Goal: Task Accomplishment & Management: Manage account settings

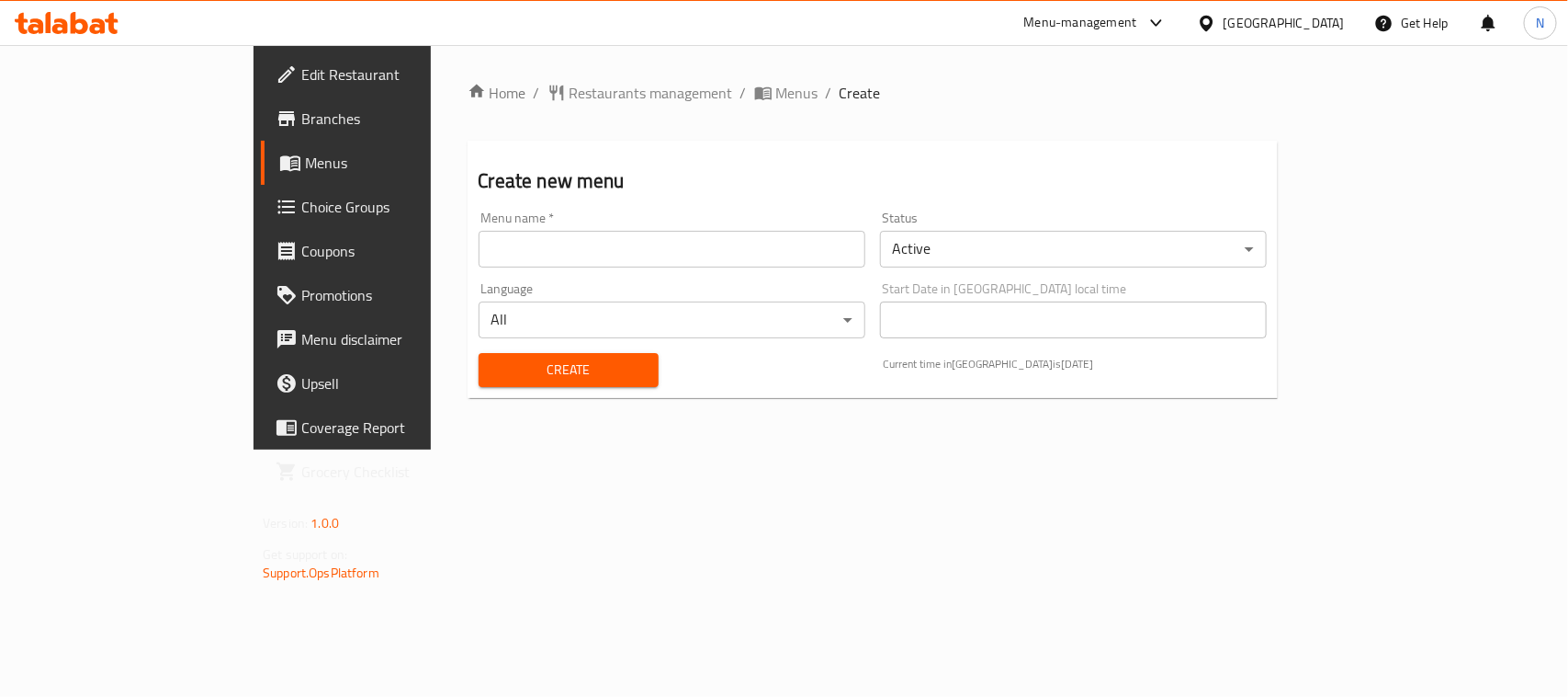
click at [609, 227] on div "Menu name   * Menu name *" at bounding box center [671, 239] width 386 height 56
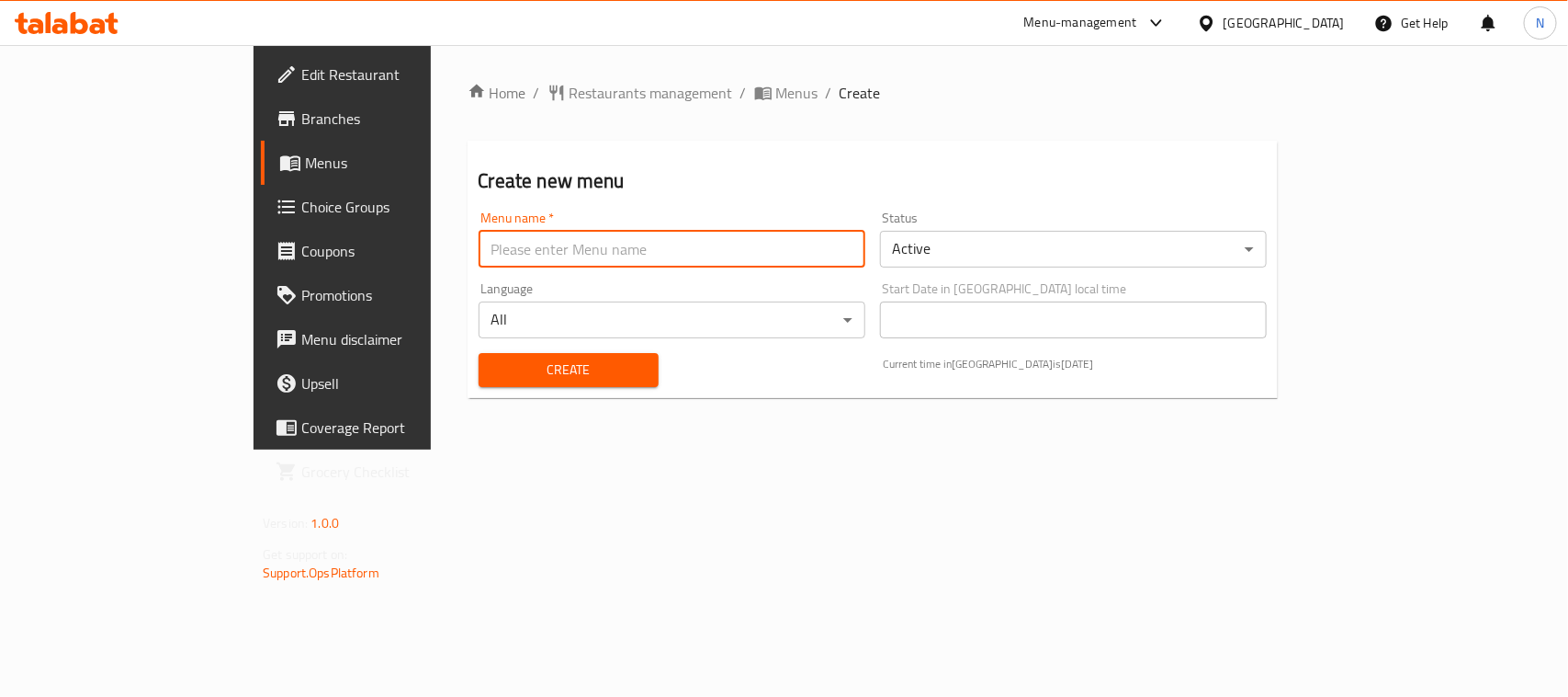
click at [606, 235] on input "text" at bounding box center [671, 249] width 386 height 37
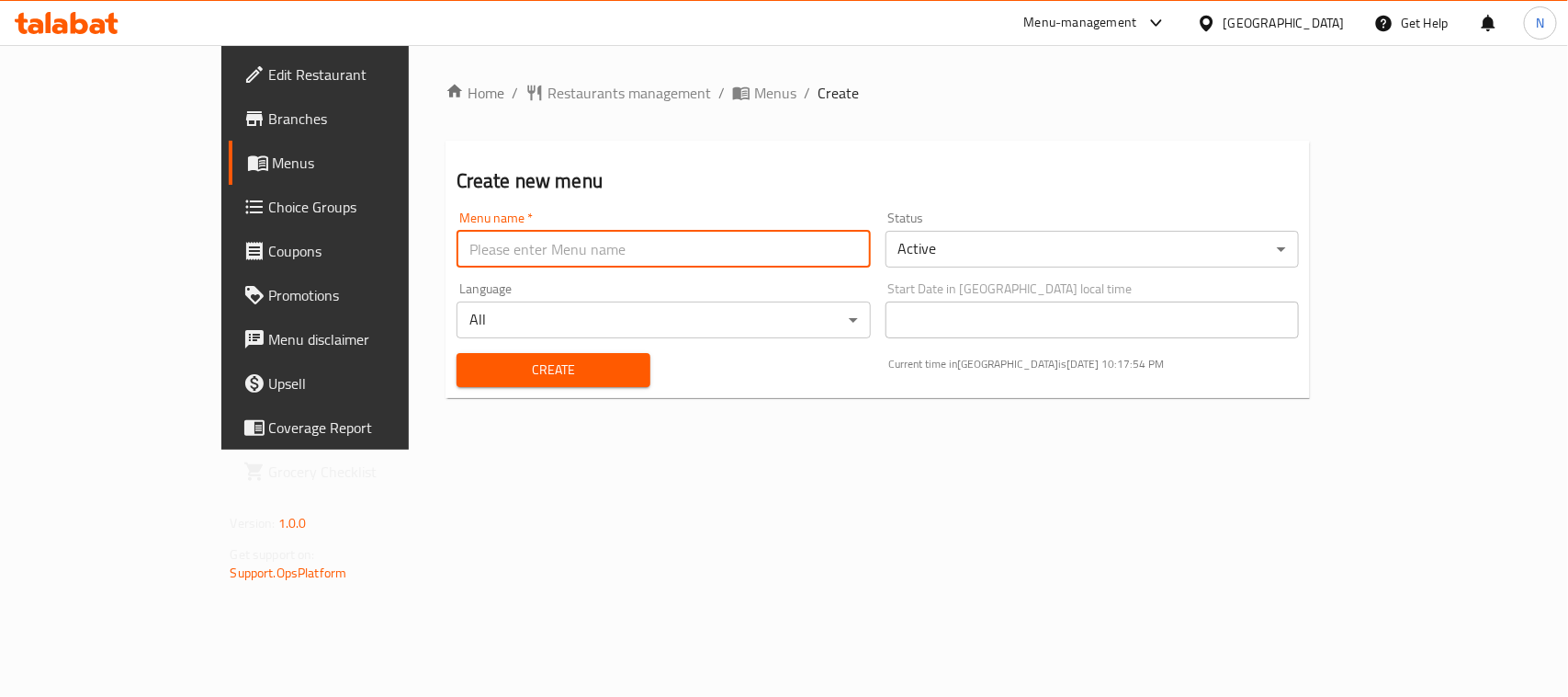
type input "new"
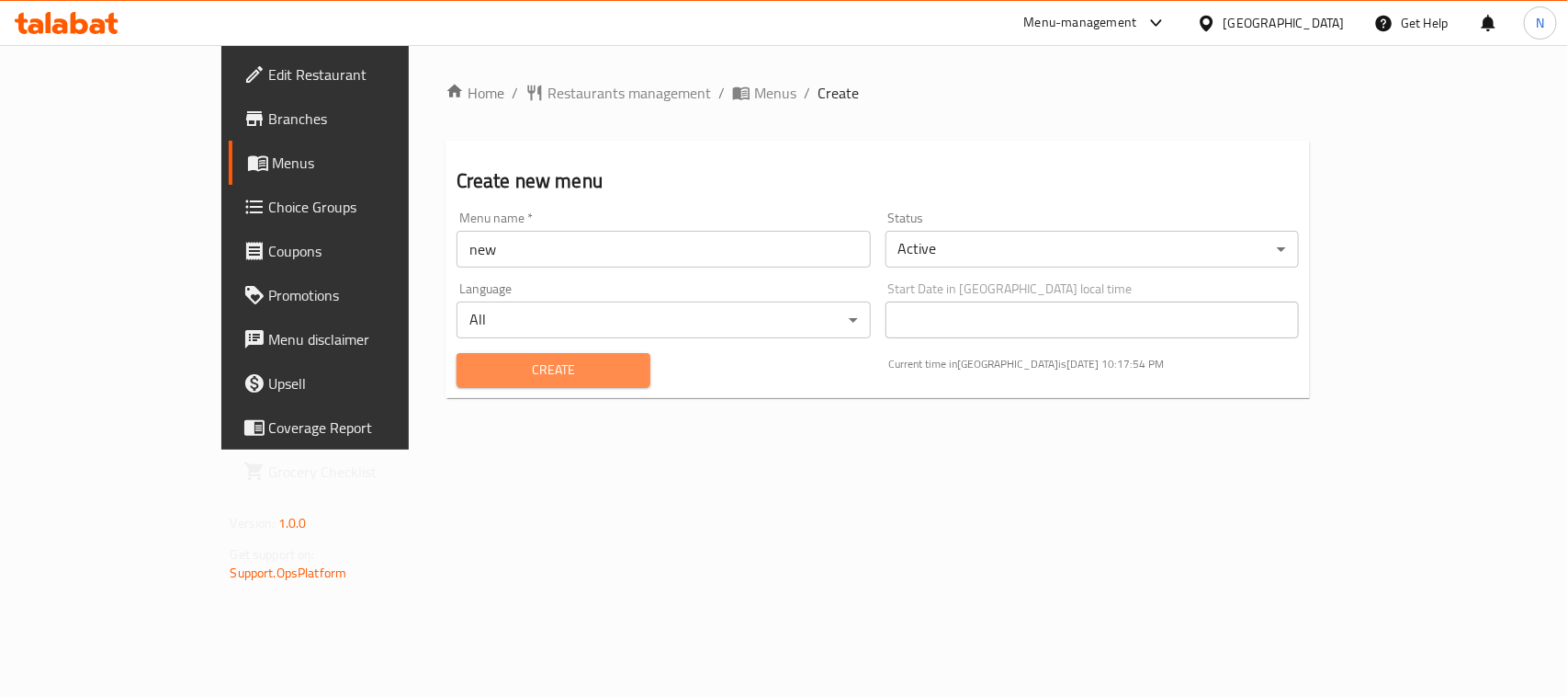
drag, startPoint x: 450, startPoint y: 356, endPoint x: 475, endPoint y: 347, distance: 26.6
click at [471, 358] on span "Create" at bounding box center [553, 370] width 165 height 23
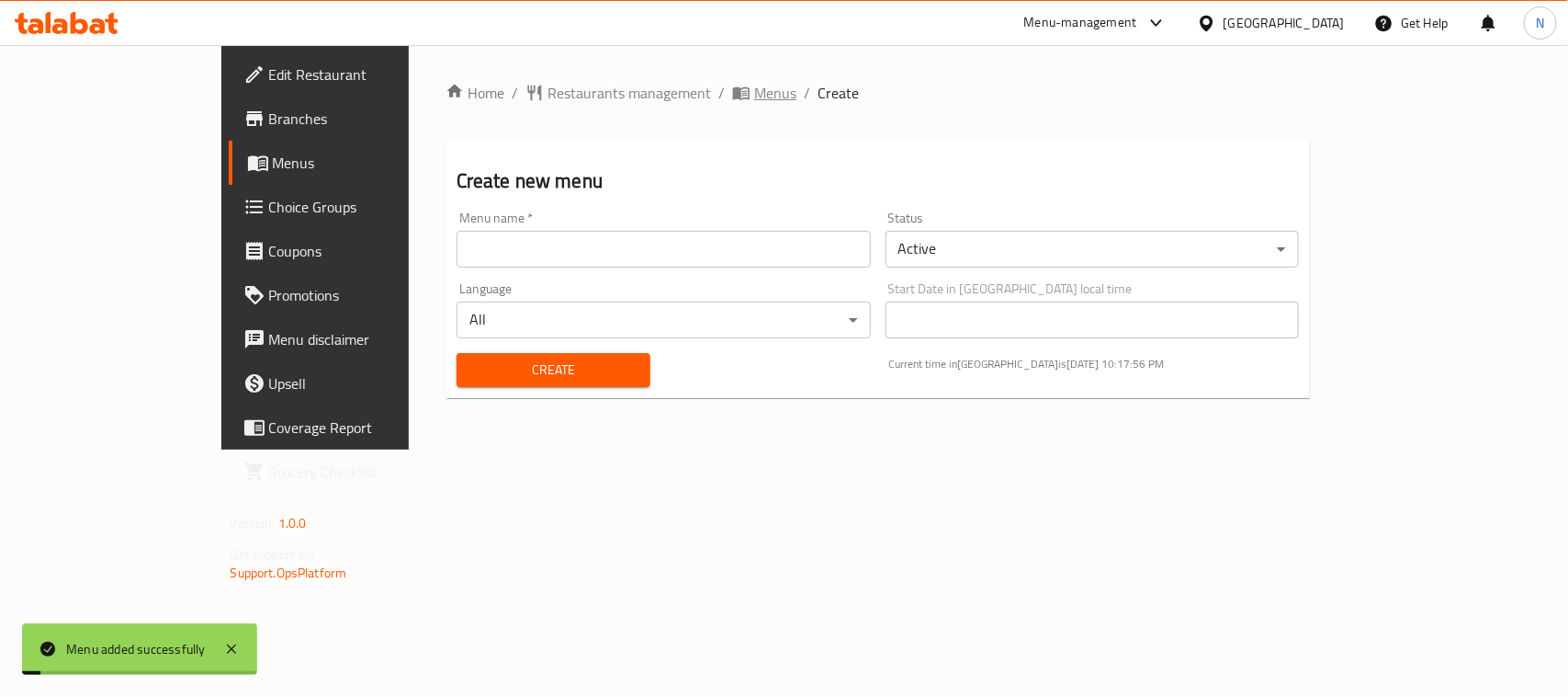
click at [754, 85] on span "Menus" at bounding box center [775, 93] width 42 height 22
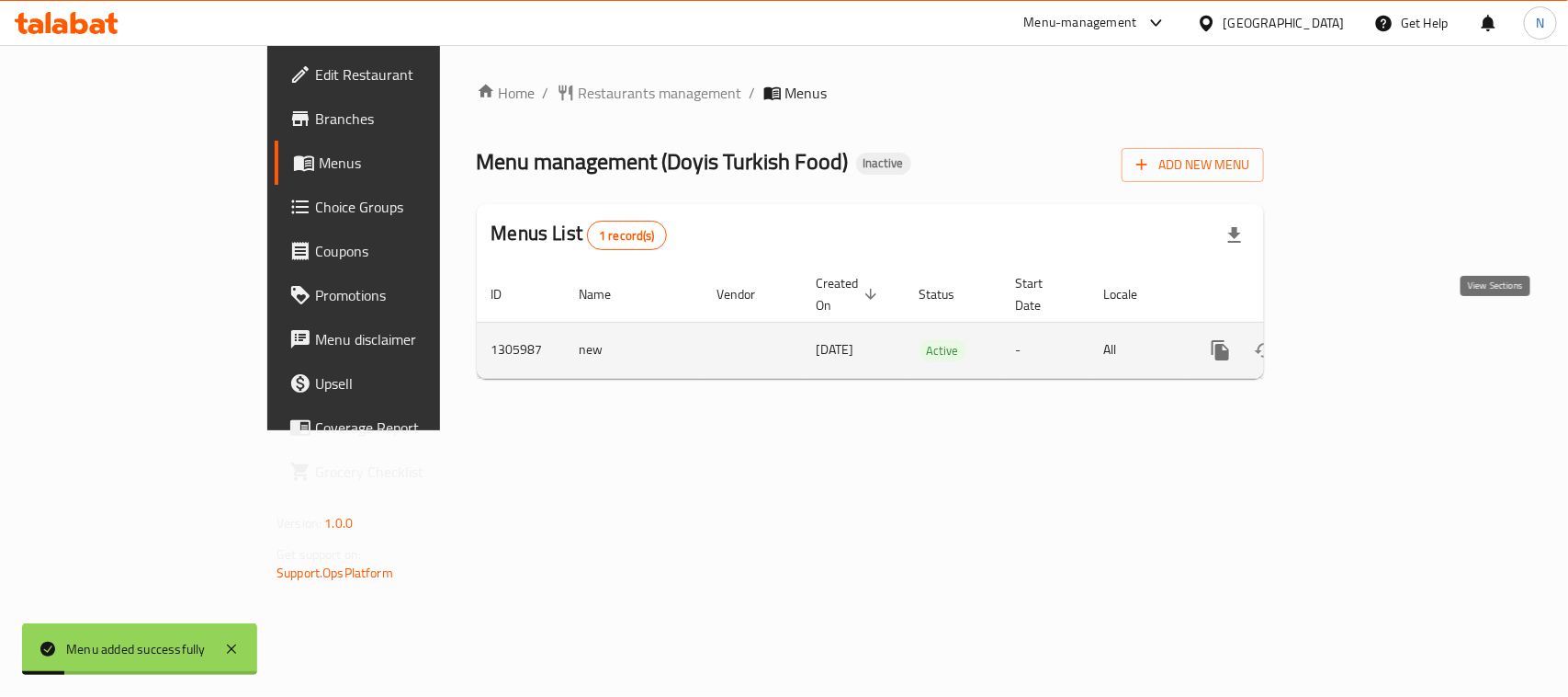
click at [1364, 339] on icon "enhanced table" at bounding box center [1352, 349] width 22 height 22
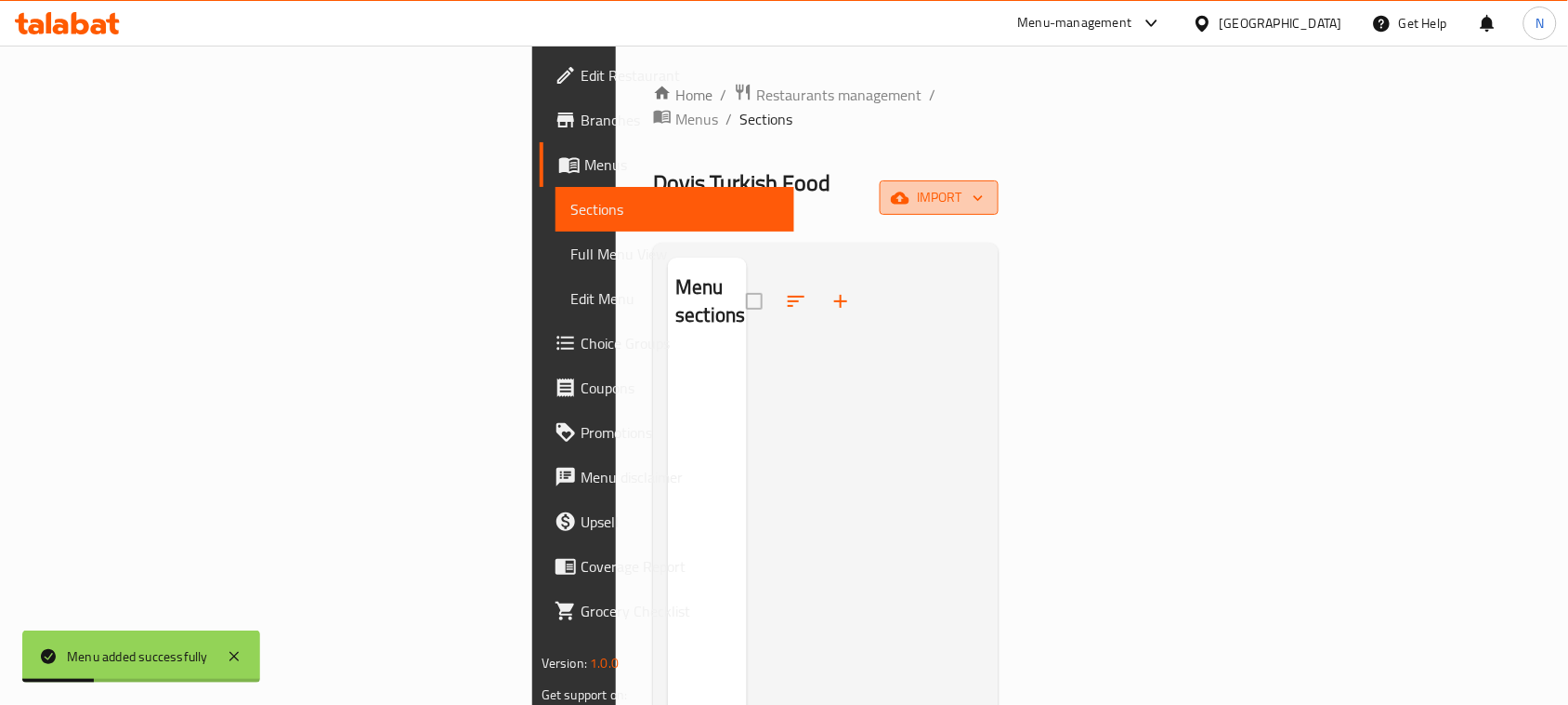
click at [984, 186] on span "import" at bounding box center [939, 197] width 89 height 24
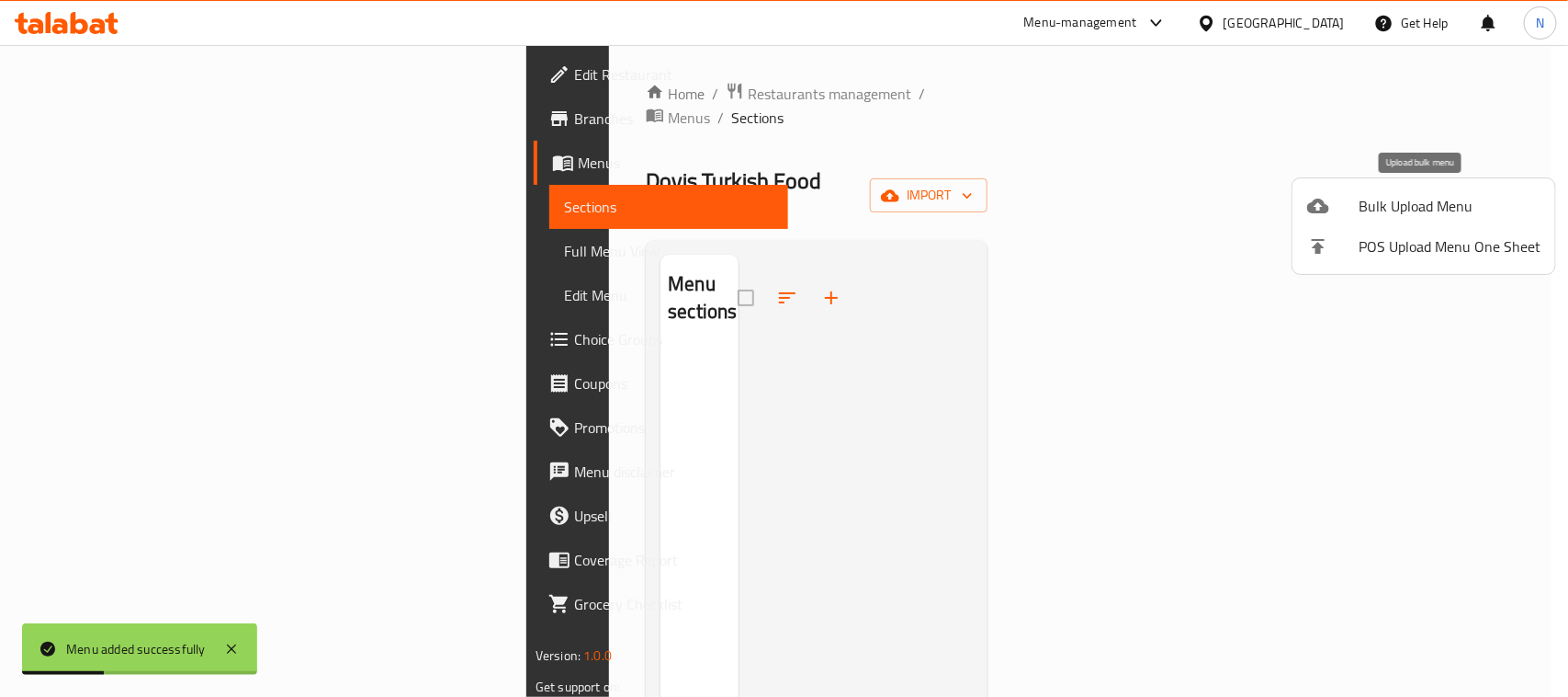
click at [1352, 203] on div at bounding box center [1333, 206] width 52 height 22
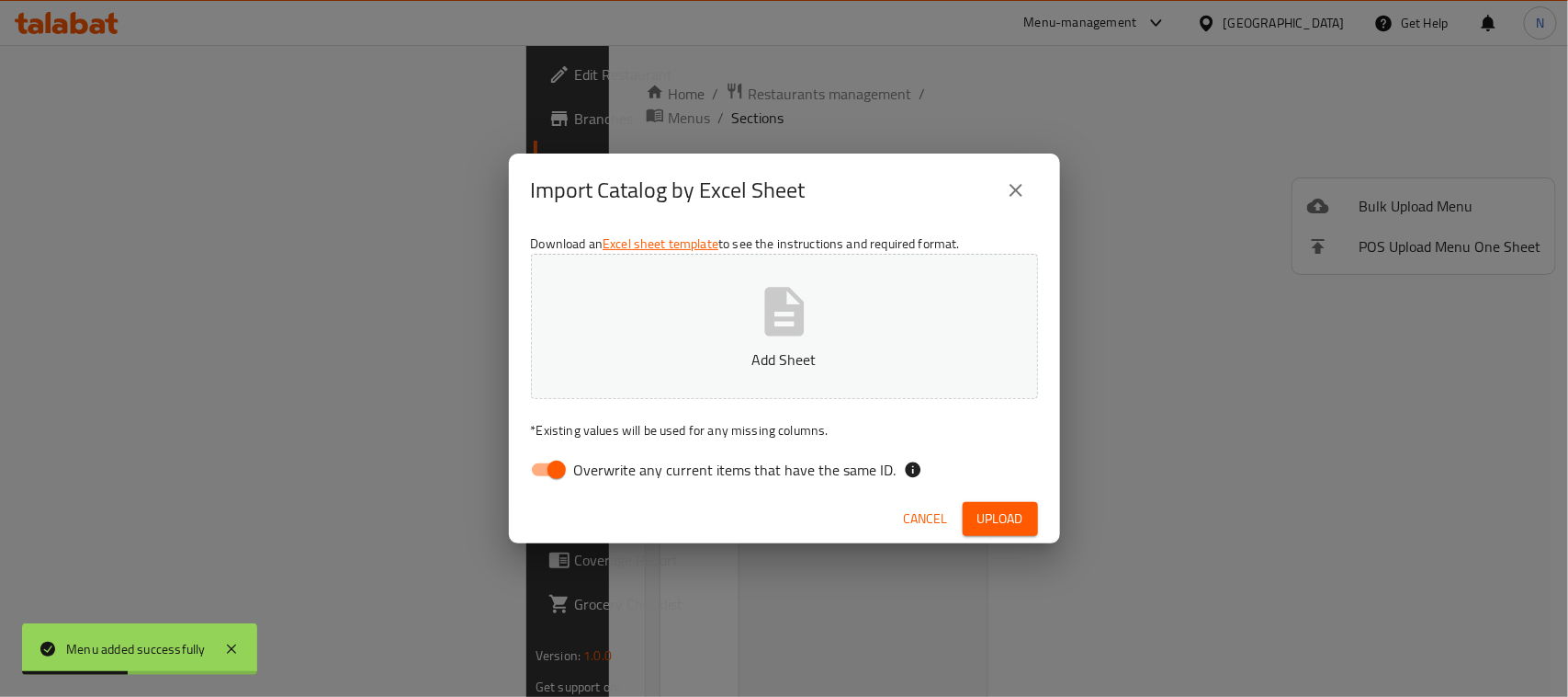
click at [540, 458] on input "Overwrite any current items that have the same ID." at bounding box center [556, 470] width 104 height 35
checkbox input "false"
click at [1007, 514] on span "Upload" at bounding box center [1000, 519] width 46 height 23
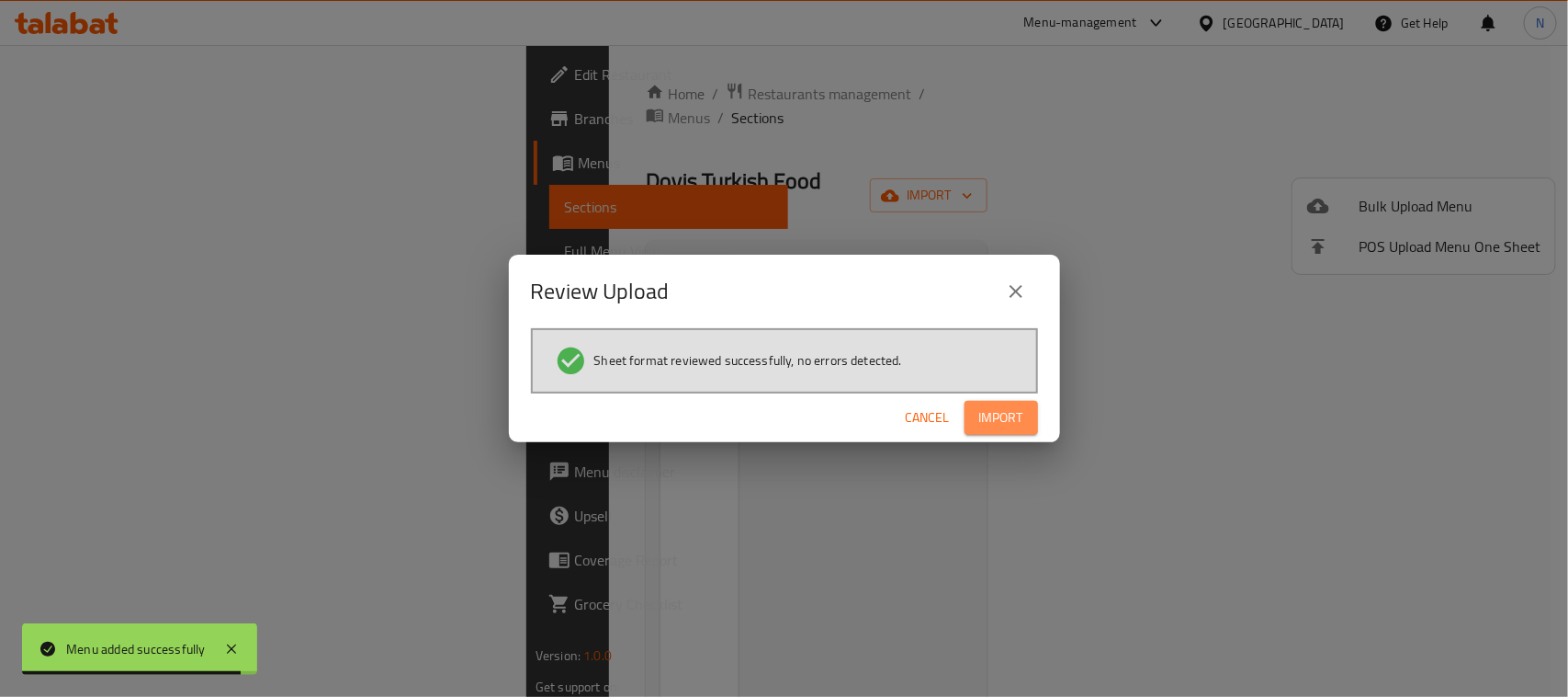
click at [1025, 406] on button "Import" at bounding box center [1000, 417] width 73 height 34
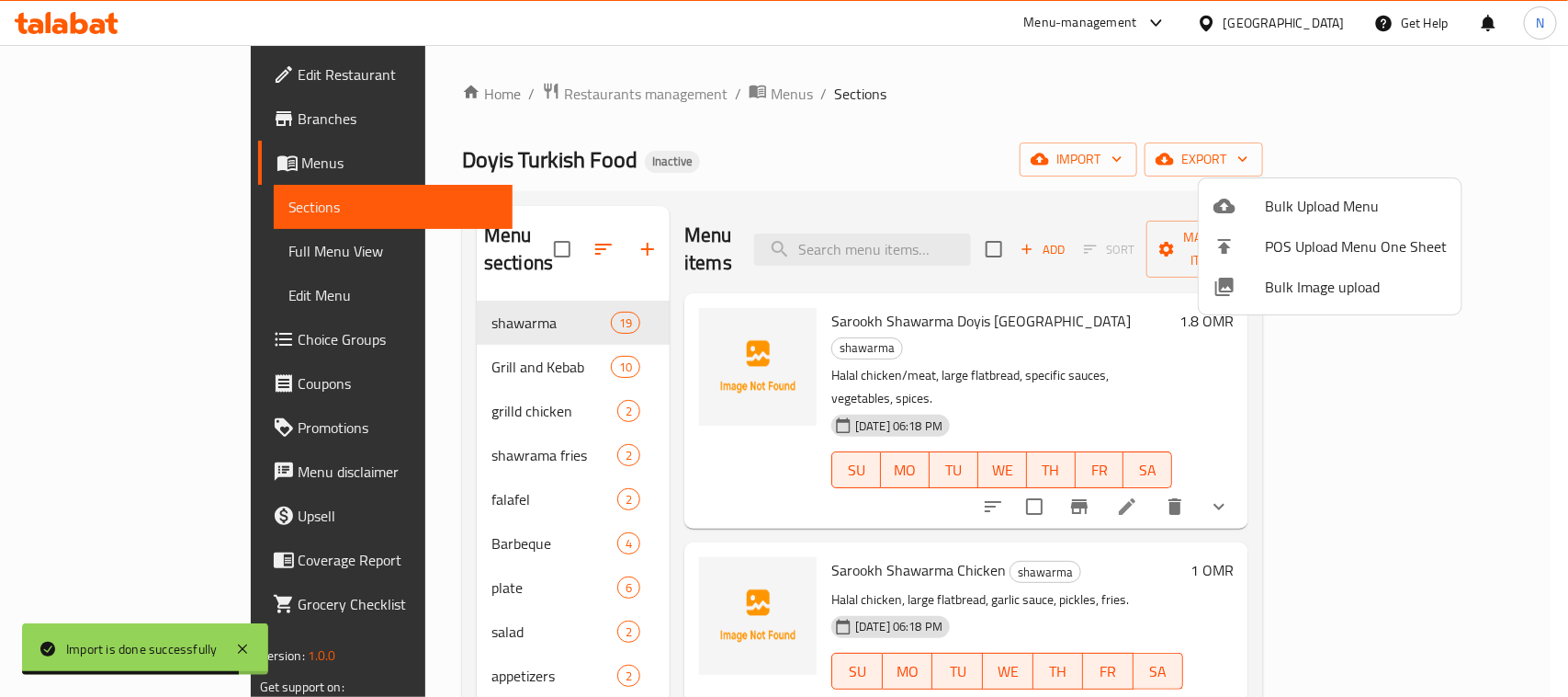
click at [73, 124] on div at bounding box center [784, 348] width 1568 height 697
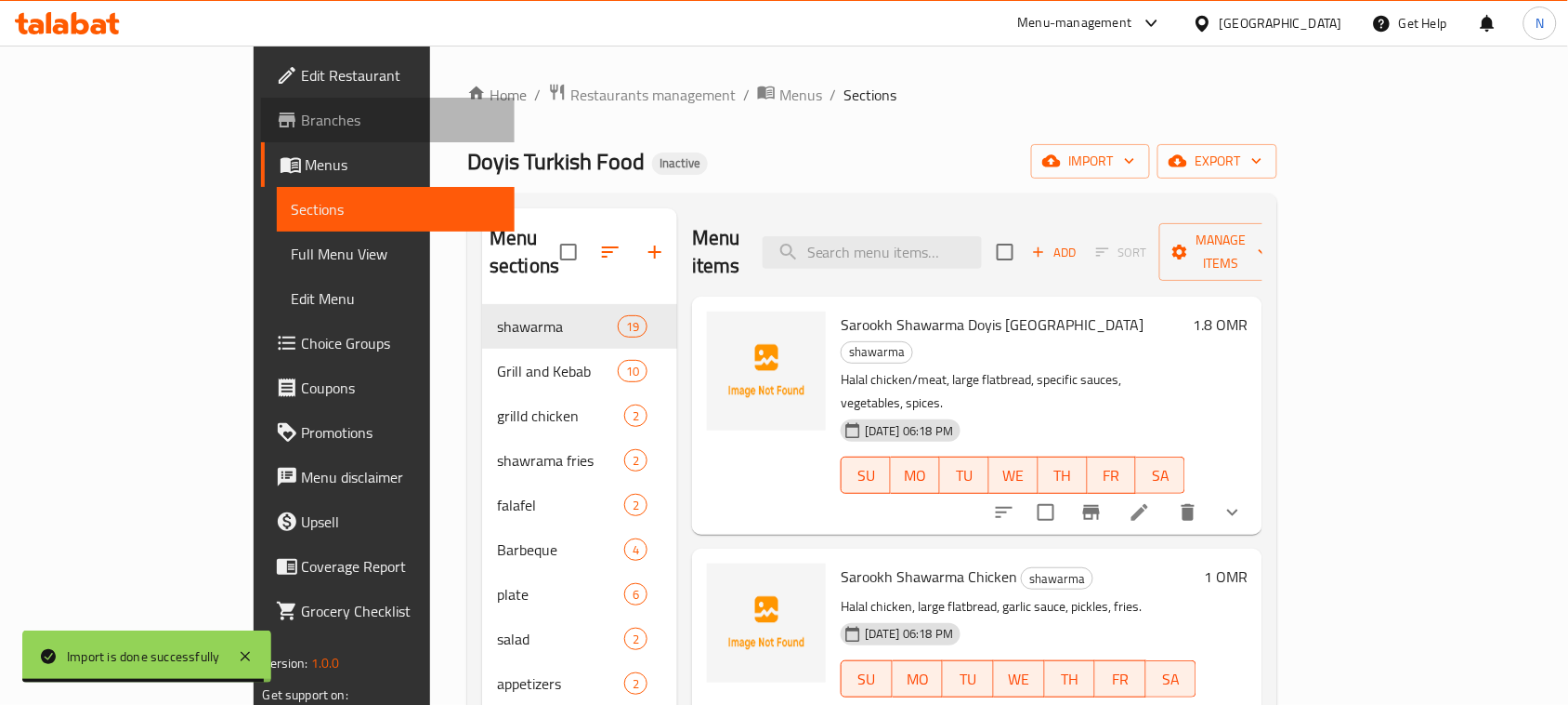
click at [302, 122] on span "Branches" at bounding box center [401, 119] width 198 height 23
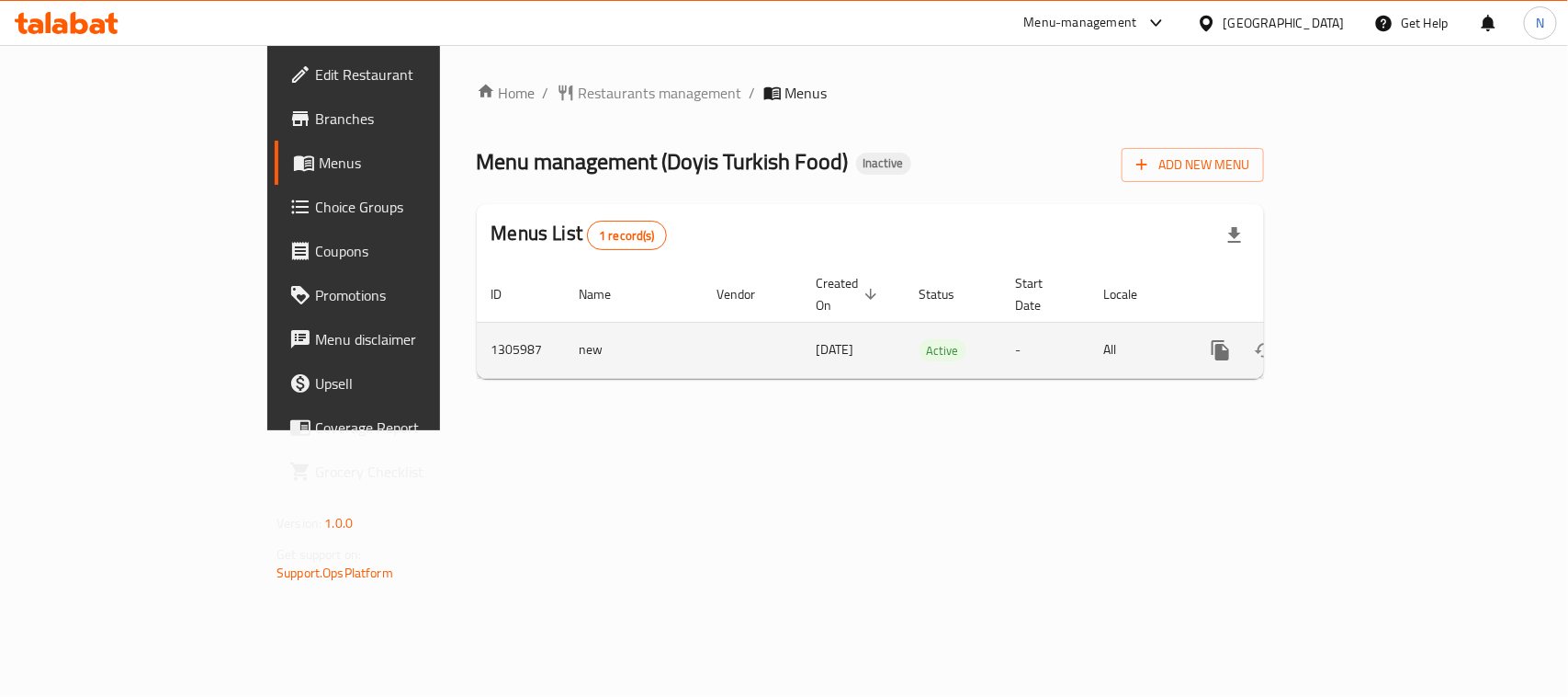
click at [1361, 342] on icon "enhanced table" at bounding box center [1352, 349] width 17 height 17
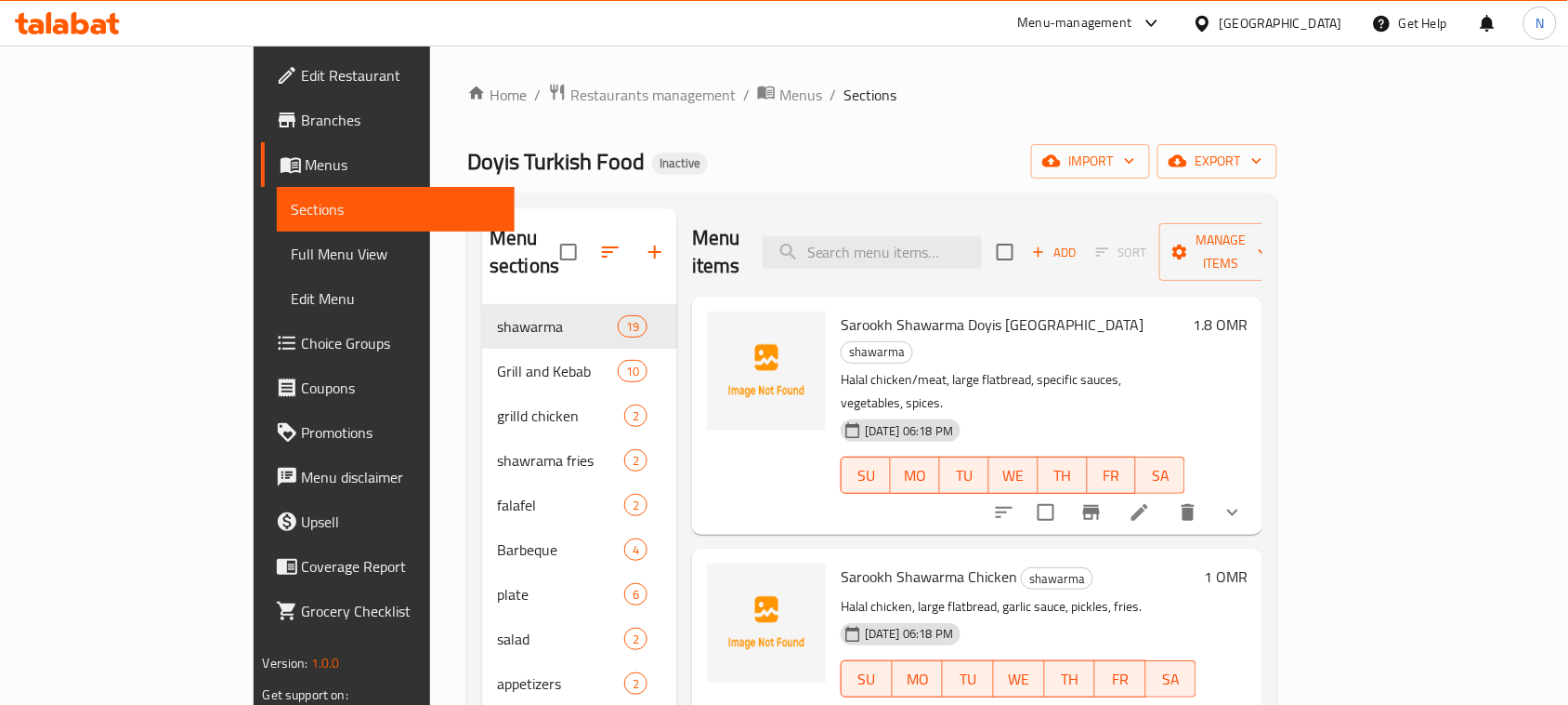
click at [292, 252] on span "Full Menu View" at bounding box center [397, 254] width 209 height 23
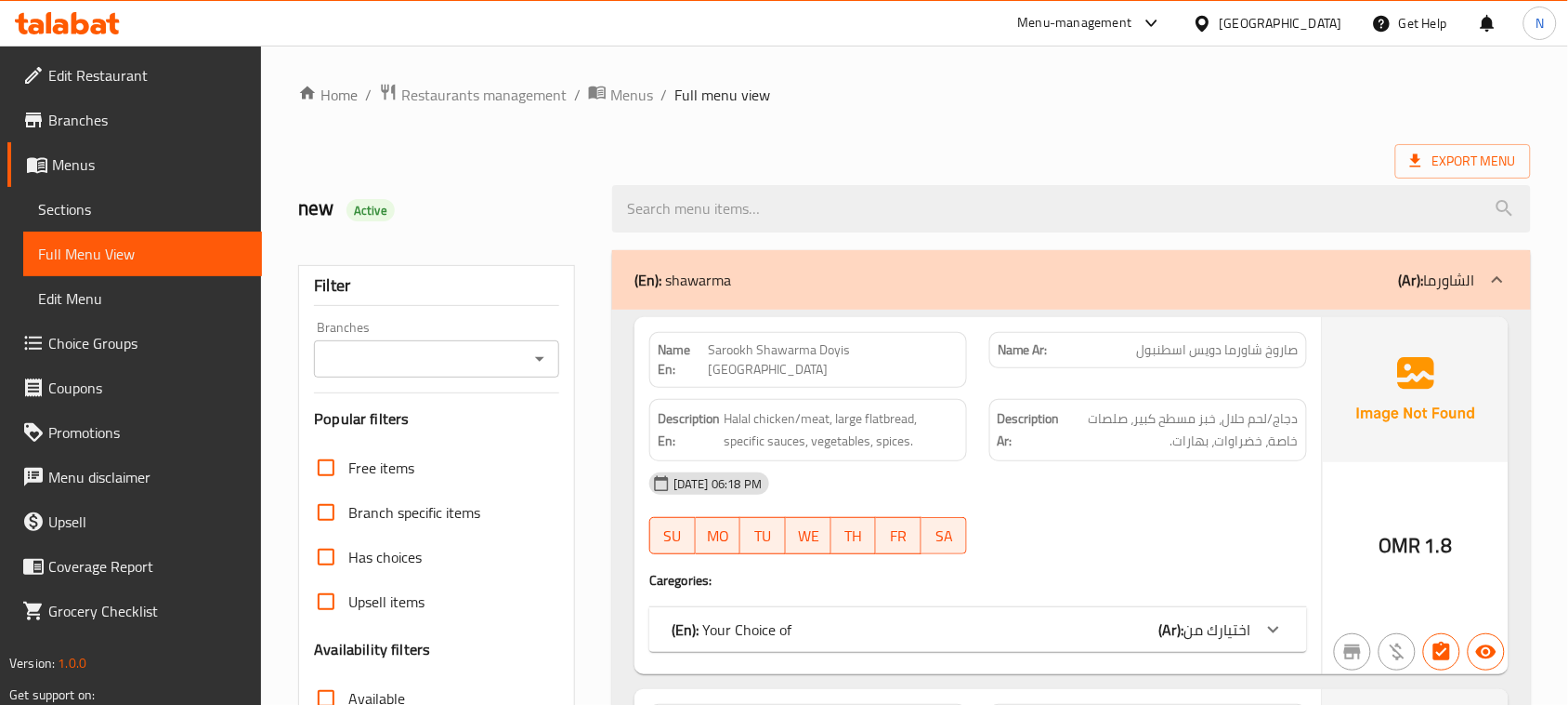
scroll to position [349, 0]
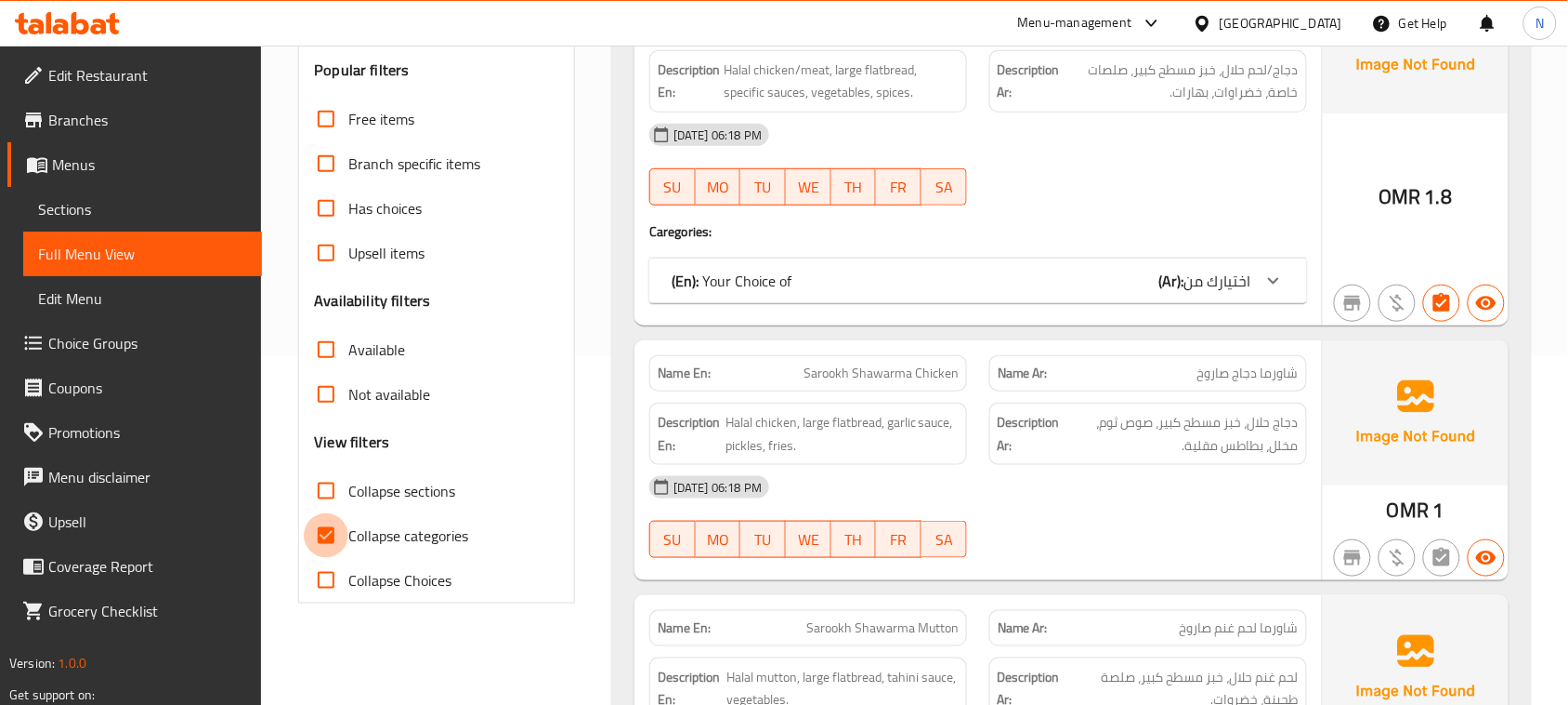
click at [337, 535] on input "Collapse categories" at bounding box center [326, 535] width 44 height 44
checkbox input "false"
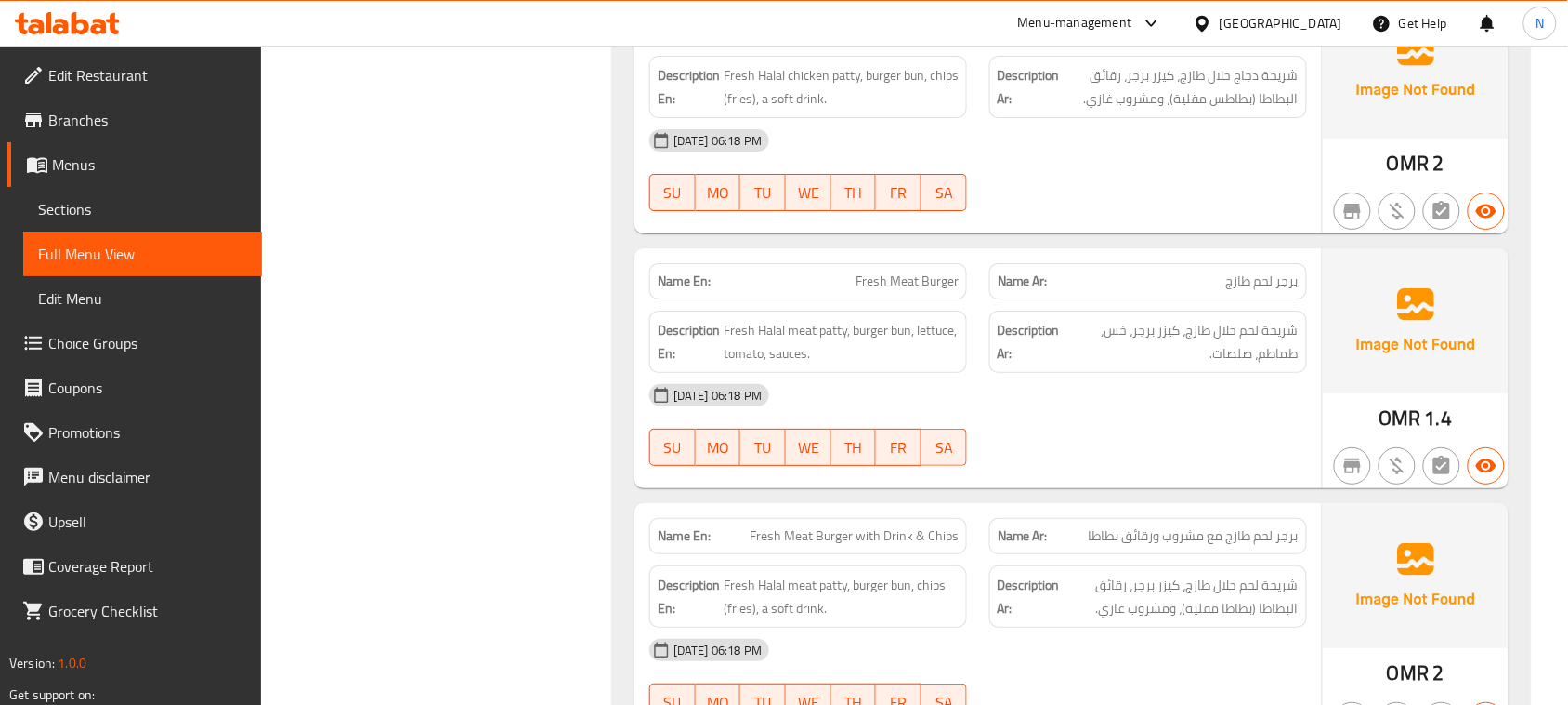
scroll to position [22872, 0]
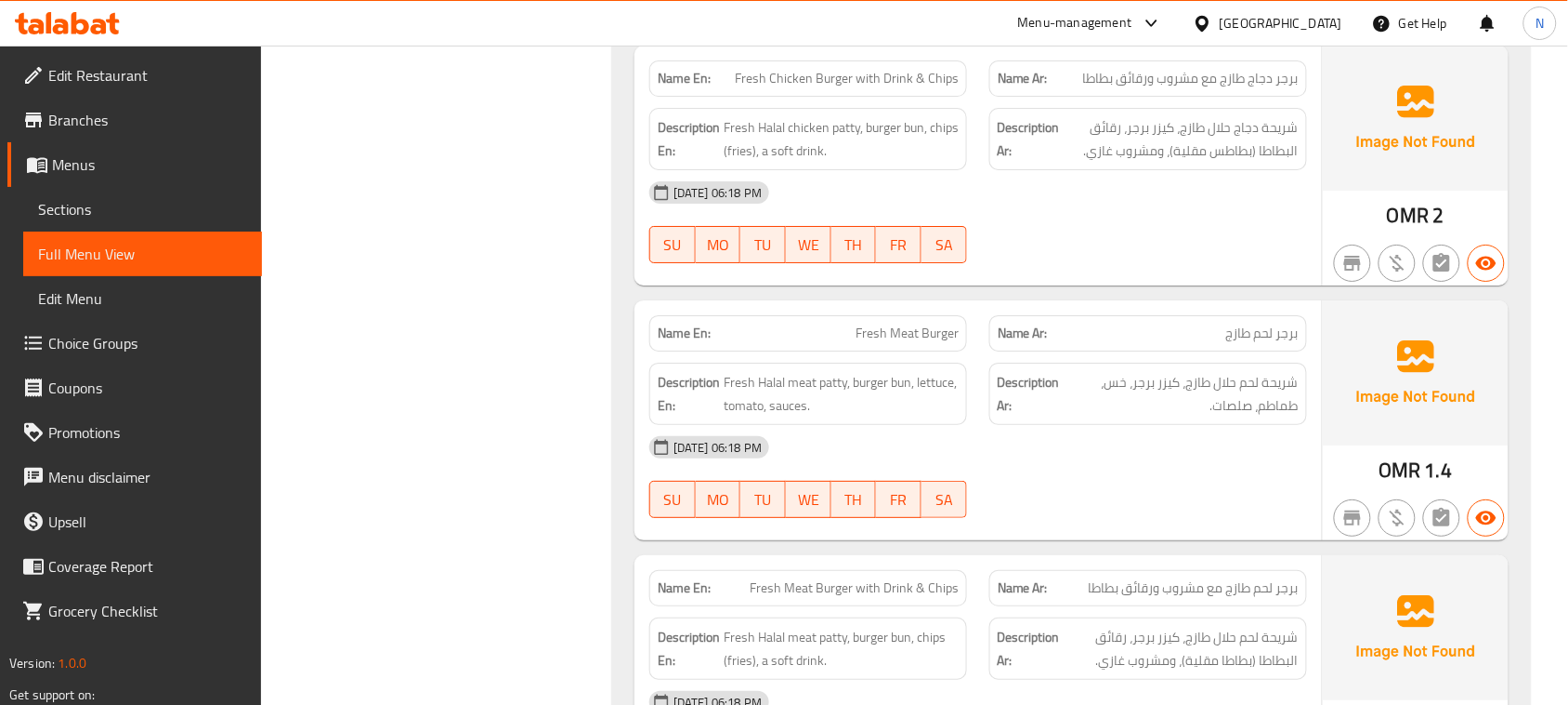
copy span "Fresh Meat Burger with Drink & Chips"
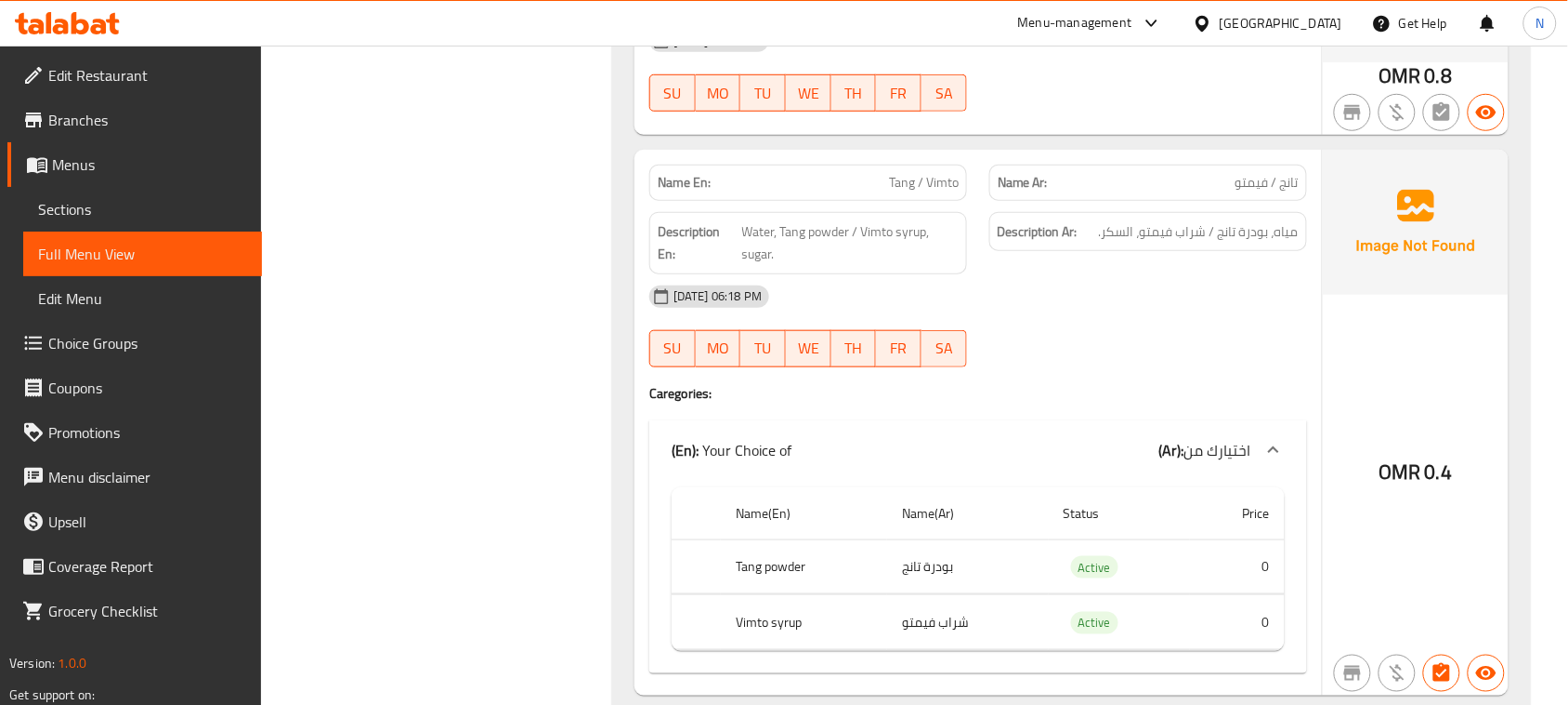
scroll to position [21246, 0]
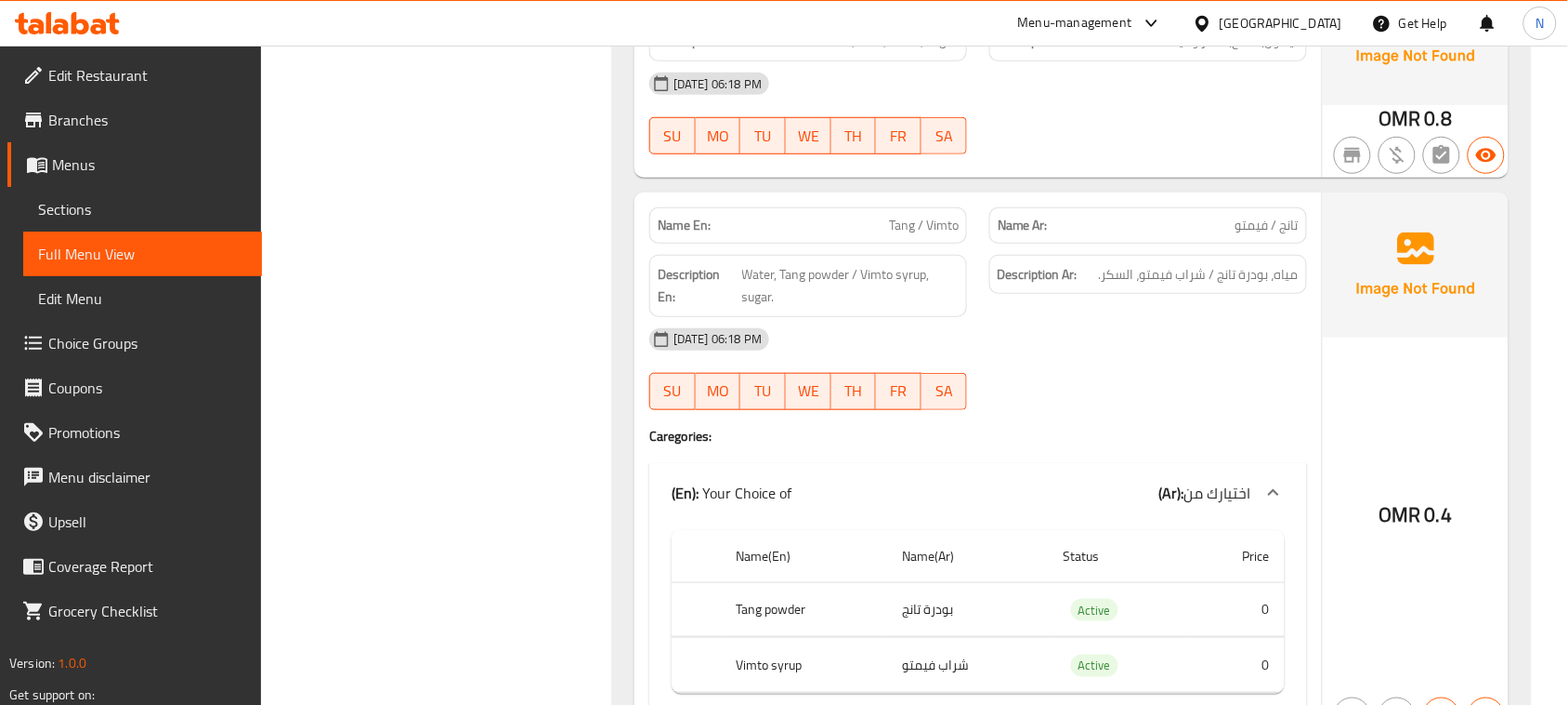
copy span "فيمتو"
click at [1111, 263] on span "مياه، بودرة تانج / شراب فيمتو، السكر." at bounding box center [1199, 274] width 199 height 24
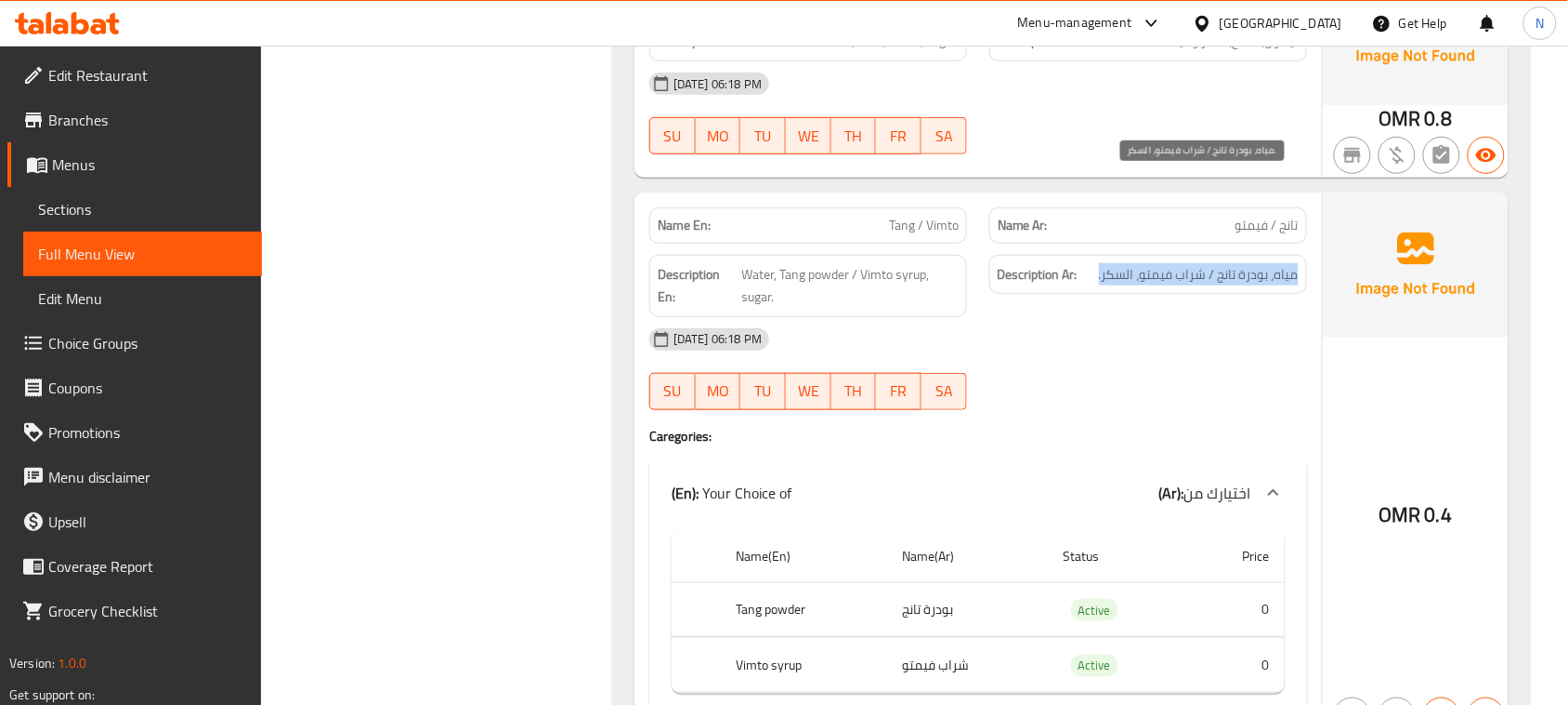
click at [1111, 263] on span "مياه، بودرة تانج / شراب فيمتو، السكر." at bounding box center [1199, 274] width 199 height 24
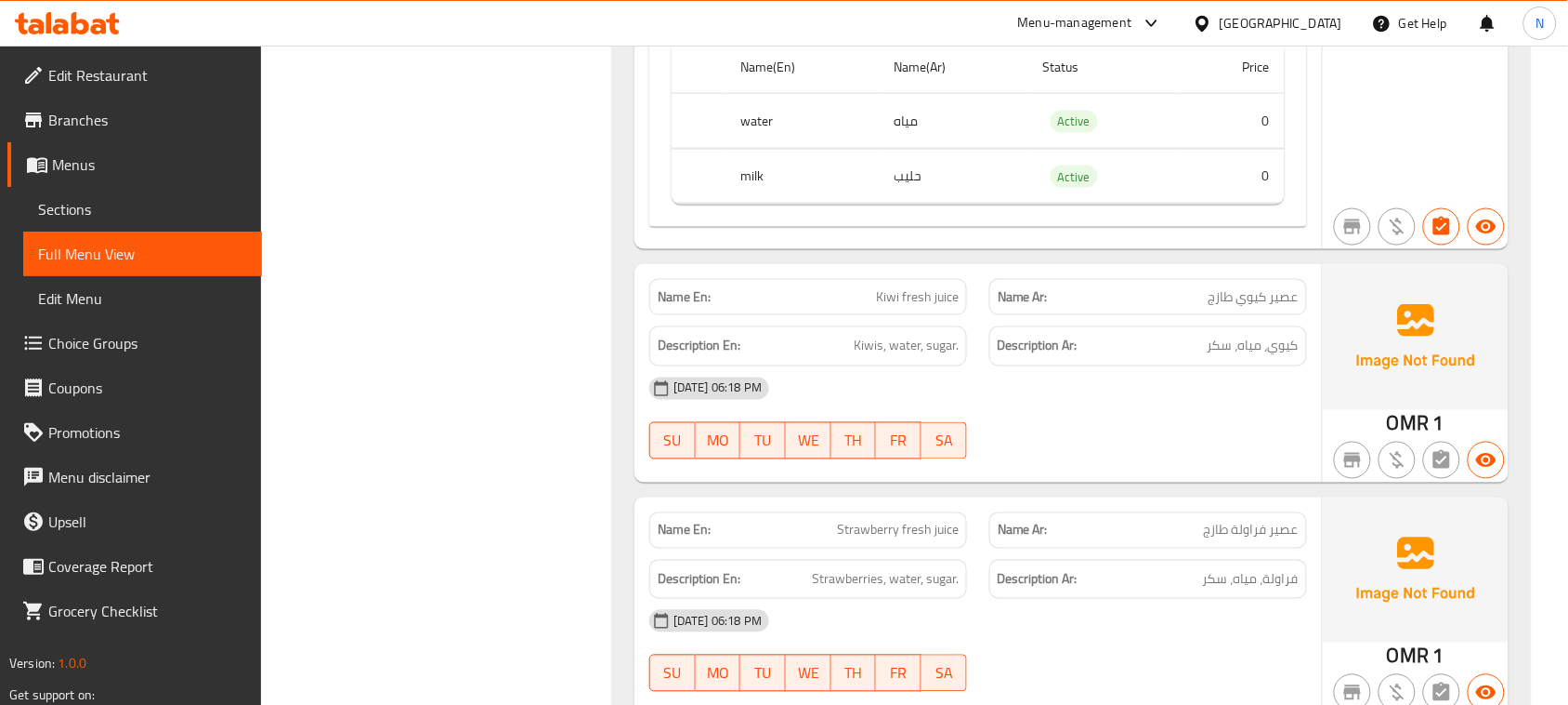
scroll to position [19503, 0]
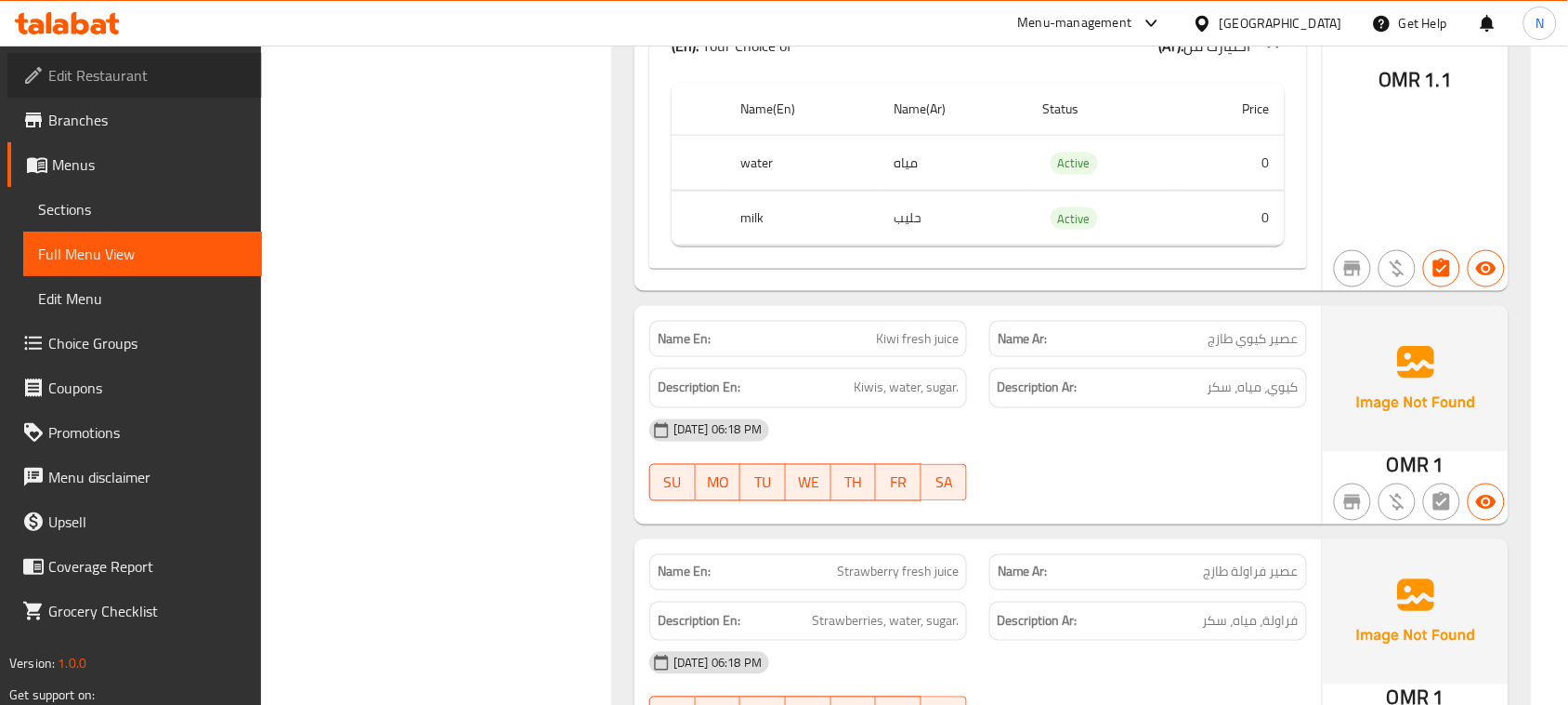
click at [150, 80] on span "Edit Restaurant" at bounding box center [147, 75] width 198 height 23
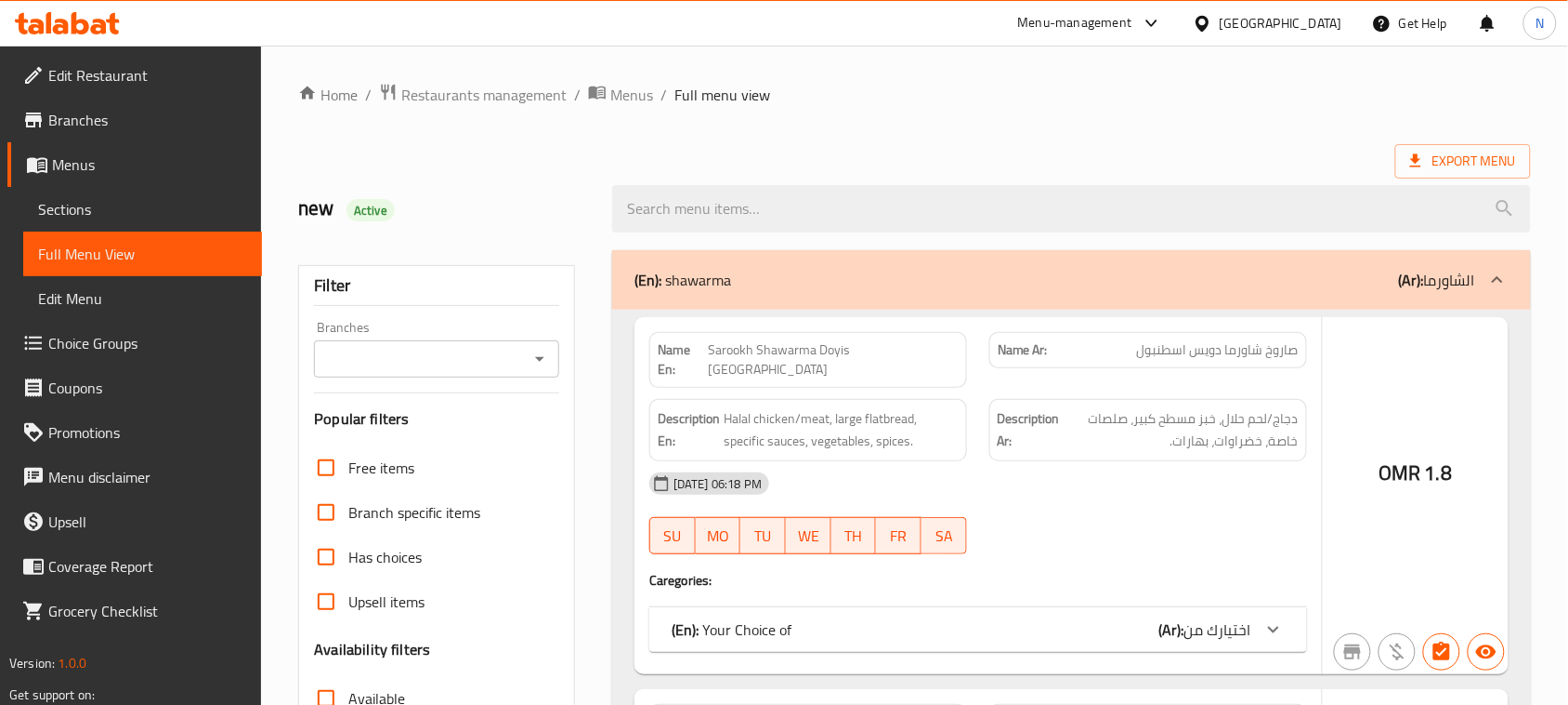
click at [1319, 24] on div at bounding box center [784, 352] width 1568 height 705
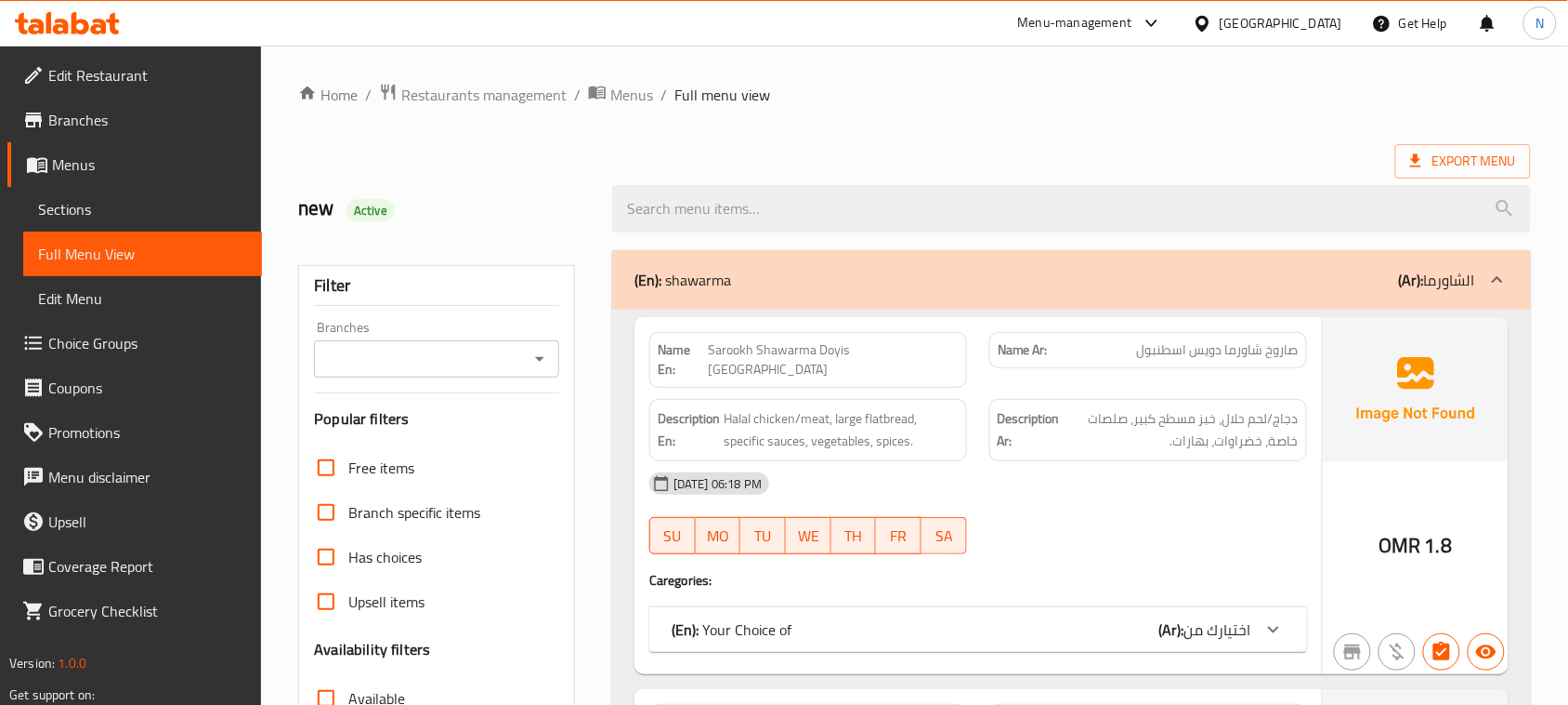
click at [1333, 21] on div "[GEOGRAPHIC_DATA]" at bounding box center [1281, 23] width 122 height 21
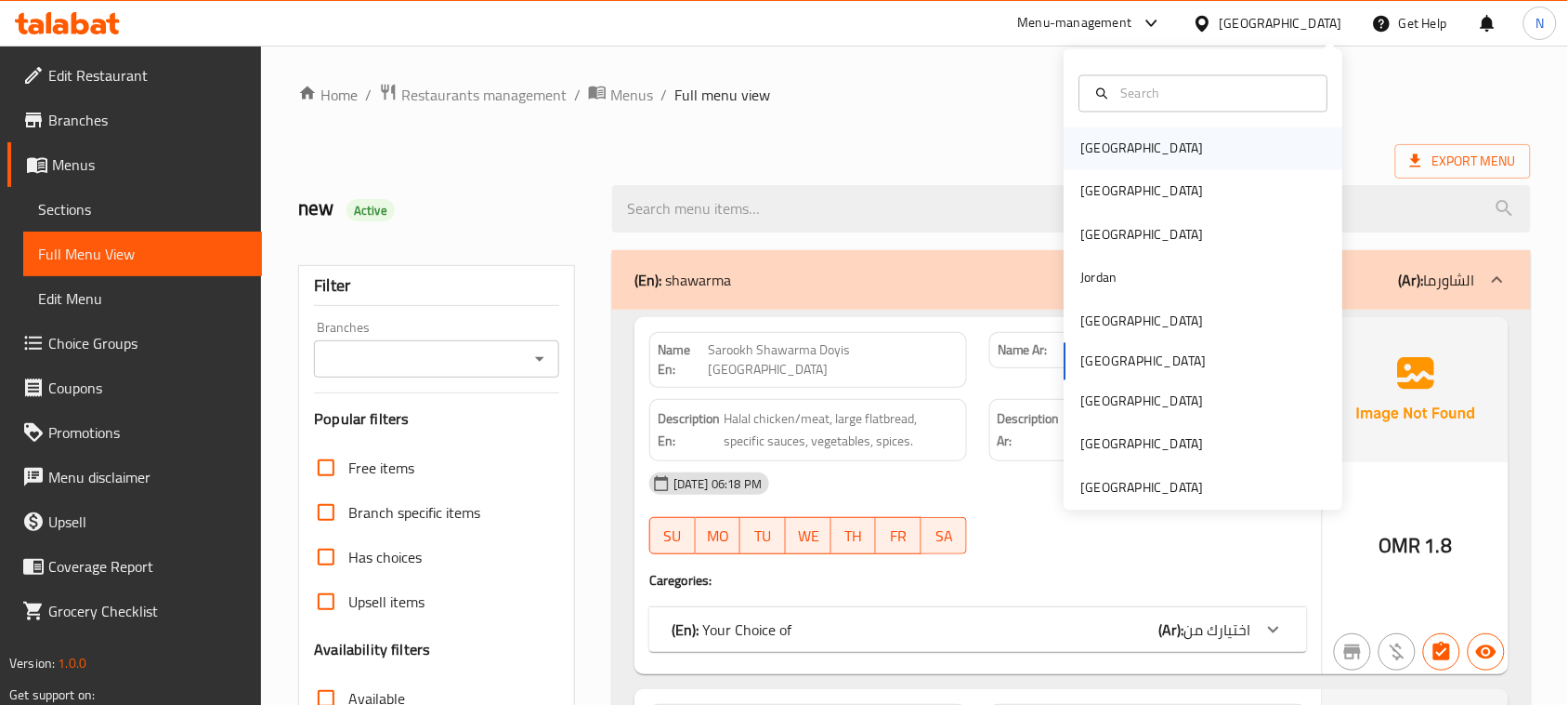
click at [1125, 146] on div "[GEOGRAPHIC_DATA]" at bounding box center [1204, 148] width 278 height 42
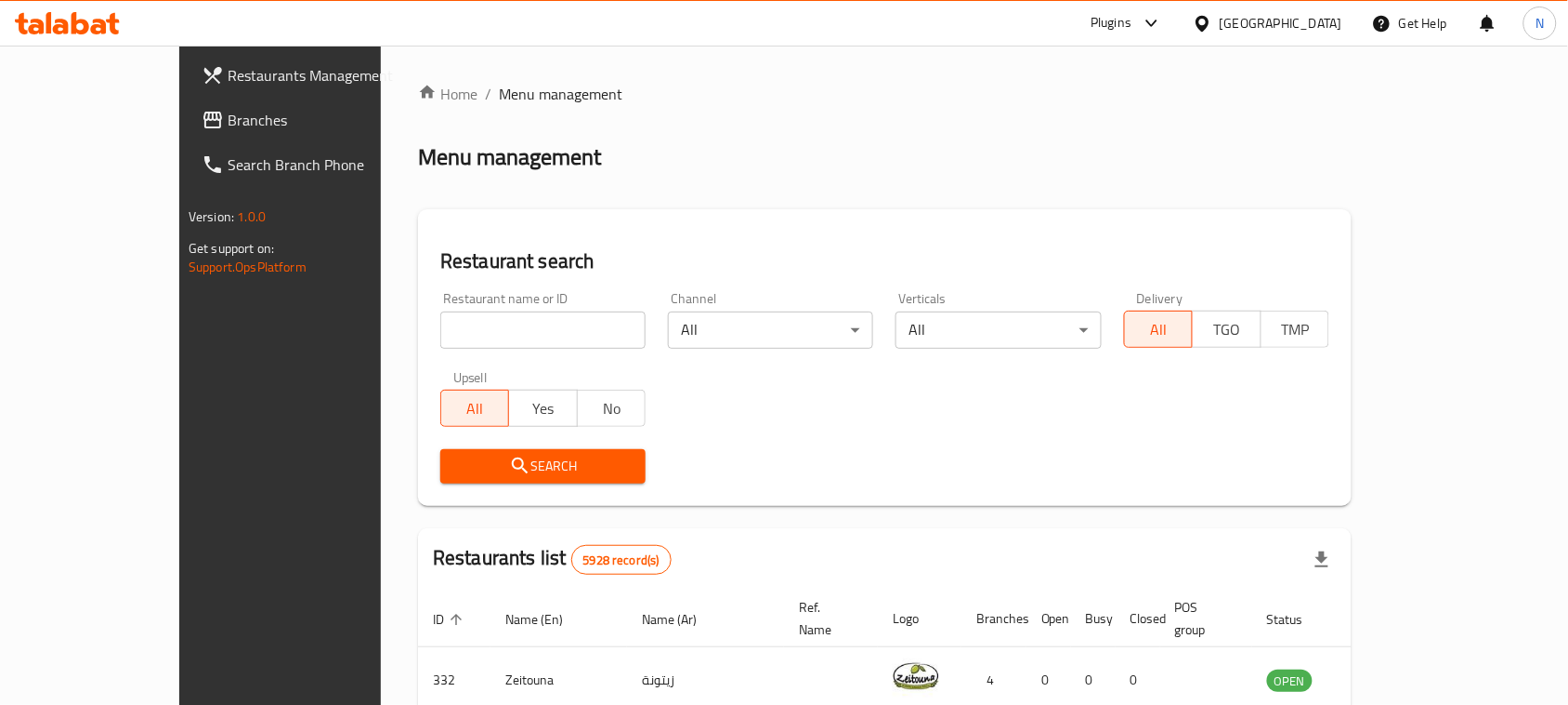
click at [228, 109] on span "Branches" at bounding box center [327, 119] width 198 height 23
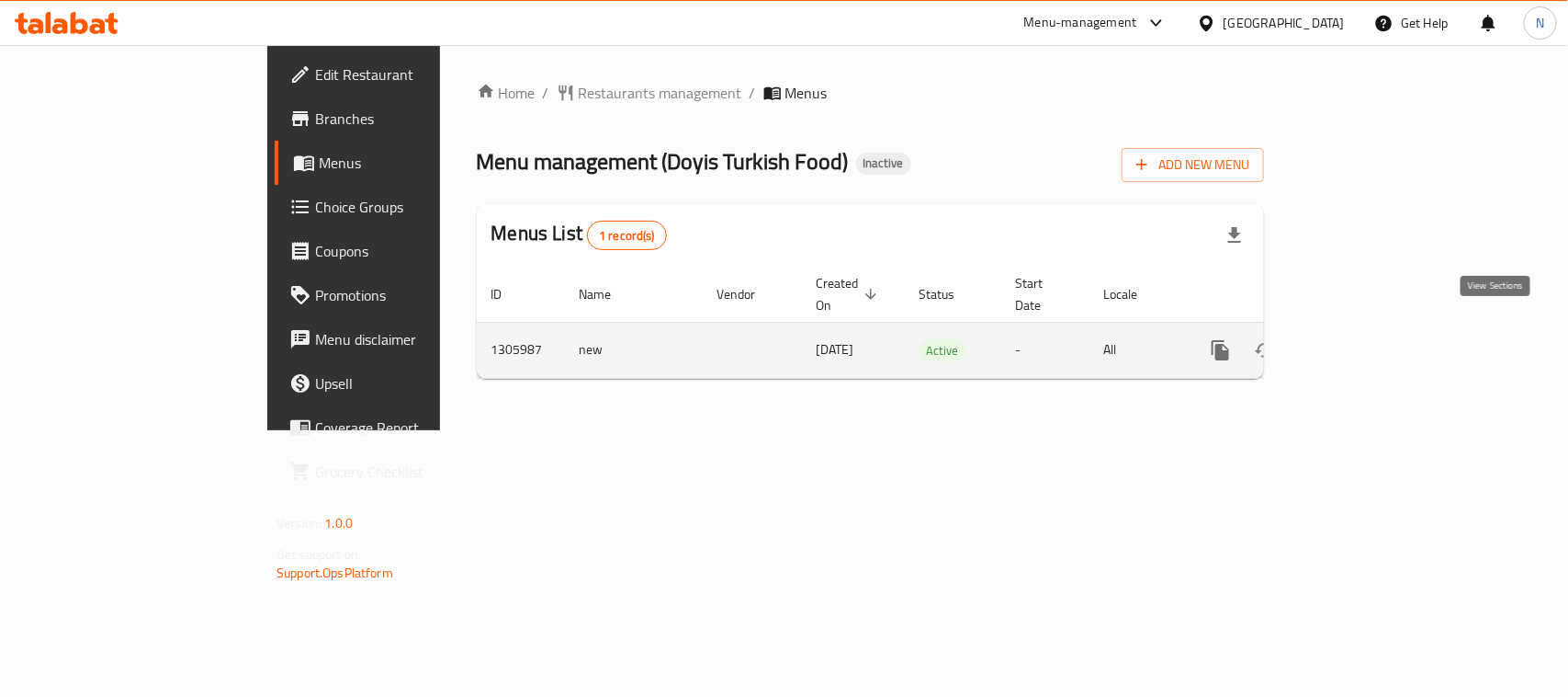
click at [1361, 342] on icon "enhanced table" at bounding box center [1352, 349] width 17 height 17
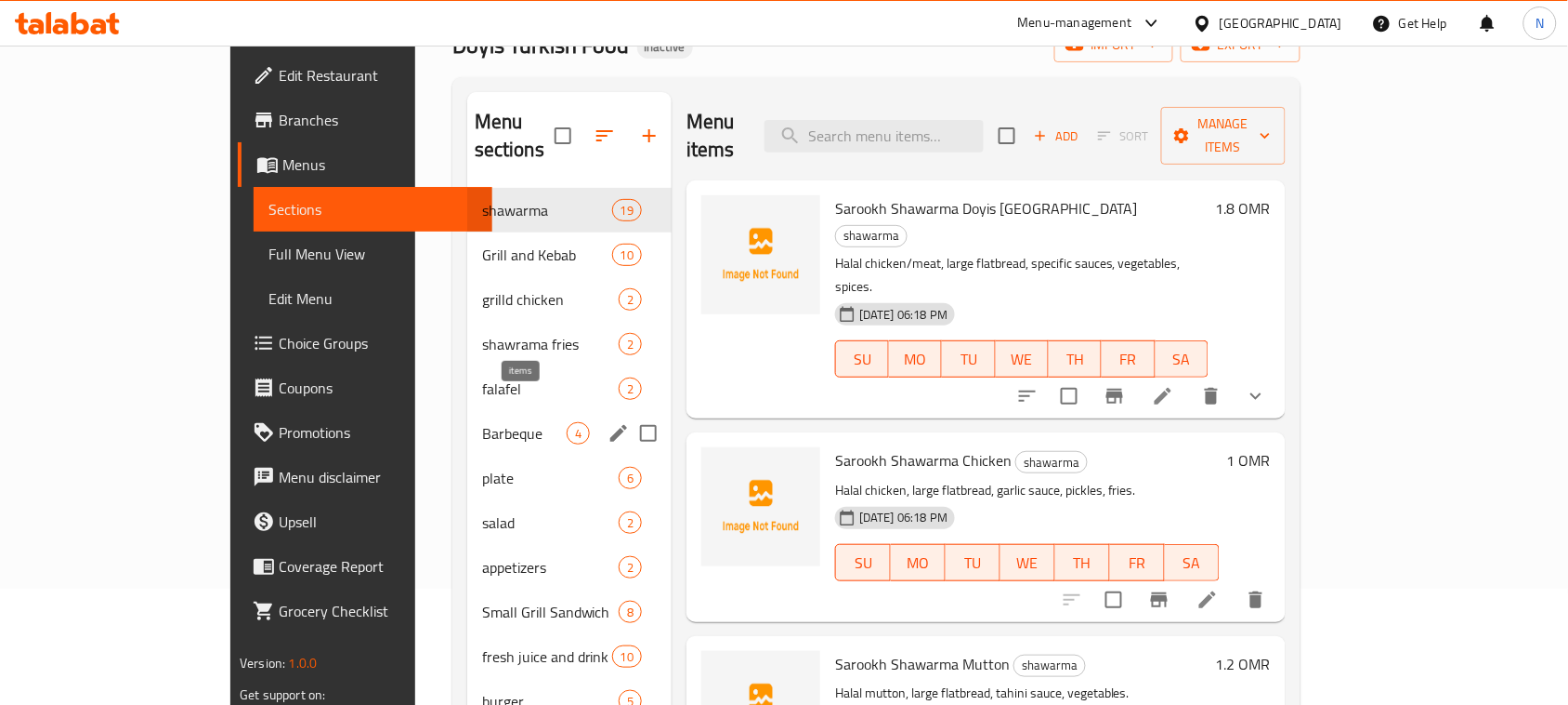
scroll to position [232, 0]
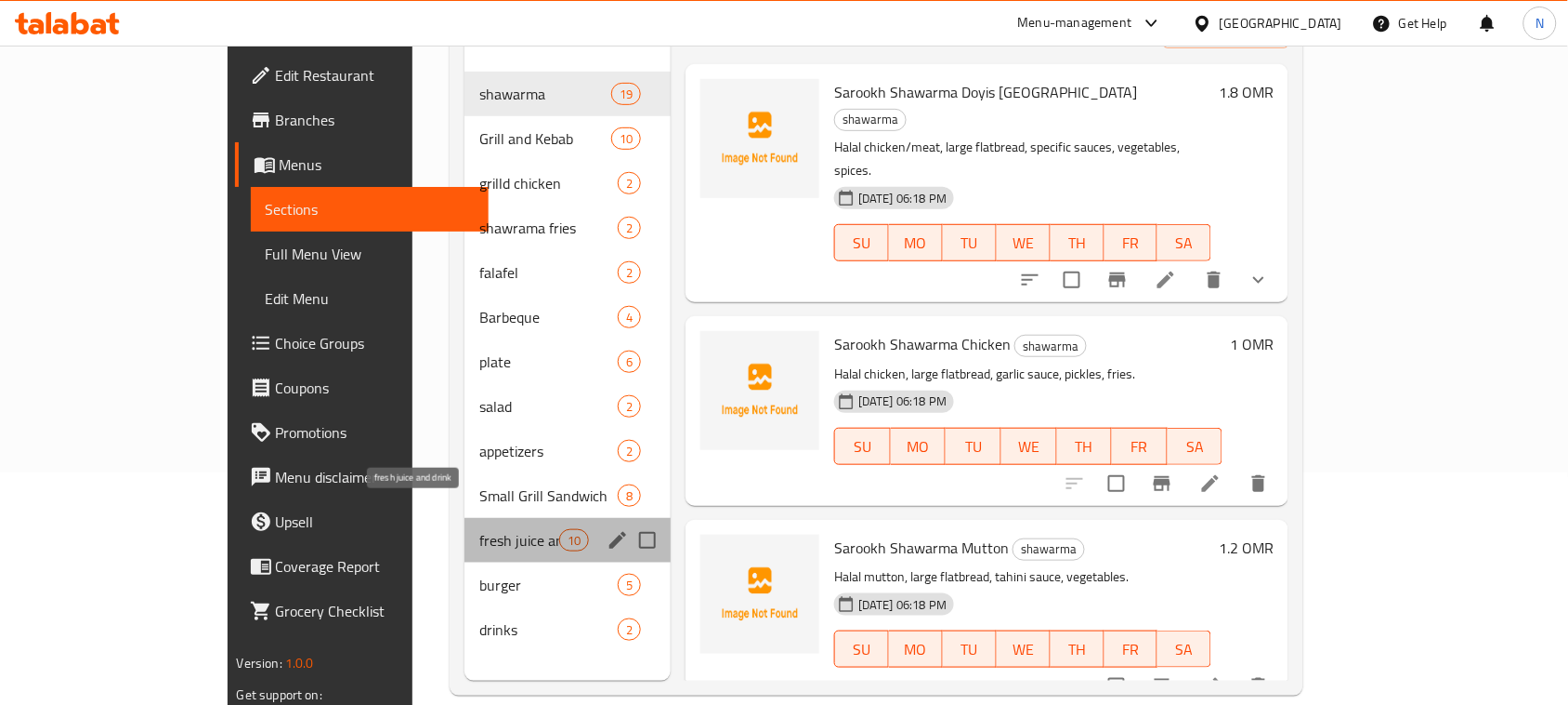
click at [480, 529] on span "fresh juice and drink" at bounding box center [519, 540] width 79 height 23
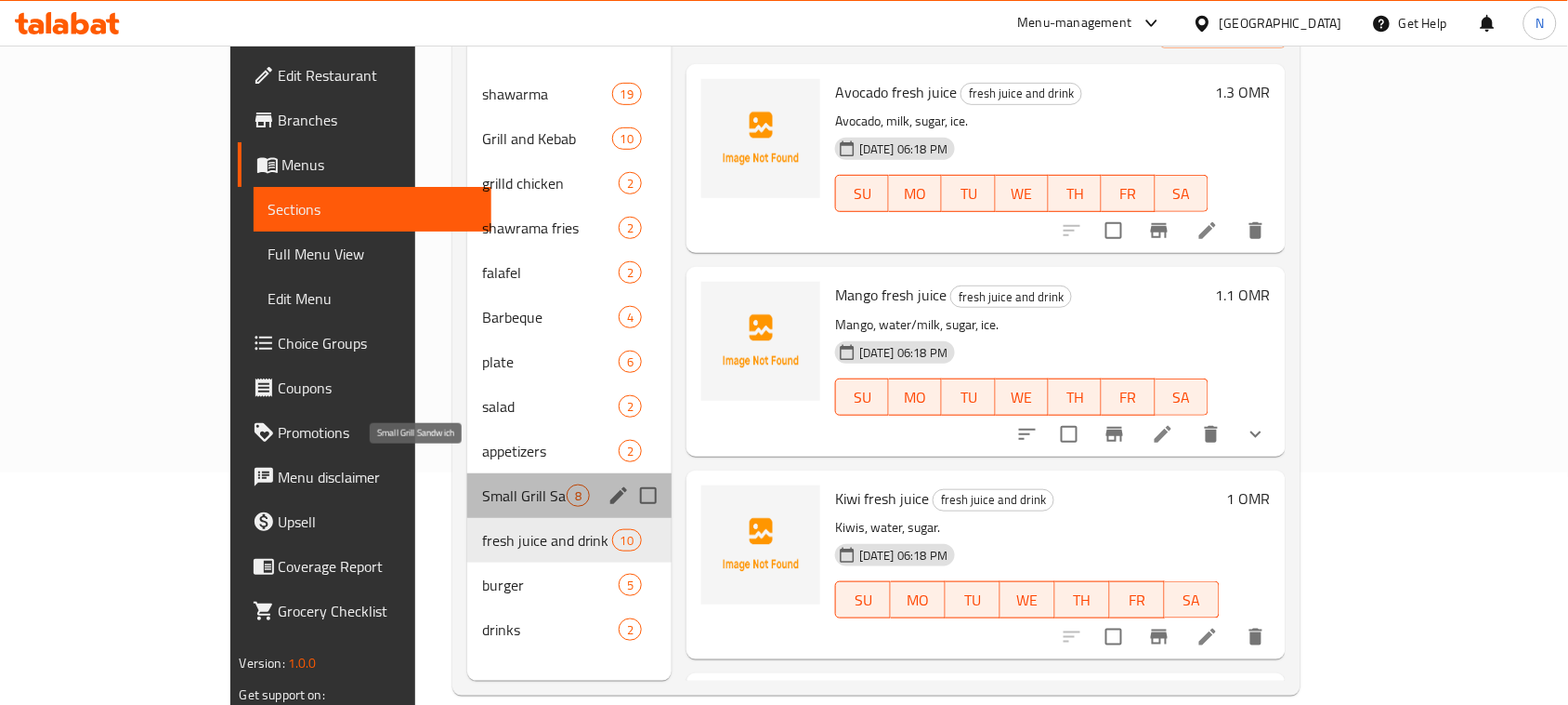
click at [483, 484] on span "Small Grill Sandwich" at bounding box center [525, 495] width 85 height 23
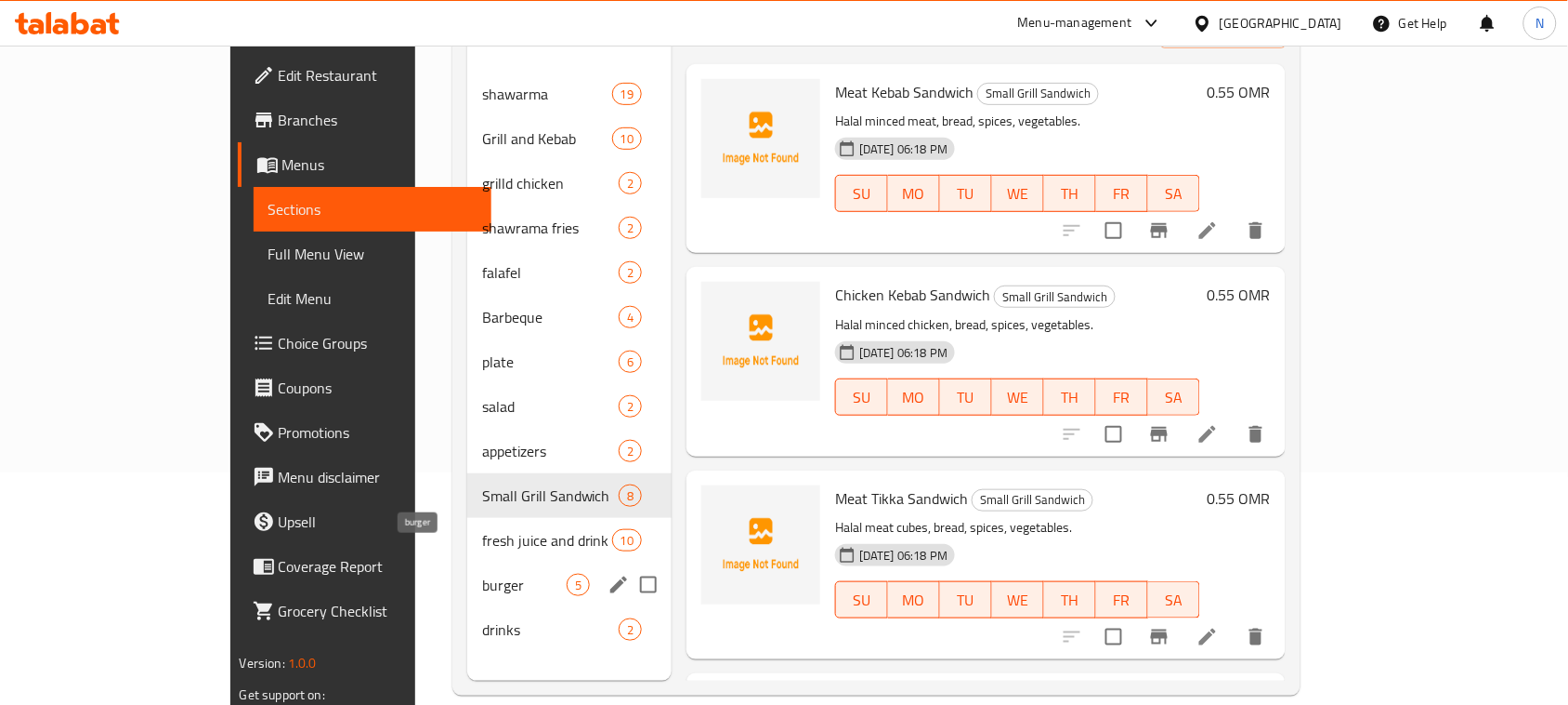
click at [483, 574] on span "burger" at bounding box center [525, 585] width 85 height 23
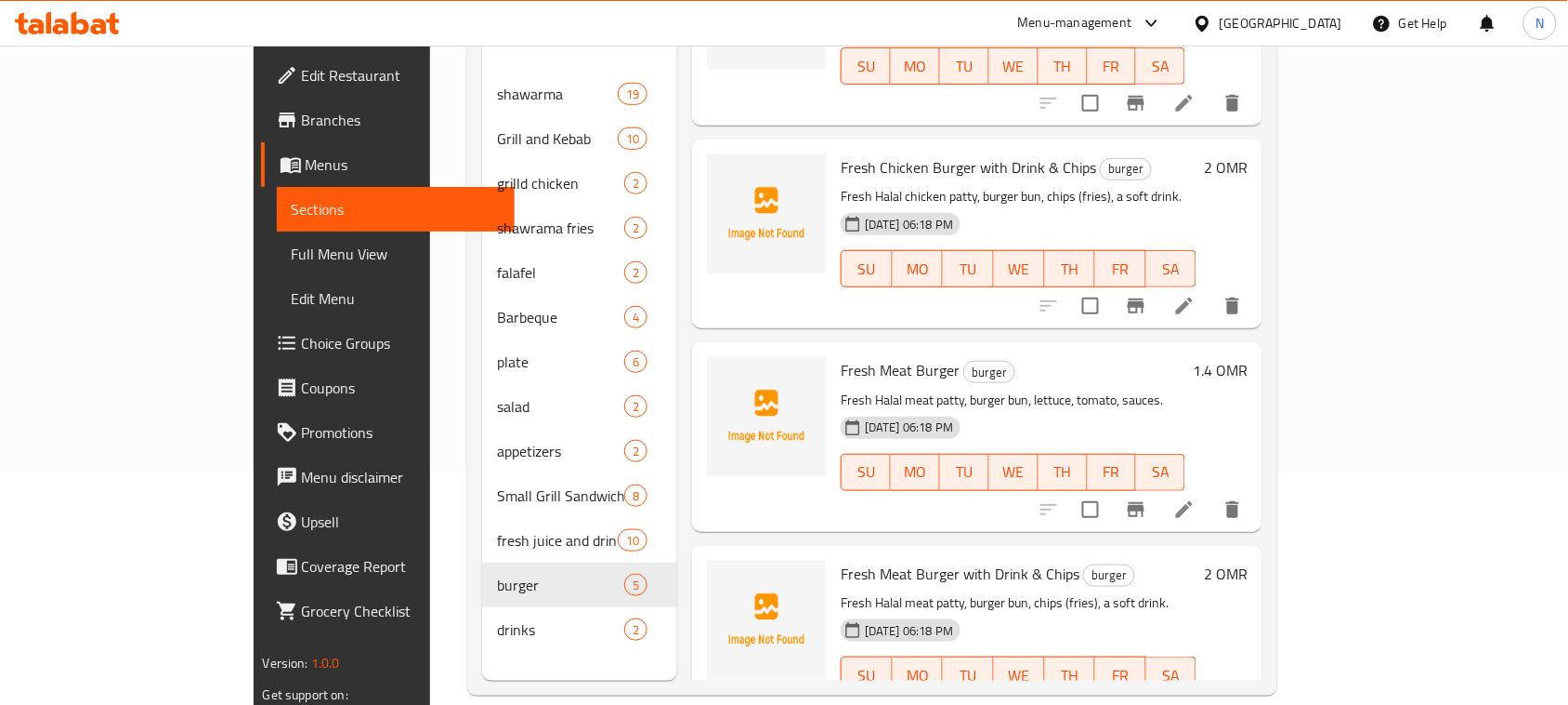
scroll to position [355, 0]
click at [1196, 700] on icon at bounding box center [1184, 711] width 23 height 23
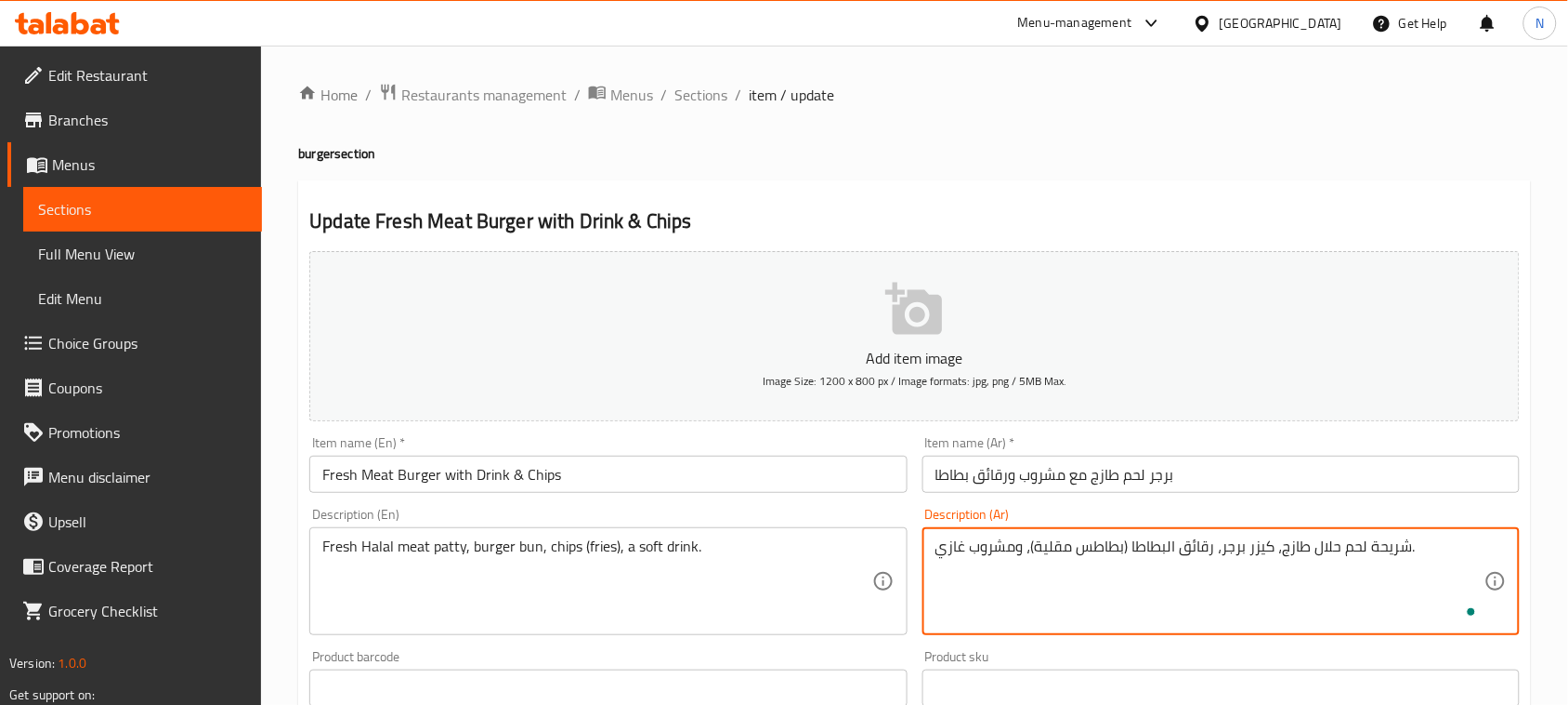
click at [1064, 567] on textarea "شريحة لحم حلال طازج، كيزر برجر، رقائق البطاطا (بطاطس مقلية)، ومشروب غازي." at bounding box center [1210, 581] width 549 height 88
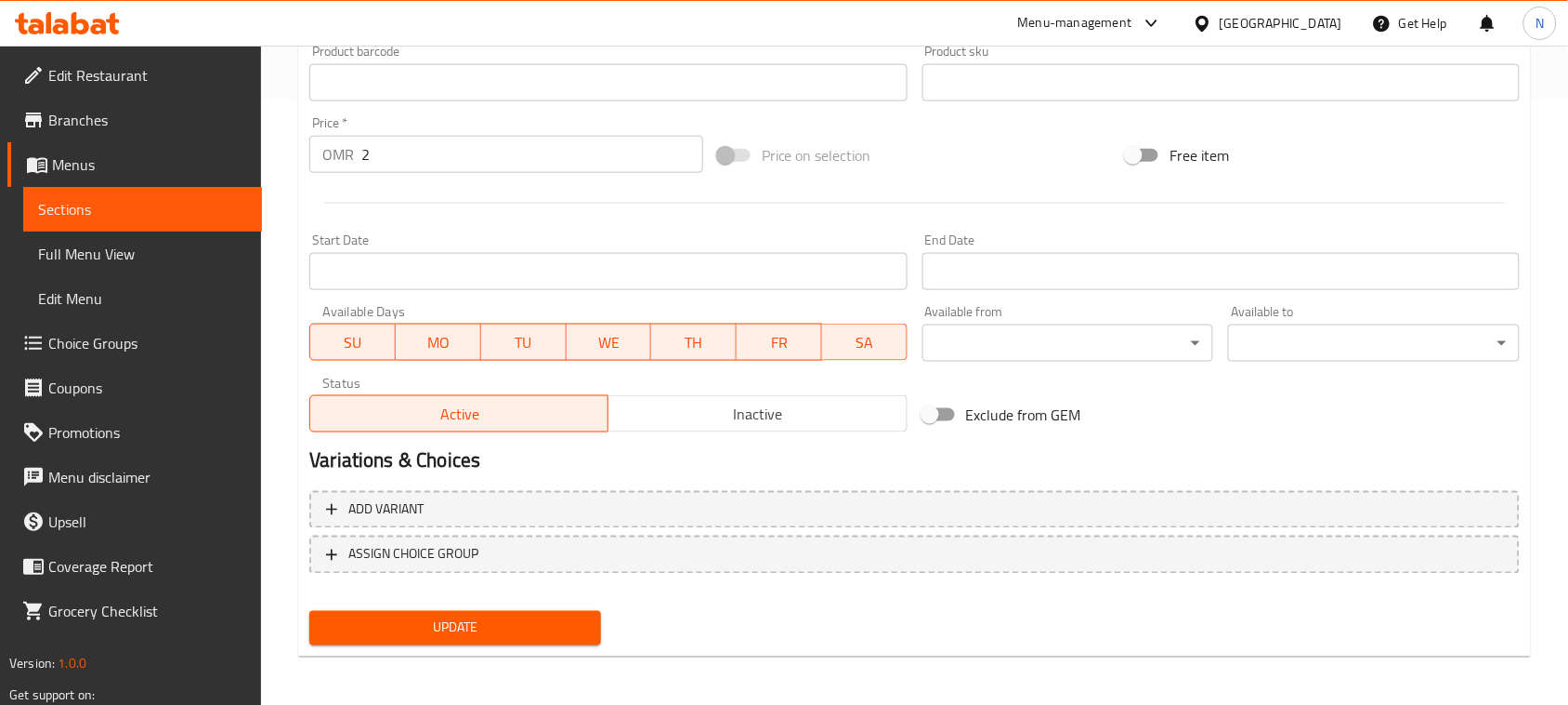
type textarea "شريحة لحم حلال طازج، كيزر برجر، رقائق البطاطا (بطاطس مقلية)، ومشروب غازي."
click at [554, 626] on span "Update" at bounding box center [455, 628] width 261 height 24
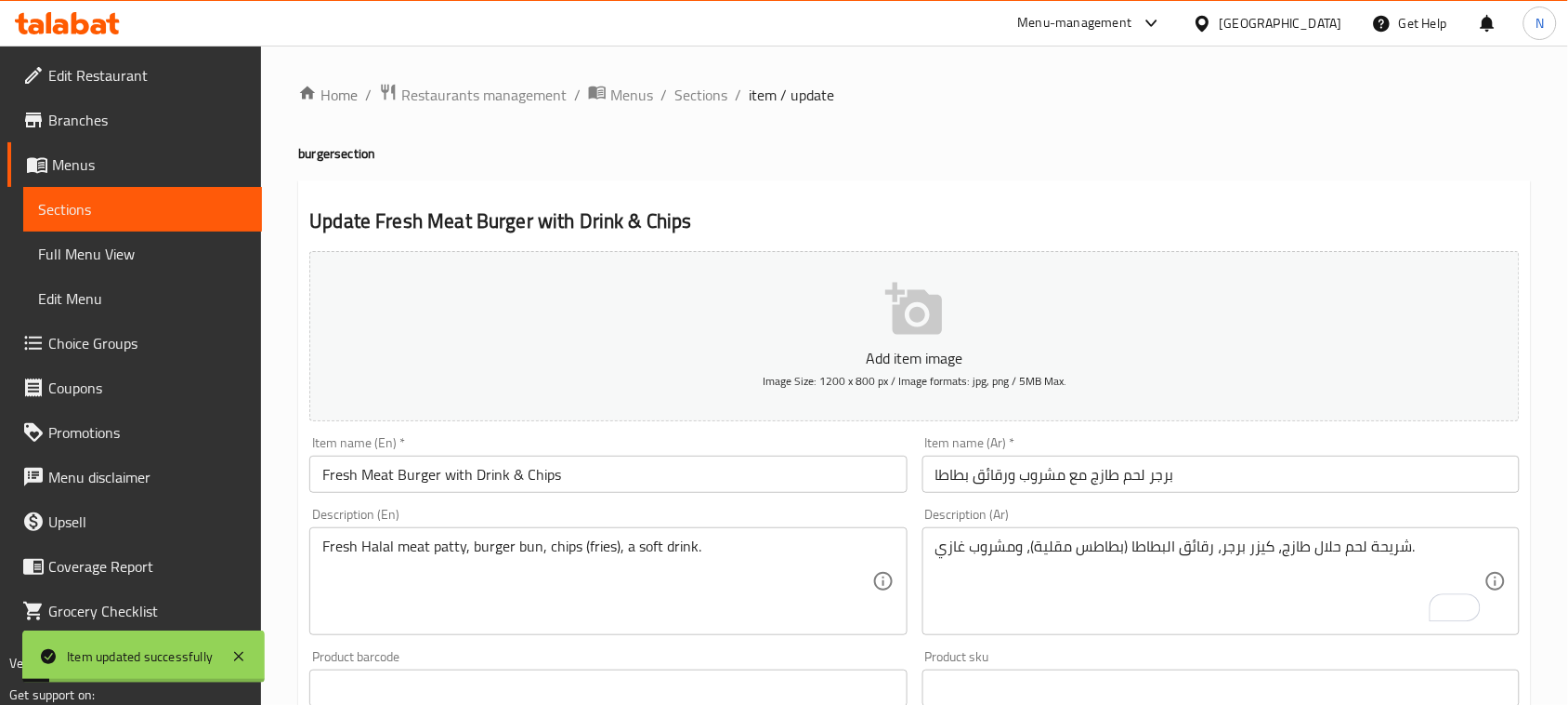
click at [96, 293] on span "Edit Menu" at bounding box center [143, 298] width 209 height 23
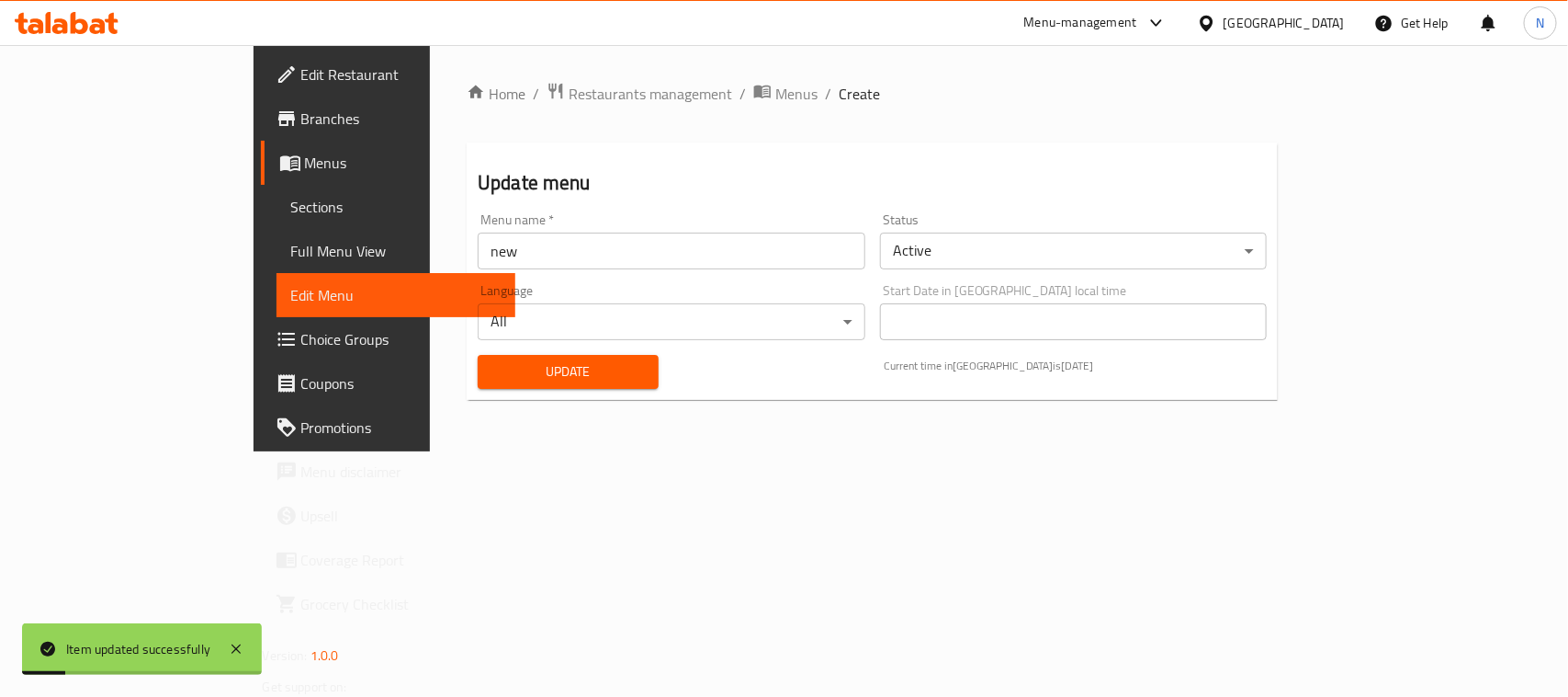
click at [291, 262] on span "Full Menu View" at bounding box center [395, 251] width 210 height 22
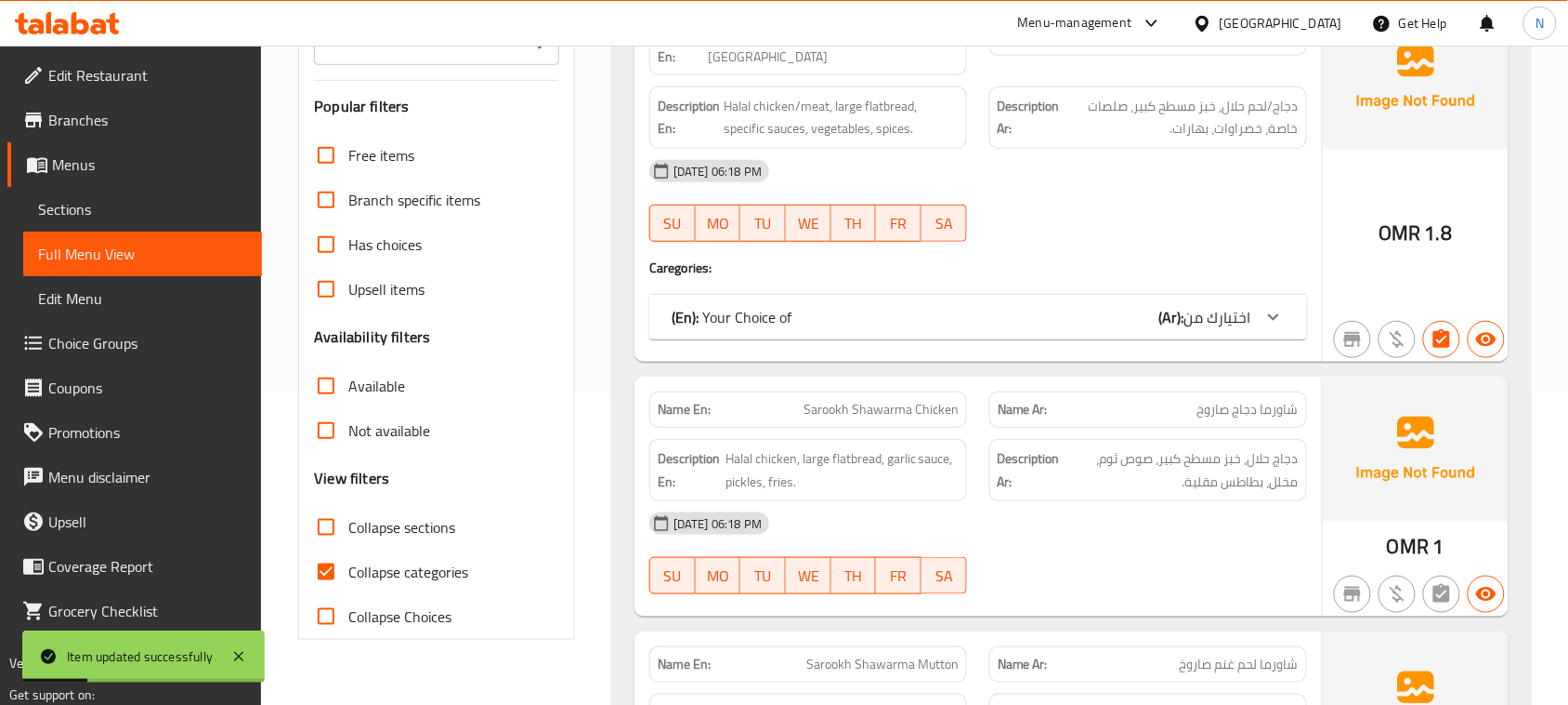
scroll to position [465, 0]
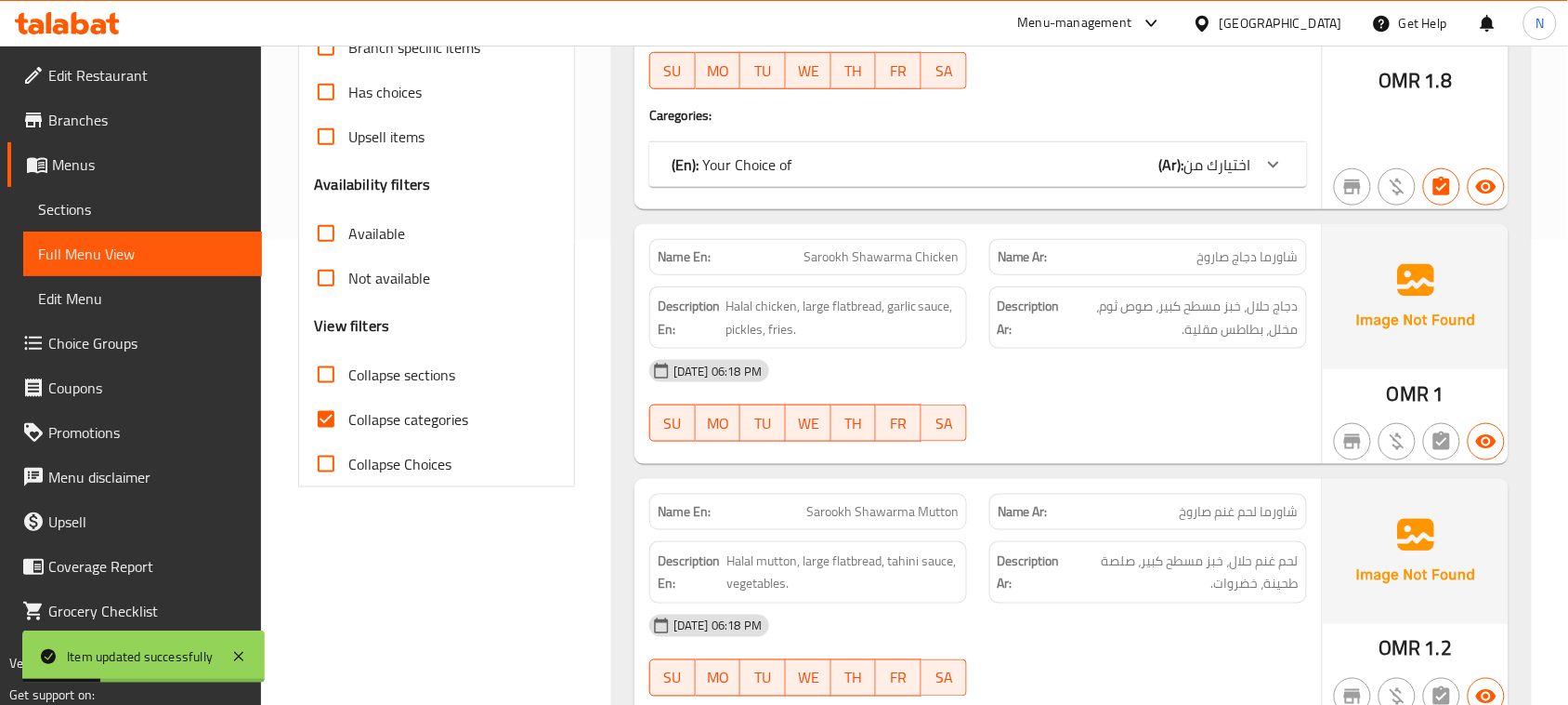
drag, startPoint x: 330, startPoint y: 425, endPoint x: 1121, endPoint y: 461, distance: 791.8
click at [331, 425] on input "Collapse categories" at bounding box center [326, 419] width 44 height 44
checkbox input "false"
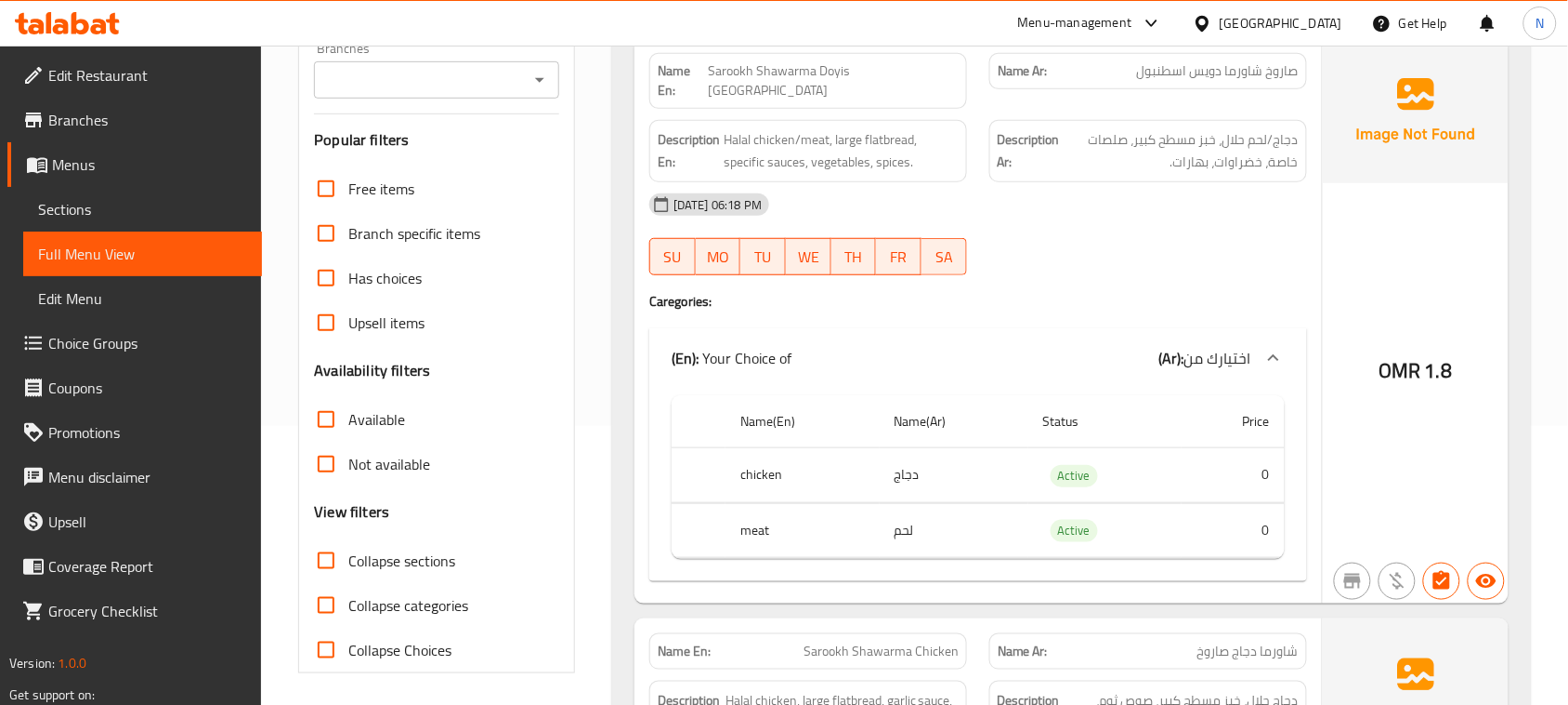
scroll to position [232, 0]
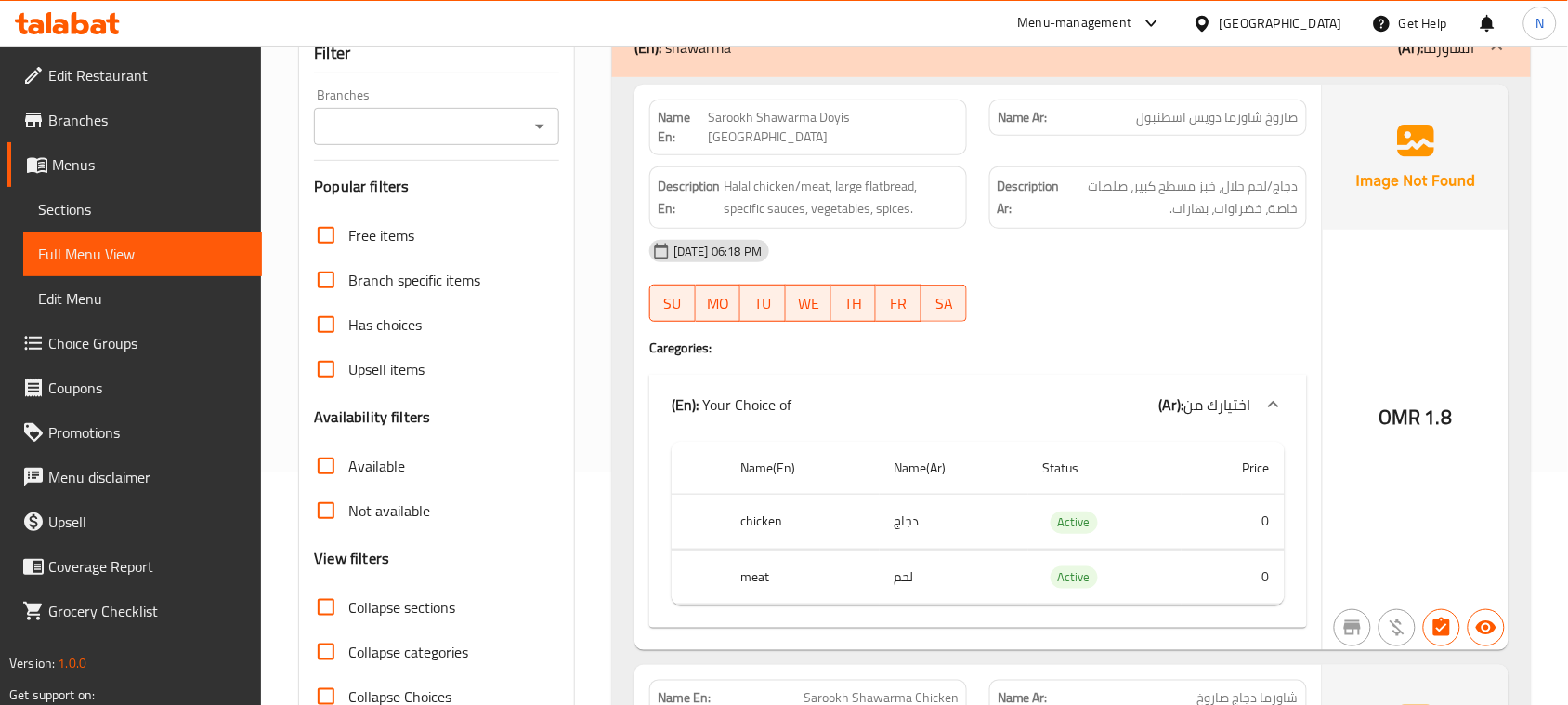
click at [895, 121] on span "Sarookh Shawarma Doyis [GEOGRAPHIC_DATA]" at bounding box center [833, 127] width 251 height 39
click at [894, 121] on span "Sarookh Shawarma Doyis [GEOGRAPHIC_DATA]" at bounding box center [833, 127] width 251 height 39
copy span "Sarookh Shawarma Doyis [GEOGRAPHIC_DATA]"
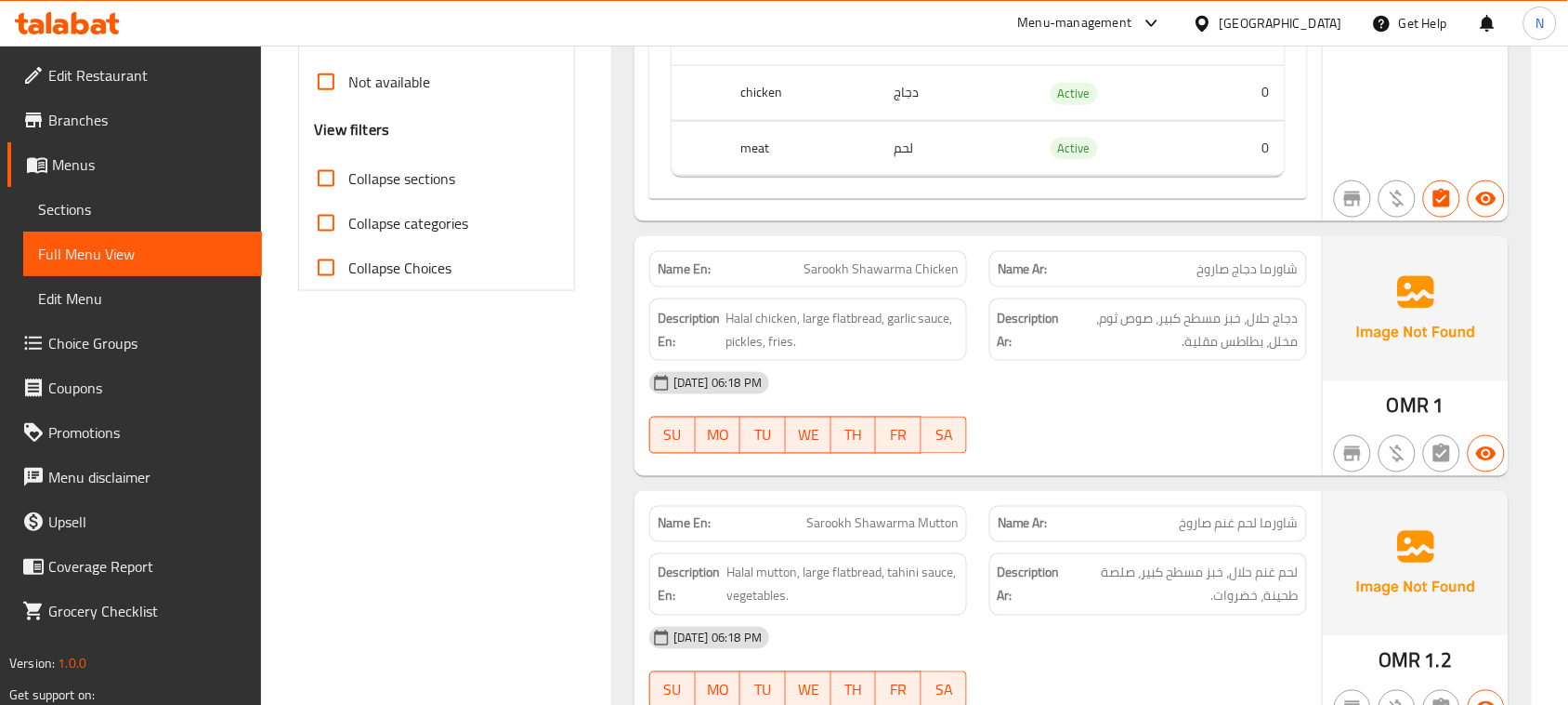
scroll to position [697, 0]
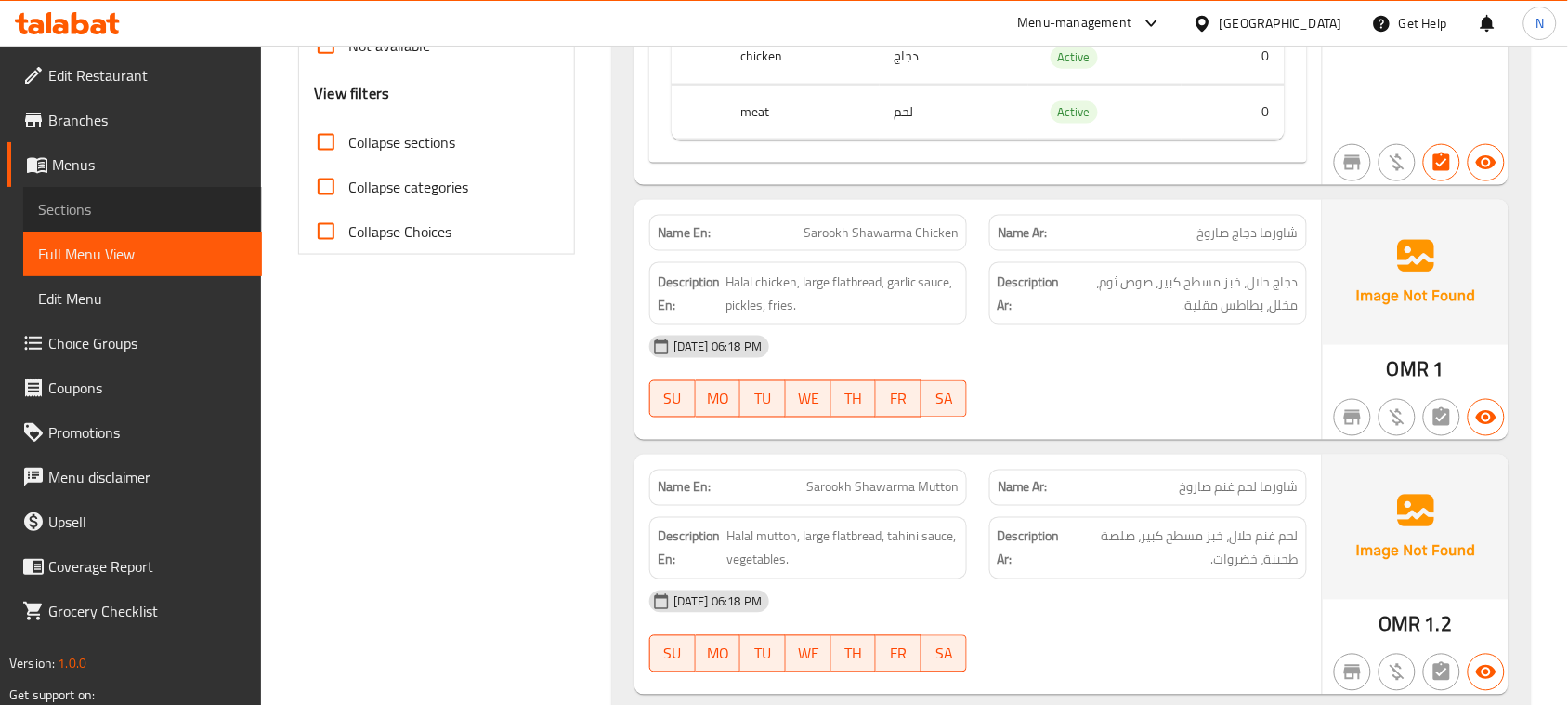
click at [170, 206] on span "Sections" at bounding box center [143, 209] width 209 height 23
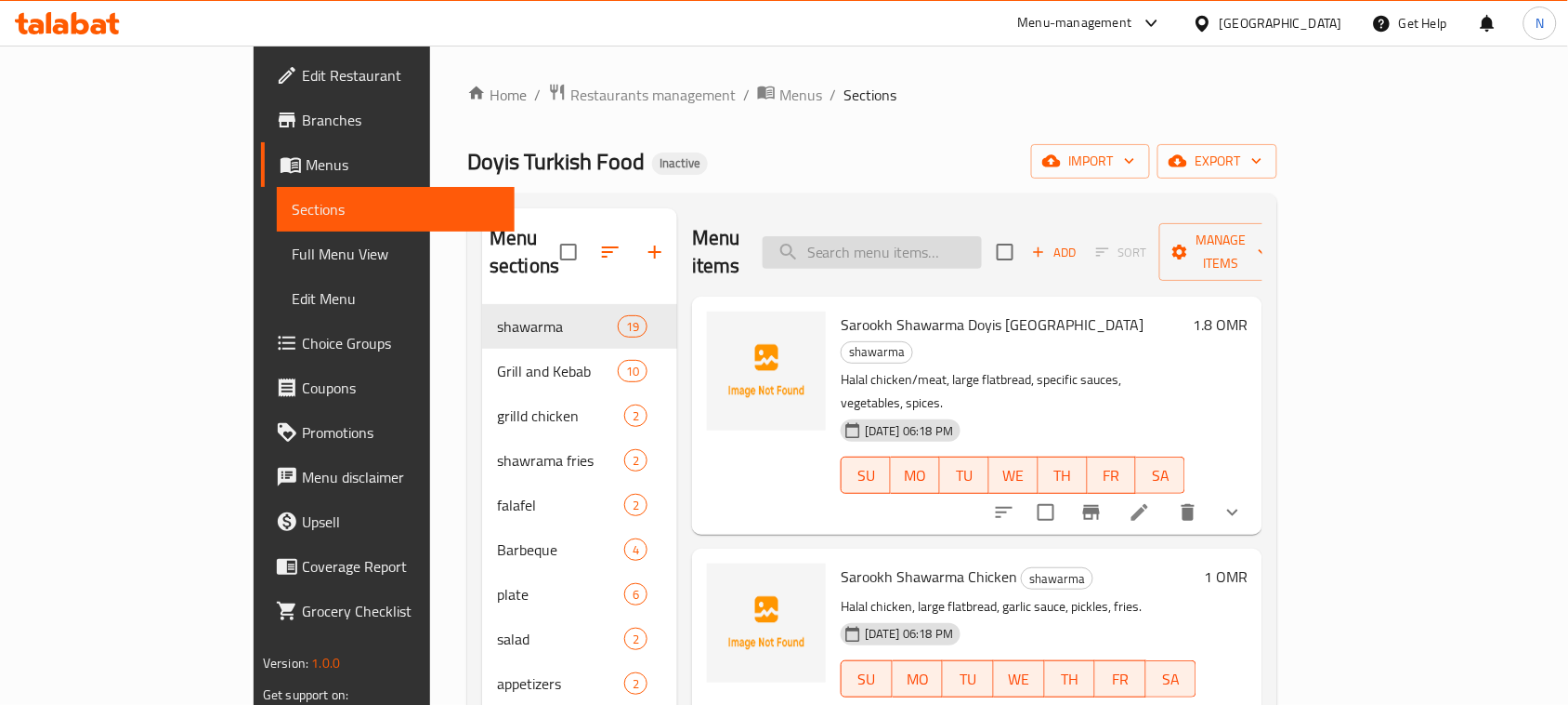
drag, startPoint x: 988, startPoint y: 246, endPoint x: 1013, endPoint y: 251, distance: 25.5
click at [982, 246] on input "search" at bounding box center [872, 252] width 219 height 33
paste input "Sarookh Shawarma Doyis [GEOGRAPHIC_DATA]"
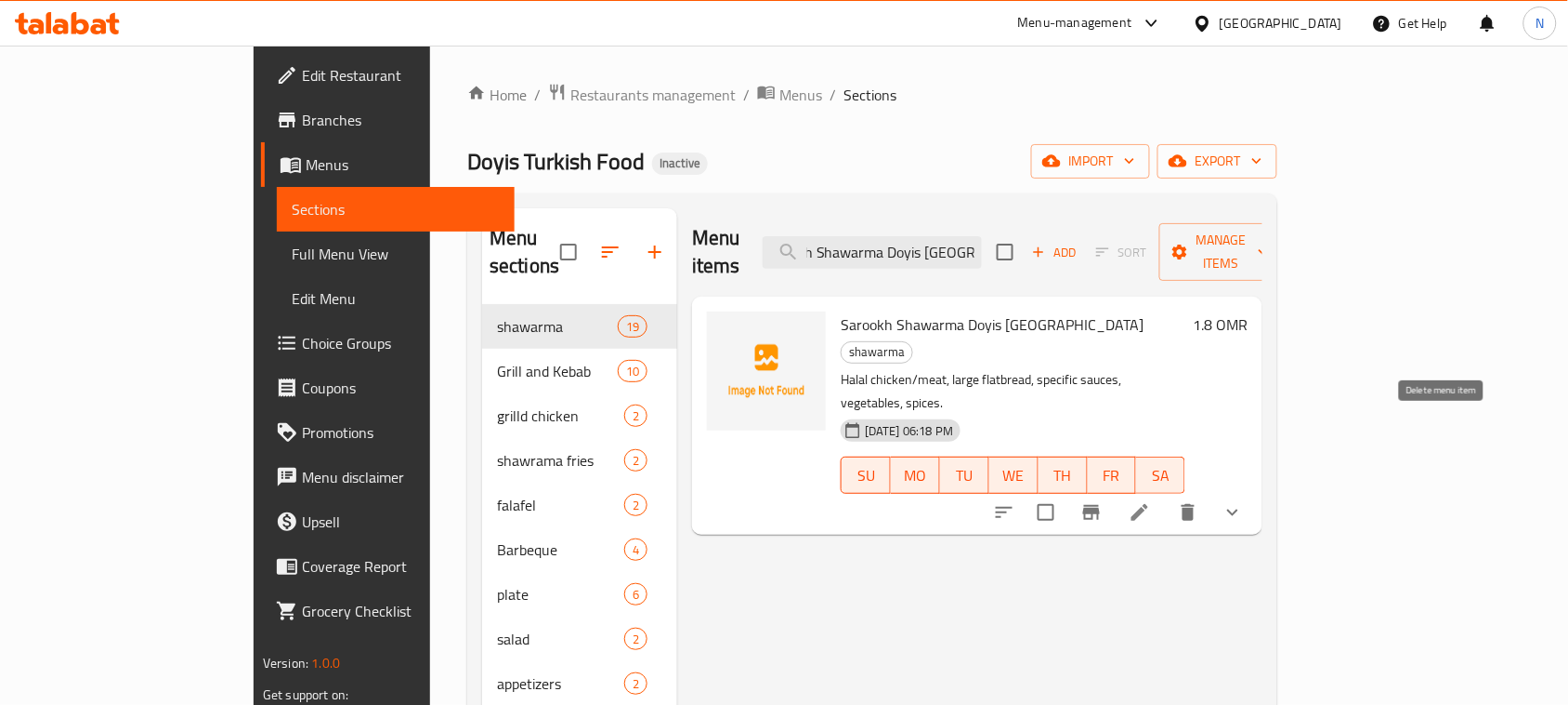
type input "Sarookh Shawarma Doyis [GEOGRAPHIC_DATA]"
click at [1151, 501] on icon at bounding box center [1140, 511] width 23 height 23
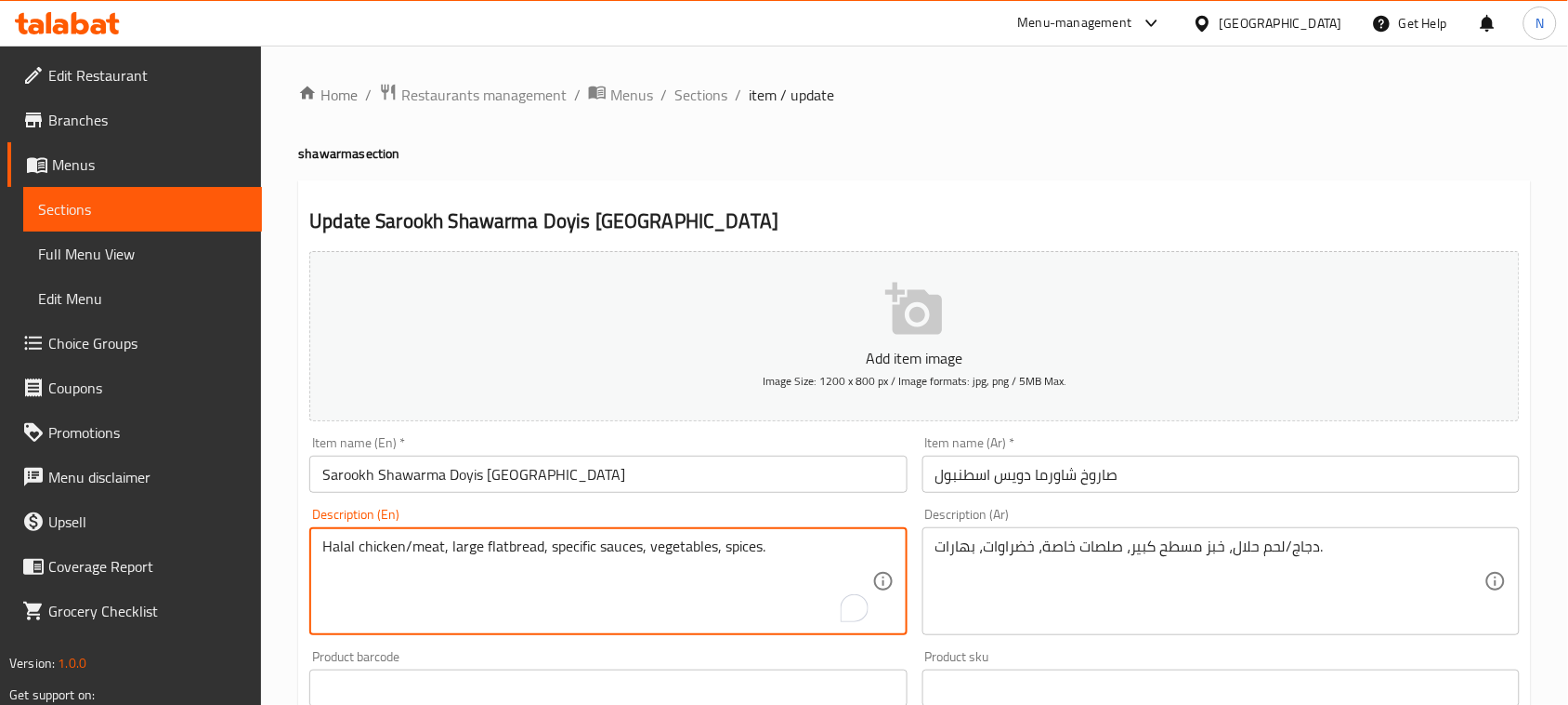
click at [695, 547] on textarea "Halal chicken/meat, large flatbread, specific sauces, vegetables, spices." at bounding box center [597, 581] width 549 height 88
click at [743, 555] on textarea "Halal chicken/meat, large flatbread, specific sauces, vegetables, spices." at bounding box center [597, 581] width 549 height 88
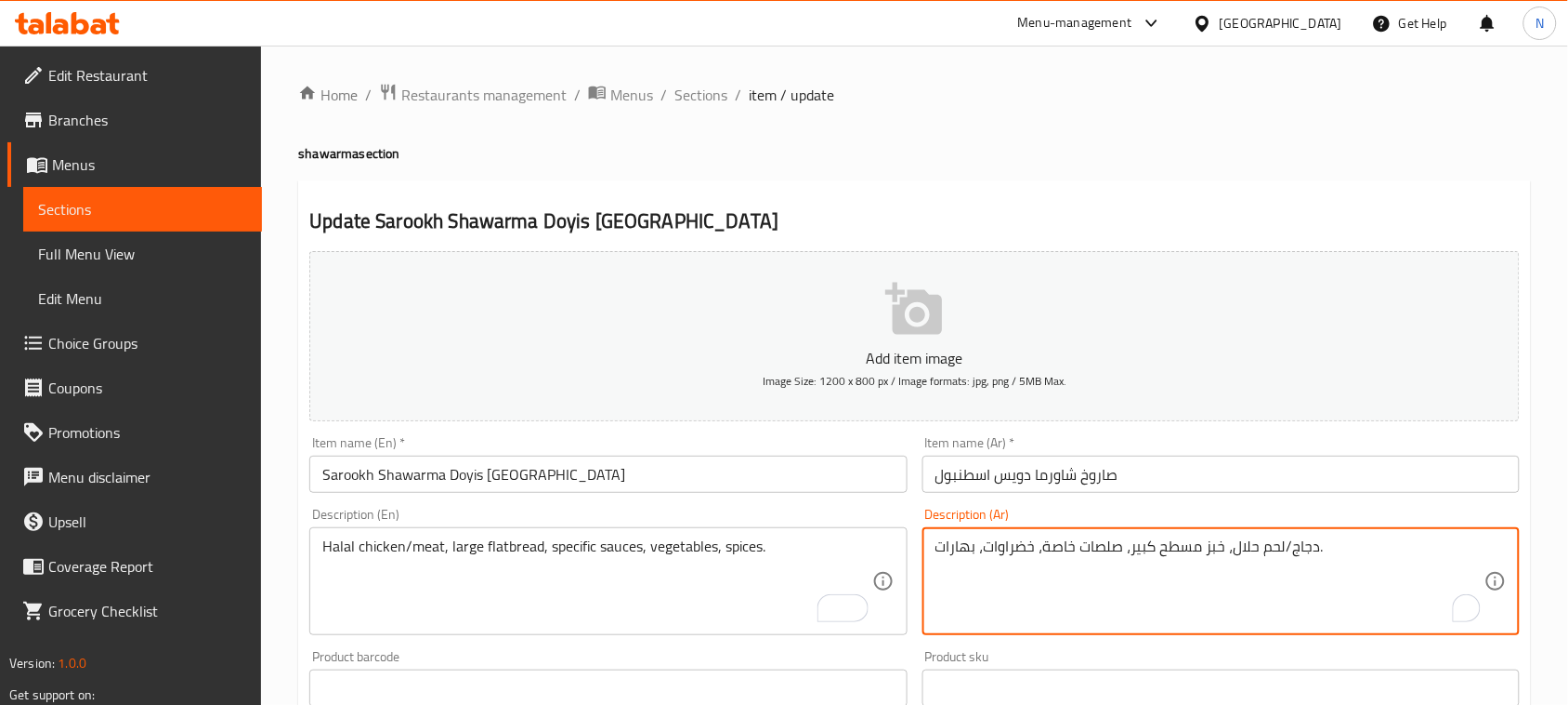
click at [961, 554] on textarea "دجاج/لحم حلال، خبز مسطح كبير، صلصات خاصة، خضراوات، بهارات." at bounding box center [1210, 581] width 549 height 88
paste textarea "وابل"
click at [1062, 610] on textarea "دجاج/لحم حلال، خبز مسطح كبير، صلصات خاصة، خضراوات، توابل." at bounding box center [1210, 581] width 549 height 88
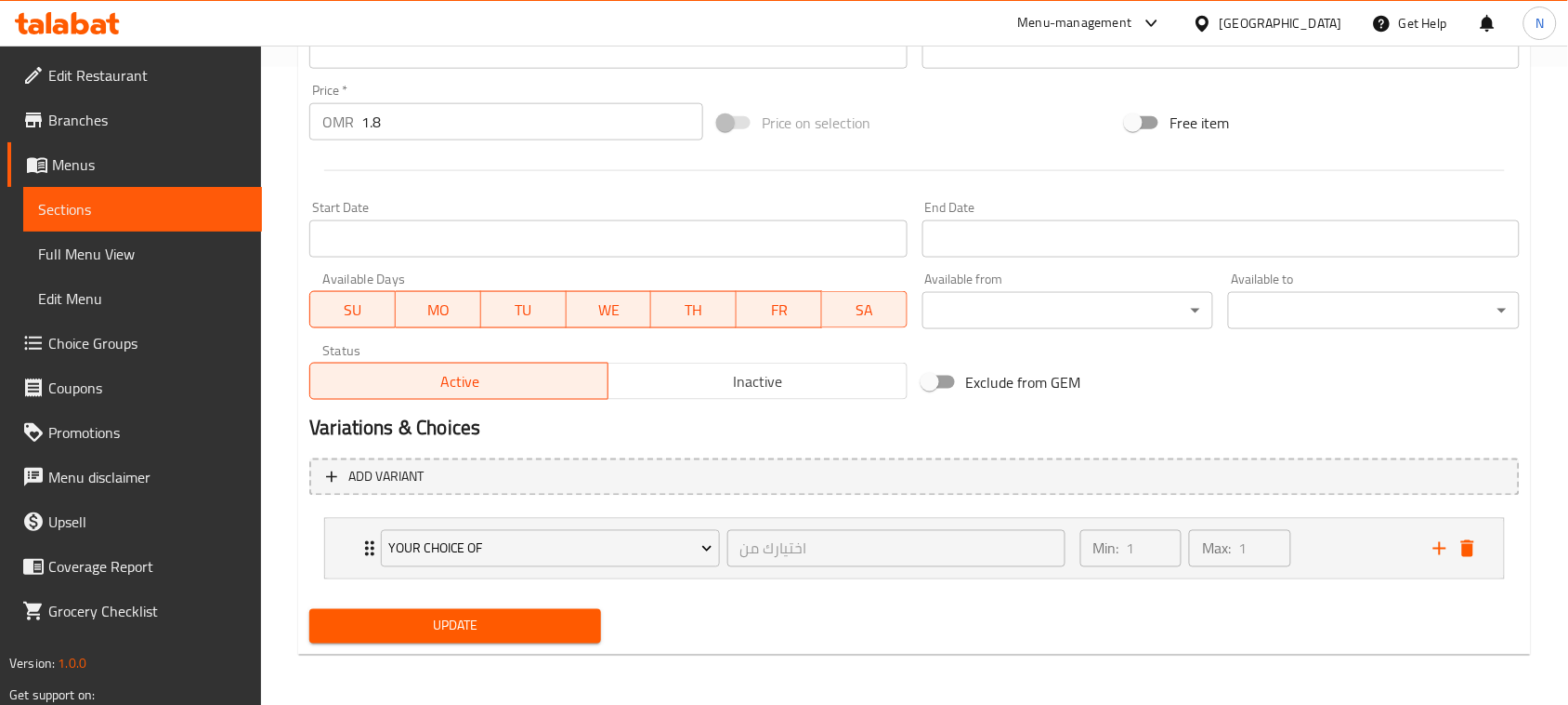
type textarea "دجاج/لحم حلال، خبز مسطح كبير، صلصات خاصة، خضراوات، توابل."
click at [474, 628] on span "Update" at bounding box center [455, 626] width 261 height 24
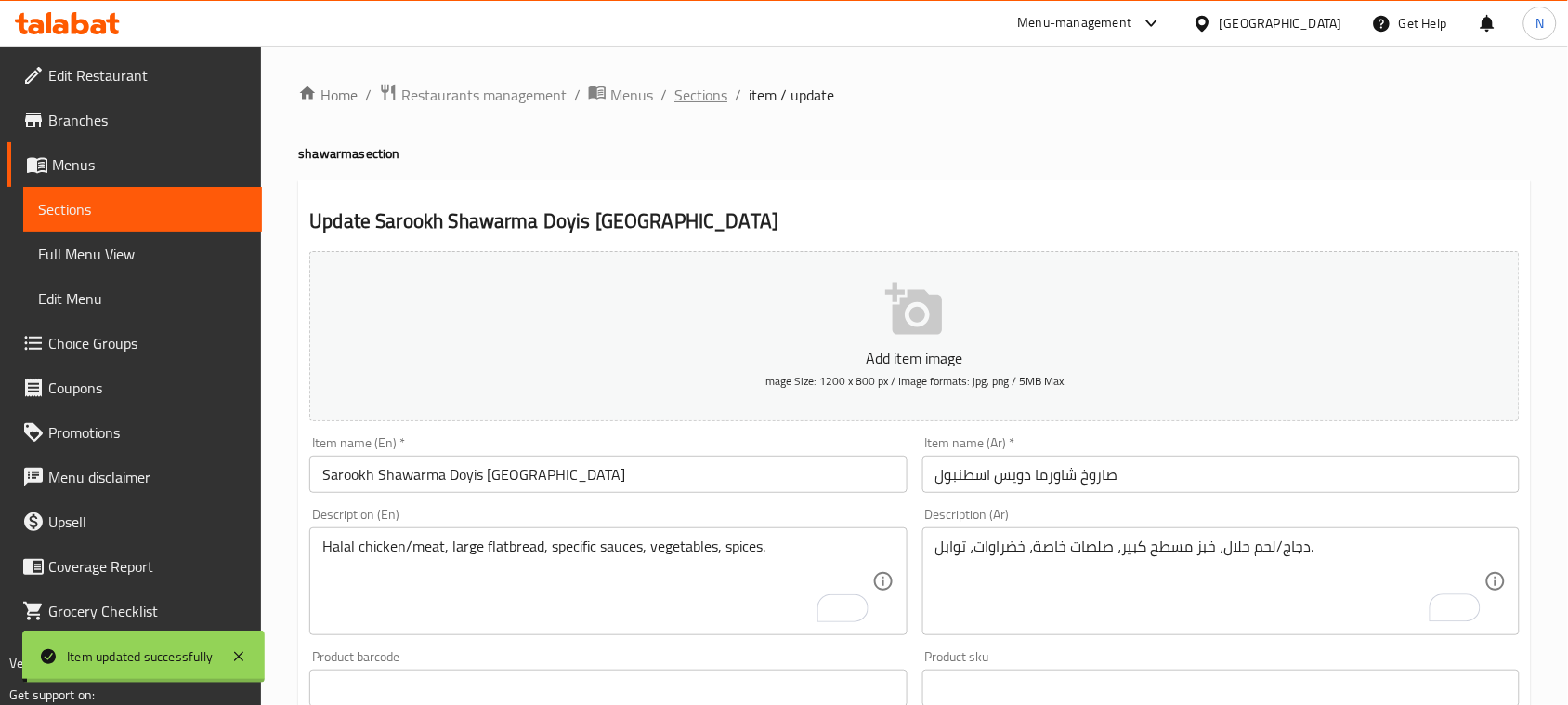
click at [689, 94] on span "Sections" at bounding box center [701, 95] width 53 height 23
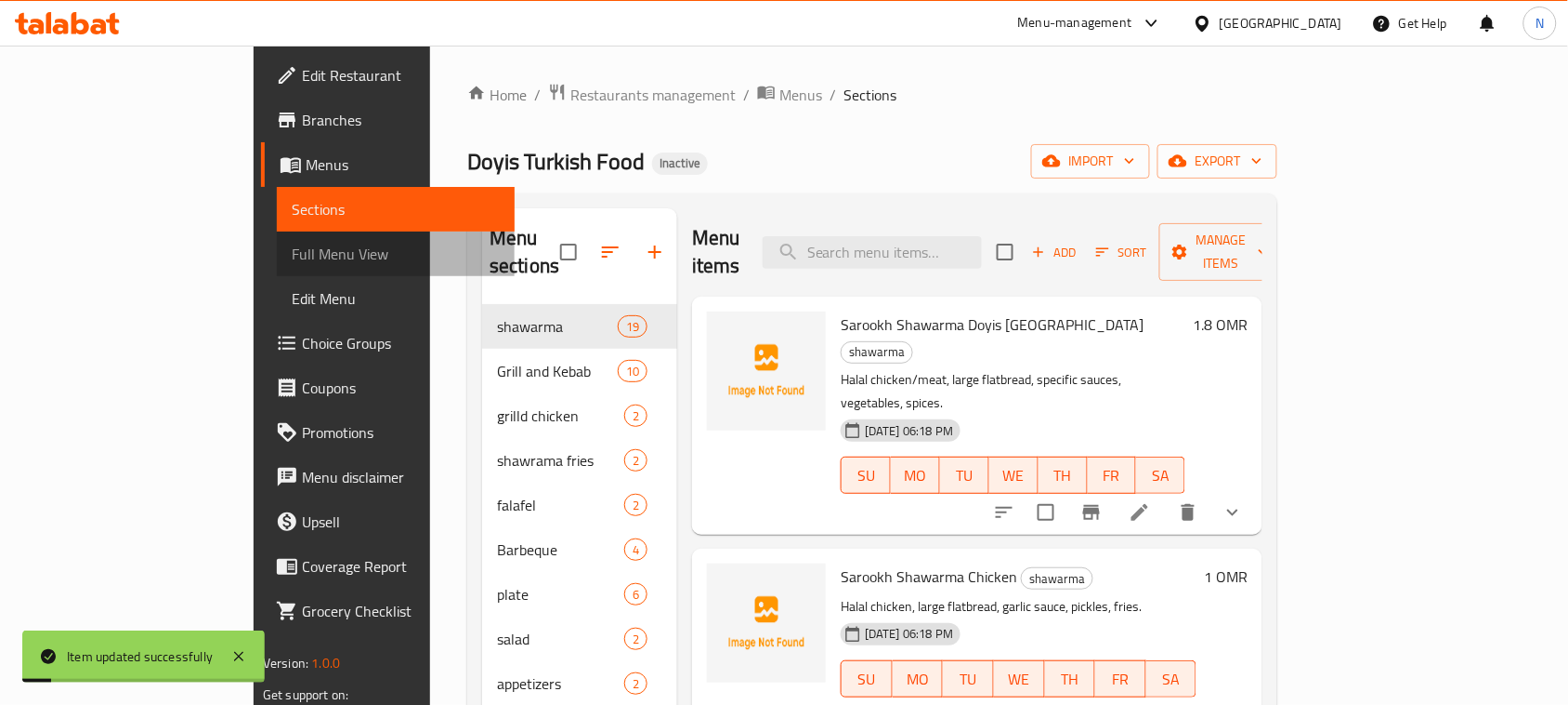
click at [292, 246] on span "Full Menu View" at bounding box center [397, 254] width 209 height 23
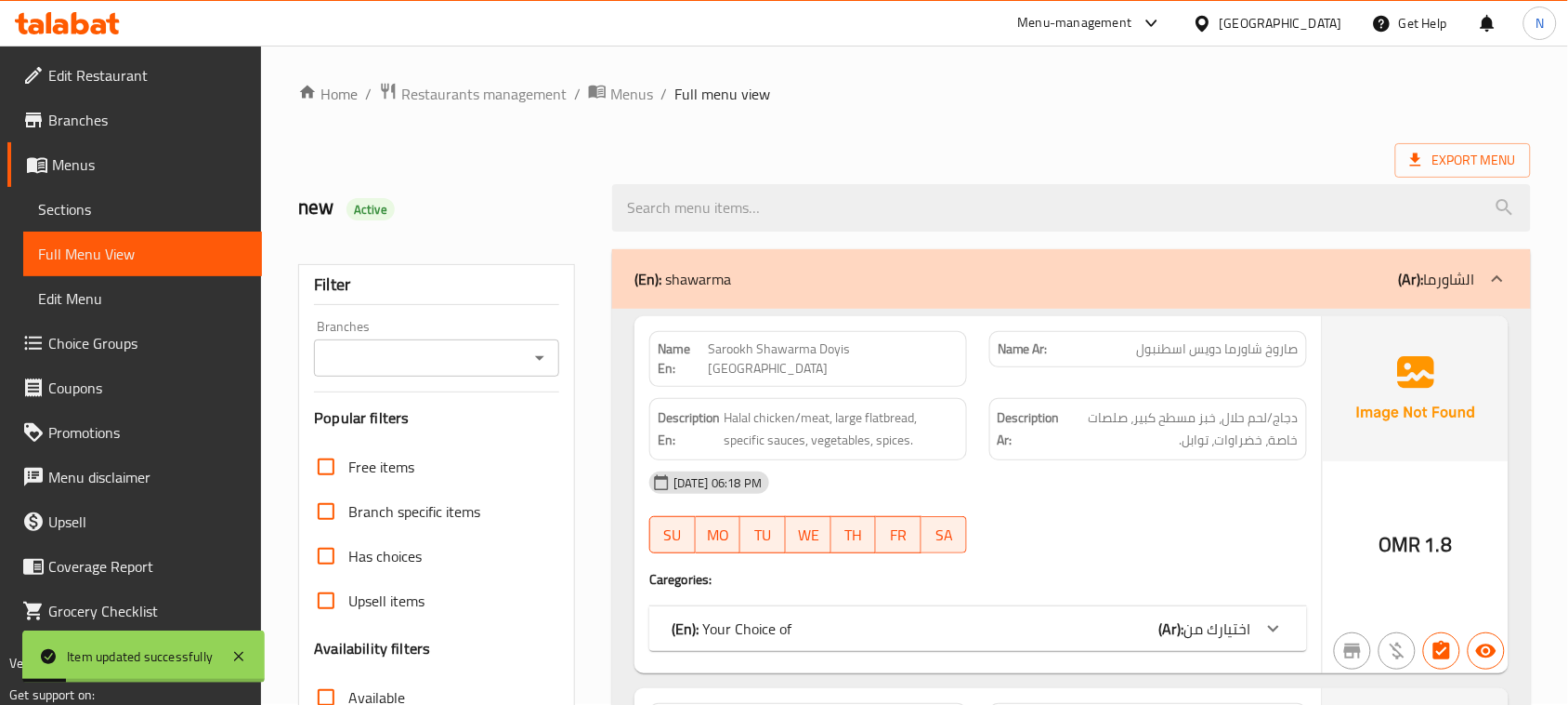
scroll to position [232, 0]
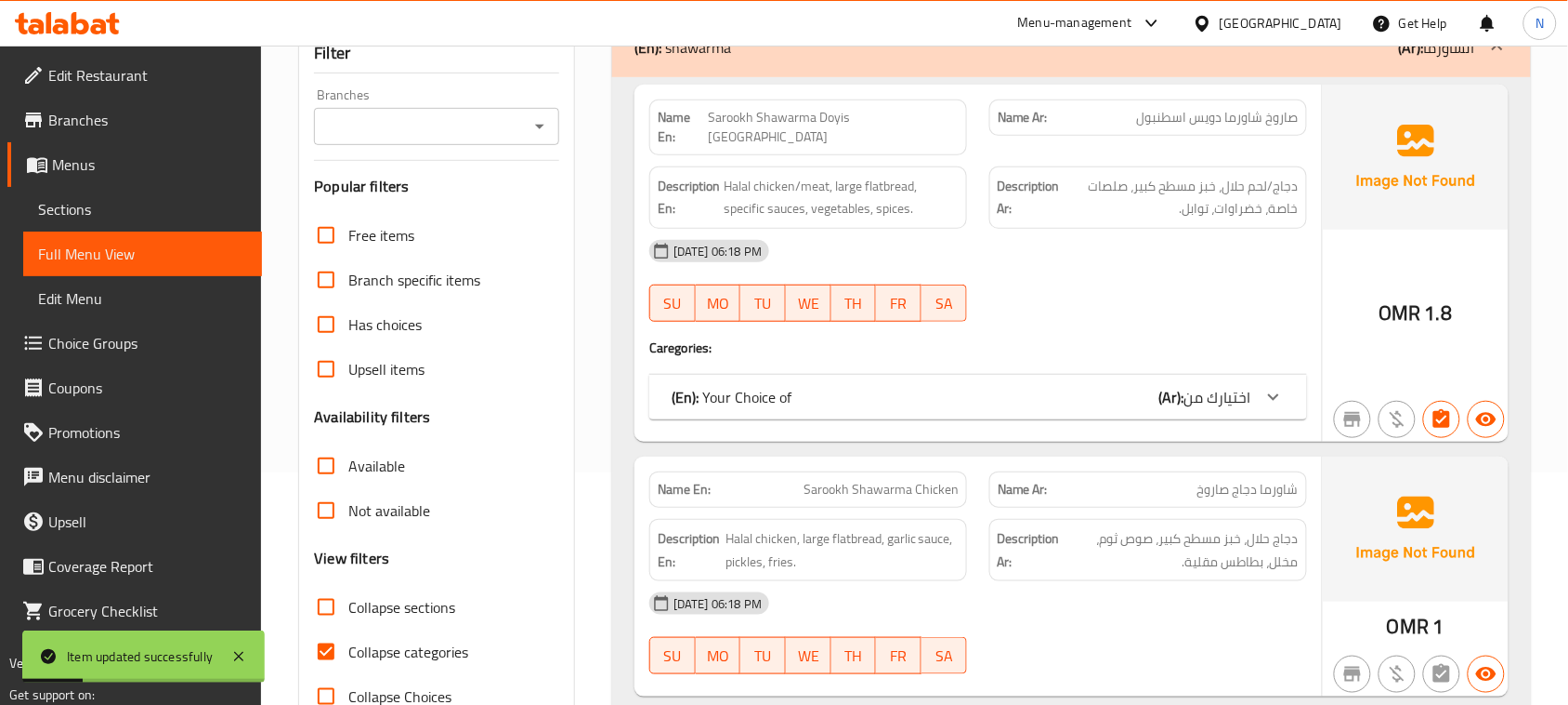
drag, startPoint x: 345, startPoint y: 599, endPoint x: 324, endPoint y: 652, distance: 57.0
click at [323, 642] on input "Collapse categories" at bounding box center [326, 651] width 44 height 44
checkbox input "false"
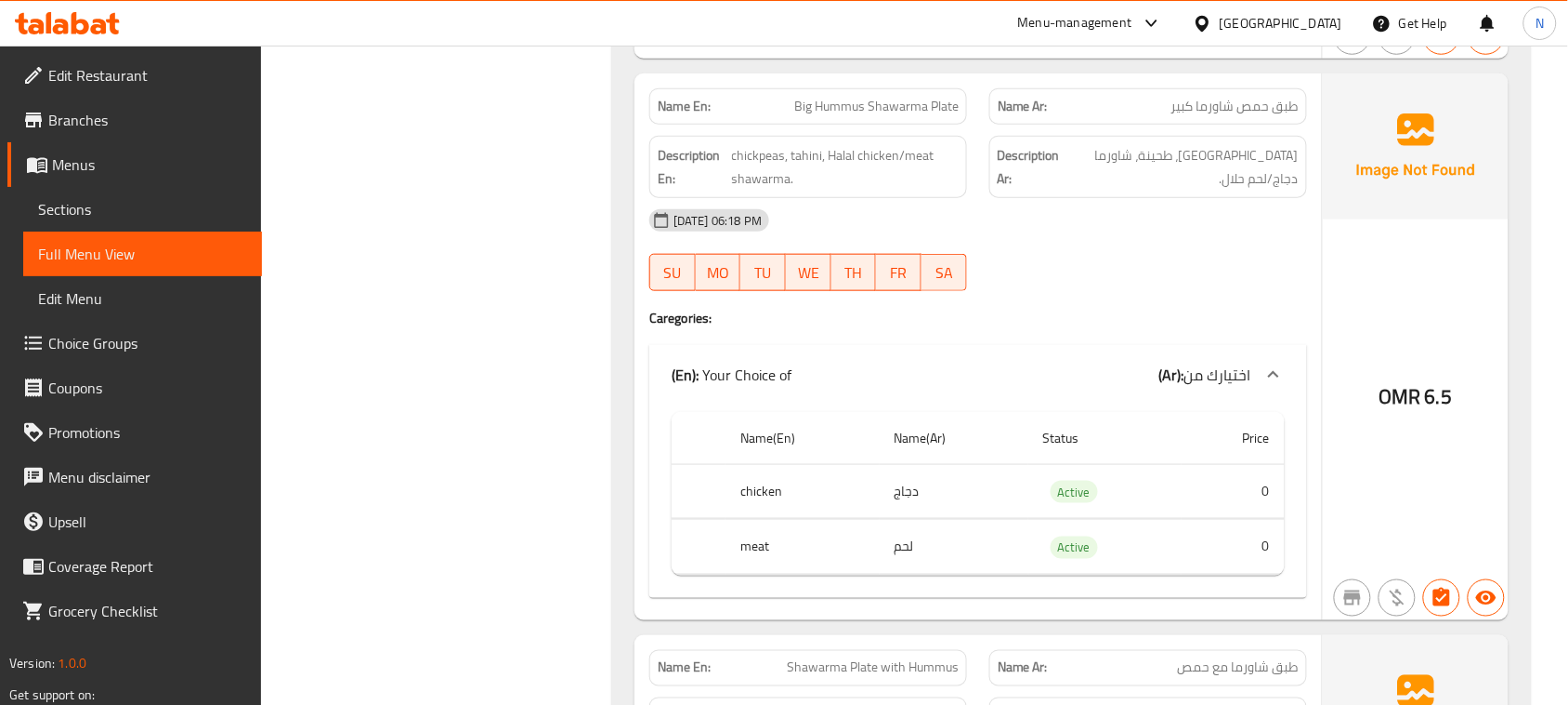
scroll to position [6739, 0]
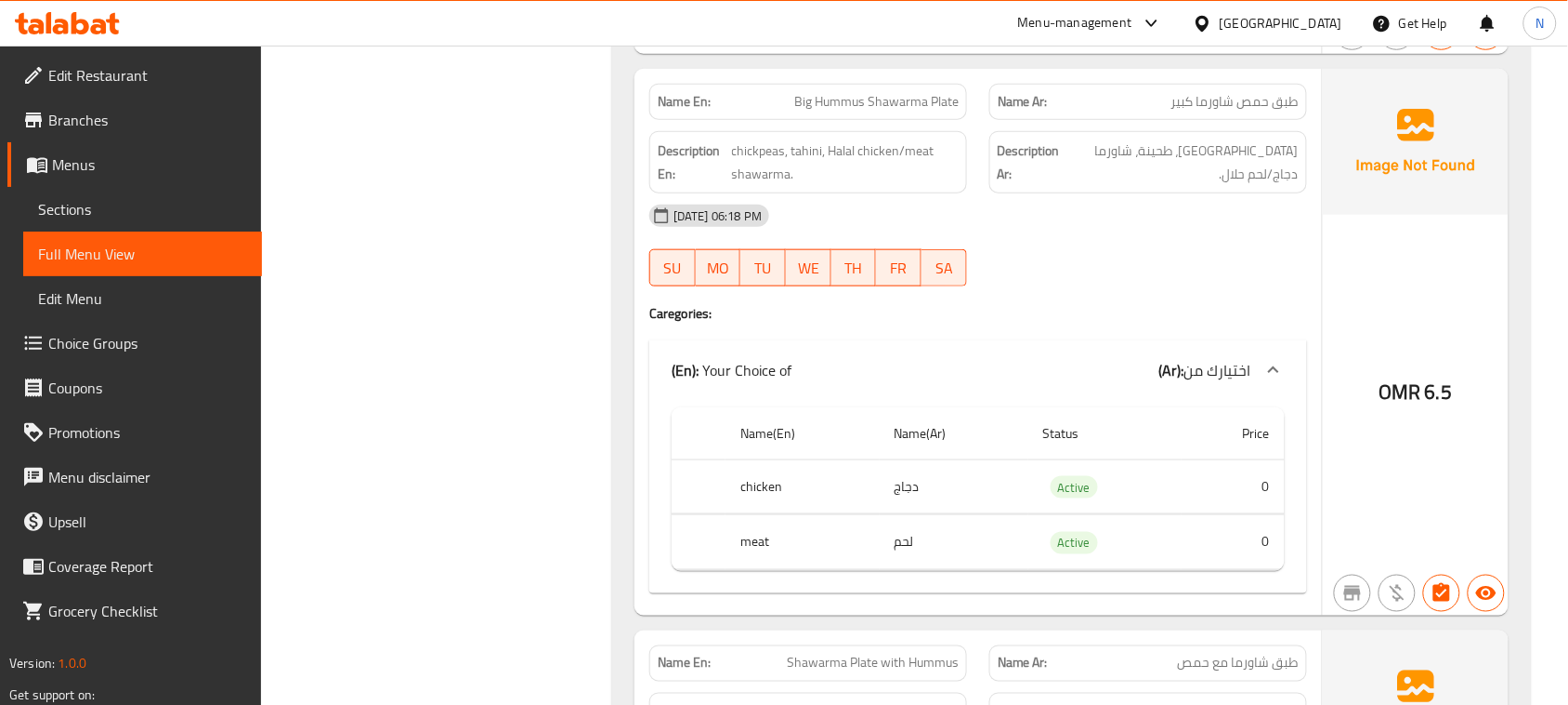
click at [844, 112] on span "Big Hummus Shawarma Plate" at bounding box center [876, 102] width 165 height 20
click at [843, 104] on span "Big Hummus Shawarma Plate" at bounding box center [876, 102] width 165 height 20
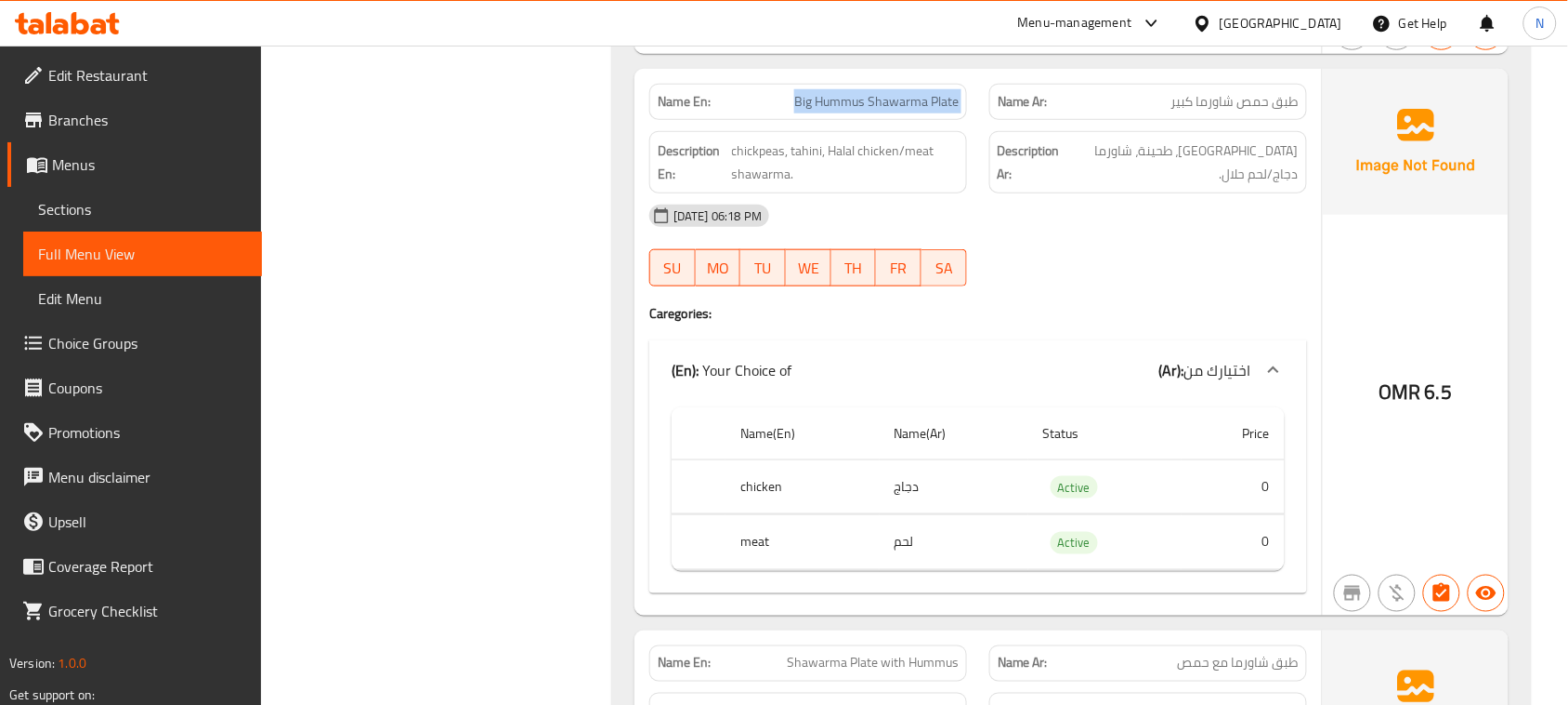
copy span "Big Hummus Shawarma Plate"
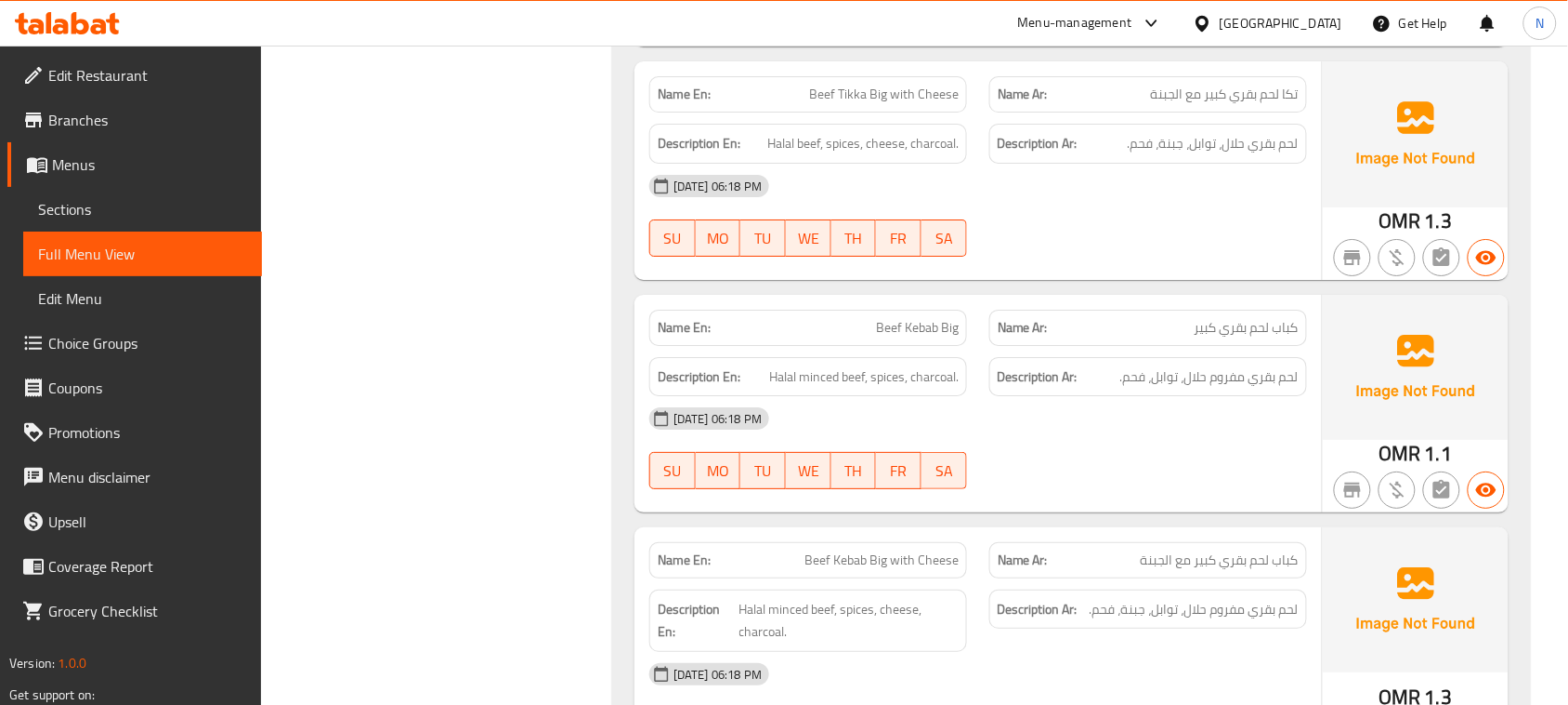
scroll to position [8250, 0]
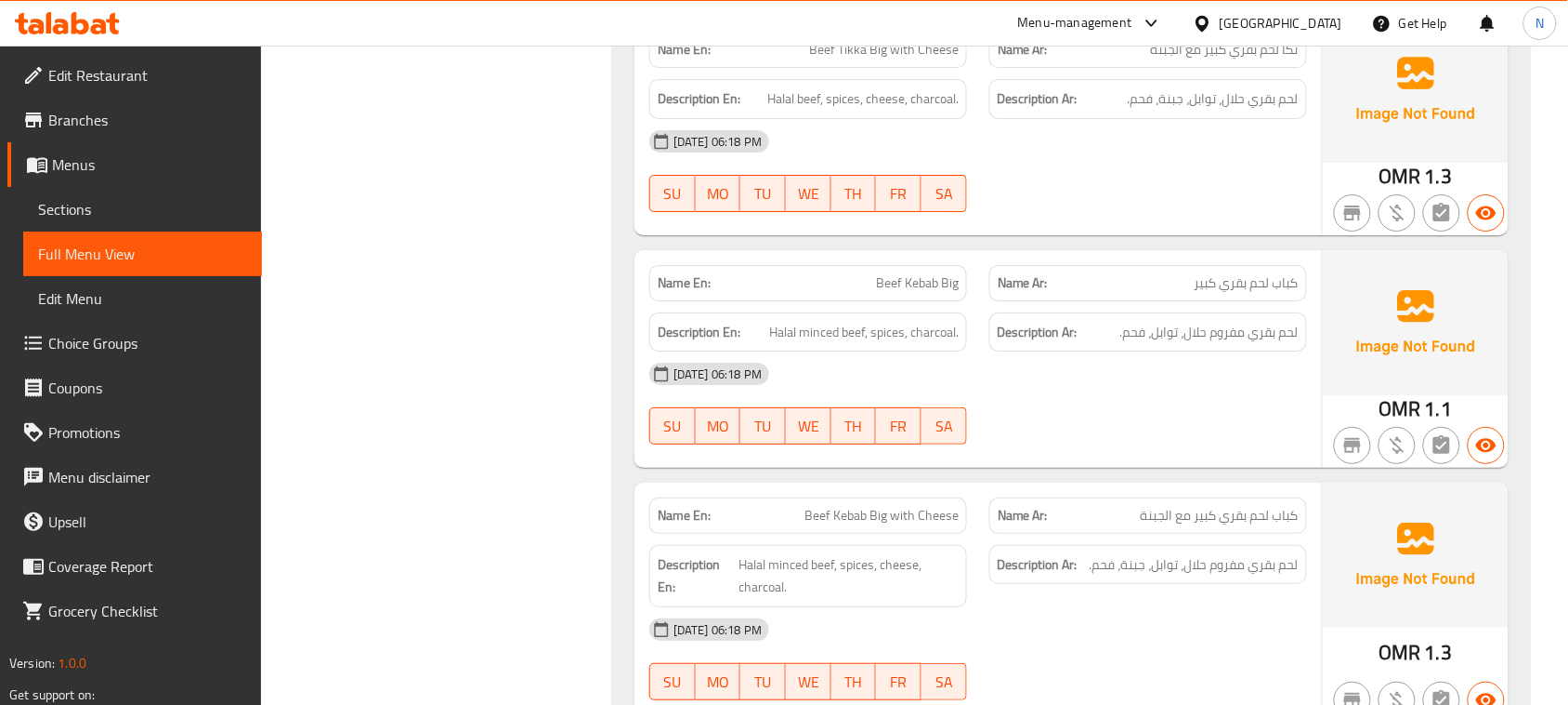
copy span "كباب"
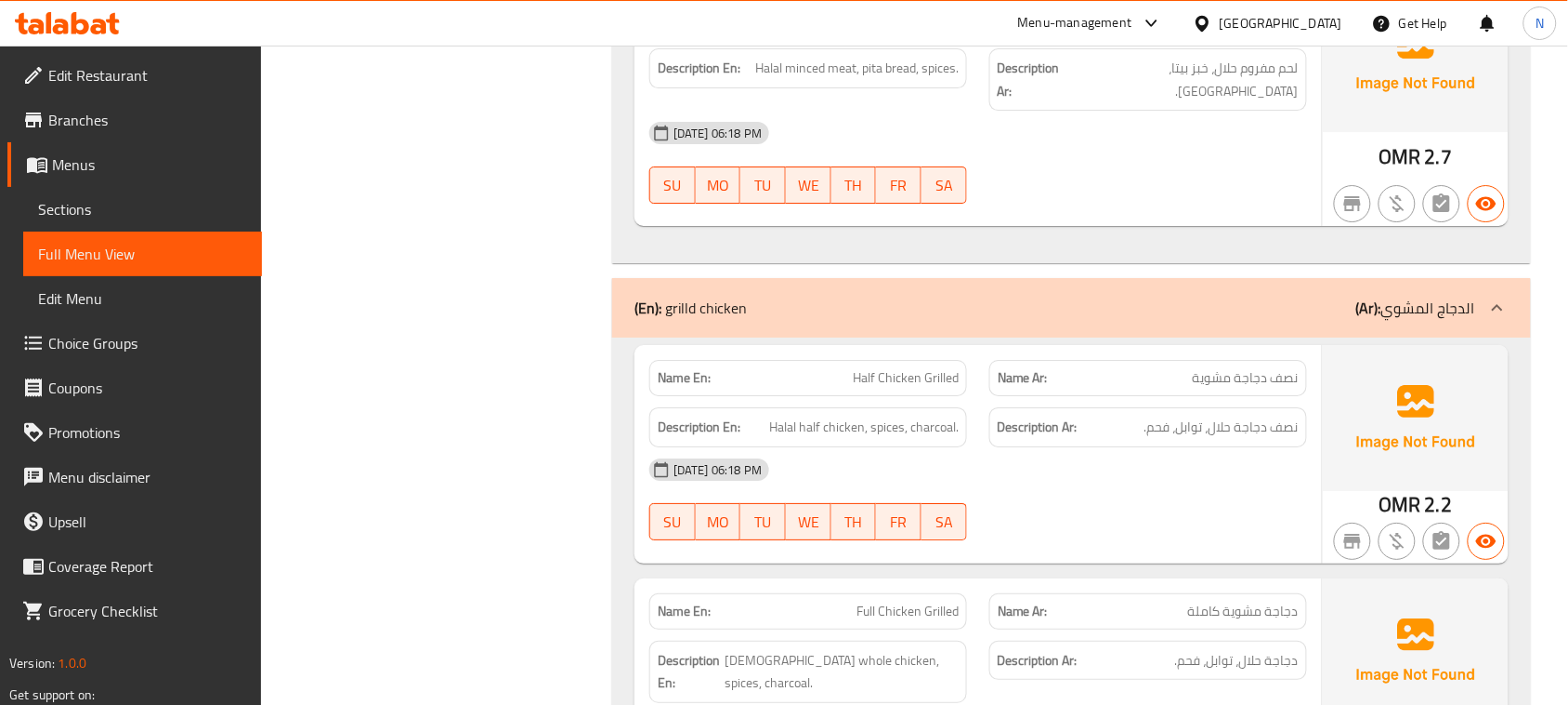
scroll to position [10224, 0]
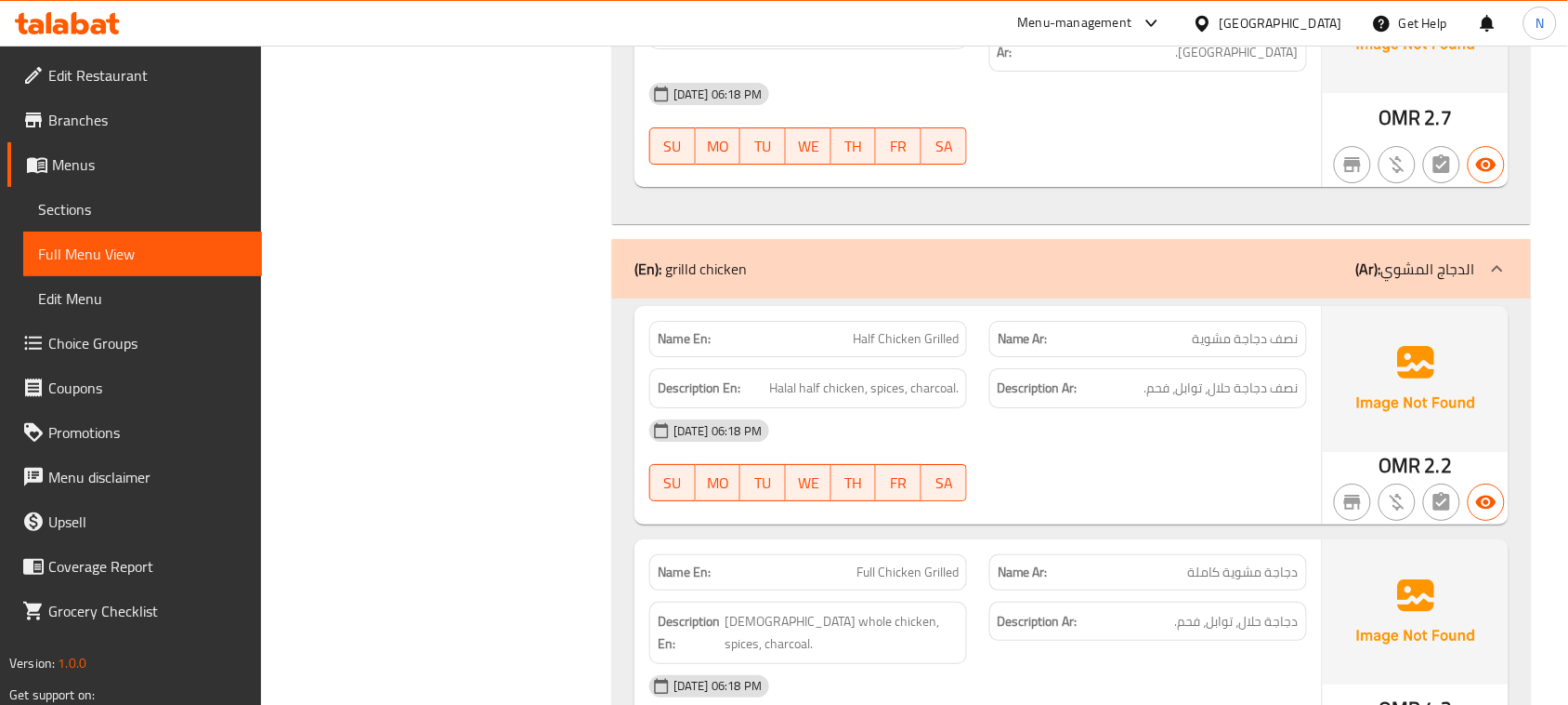
copy span "Half Chicken Grilled"
click at [134, 211] on span "Sections" at bounding box center [143, 209] width 209 height 23
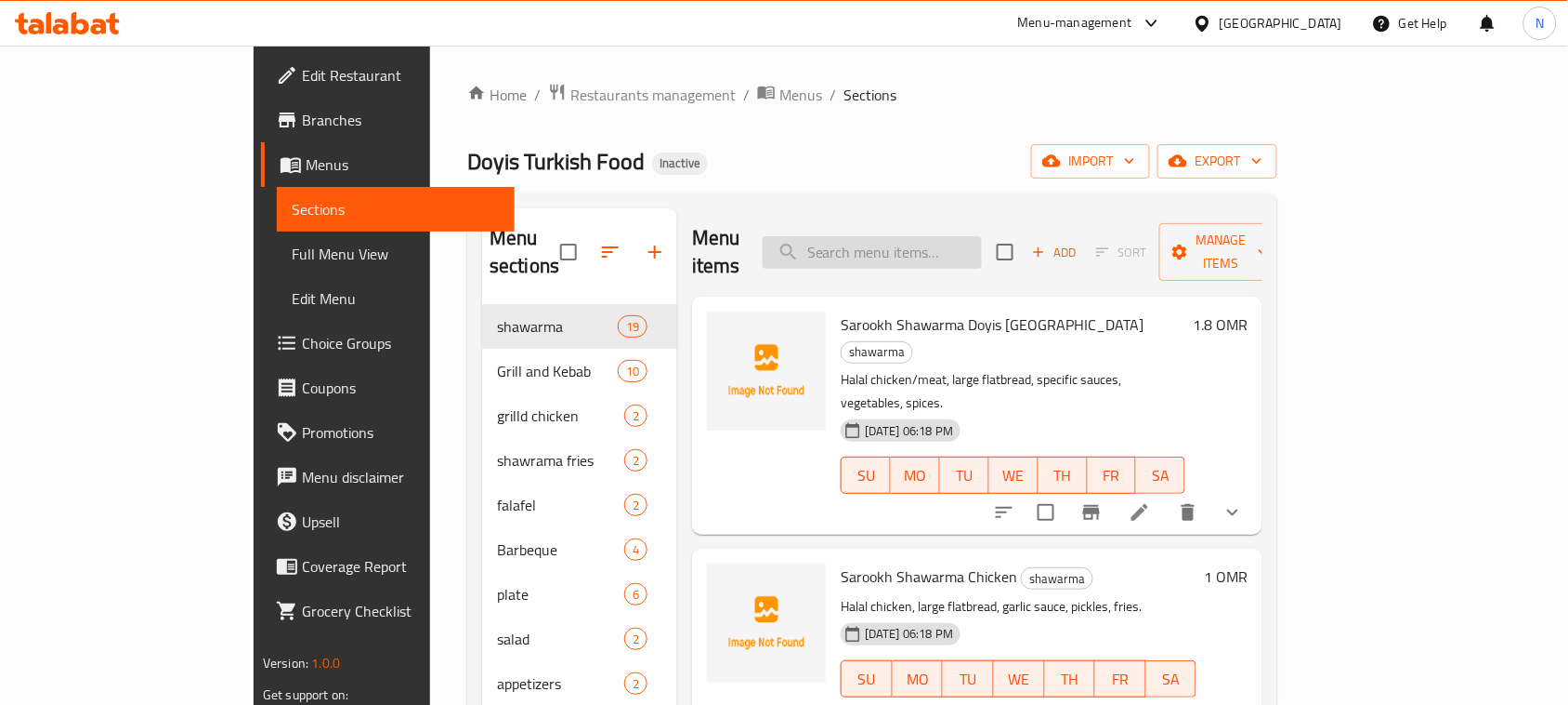
paste input "Half Chicken Grilled"
click at [943, 249] on input "search" at bounding box center [872, 252] width 219 height 33
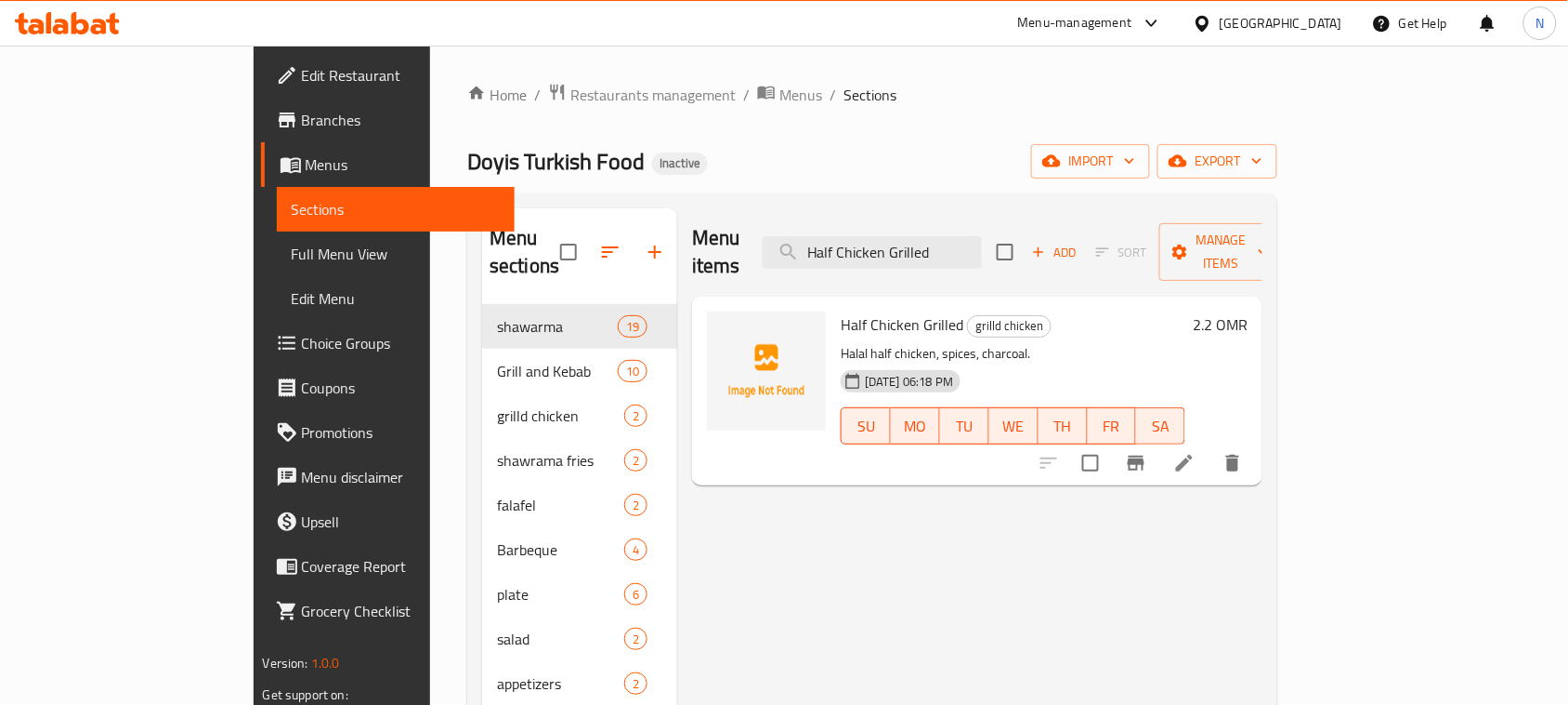
type input "Half Chicken Grilled"
click at [1196, 452] on icon at bounding box center [1184, 463] width 23 height 23
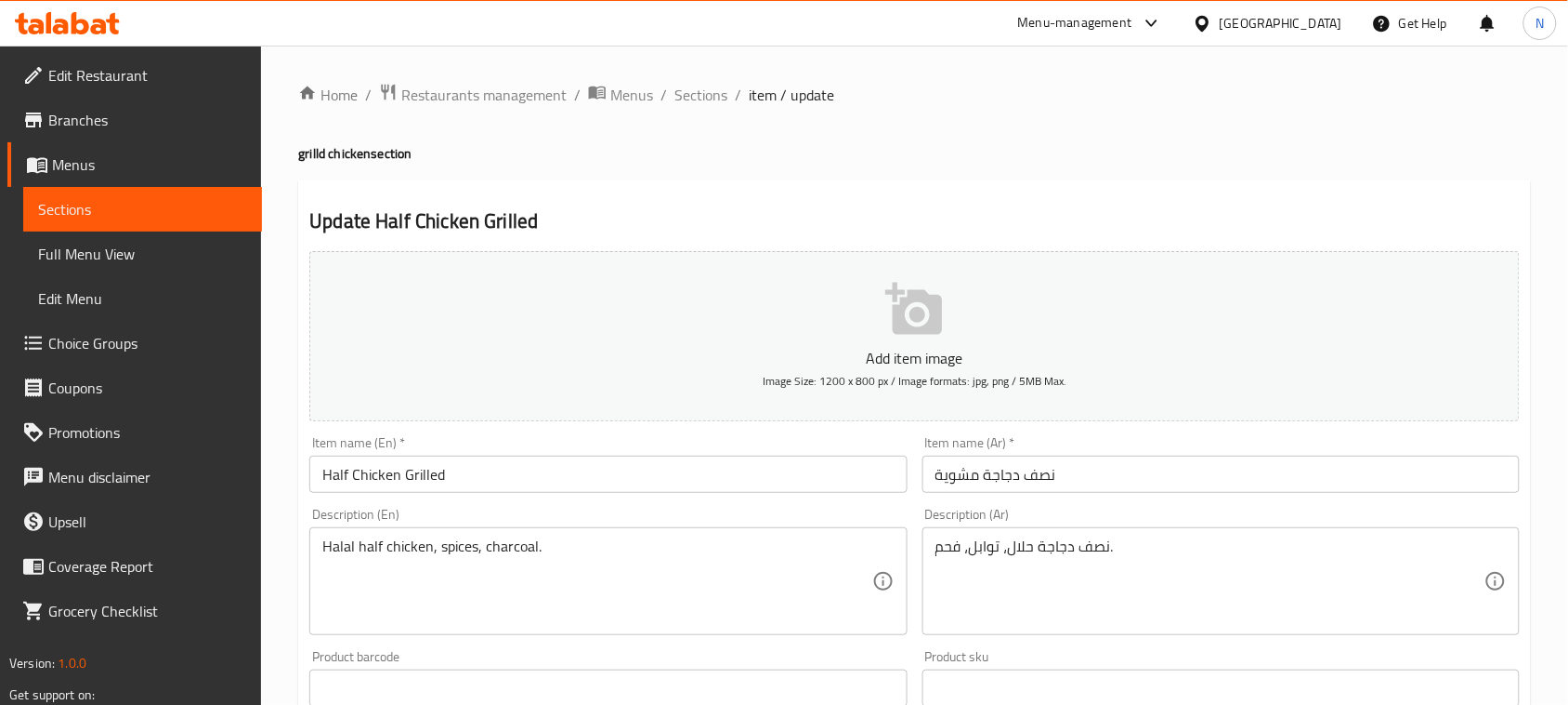
click at [425, 476] on input "Half Chicken Grilled" at bounding box center [607, 474] width 597 height 38
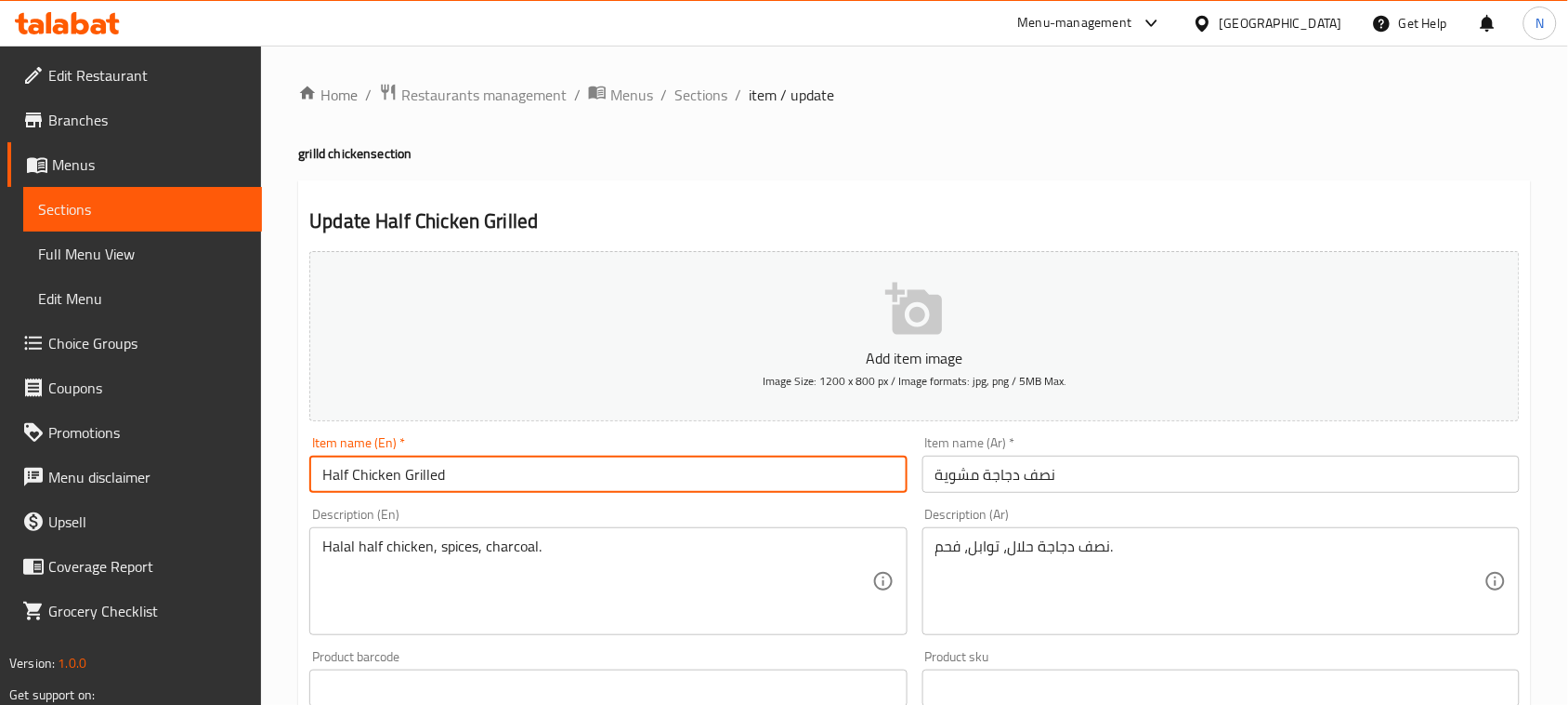
click at [427, 476] on input "Half Chicken Grilled" at bounding box center [607, 474] width 597 height 38
click at [355, 471] on input "Half Chicken Grilled" at bounding box center [607, 474] width 597 height 38
paste input "Grilled"
click at [465, 476] on input "Half Grilled Chicken Grilled" at bounding box center [607, 474] width 597 height 38
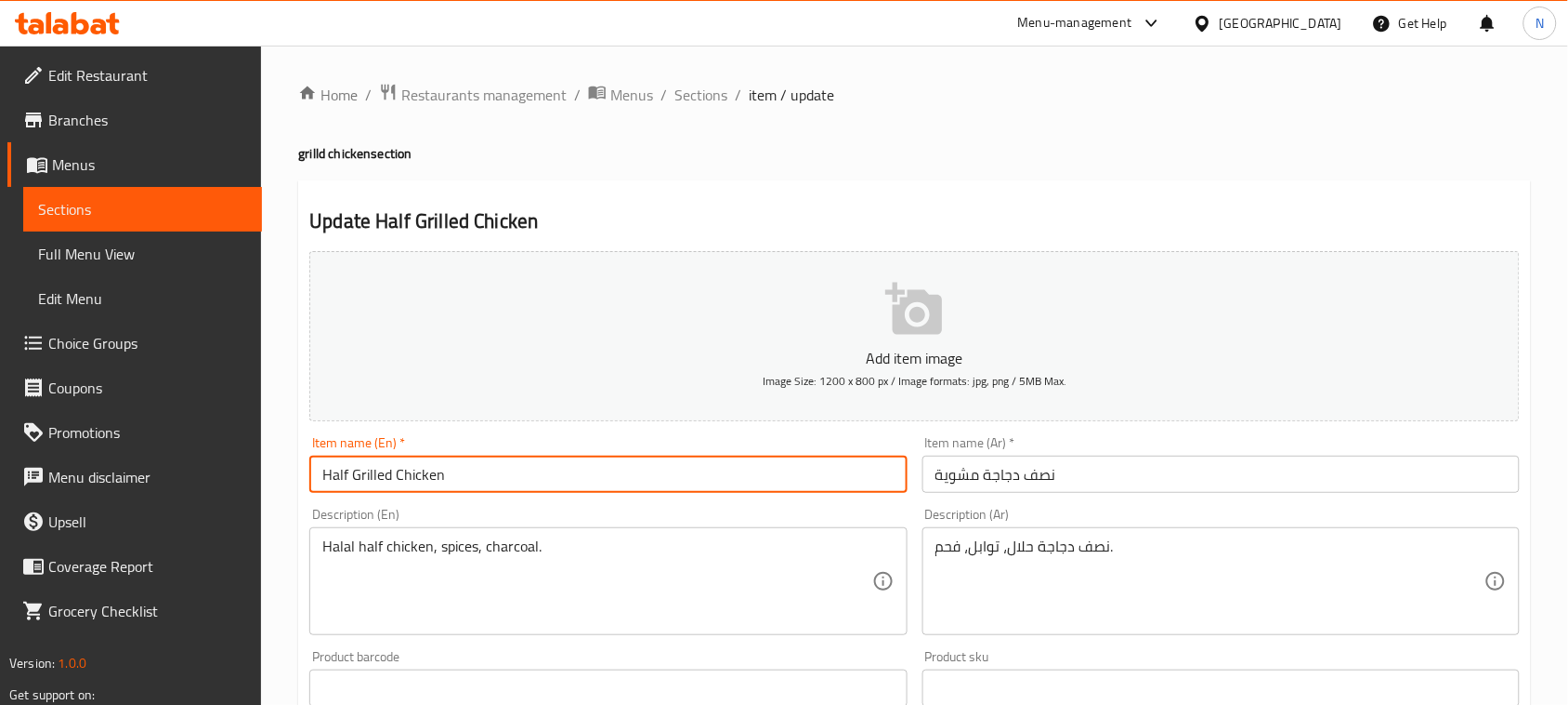
type input "Half Grilled Chicken"
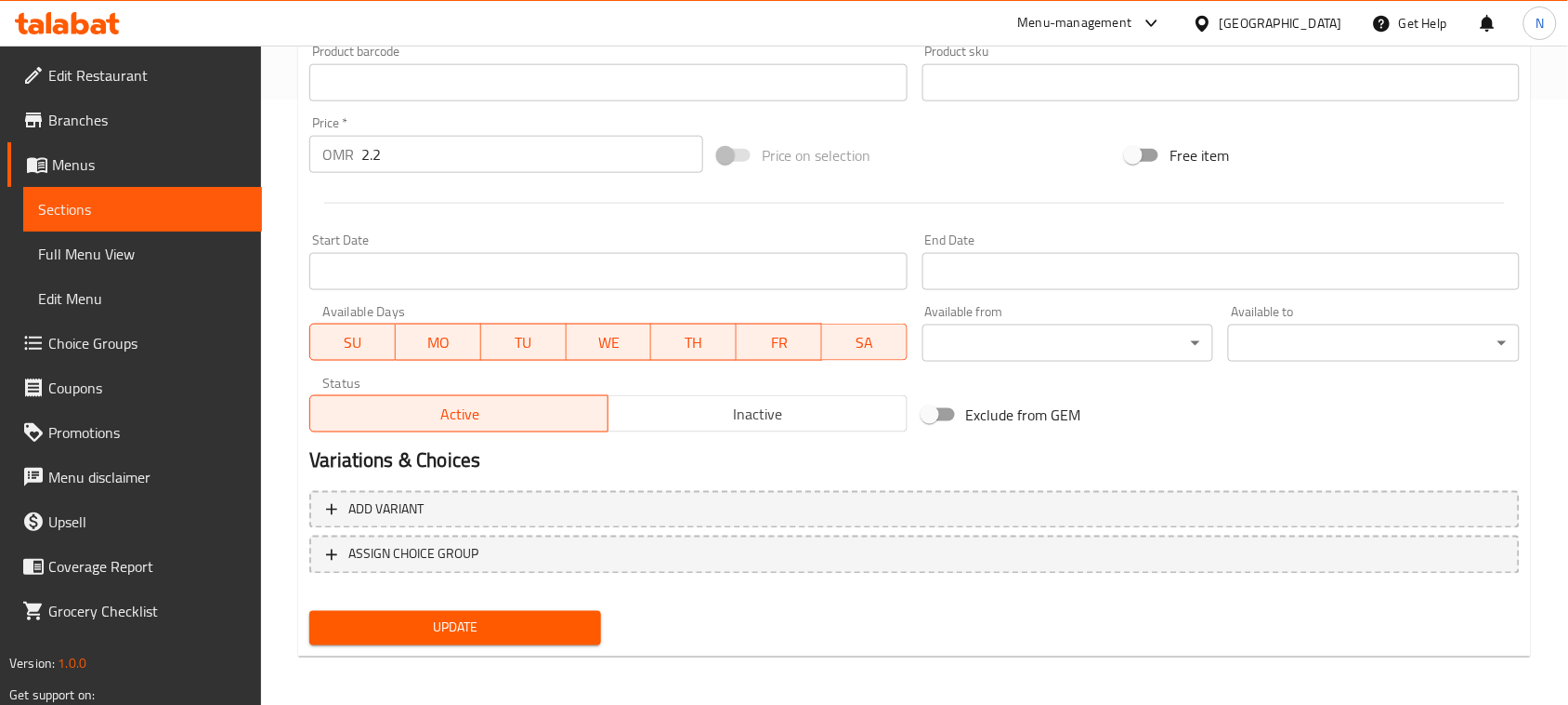
click at [452, 616] on span "Update" at bounding box center [455, 628] width 261 height 24
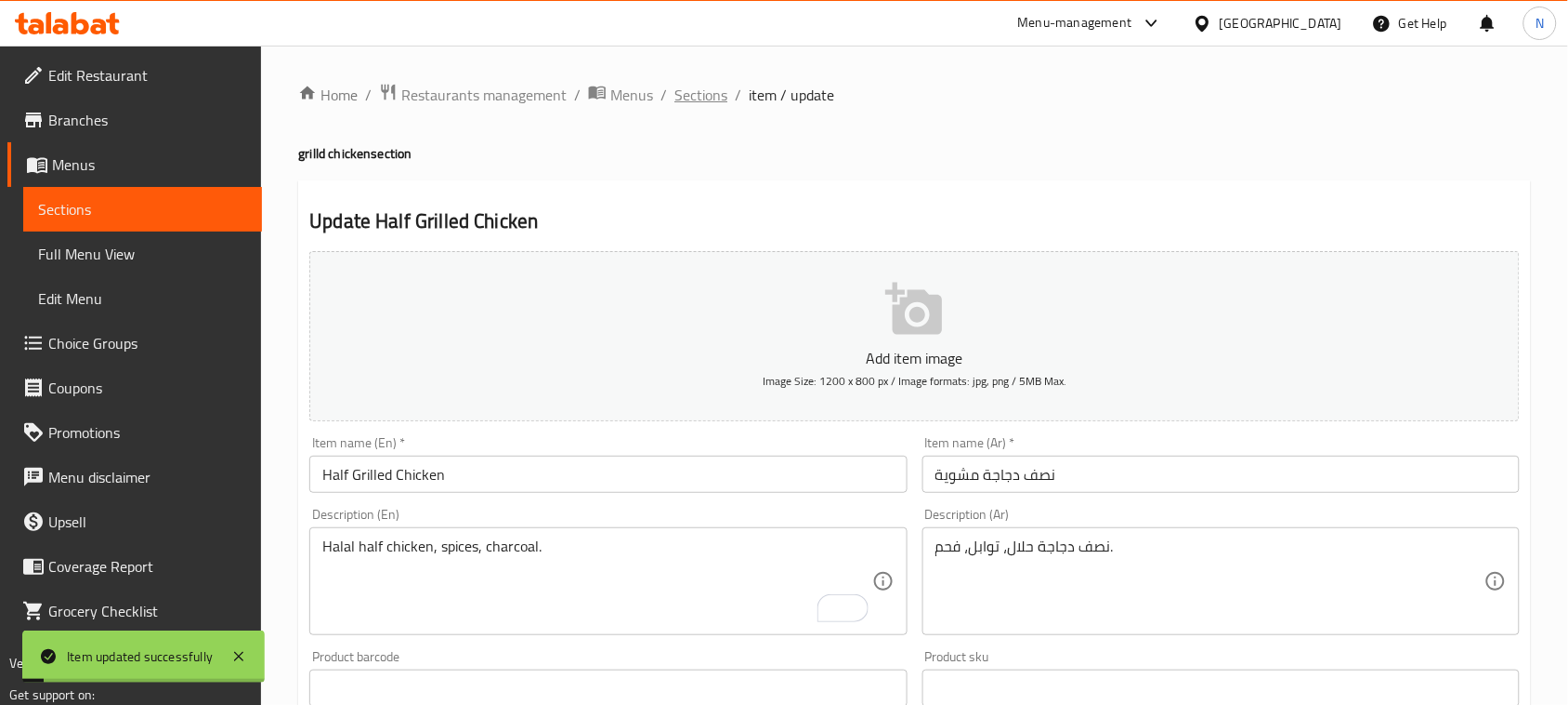
click at [709, 95] on span "Sections" at bounding box center [701, 95] width 53 height 23
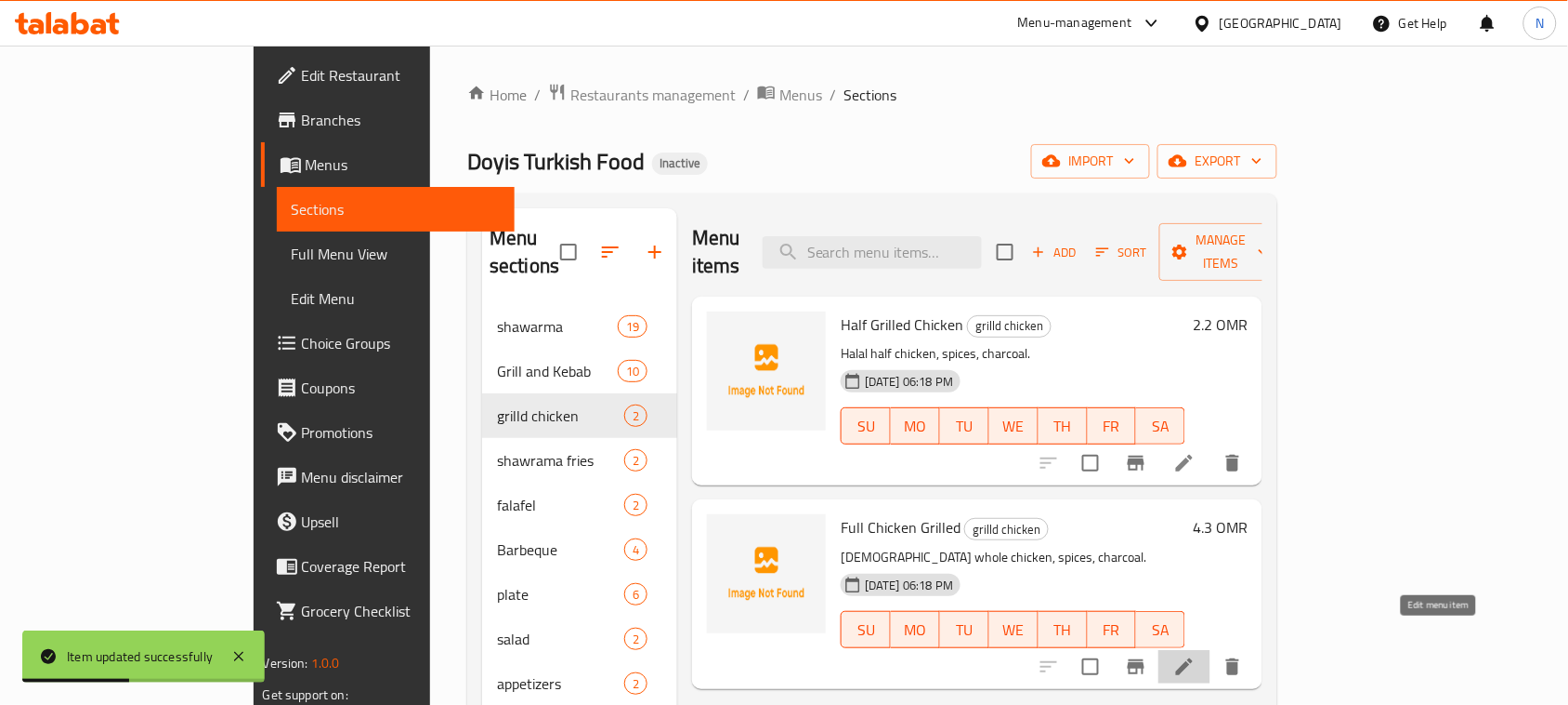
click at [1196, 656] on icon at bounding box center [1184, 666] width 23 height 23
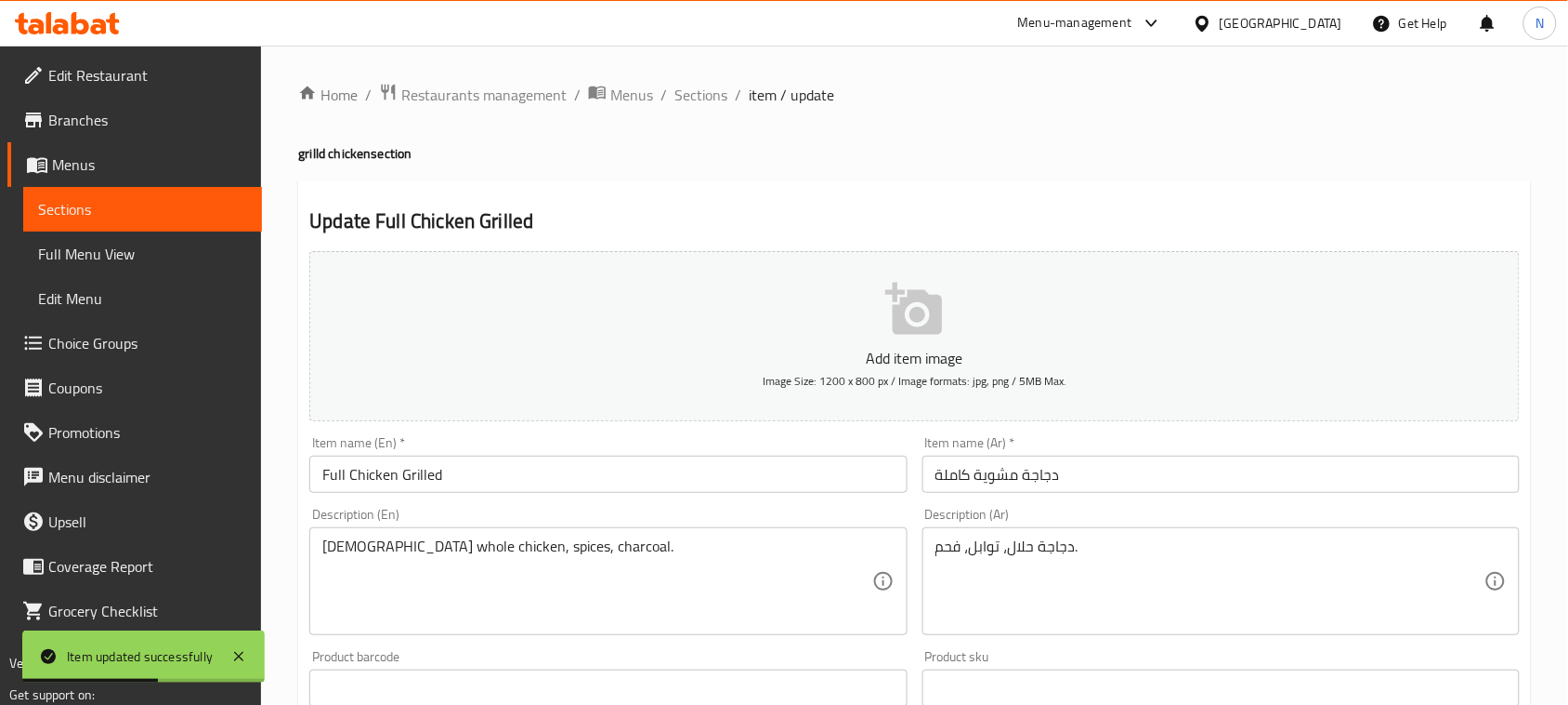
click at [415, 471] on input "Full Chicken Grilled" at bounding box center [607, 474] width 597 height 38
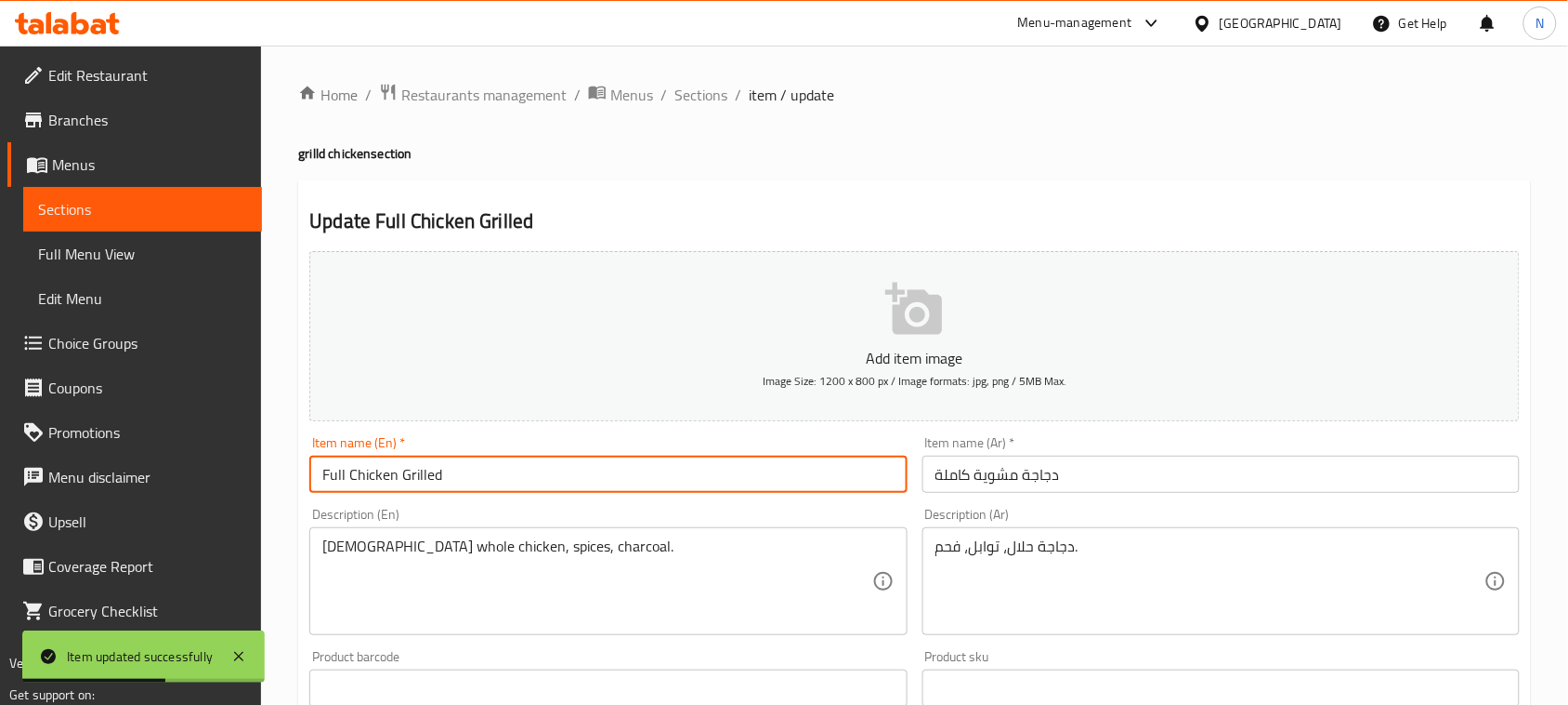
drag, startPoint x: 415, startPoint y: 471, endPoint x: 382, endPoint y: 471, distance: 33.0
click at [414, 471] on input "Full Chicken Grilled" at bounding box center [607, 474] width 597 height 38
click at [349, 472] on input "Full Chicken Grilled" at bounding box center [607, 474] width 597 height 38
paste input "Grilled"
click at [463, 479] on input "Full Grilled Chicken Grilled" at bounding box center [607, 474] width 597 height 38
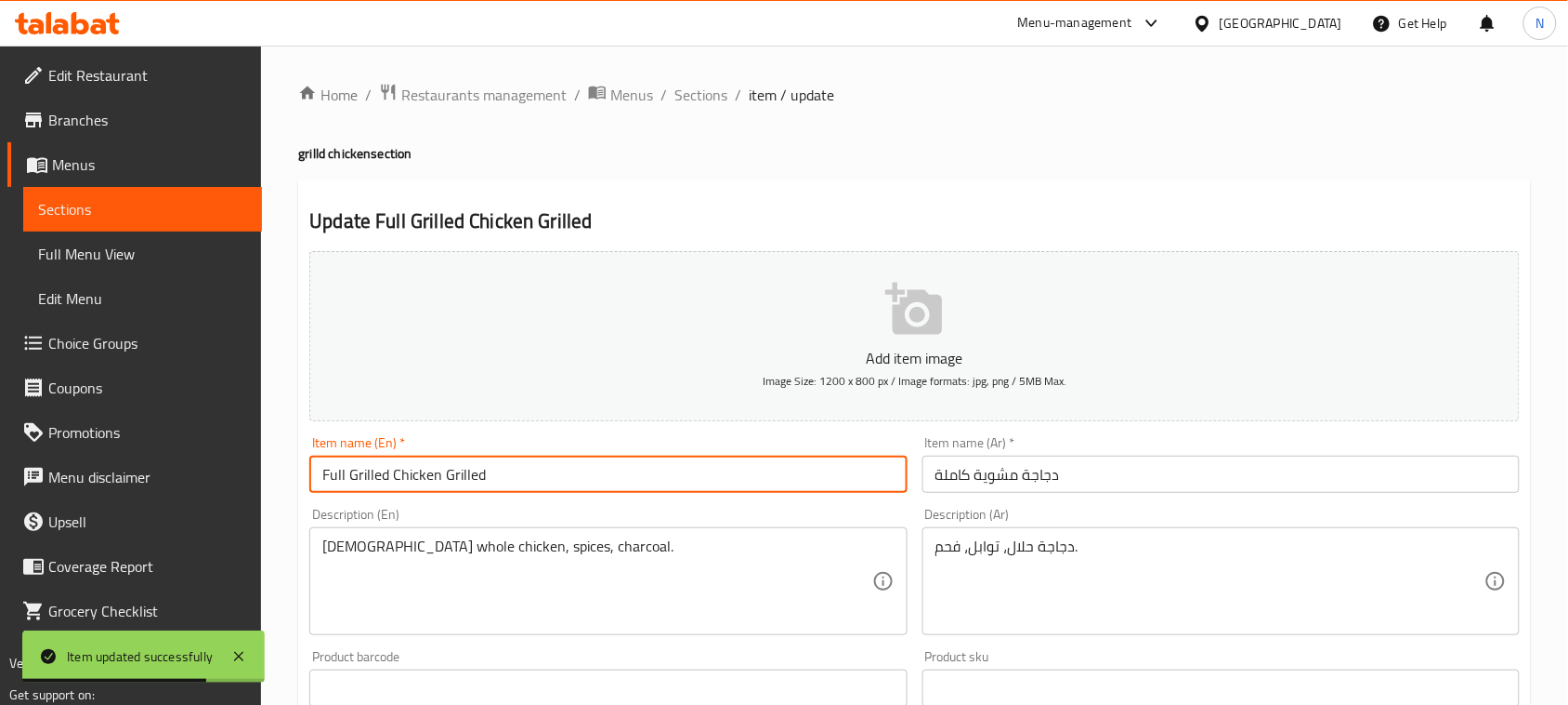
click at [463, 479] on input "Full Grilled Chicken Grilled" at bounding box center [607, 474] width 597 height 38
type input "Full Grilled Chicken"
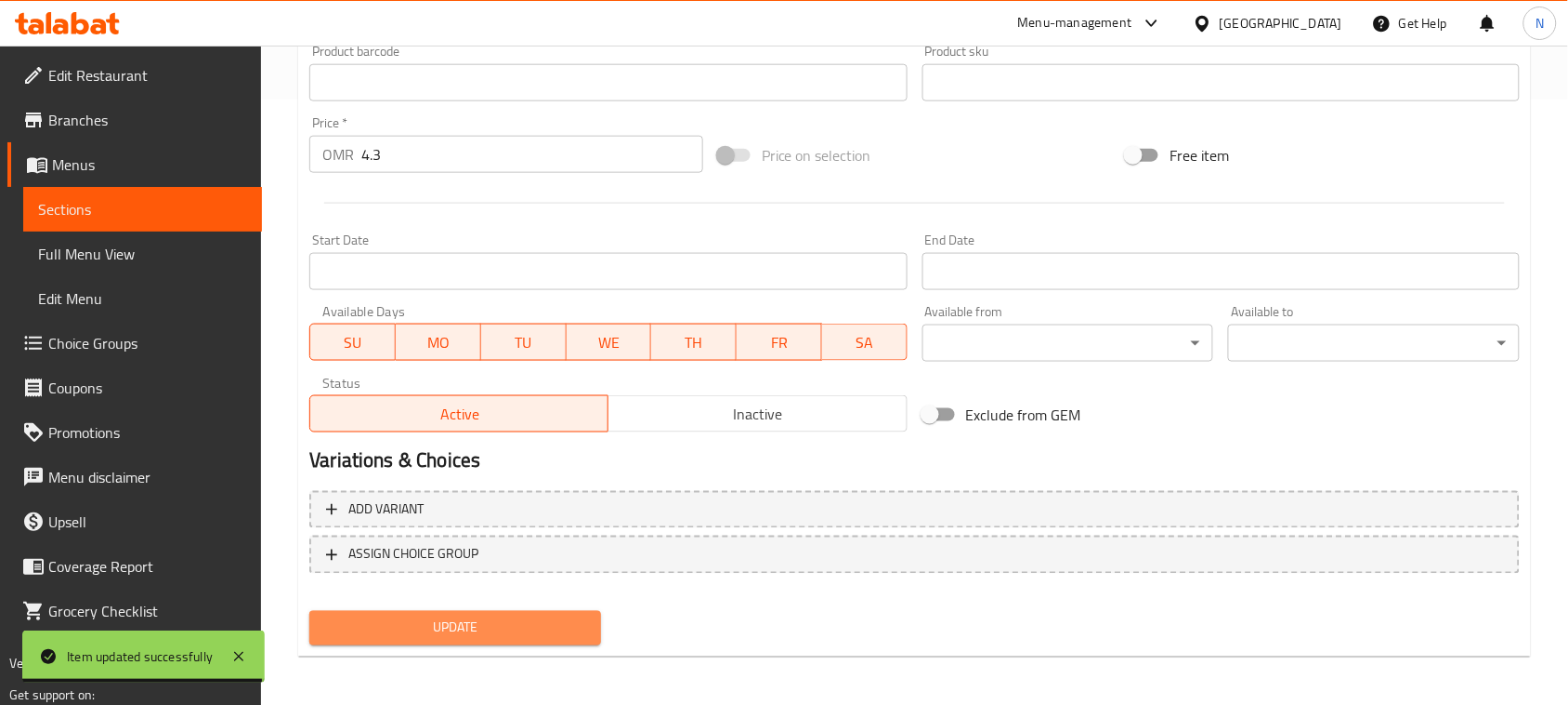
click at [484, 637] on button "Update" at bounding box center [455, 627] width 292 height 35
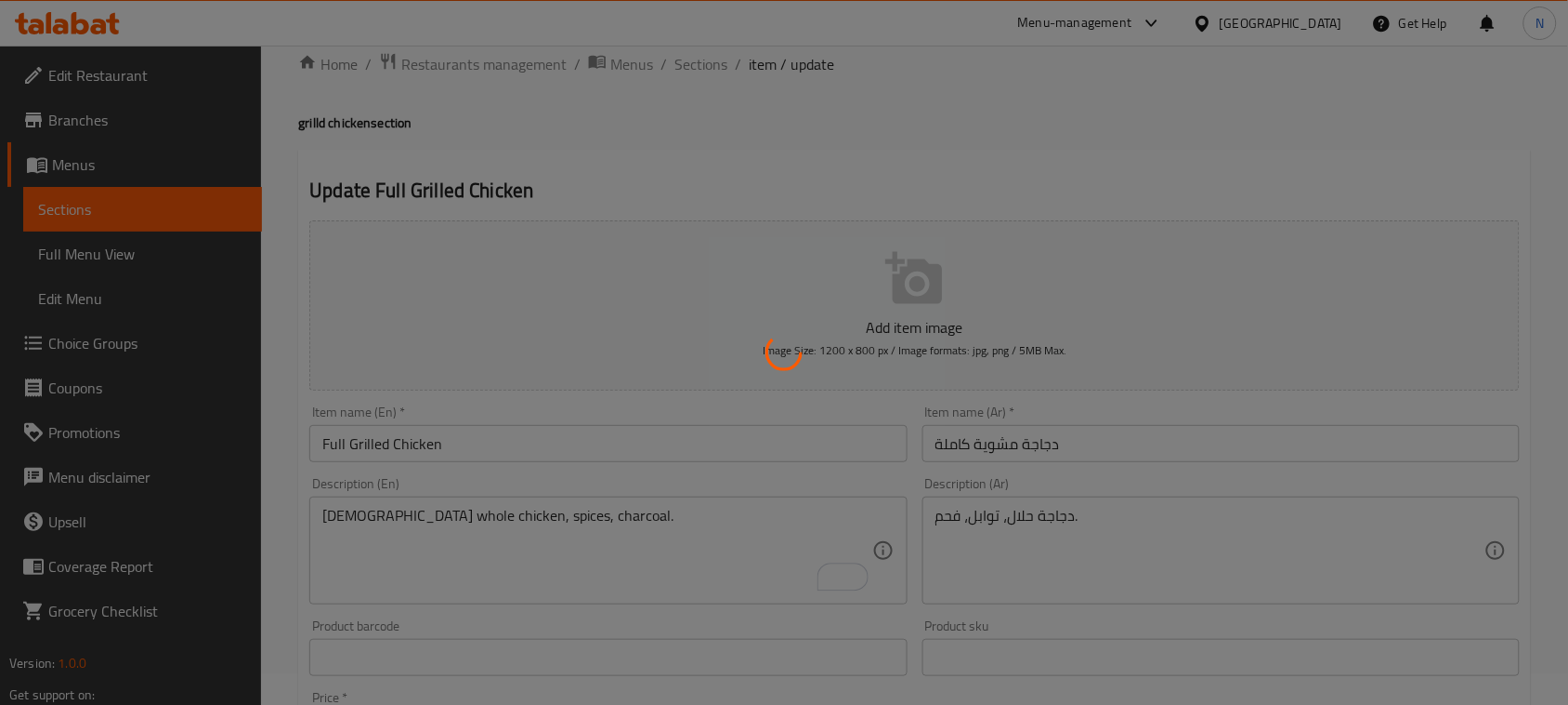
scroll to position [24, 0]
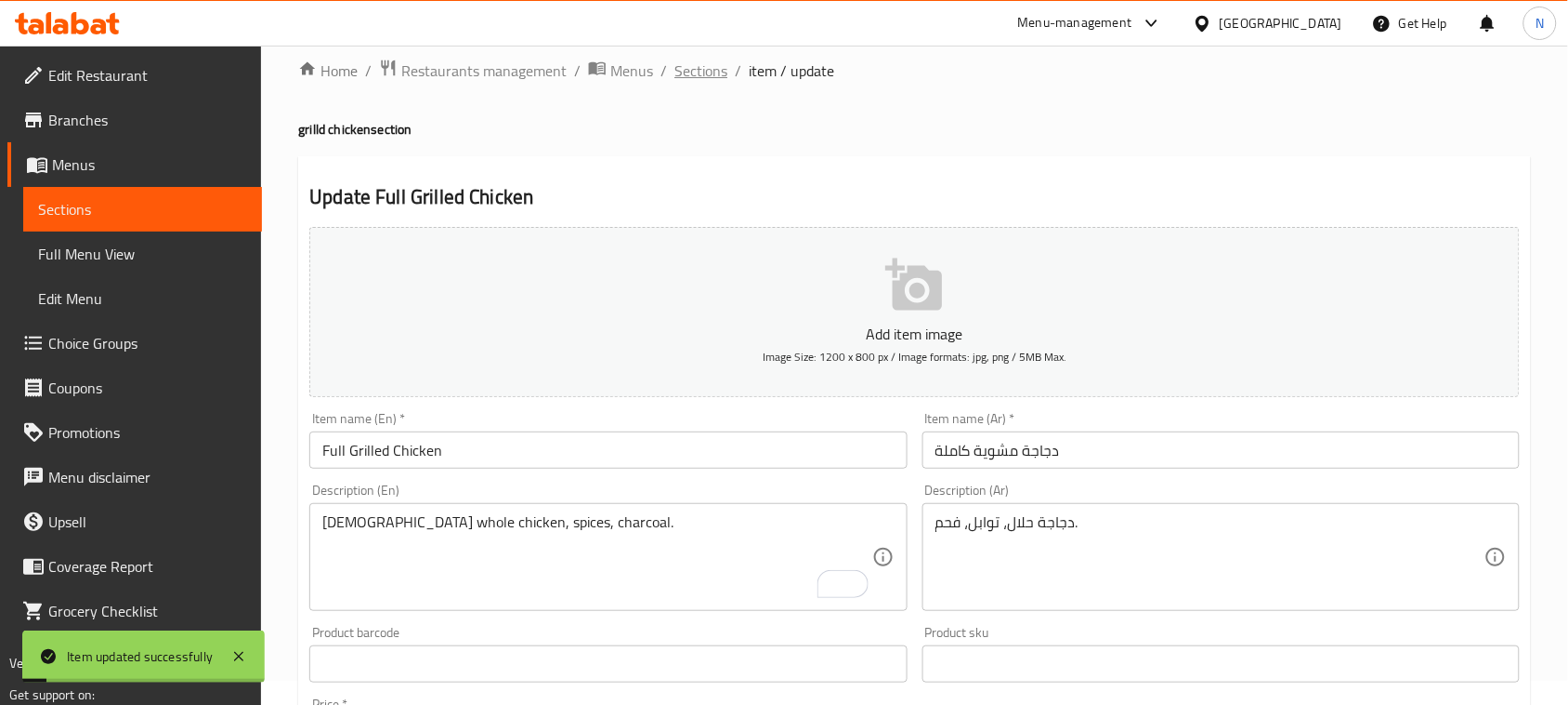
click at [710, 71] on span "Sections" at bounding box center [701, 70] width 53 height 23
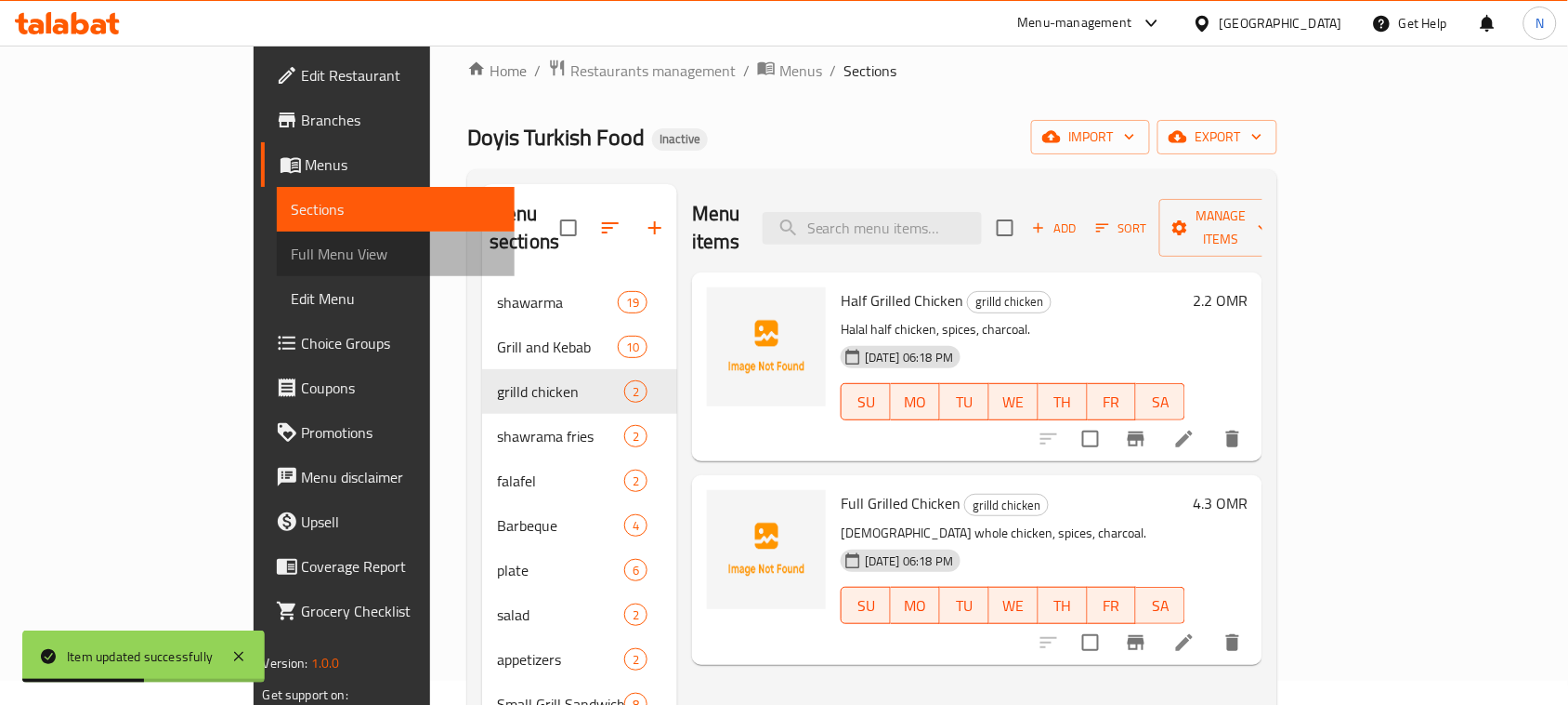
click at [292, 259] on span "Full Menu View" at bounding box center [397, 254] width 209 height 23
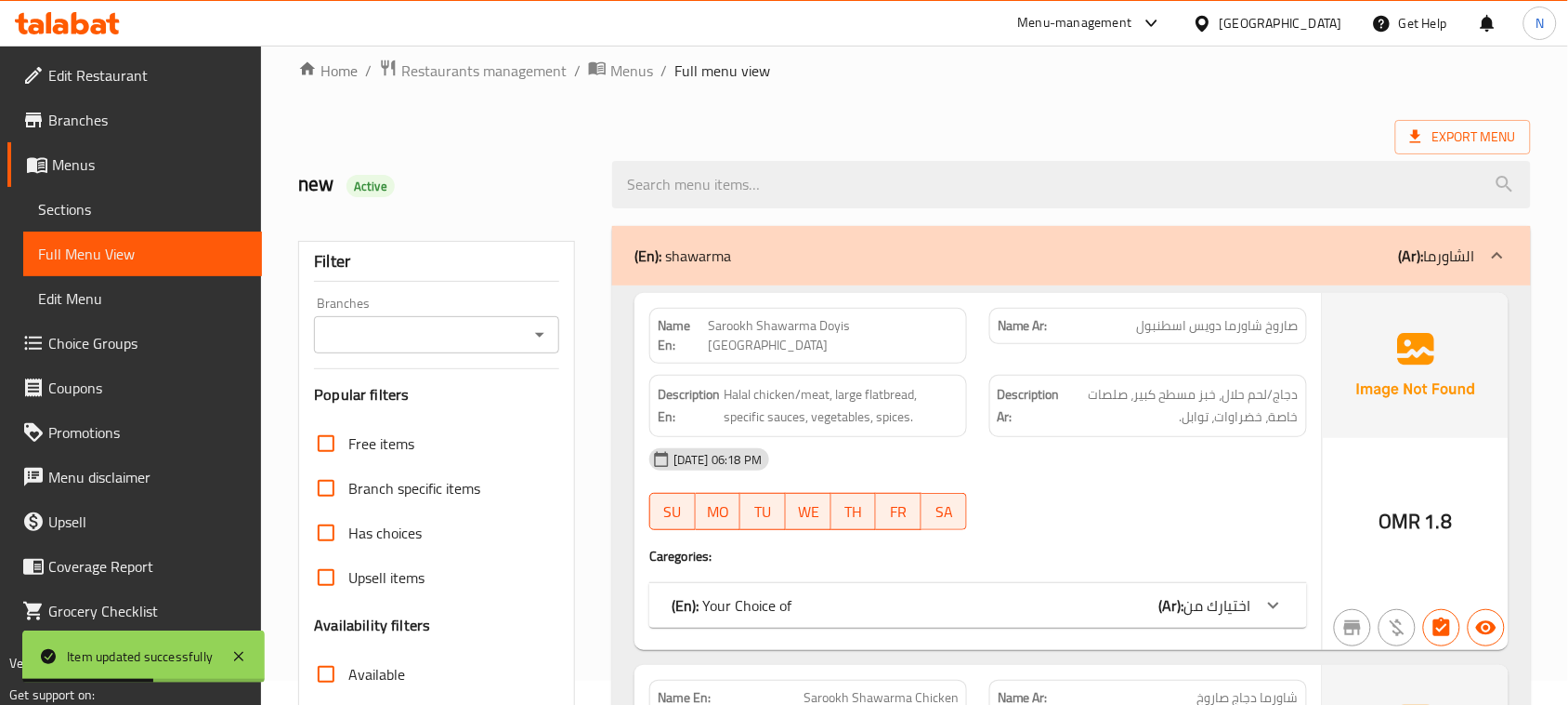
scroll to position [489, 0]
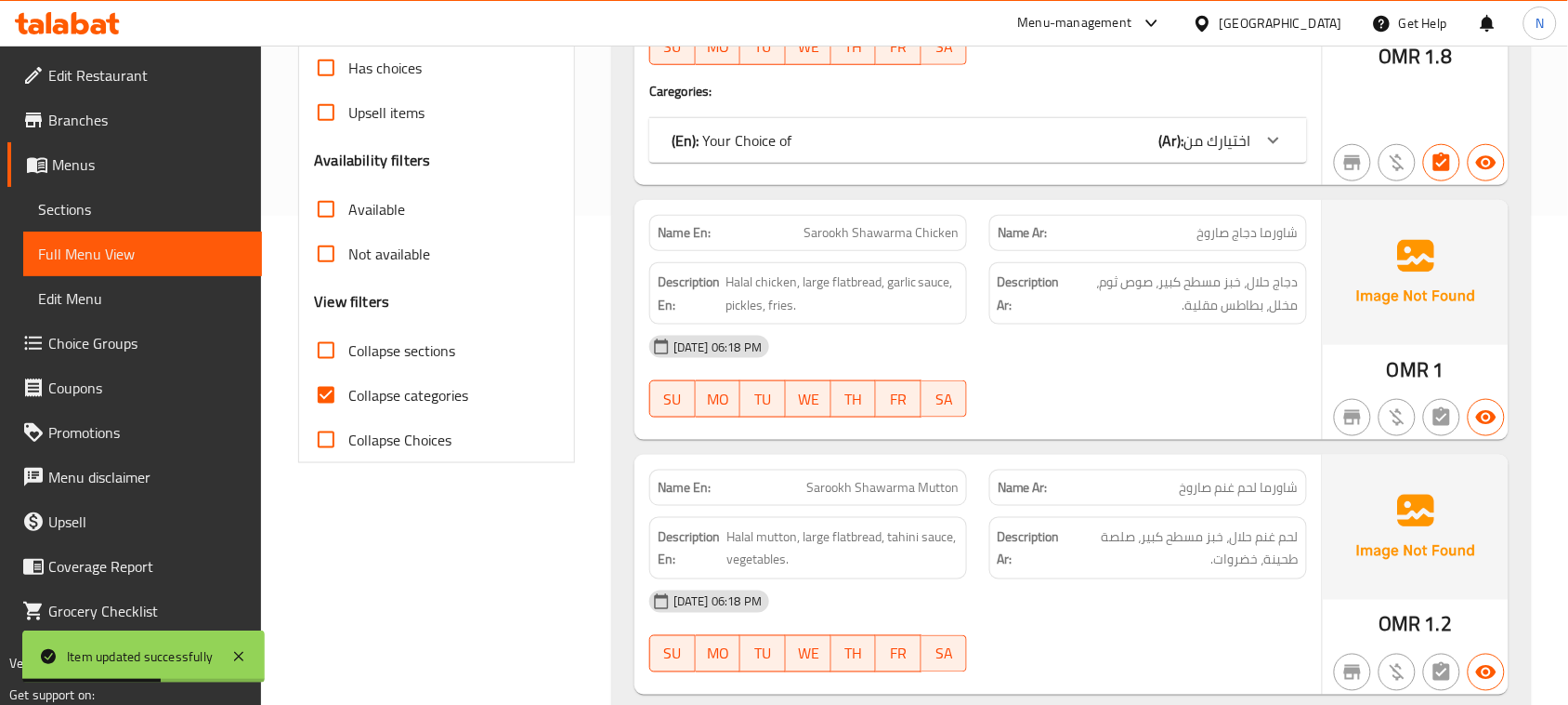
click at [319, 397] on input "Collapse categories" at bounding box center [326, 394] width 44 height 44
checkbox input "false"
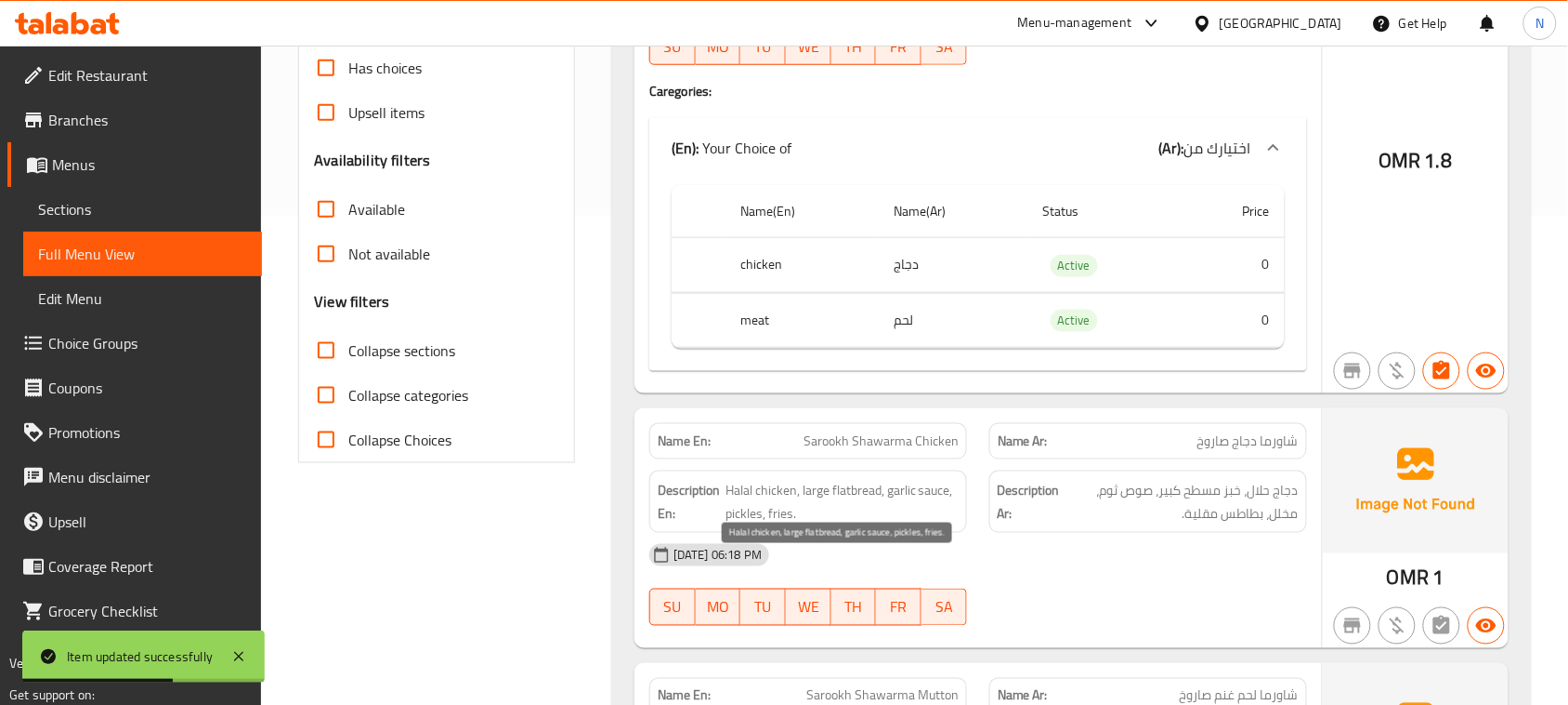
scroll to position [10206, 0]
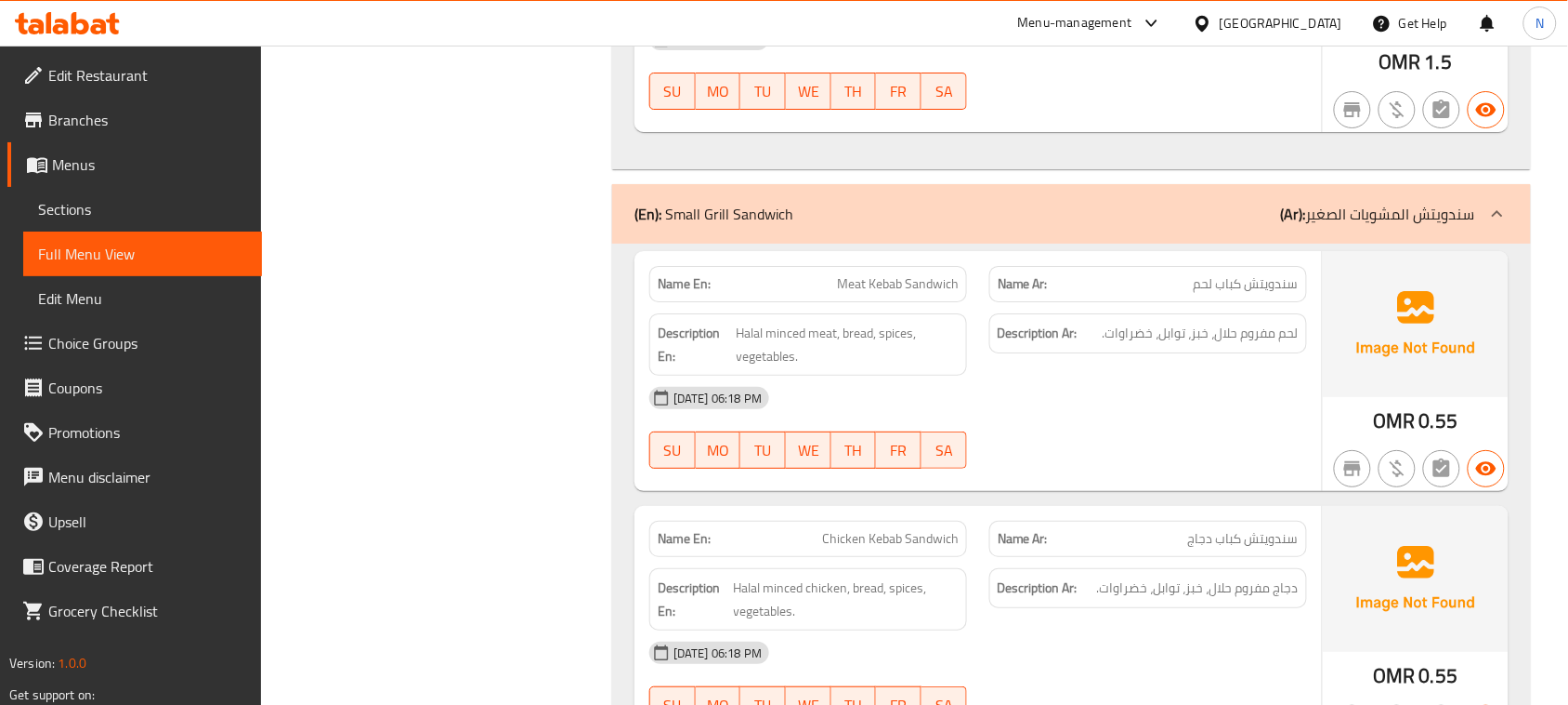
scroll to position [16596, 0]
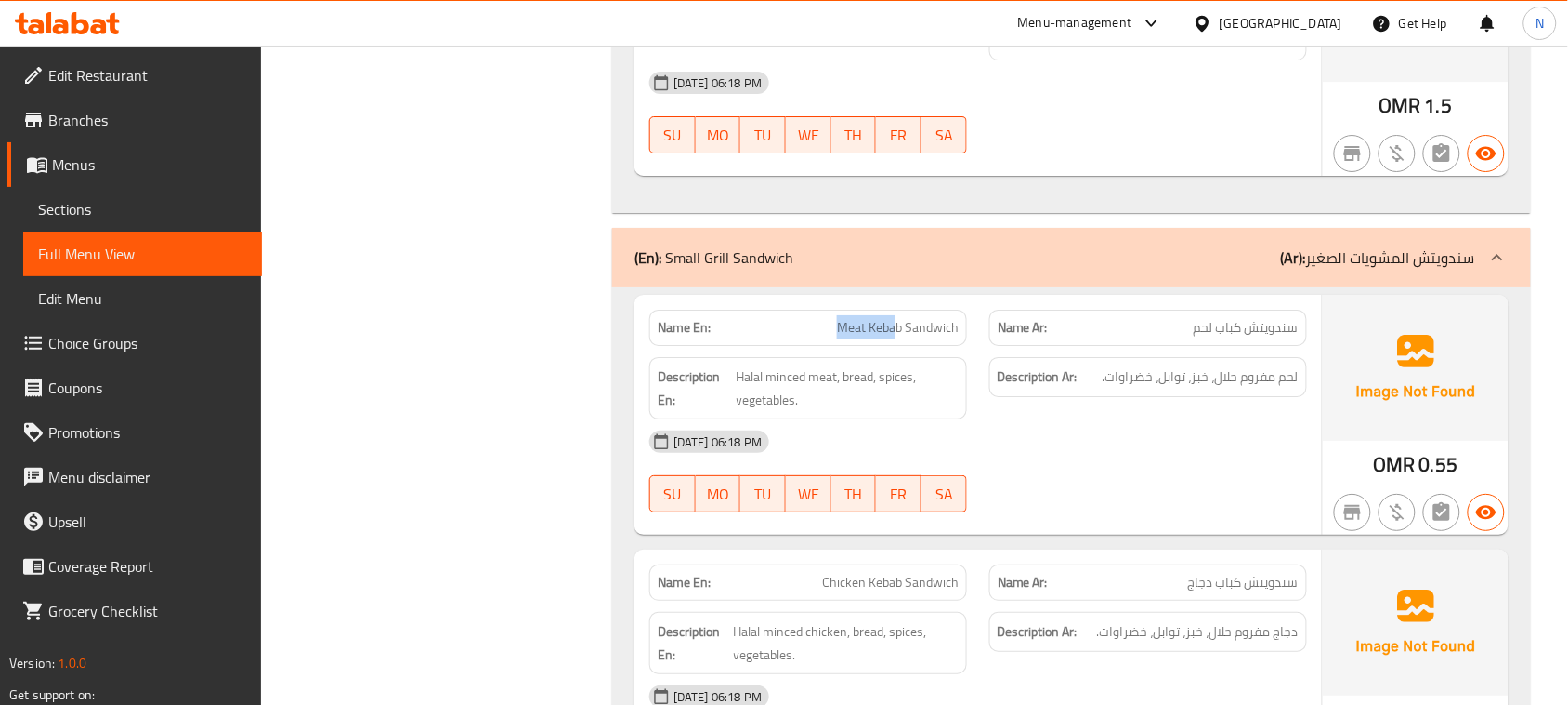
drag, startPoint x: 899, startPoint y: 230, endPoint x: 778, endPoint y: 237, distance: 121.2
copy span "Meat Keba"
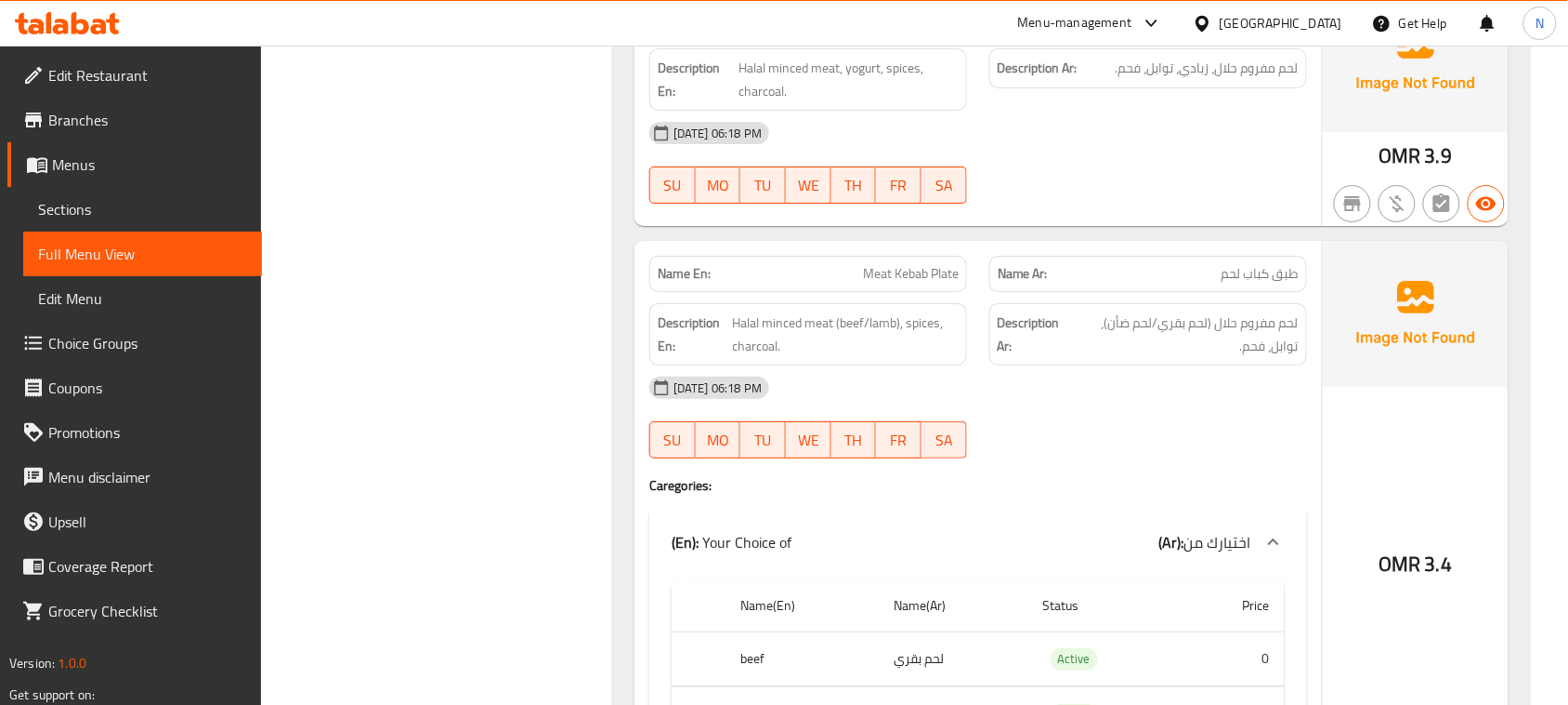
scroll to position [14404, 0]
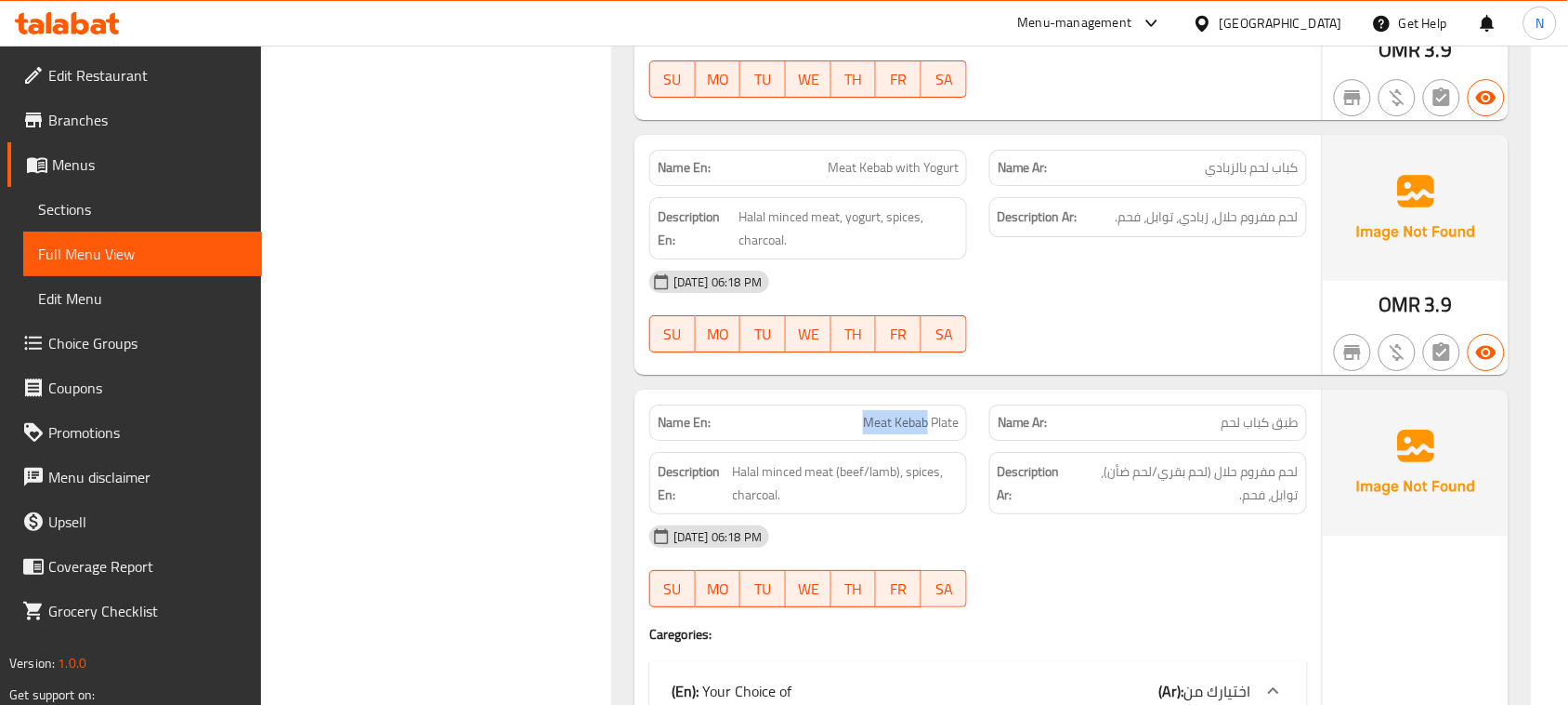
drag, startPoint x: 927, startPoint y: 331, endPoint x: 794, endPoint y: 338, distance: 133.2
copy span "Meat Kebab"
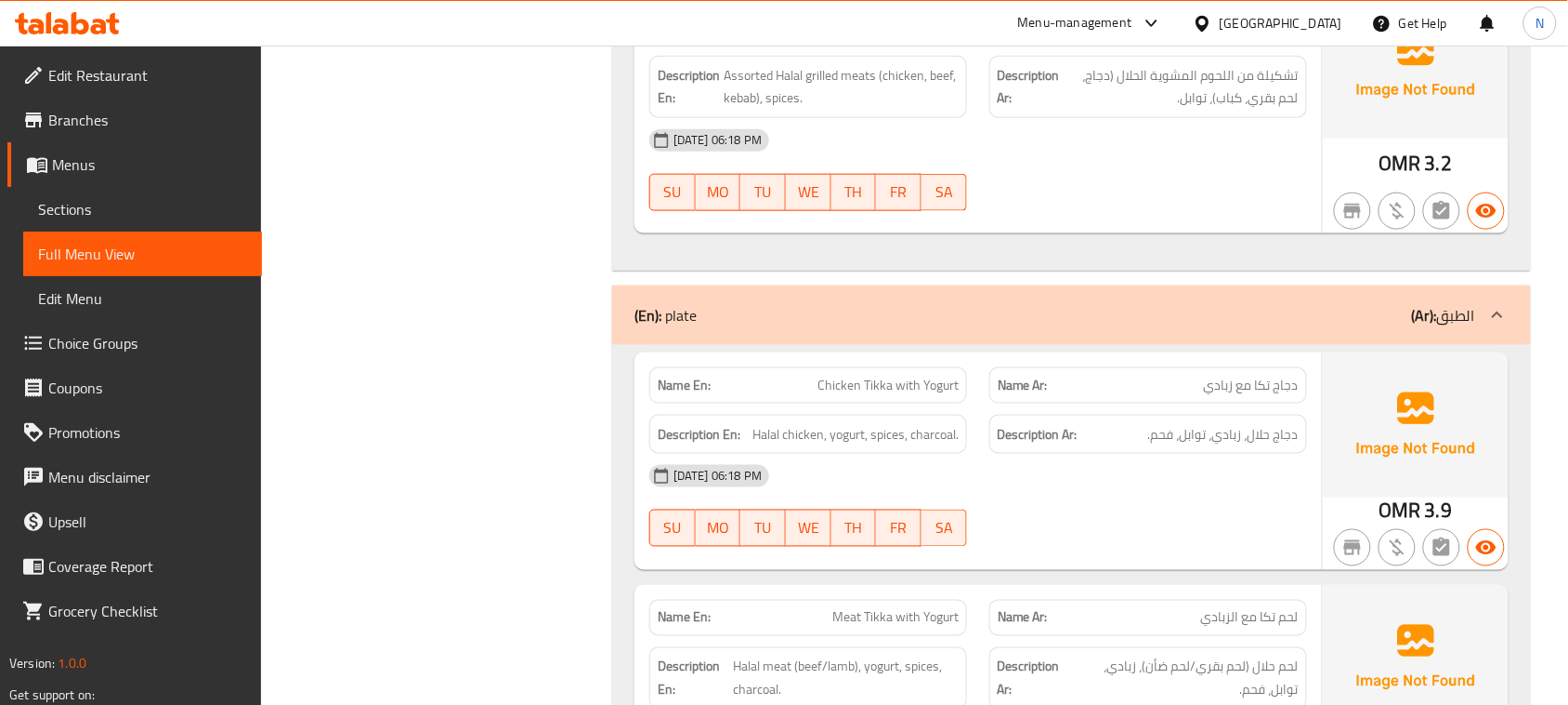
scroll to position [13092, 0]
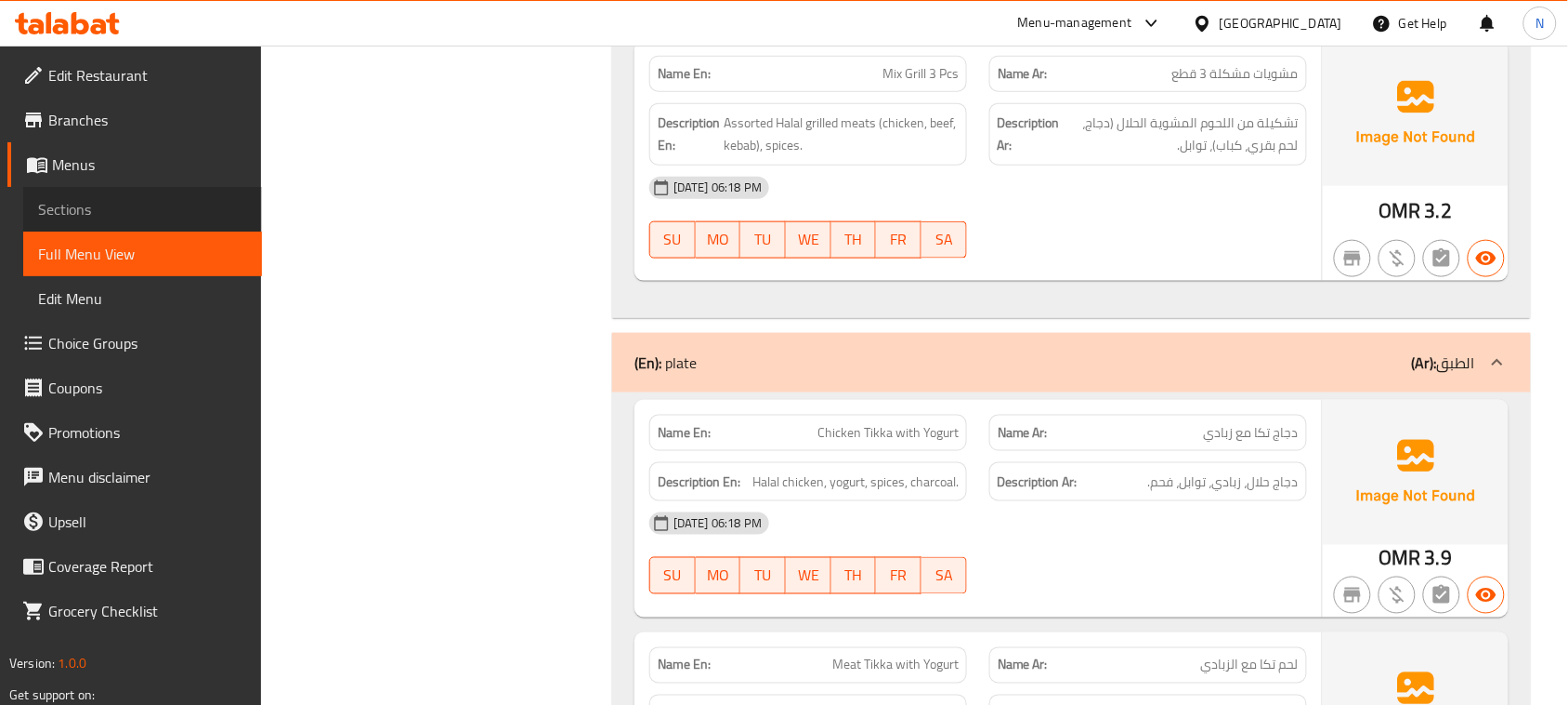
click at [110, 214] on span "Sections" at bounding box center [143, 209] width 209 height 23
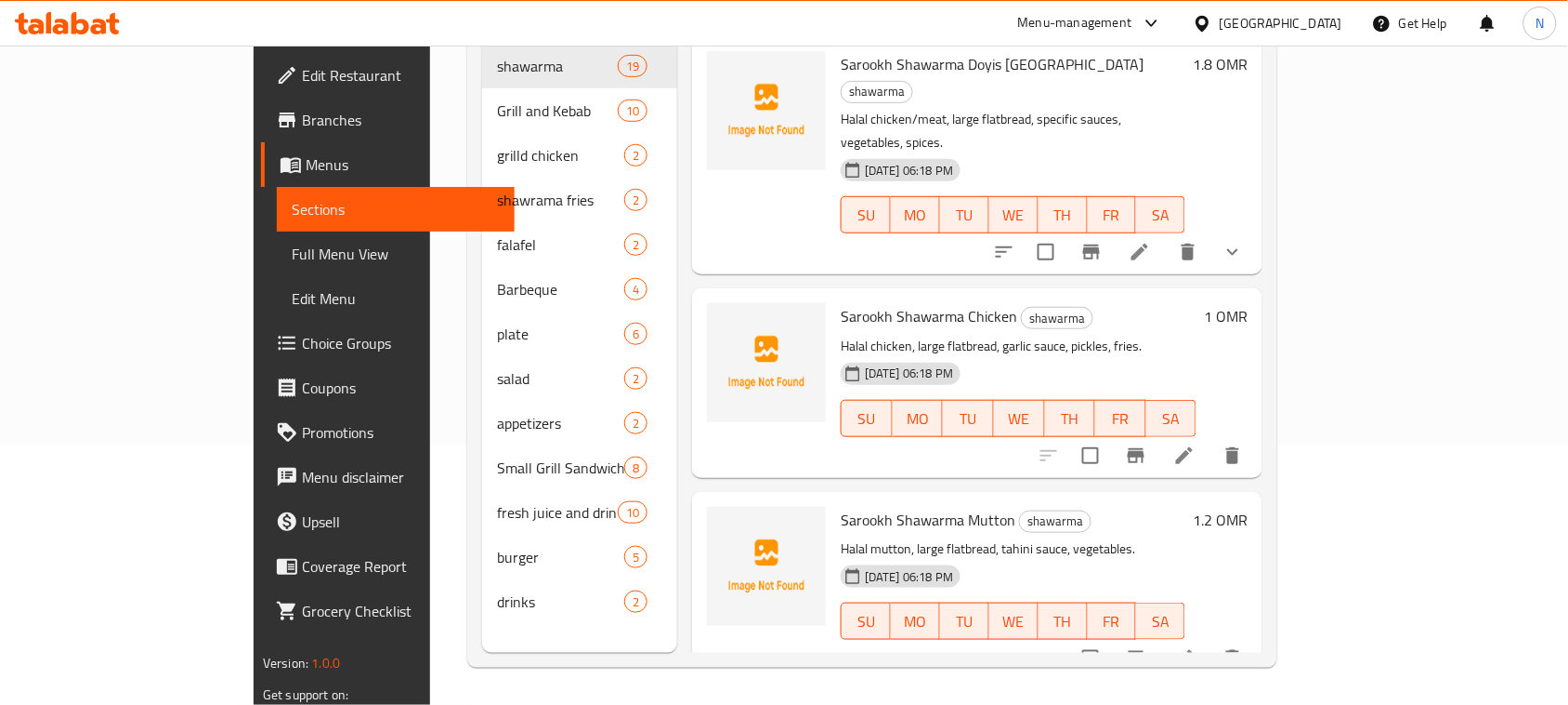
scroll to position [262, 0]
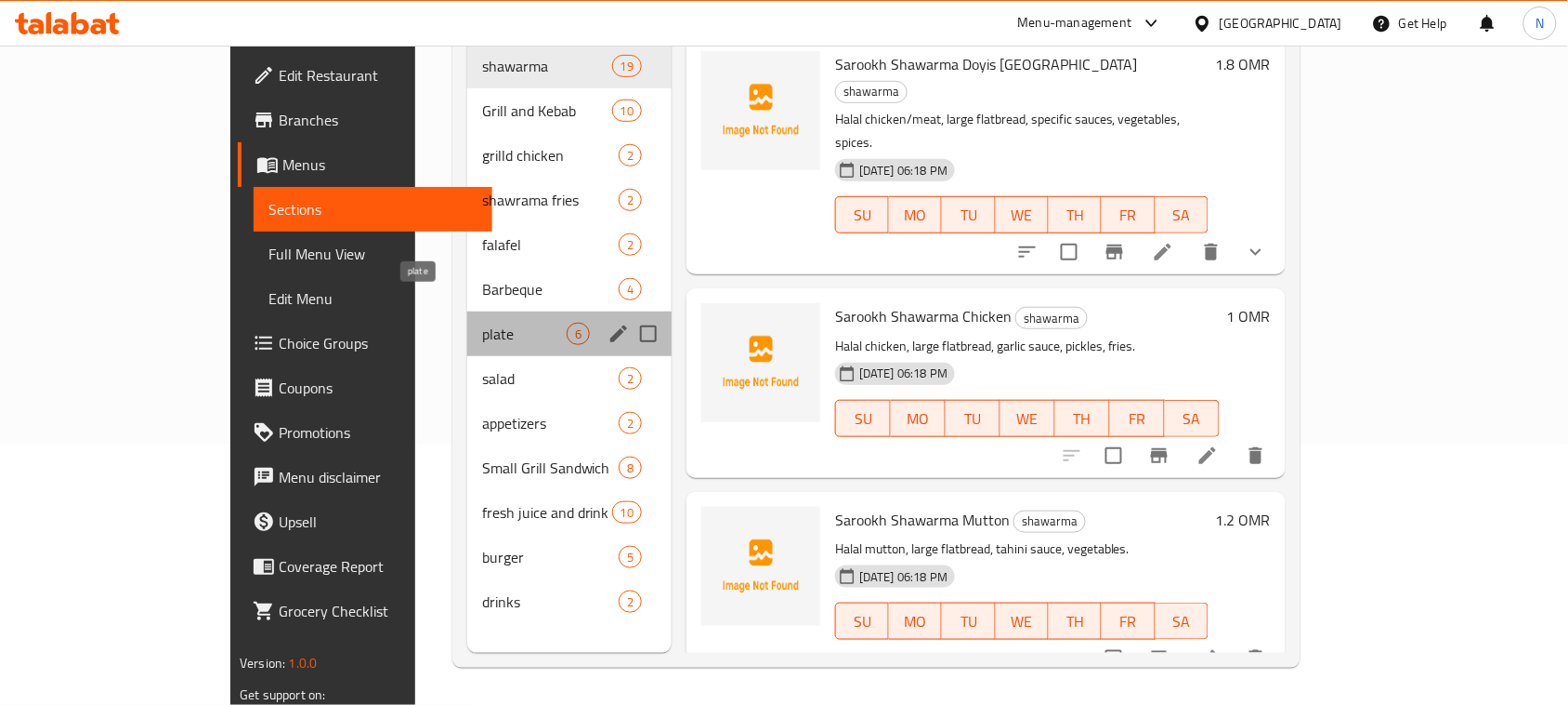
click at [483, 323] on span "plate" at bounding box center [525, 334] width 85 height 23
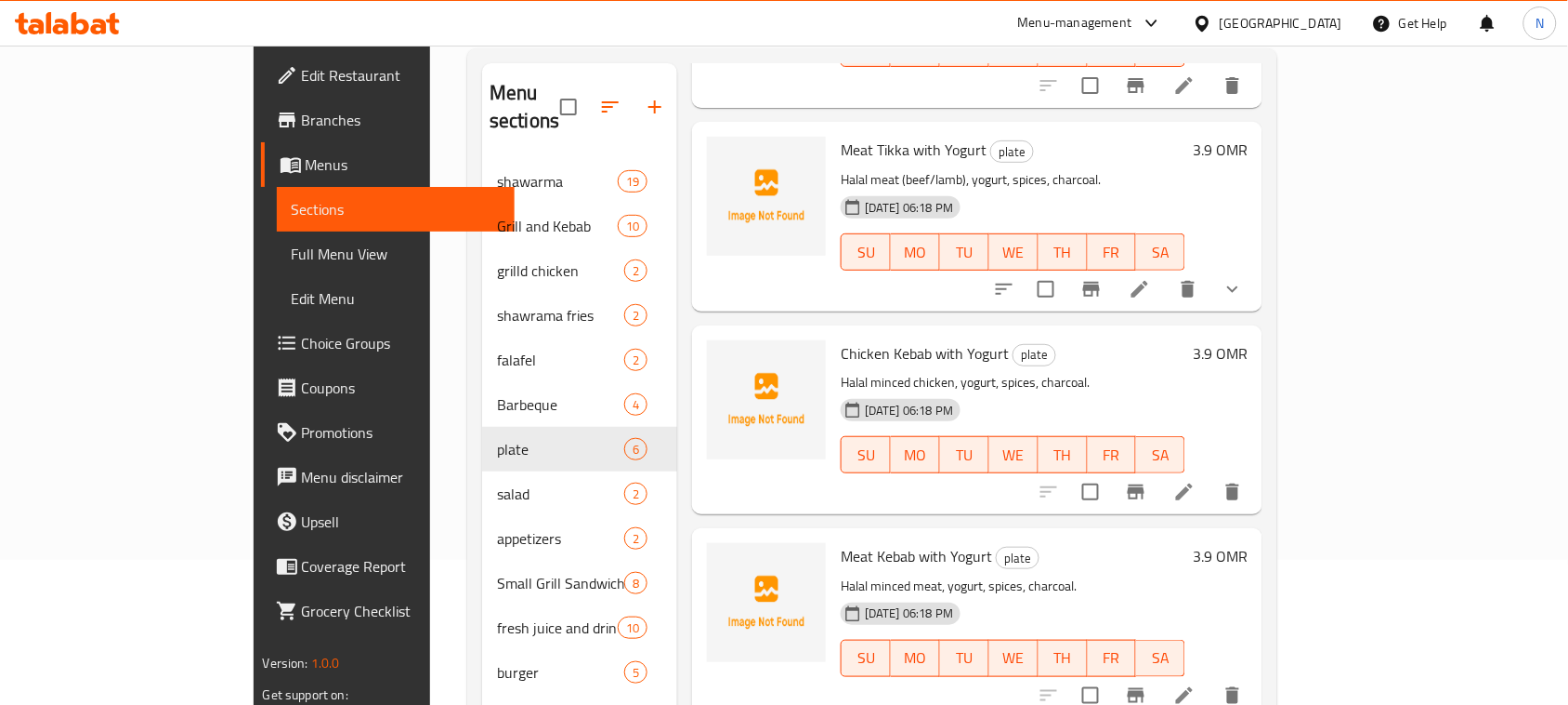
scroll to position [559, 0]
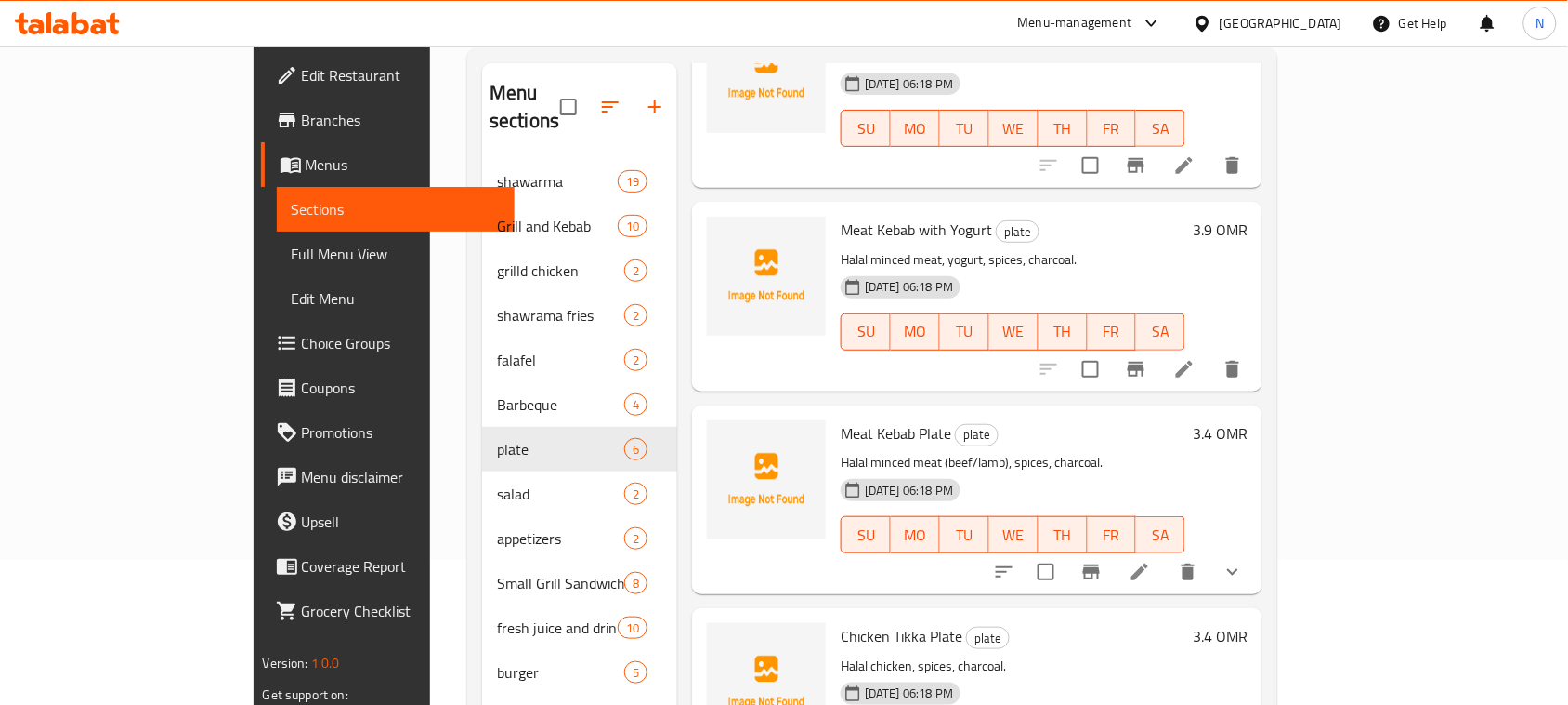
click at [875, 420] on span "Meat Kebab Plate" at bounding box center [896, 433] width 111 height 28
click at [874, 420] on span "Meat Kebab Plate" at bounding box center [896, 433] width 111 height 28
copy span "Plate"
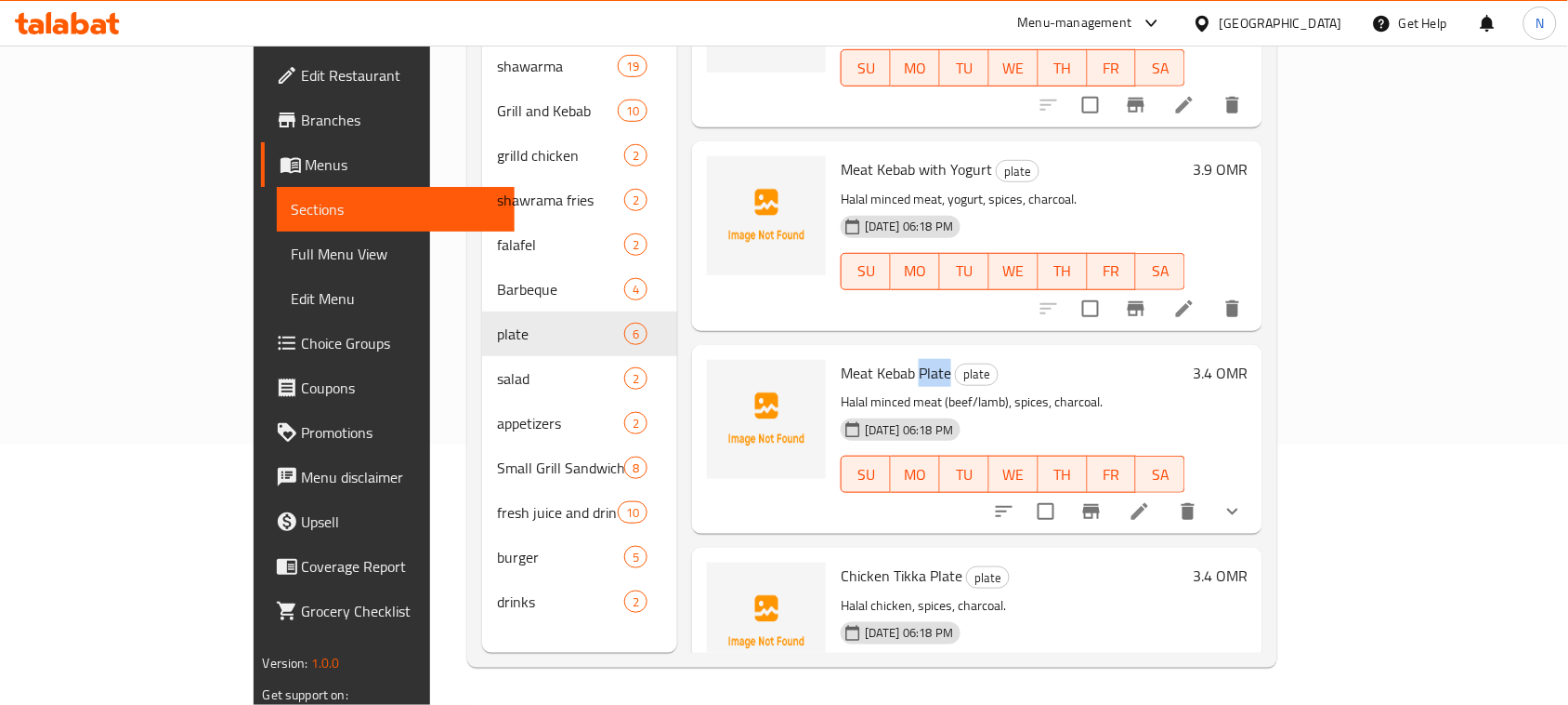
scroll to position [442, 0]
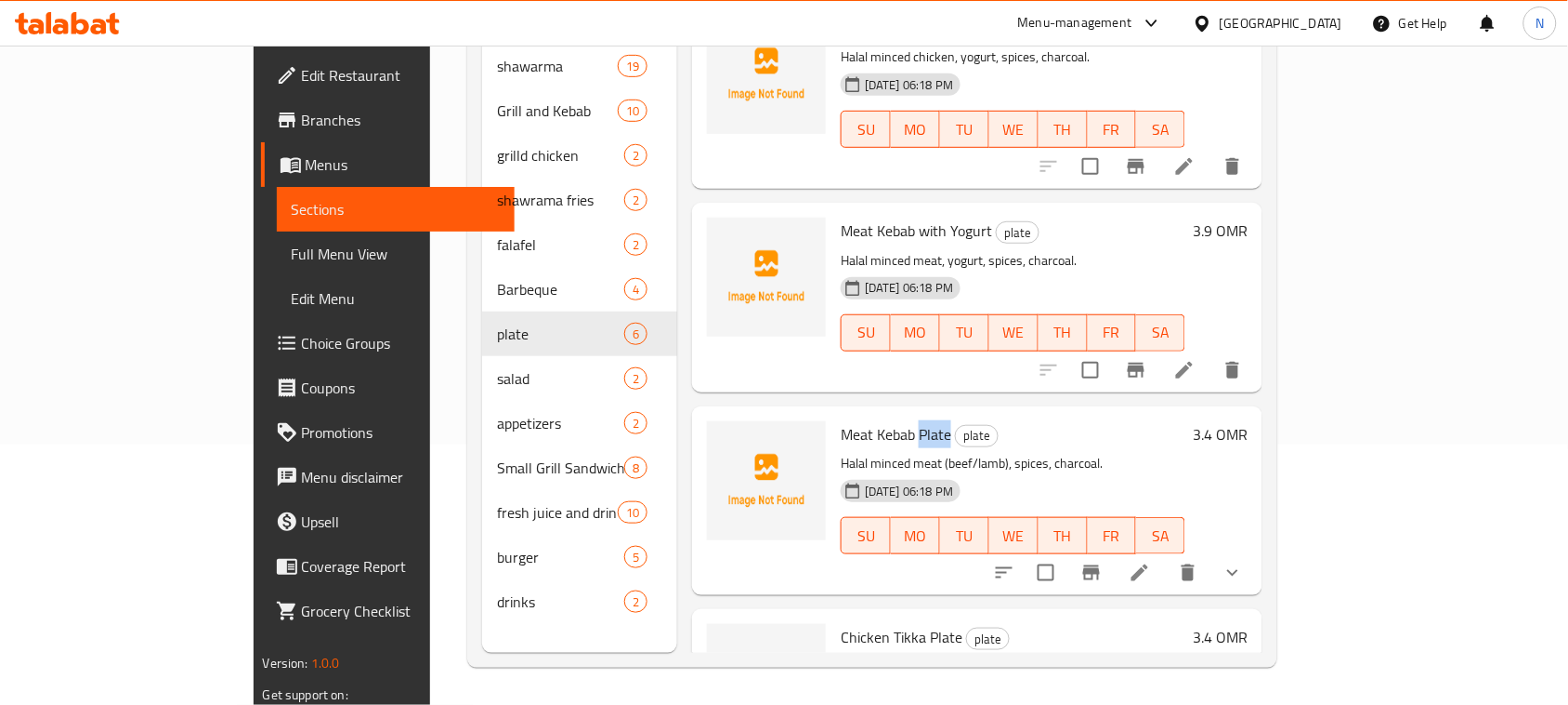
click at [1196, 358] on icon at bounding box center [1184, 369] width 23 height 23
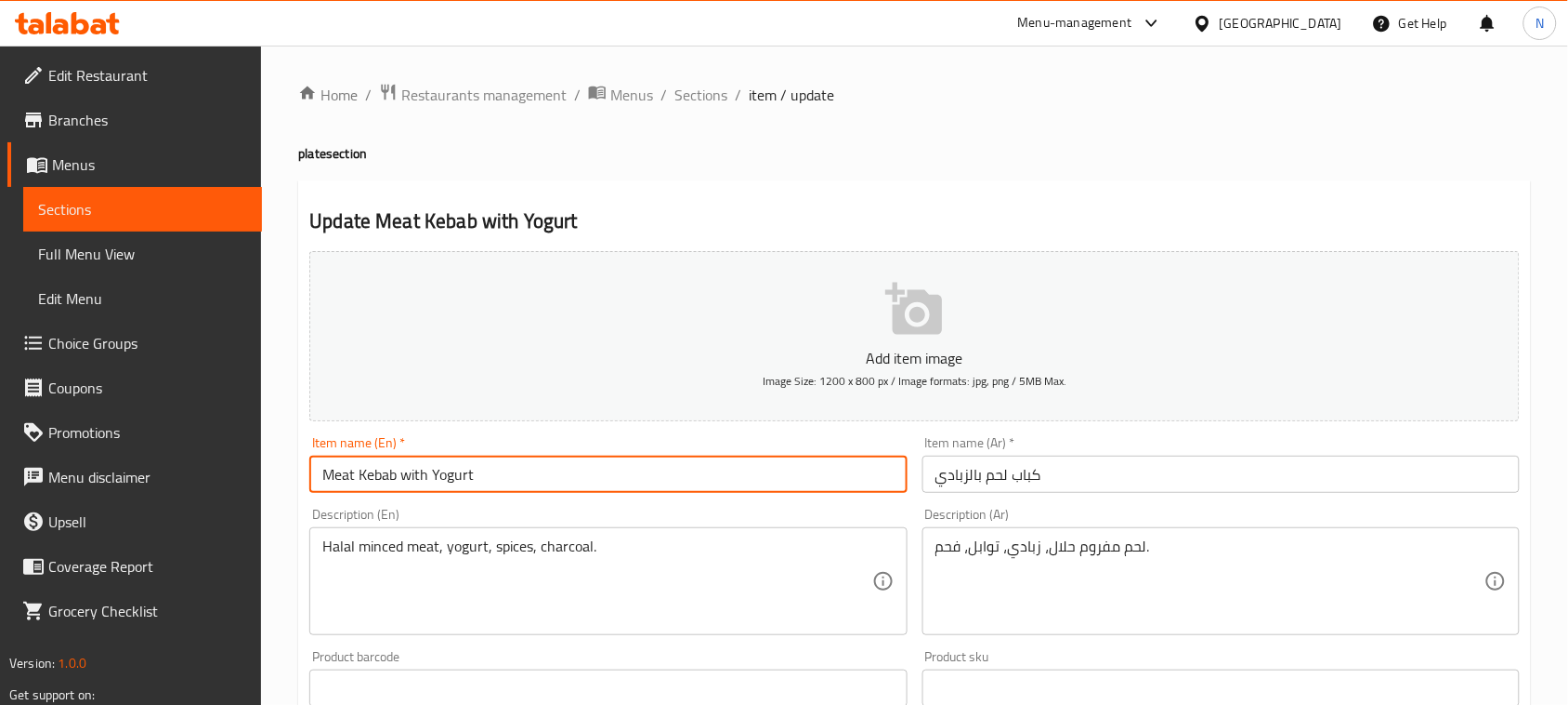
click at [551, 479] on input "Meat Kebab with Yogurt" at bounding box center [607, 474] width 597 height 38
paste input "Plate"
type input "Meat Kebab with Yogurt Plate"
click at [935, 468] on input "كباب لحم بالزبادي" at bounding box center [1221, 474] width 597 height 38
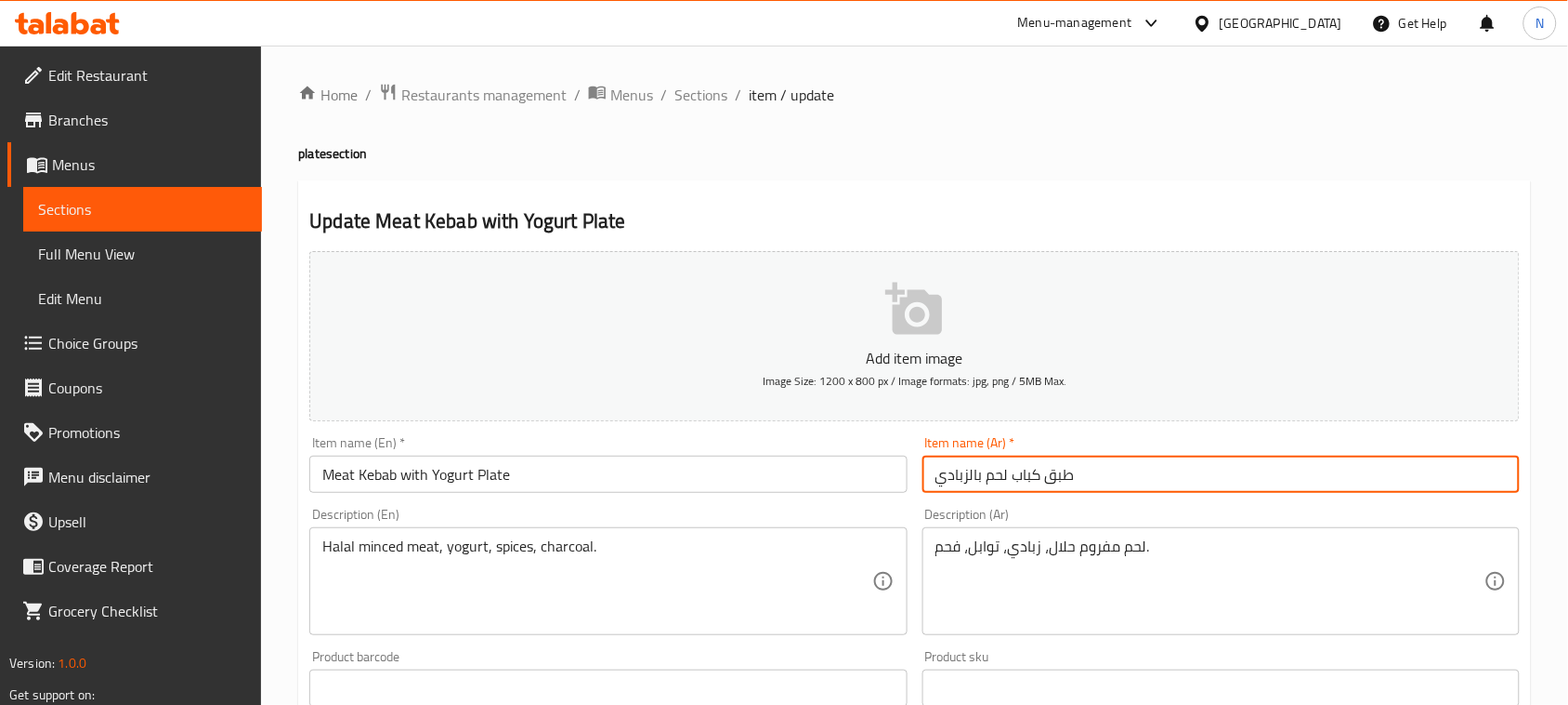
click at [1065, 482] on input "طبق كباب لحم بالزبادي" at bounding box center [1221, 474] width 597 height 38
type input "طبق كباب لحم بالزبادي"
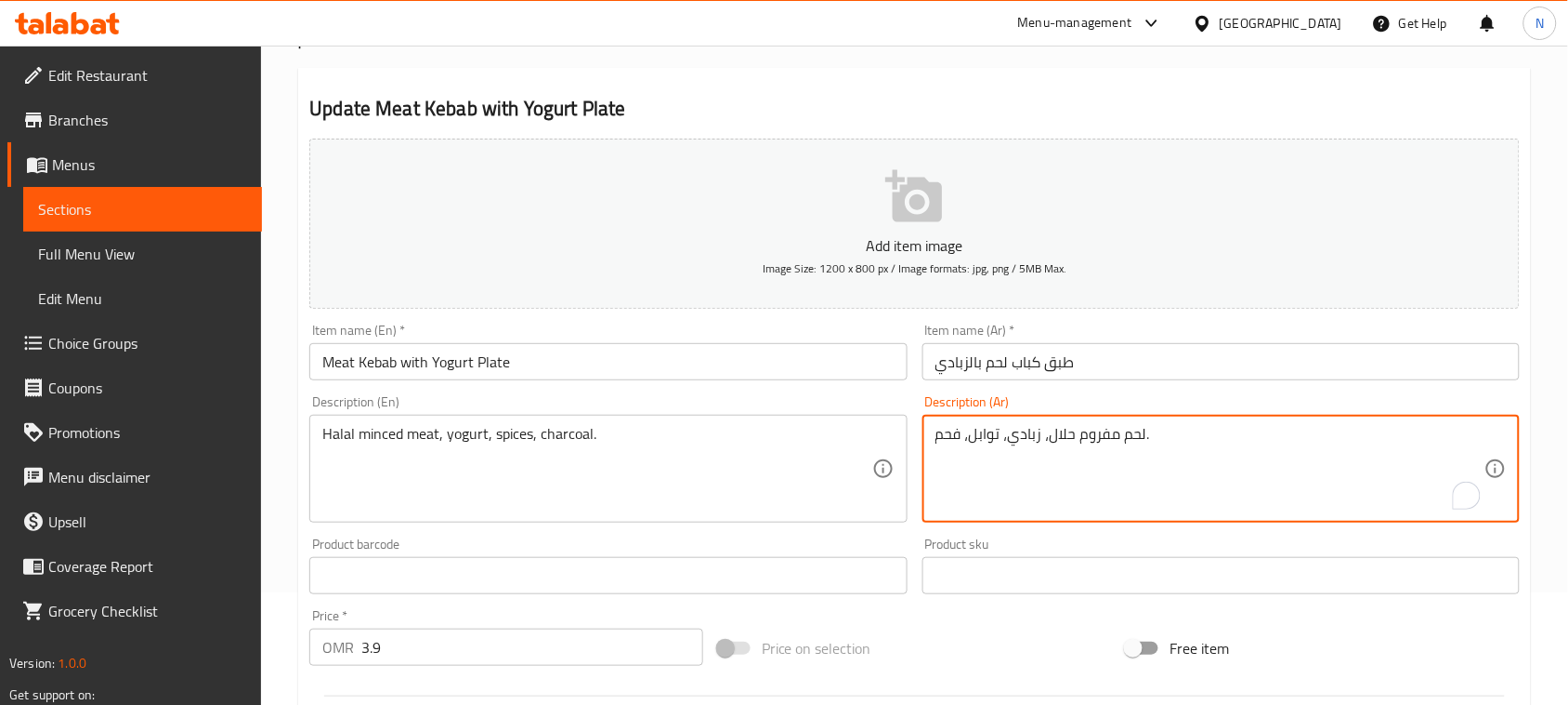
scroll to position [605, 0]
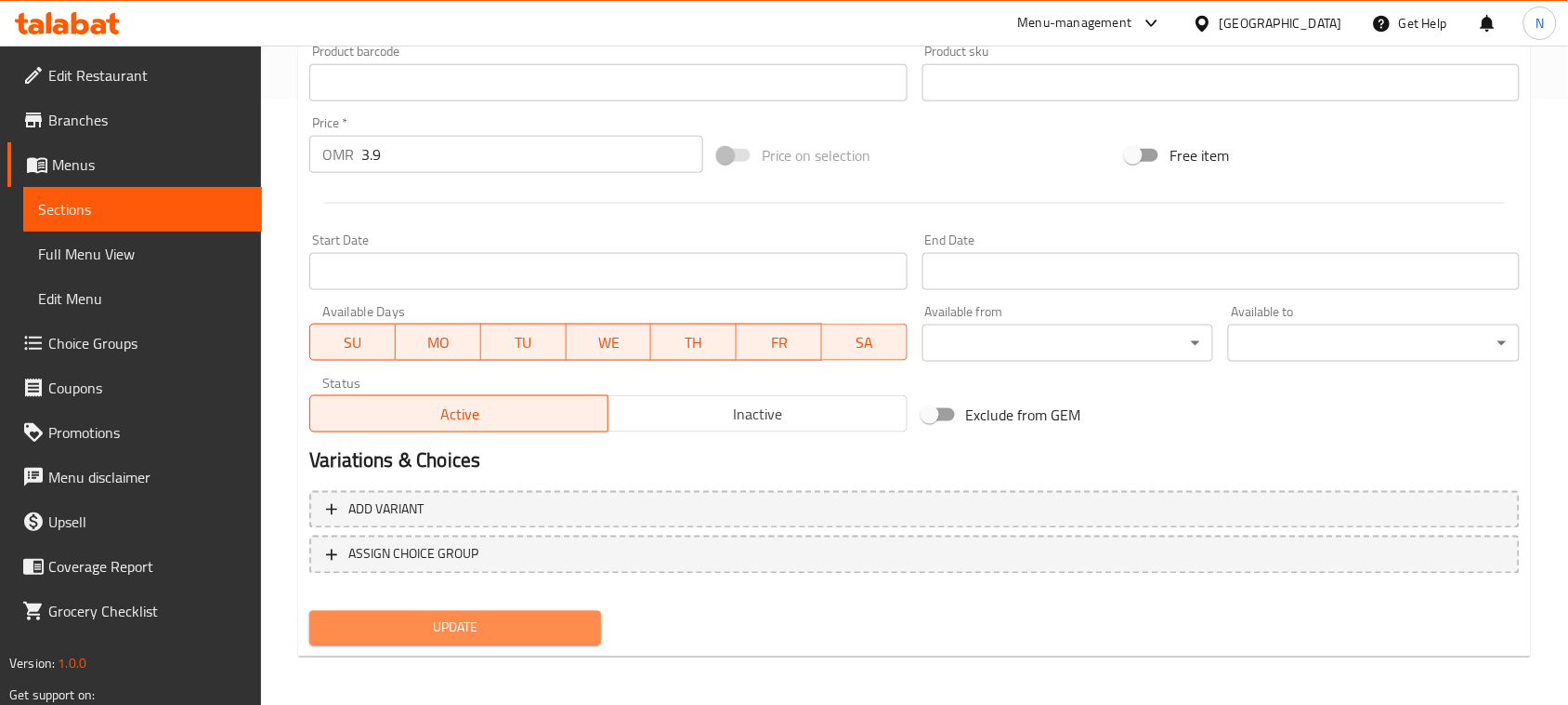
click at [534, 620] on span "Update" at bounding box center [455, 628] width 261 height 24
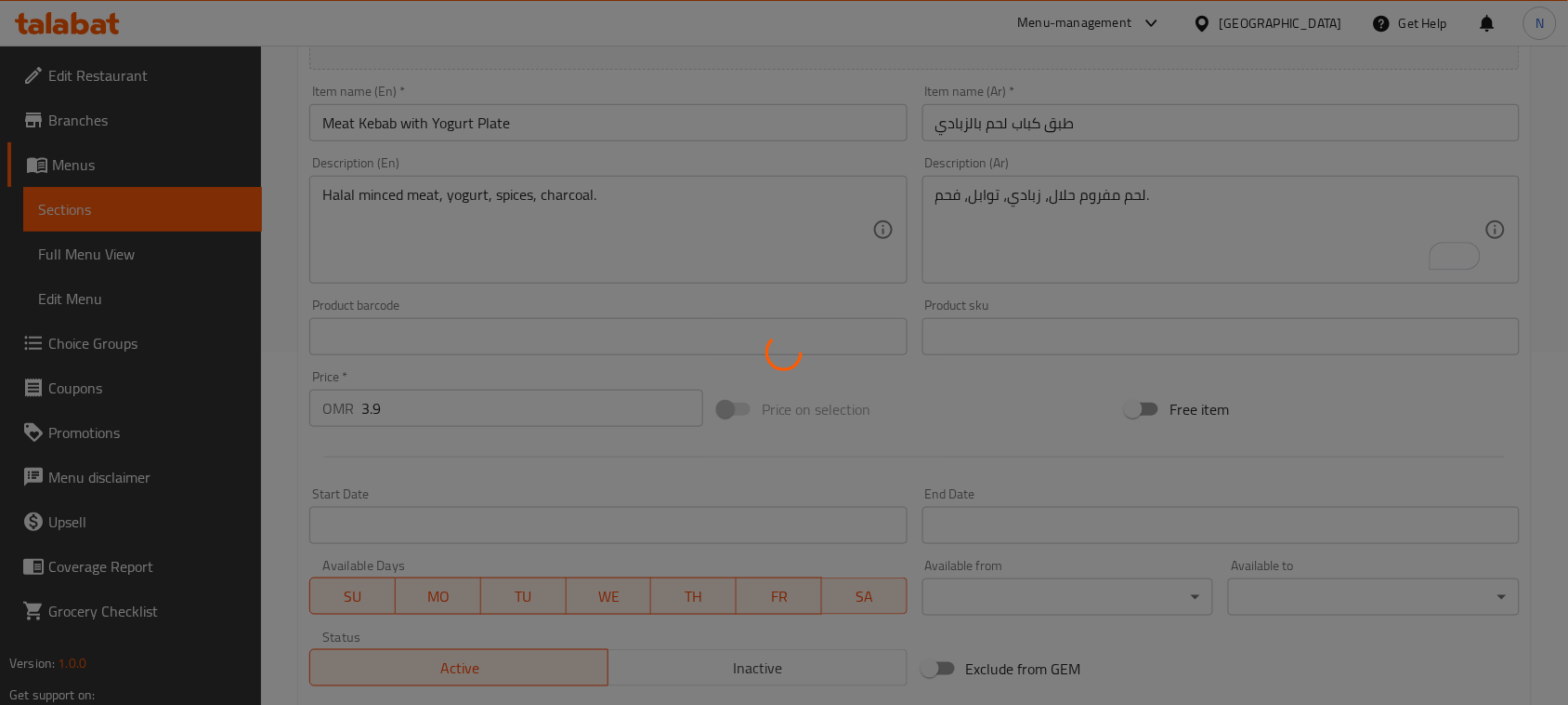
scroll to position [24, 0]
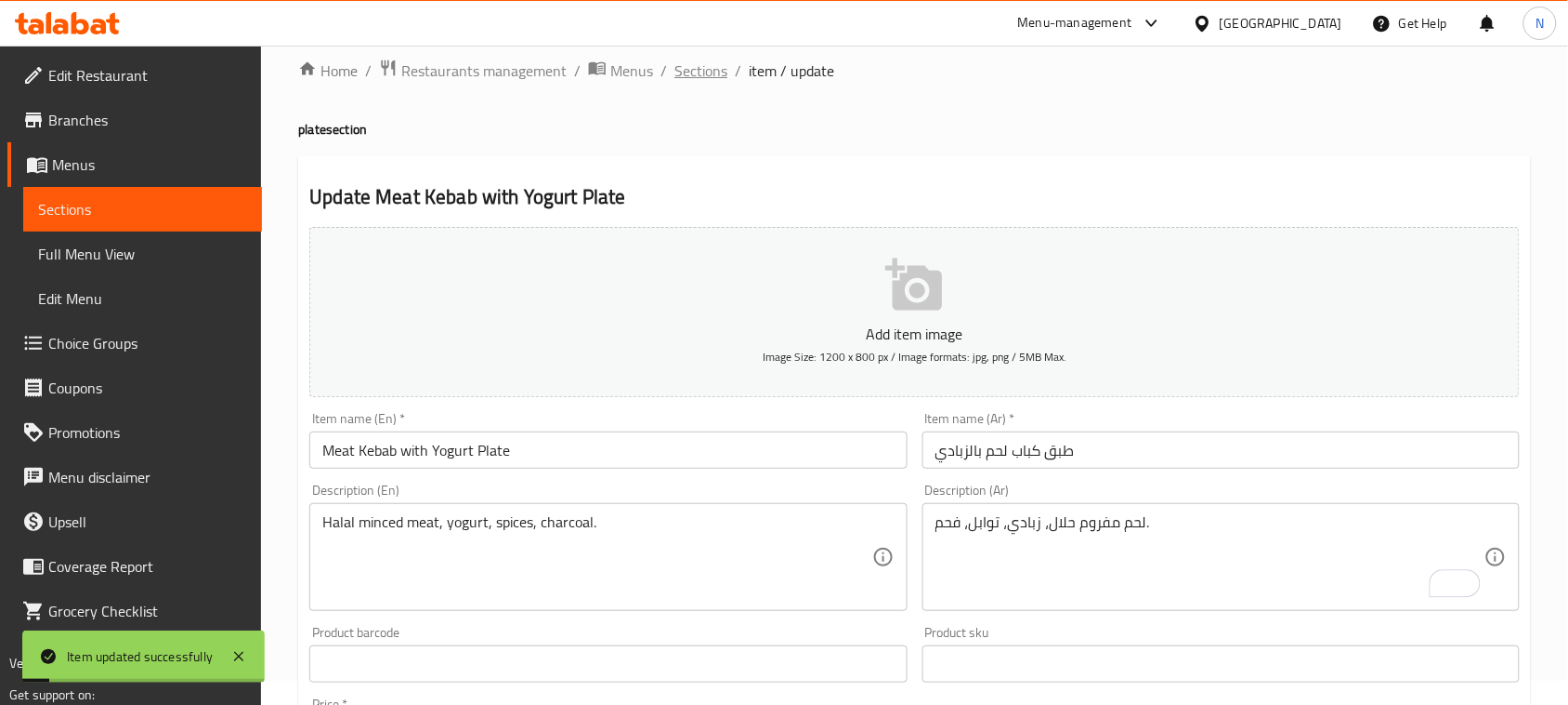
click at [705, 59] on span "Sections" at bounding box center [701, 70] width 53 height 23
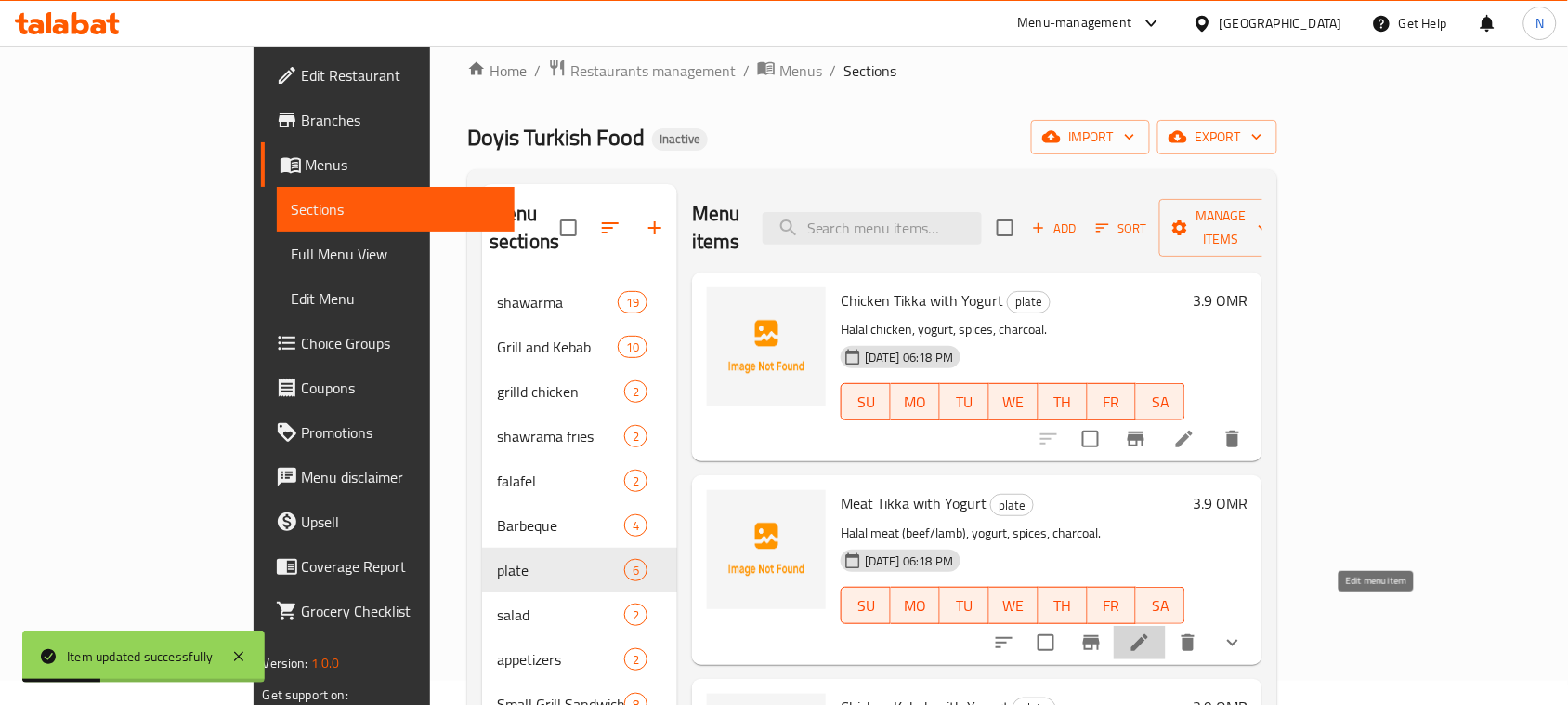
click at [1149, 634] on icon at bounding box center [1140, 642] width 17 height 17
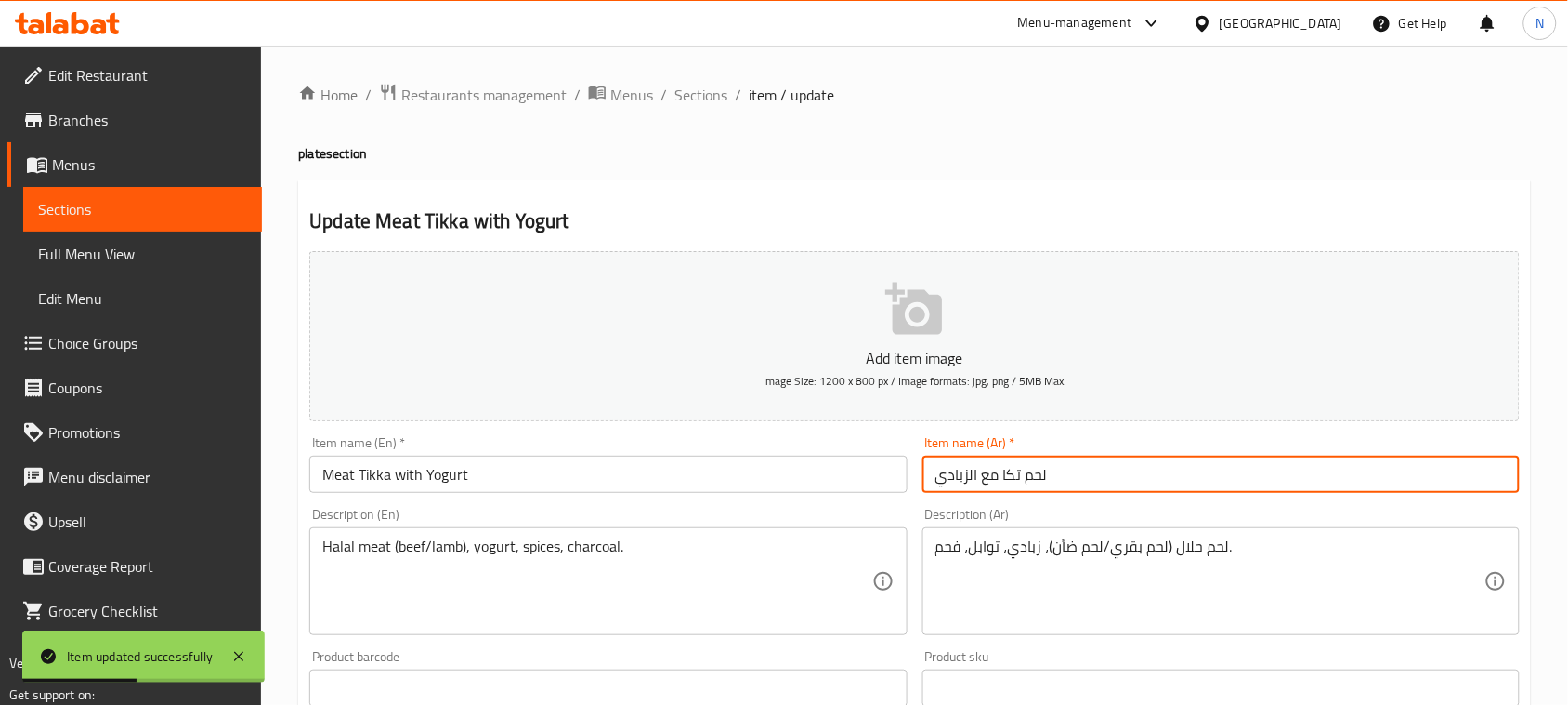
click at [934, 479] on input "لحم تكا مع الزبادي" at bounding box center [1221, 474] width 597 height 38
paste input "طبق"
type input "طبق لحم تكا مع الزبادي"
click at [316, 146] on h4 "plate section" at bounding box center [914, 153] width 1232 height 19
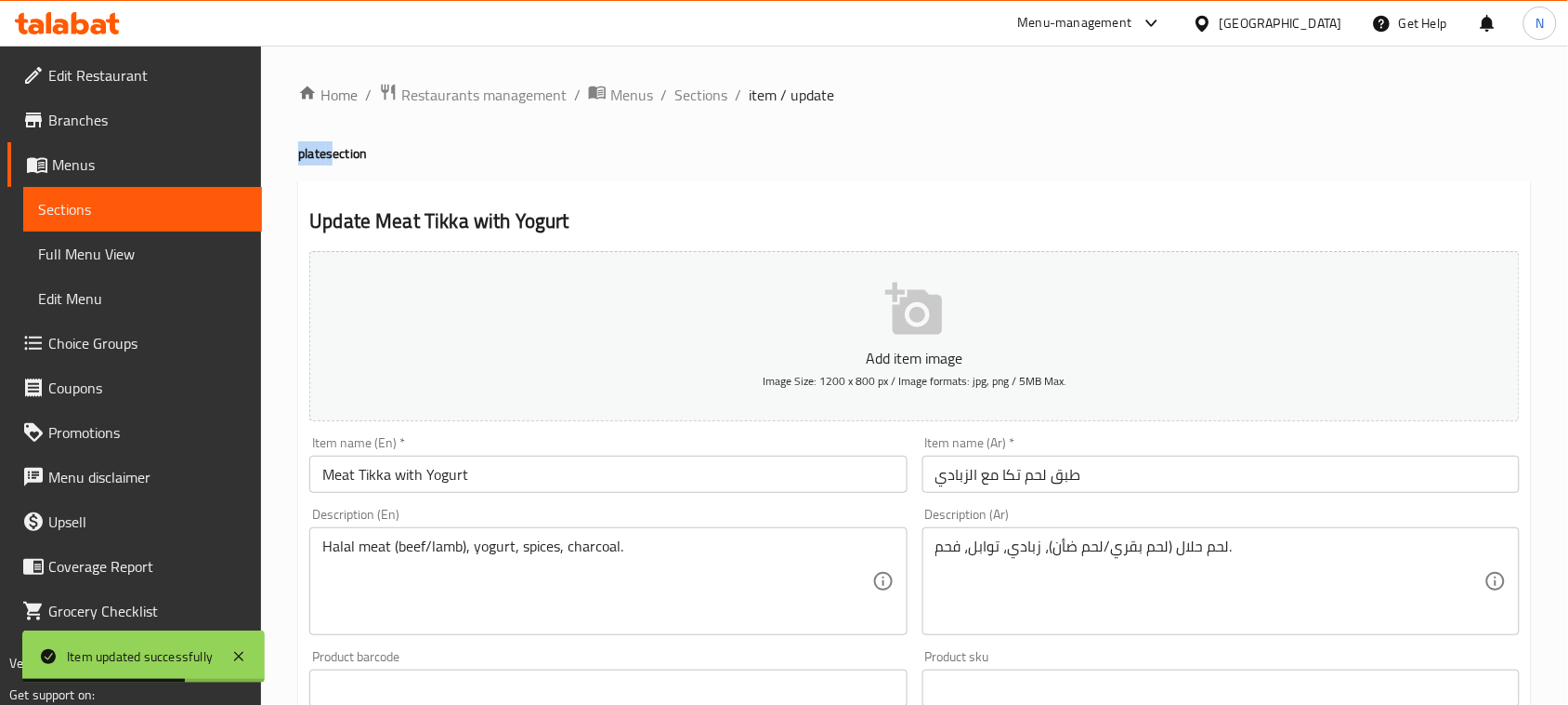
click at [316, 146] on h4 "plate section" at bounding box center [914, 153] width 1232 height 19
copy h4 "plate"
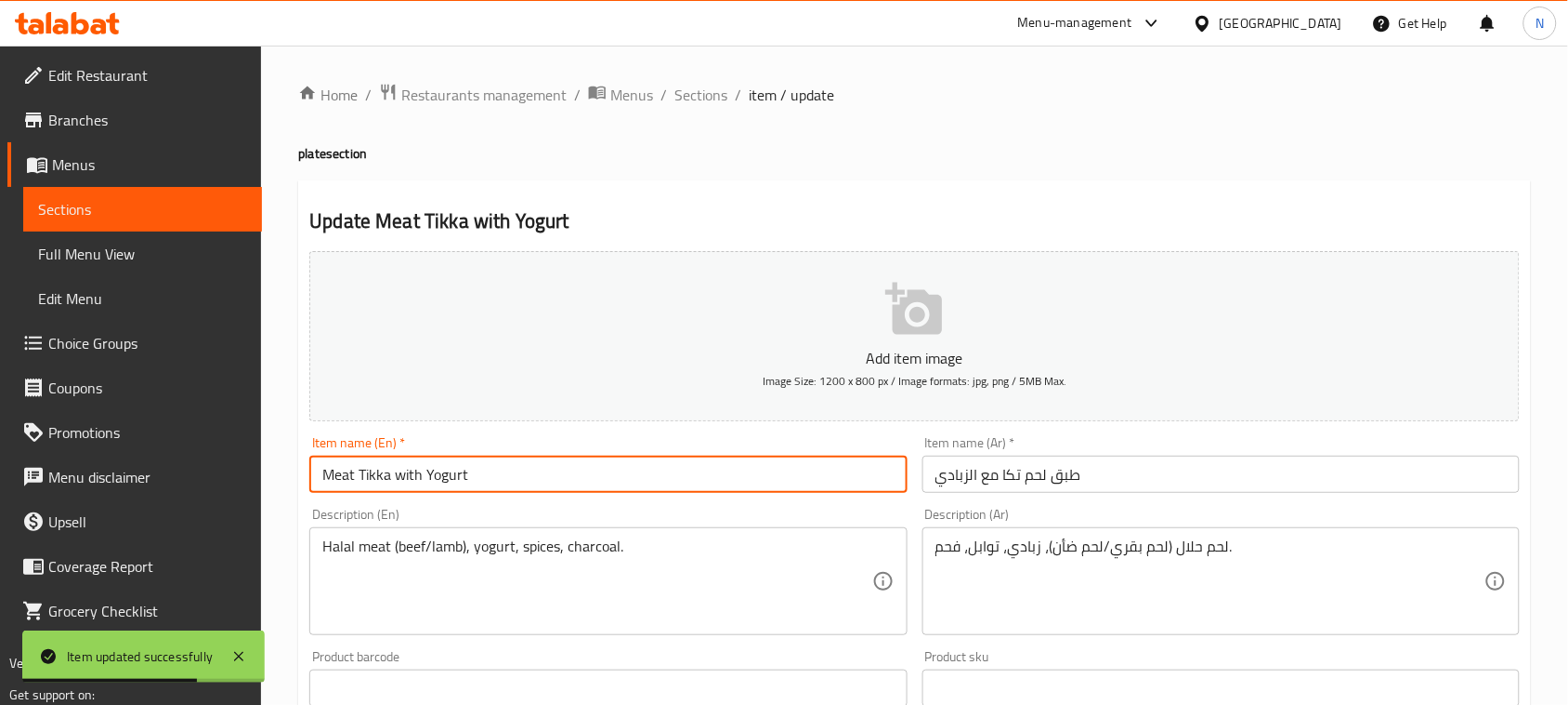
click at [508, 477] on input "Meat Tikka with Yogurt" at bounding box center [607, 474] width 597 height 38
paste input "plate"
type input "Meat Tikka with Yogurt plate"
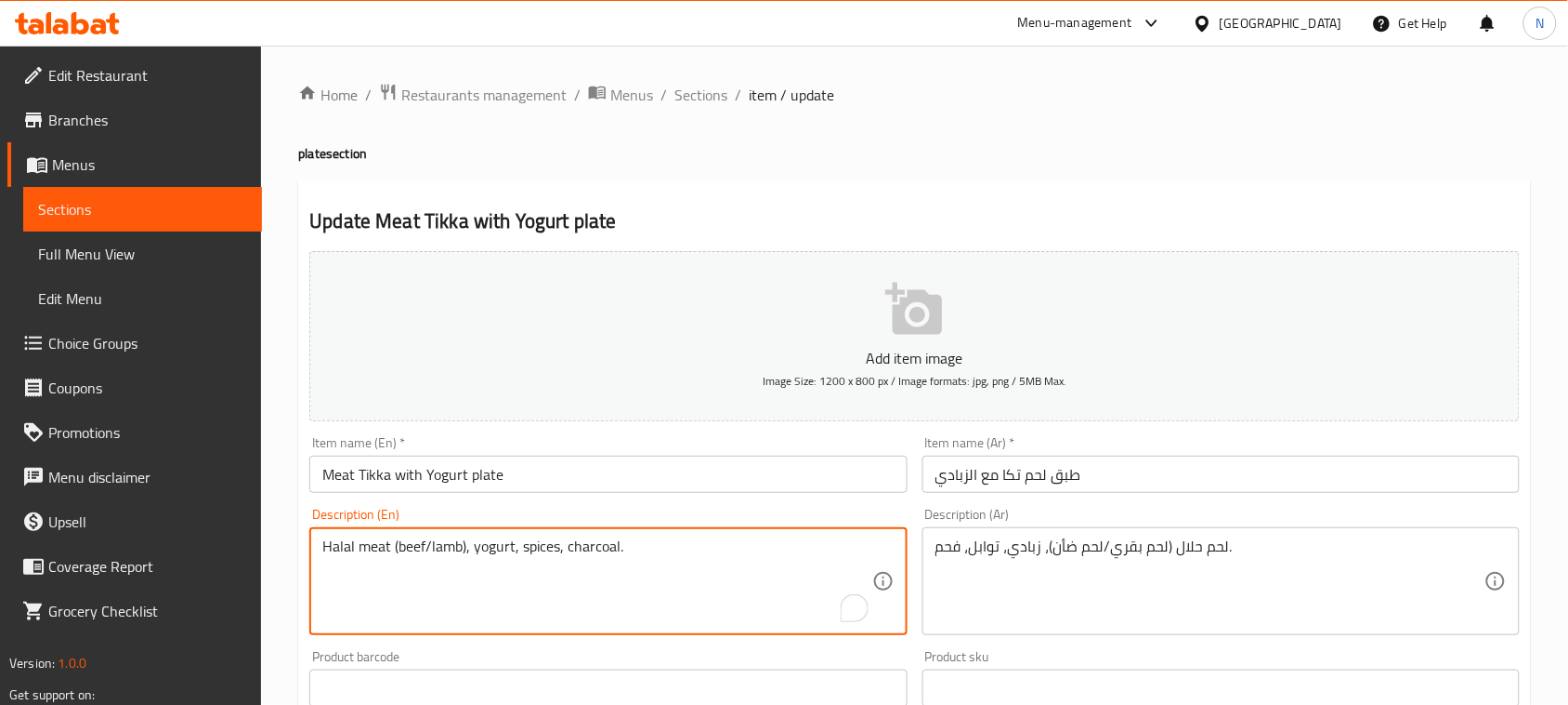
click at [1071, 485] on input "طبق لحم تكا مع الزبادي" at bounding box center [1221, 474] width 597 height 38
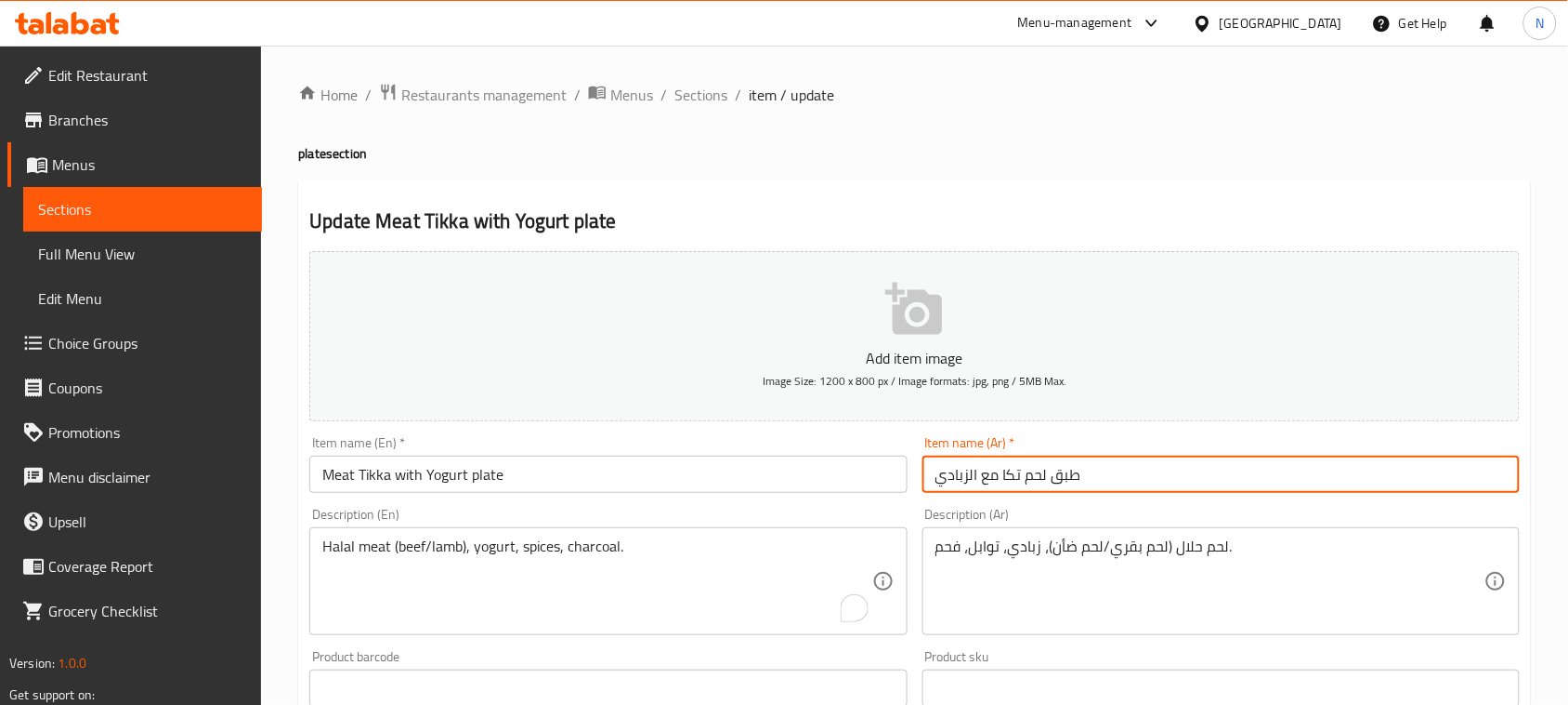
click at [1071, 485] on input "طبق لحم تكا مع الزبادي" at bounding box center [1221, 474] width 597 height 38
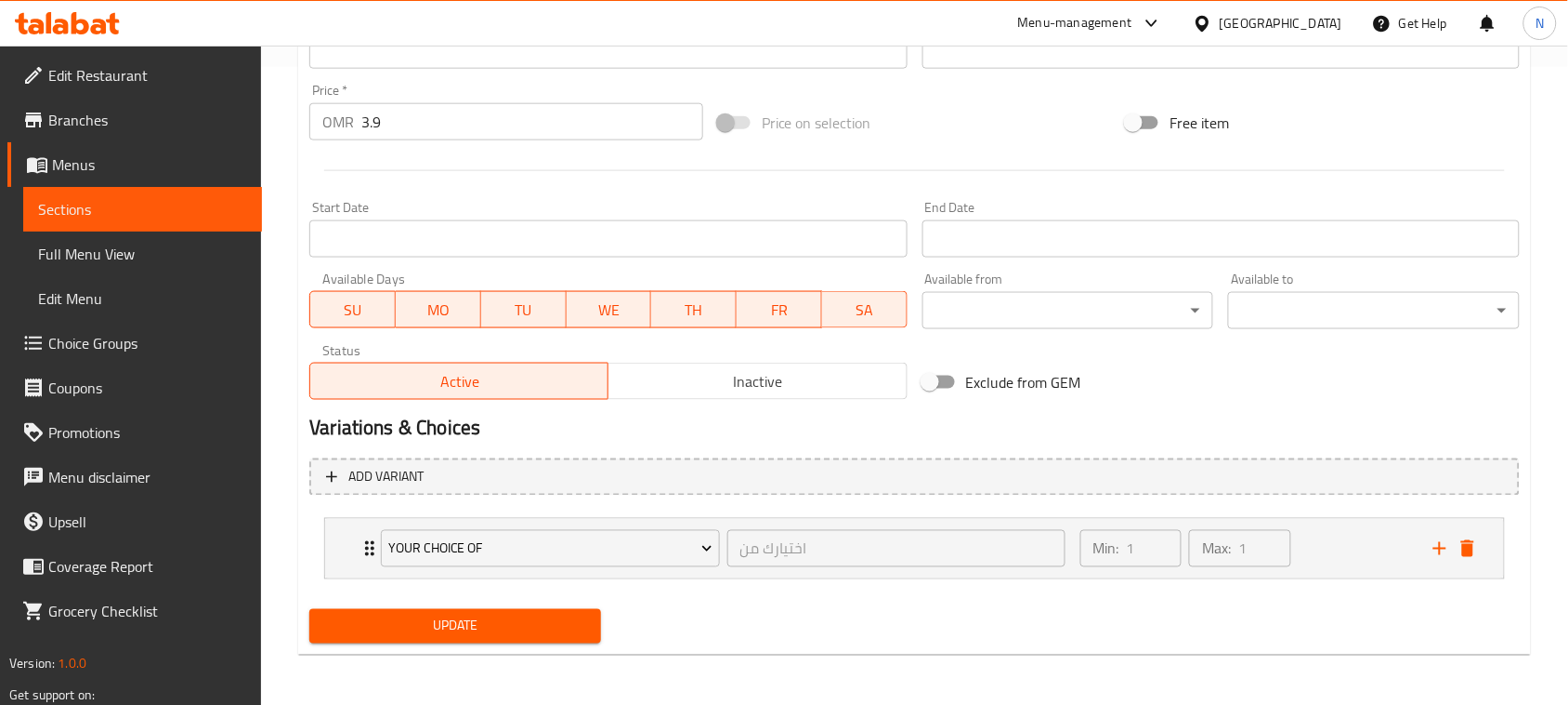
click at [499, 620] on span "Update" at bounding box center [455, 626] width 261 height 24
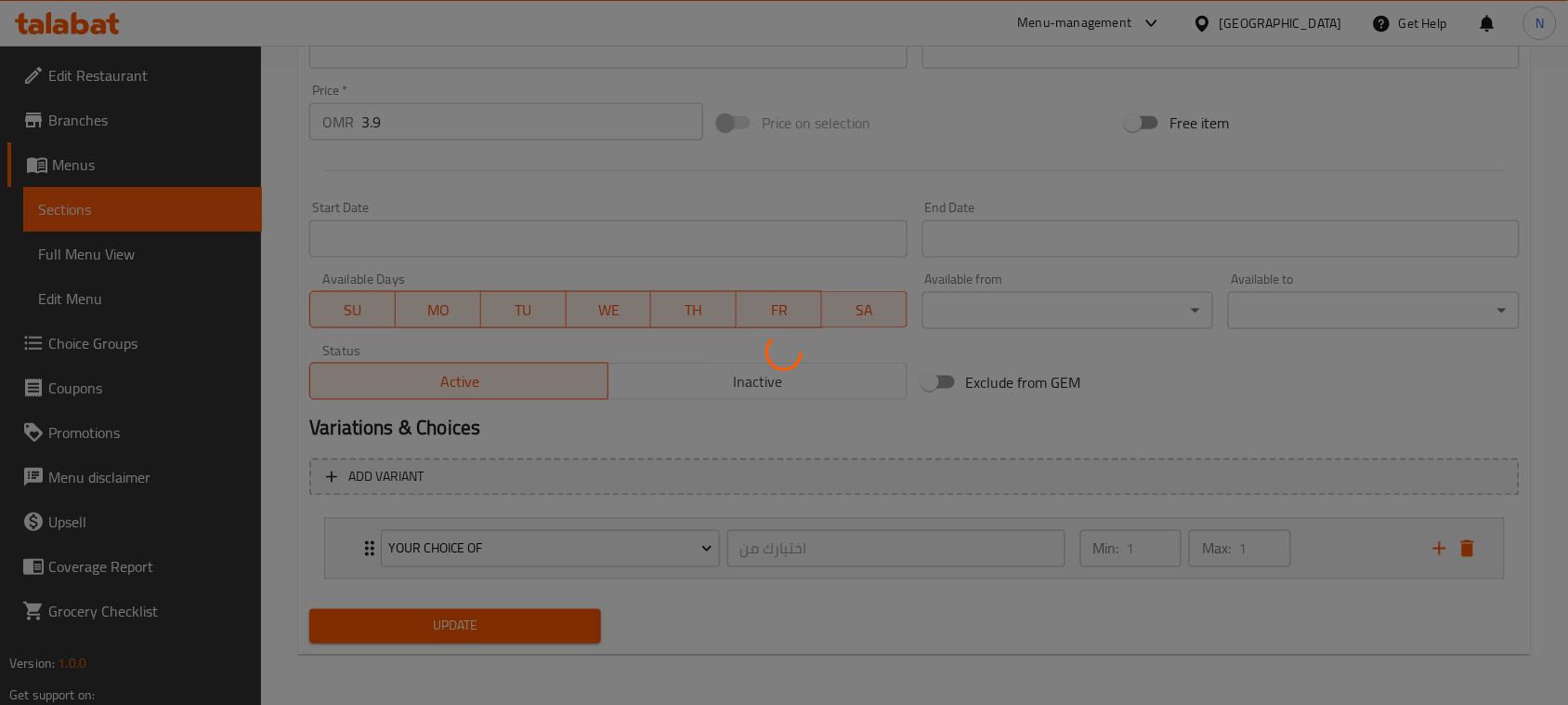
scroll to position [0, 0]
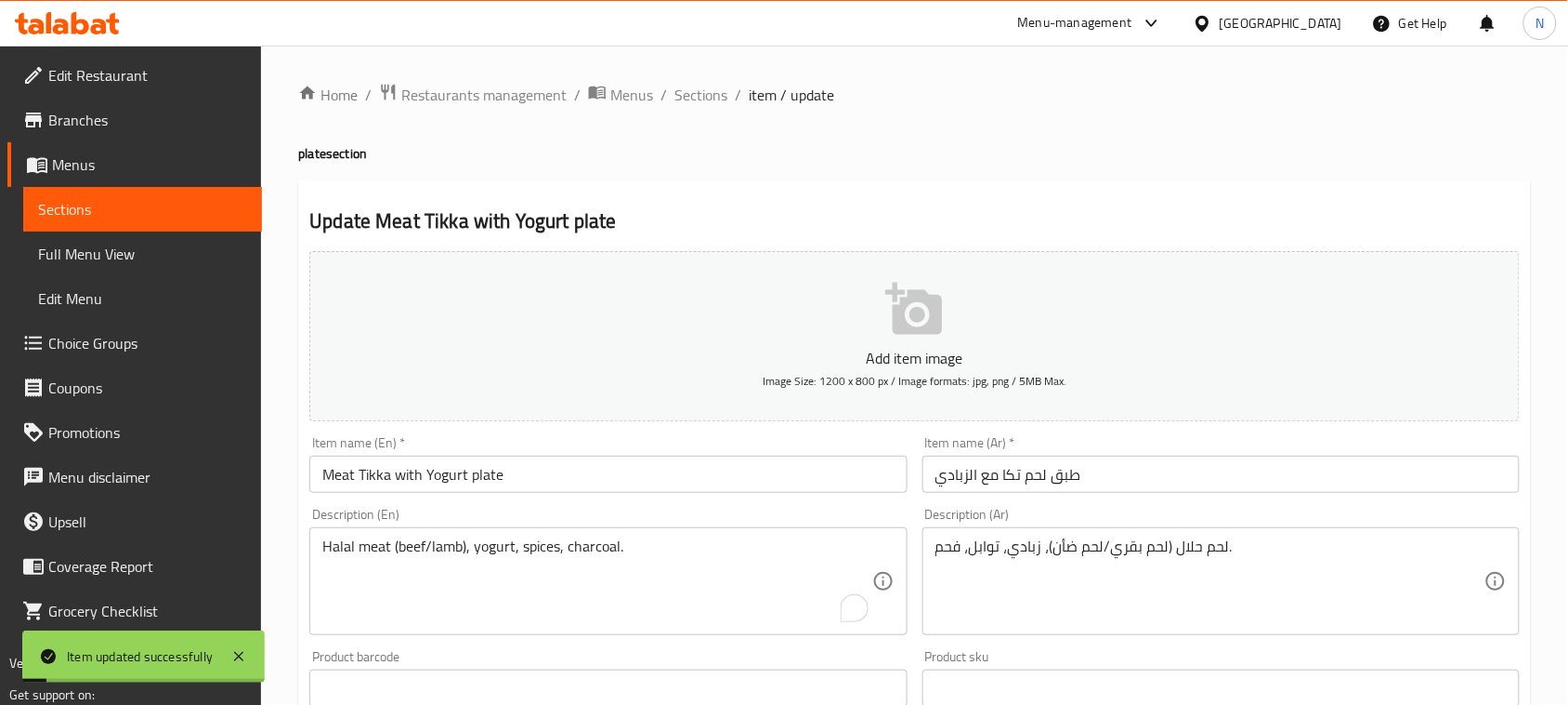
click at [715, 98] on span "Sections" at bounding box center [701, 95] width 53 height 23
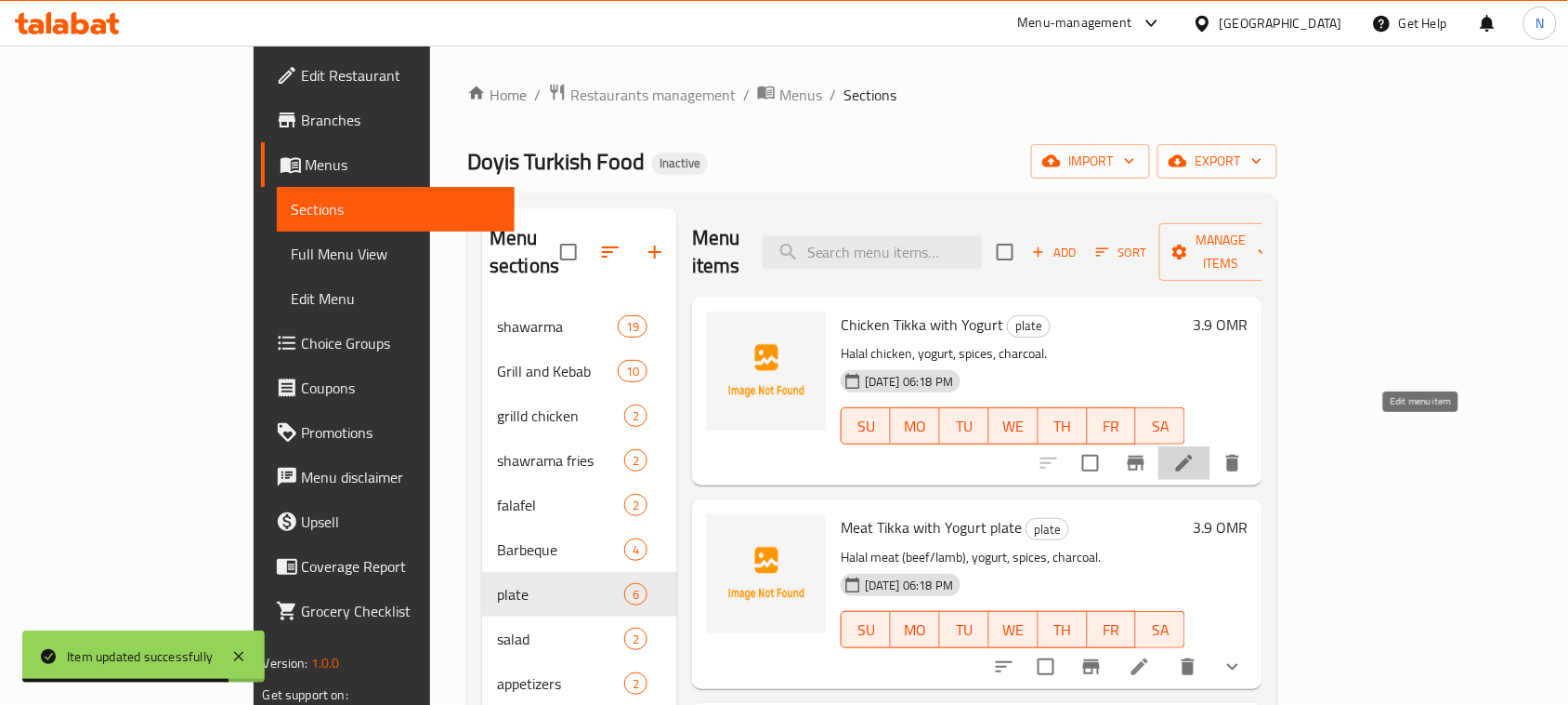
click at [1196, 452] on icon at bounding box center [1184, 463] width 23 height 23
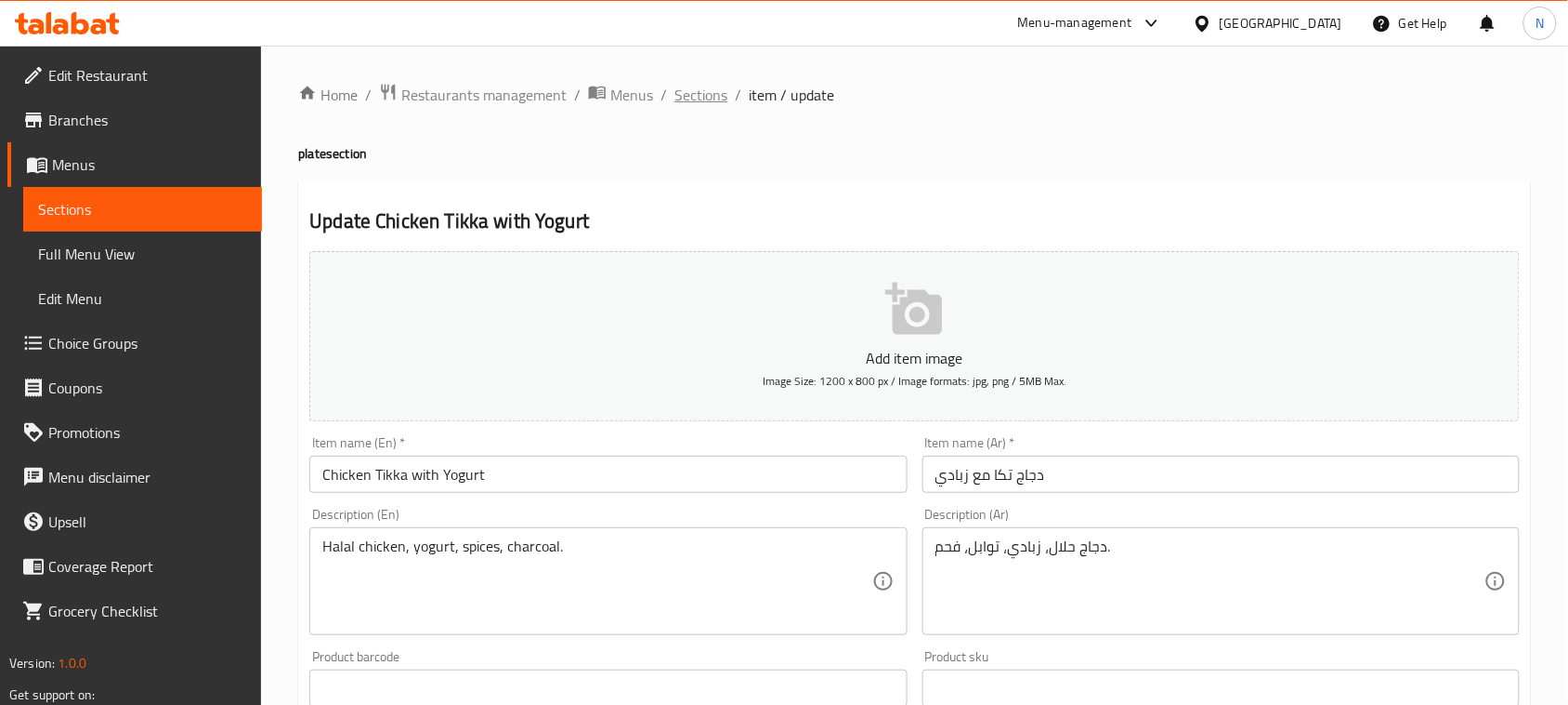
click at [705, 96] on span "Sections" at bounding box center [701, 95] width 53 height 23
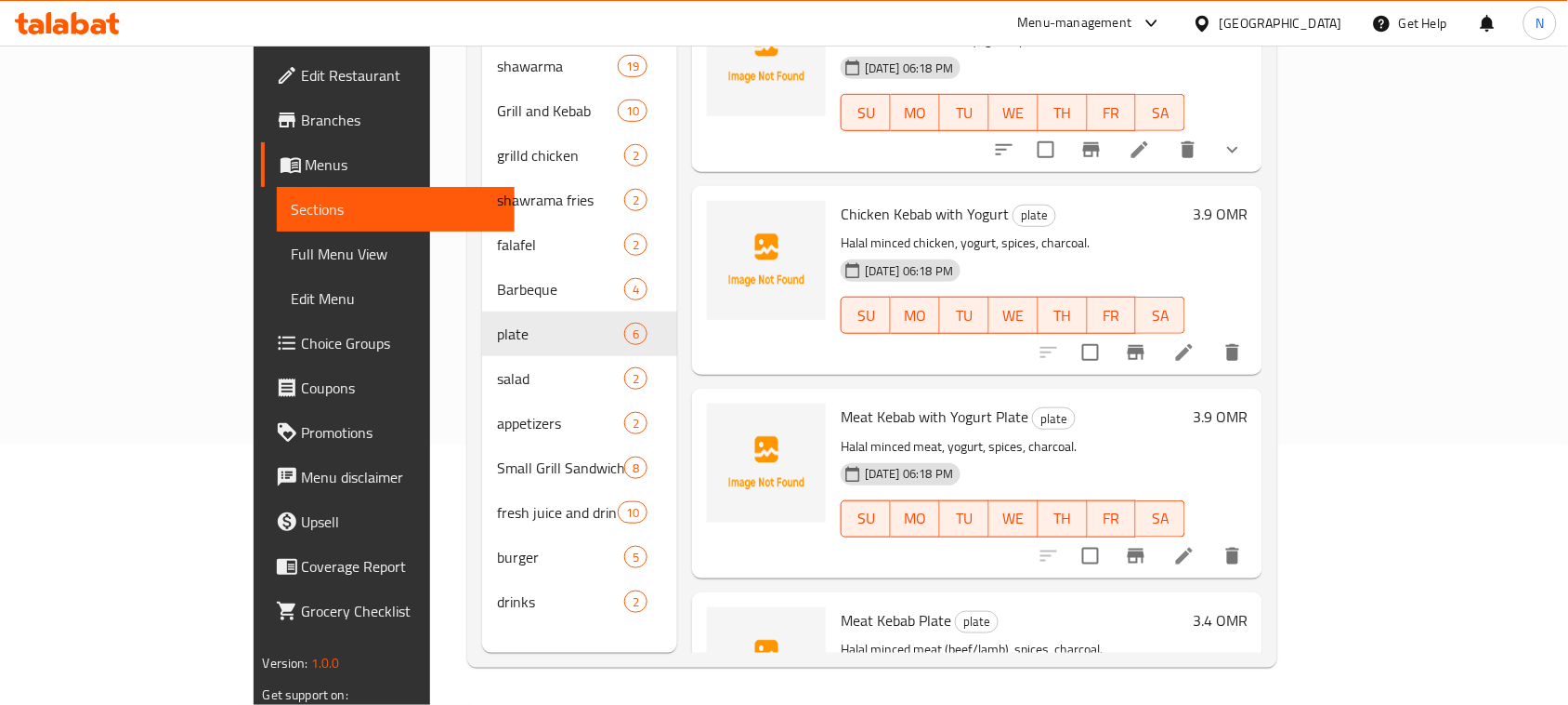
scroll to position [210, 0]
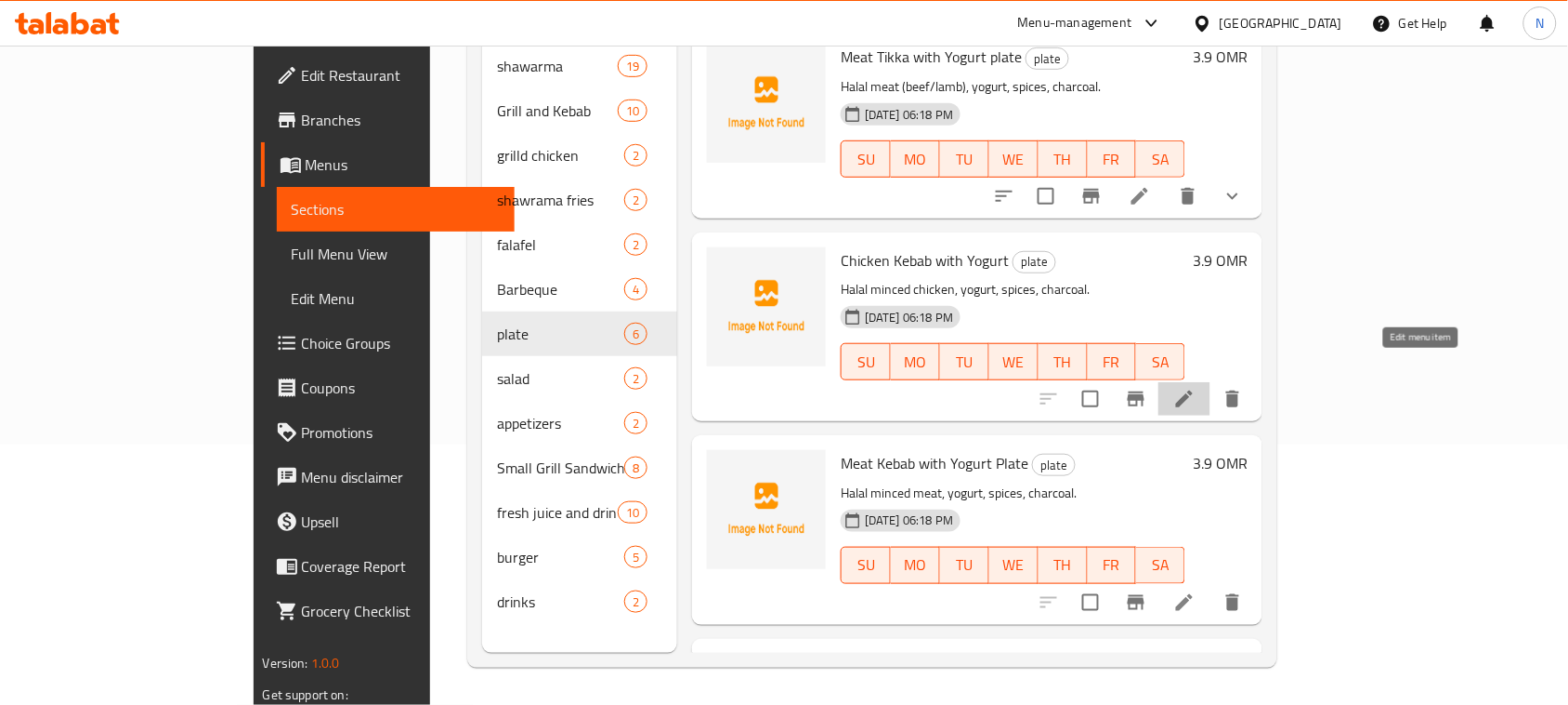
click at [1196, 388] on icon at bounding box center [1184, 399] width 23 height 23
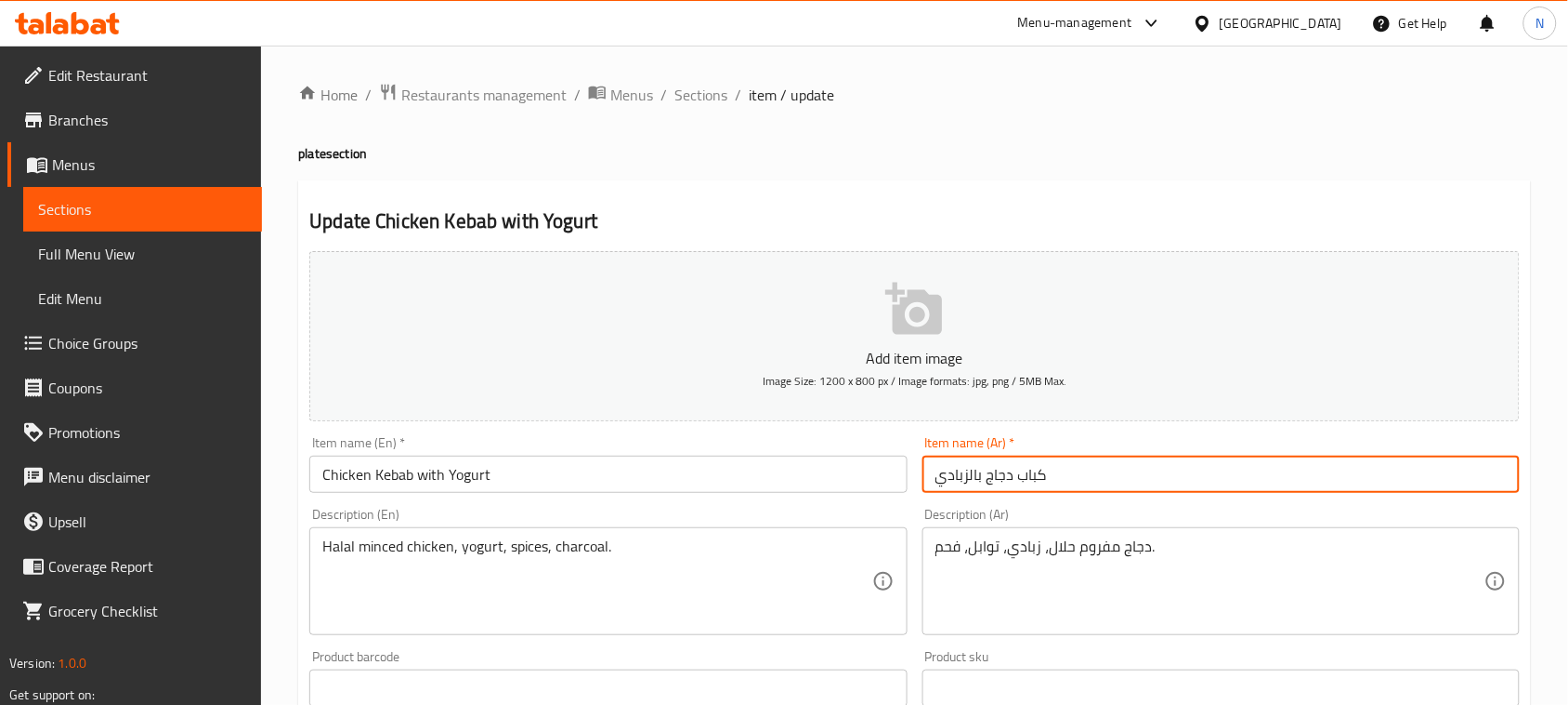
click at [932, 474] on input "كباب دجاج بالزبادي" at bounding box center [1221, 474] width 597 height 38
paste input "طبق"
type input "طبق كباب دجاج بالزبادي"
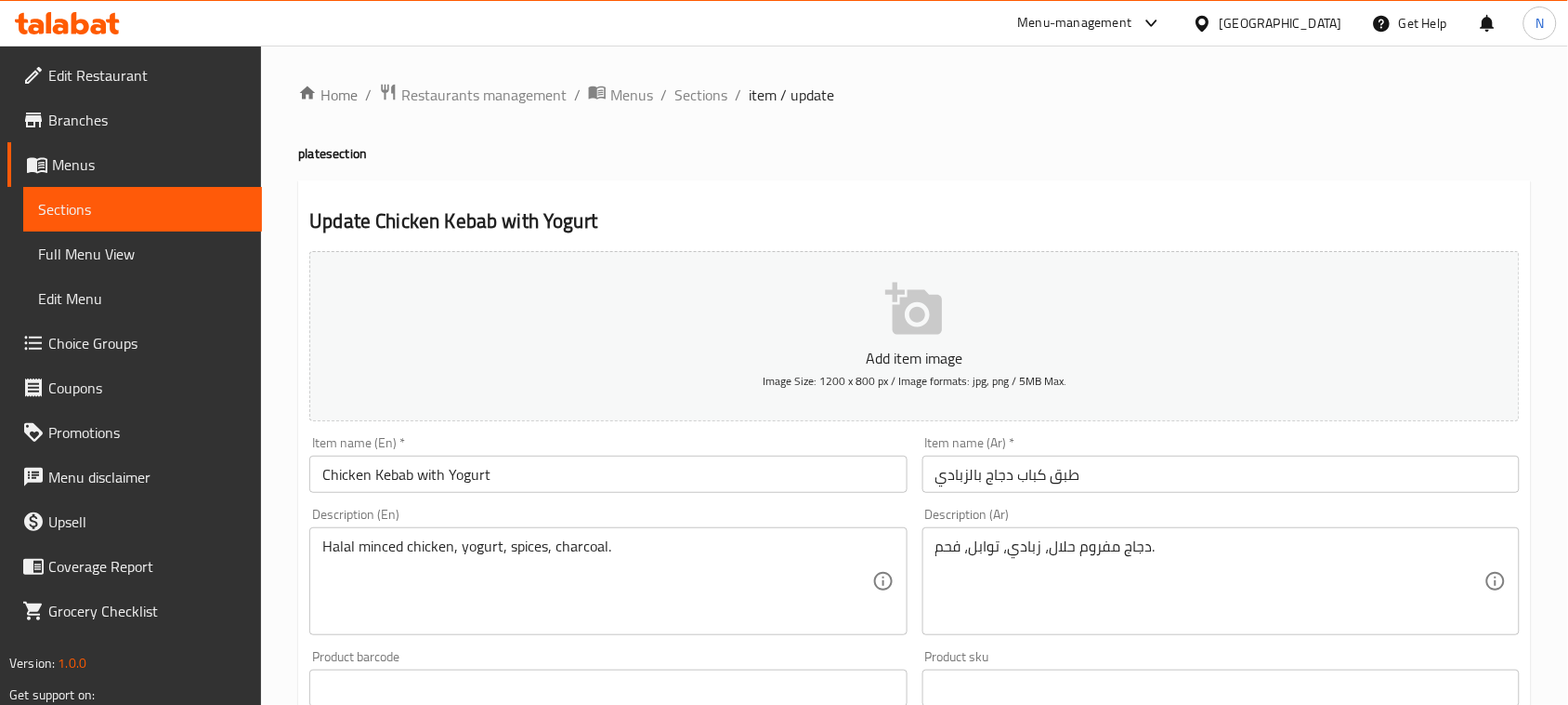
click at [309, 144] on h4 "plate section" at bounding box center [914, 153] width 1232 height 19
copy h4 "plate"
click at [563, 463] on input "Chicken Kebab with Yogurt" at bounding box center [607, 474] width 597 height 38
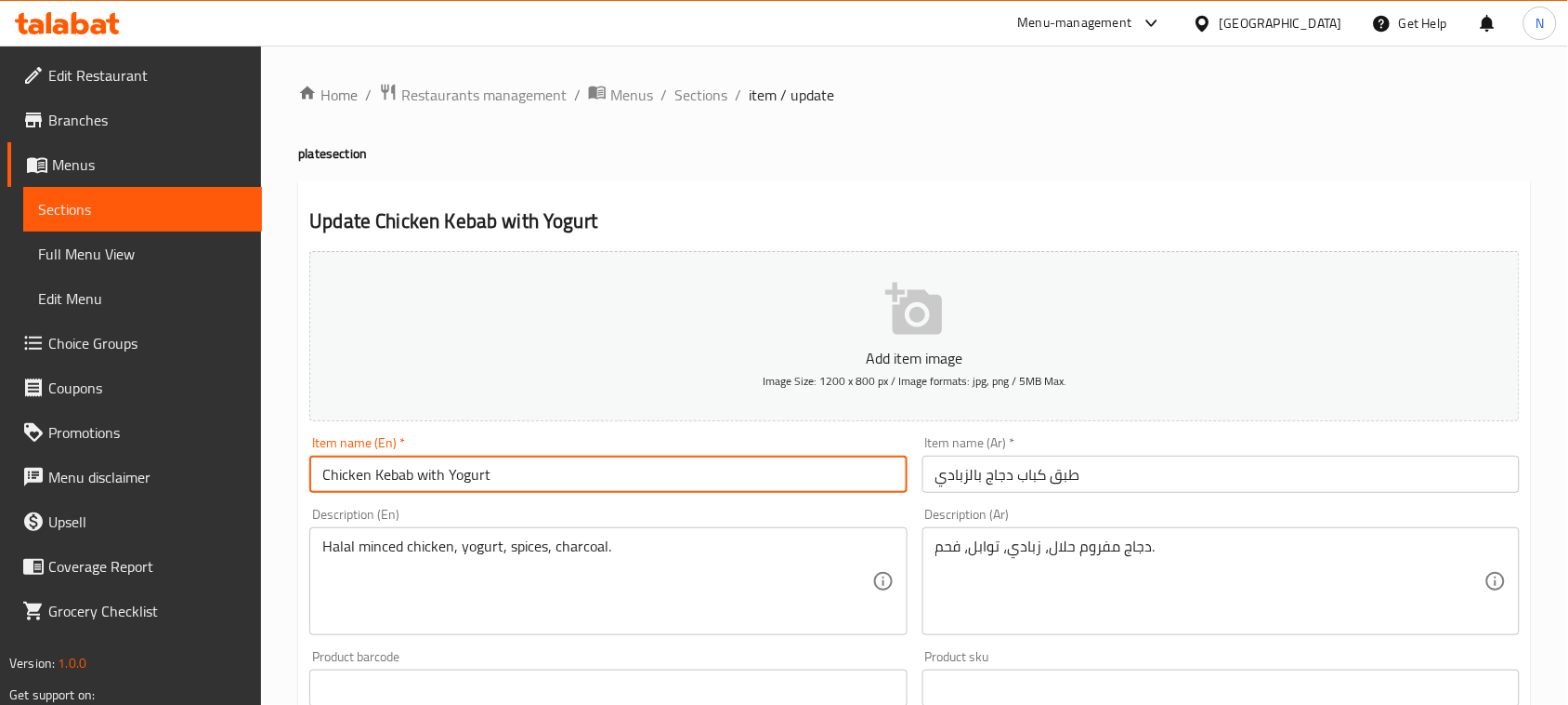
paste input "plate"
type input "Chicken Kebab with Yogurt plate"
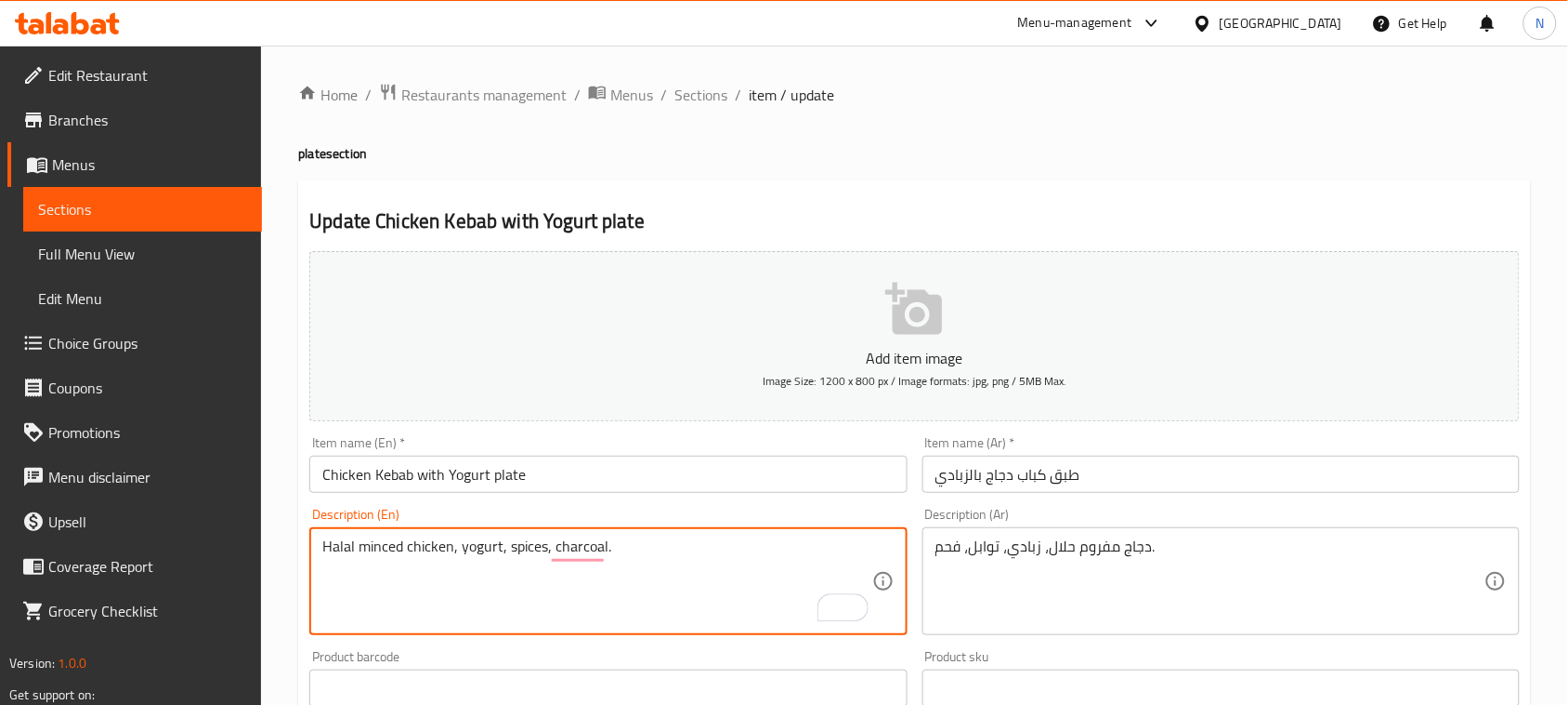
click at [1070, 489] on input "طبق كباب دجاج بالزبادي" at bounding box center [1221, 474] width 597 height 38
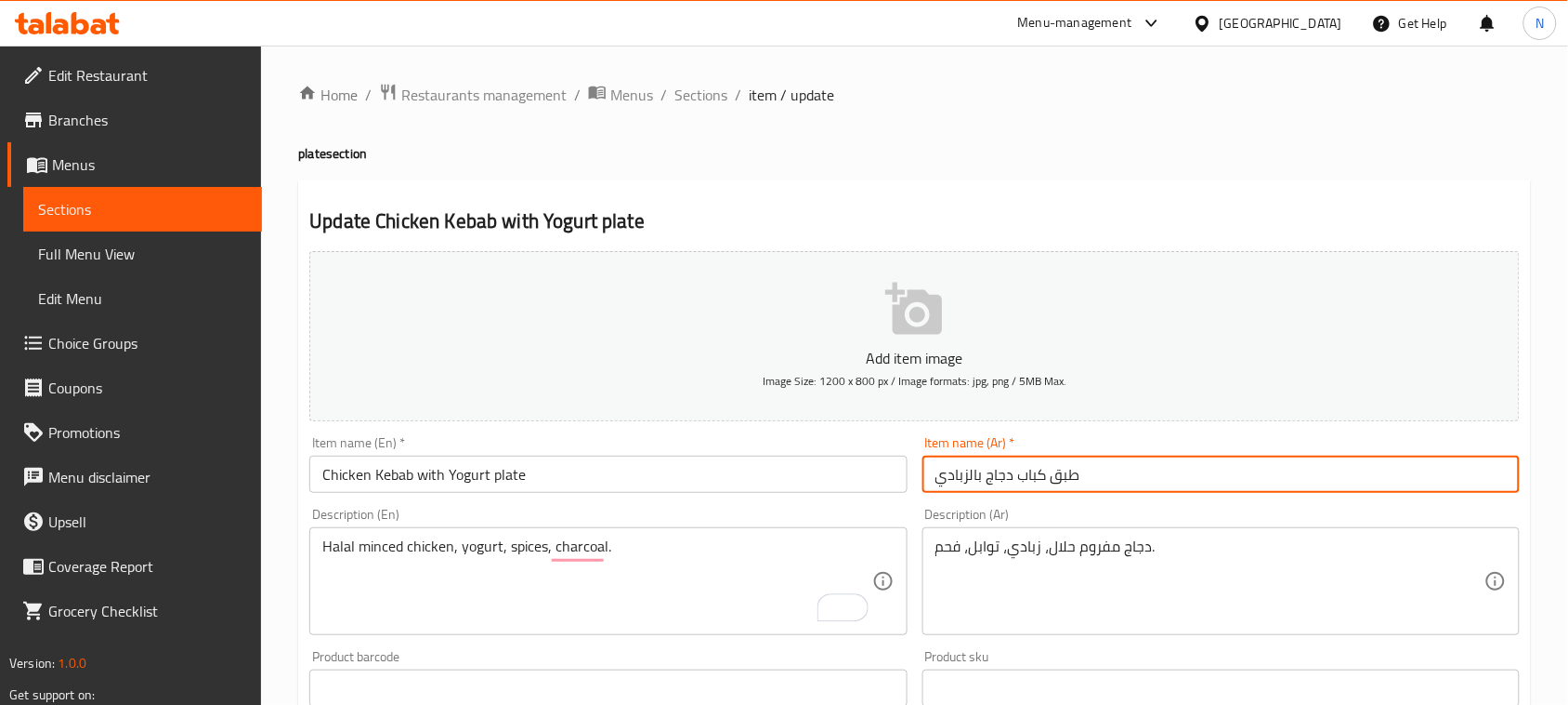
click at [1070, 488] on input "طبق كباب دجاج بالزبادي" at bounding box center [1221, 474] width 597 height 38
click at [1079, 480] on input "طبق كباب دجاج بالزبادي" at bounding box center [1221, 474] width 597 height 38
click at [1062, 479] on input "طبق كباب دجاج بالزبادي" at bounding box center [1221, 474] width 597 height 38
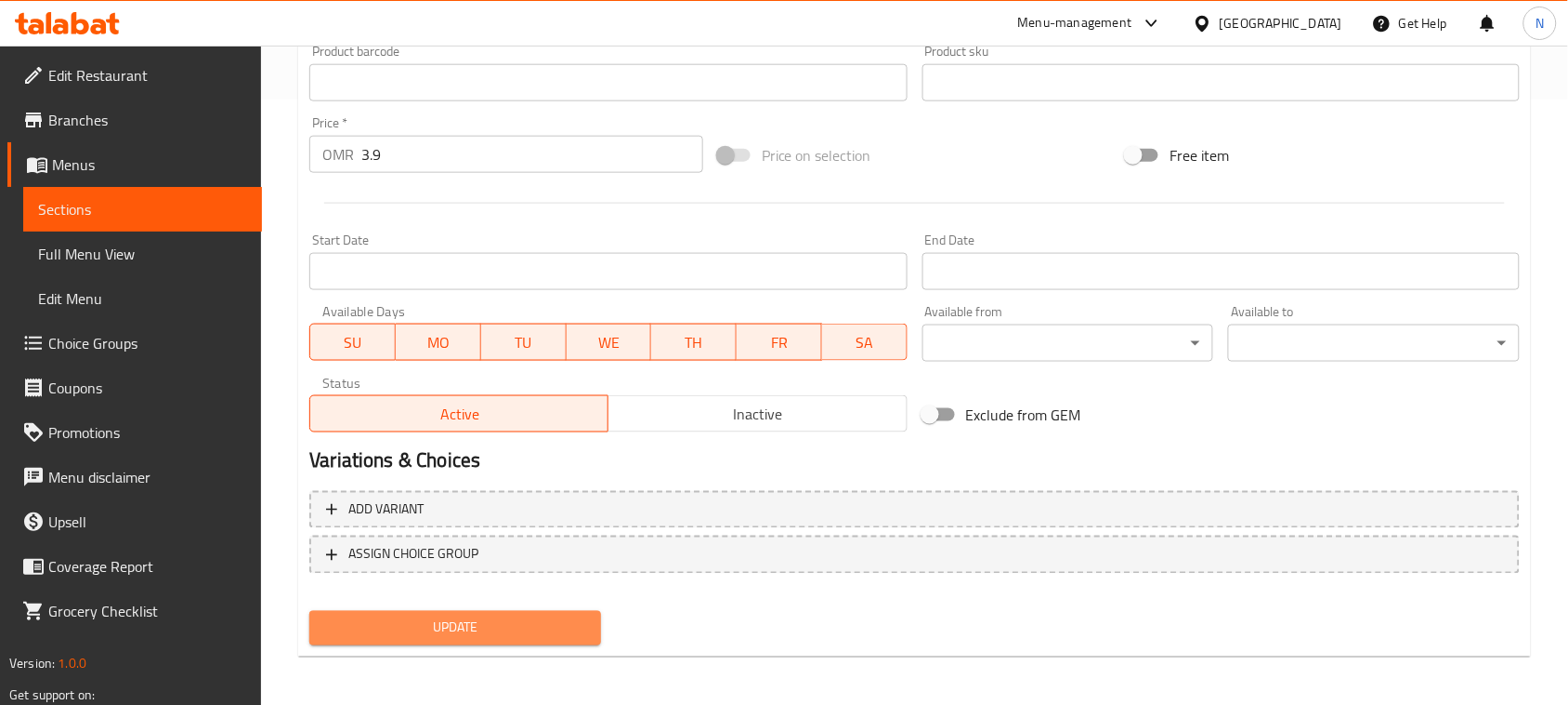
click at [497, 625] on span "Update" at bounding box center [455, 628] width 261 height 24
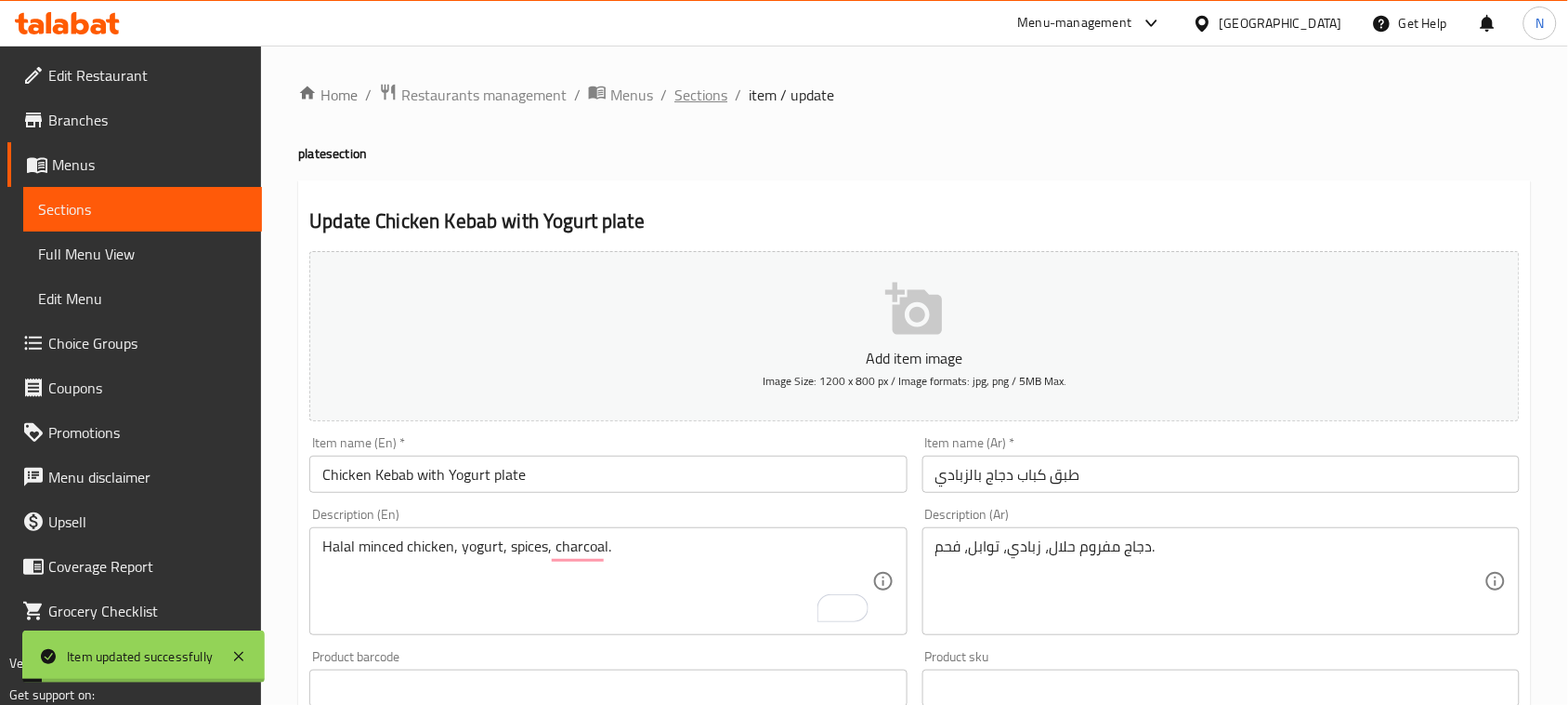
click at [702, 95] on span "Sections" at bounding box center [701, 95] width 53 height 23
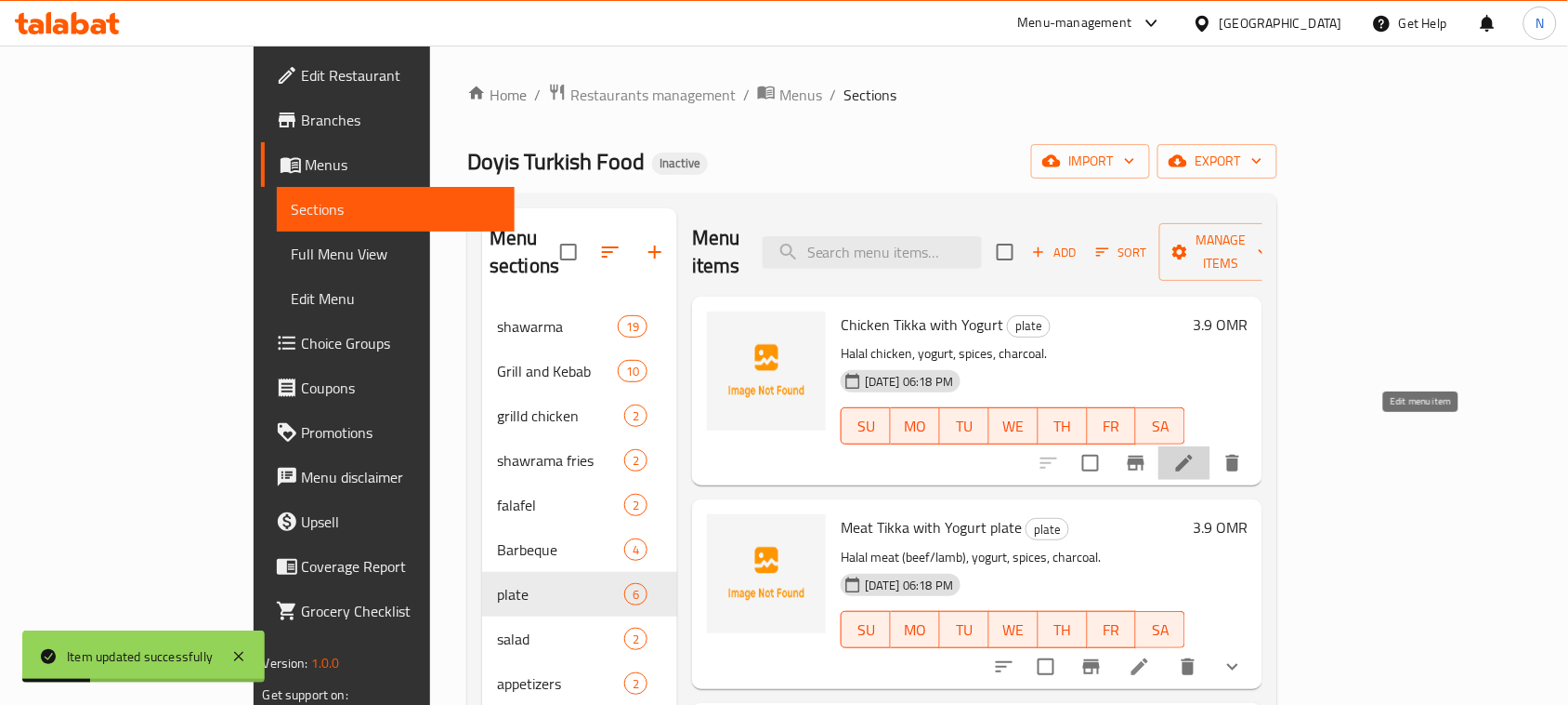
click at [1196, 452] on icon at bounding box center [1184, 463] width 23 height 23
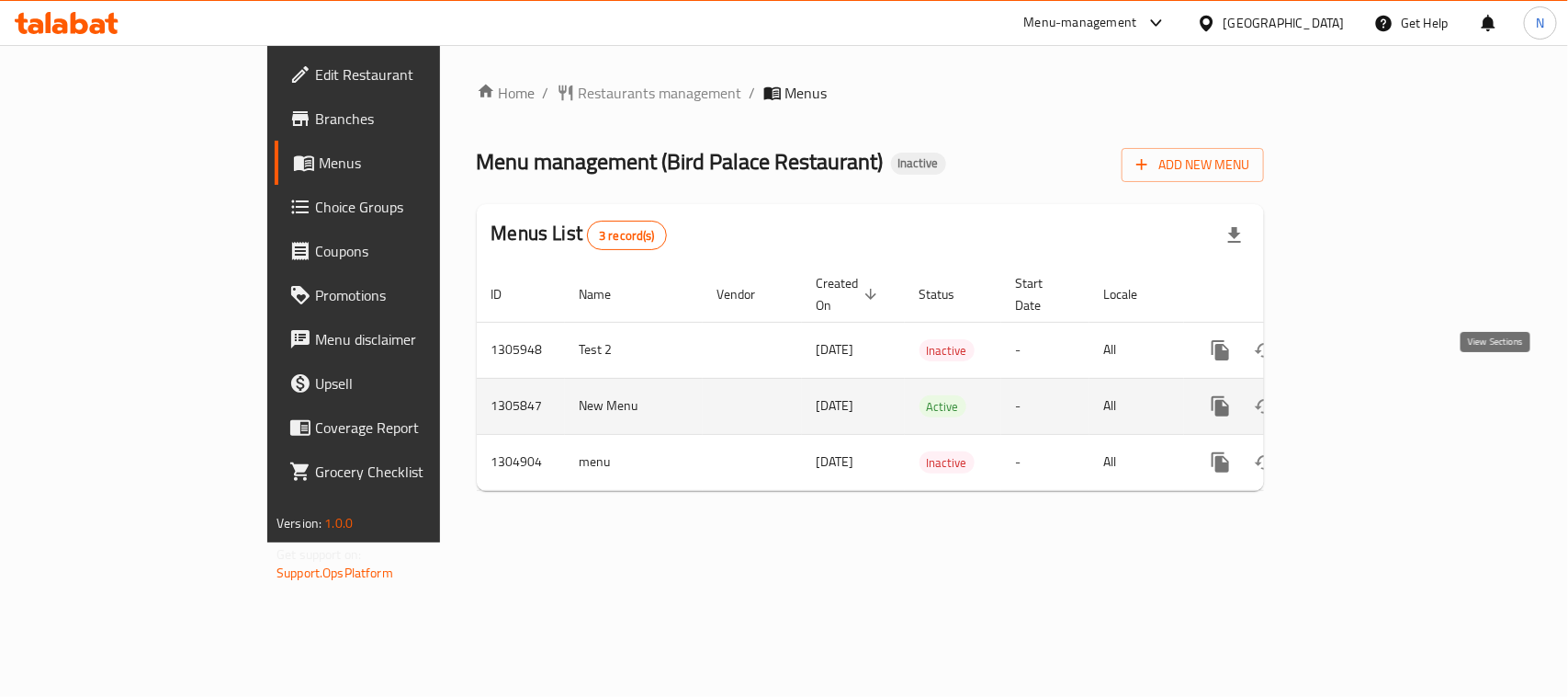
click at [1361, 398] on icon "enhanced table" at bounding box center [1352, 406] width 17 height 17
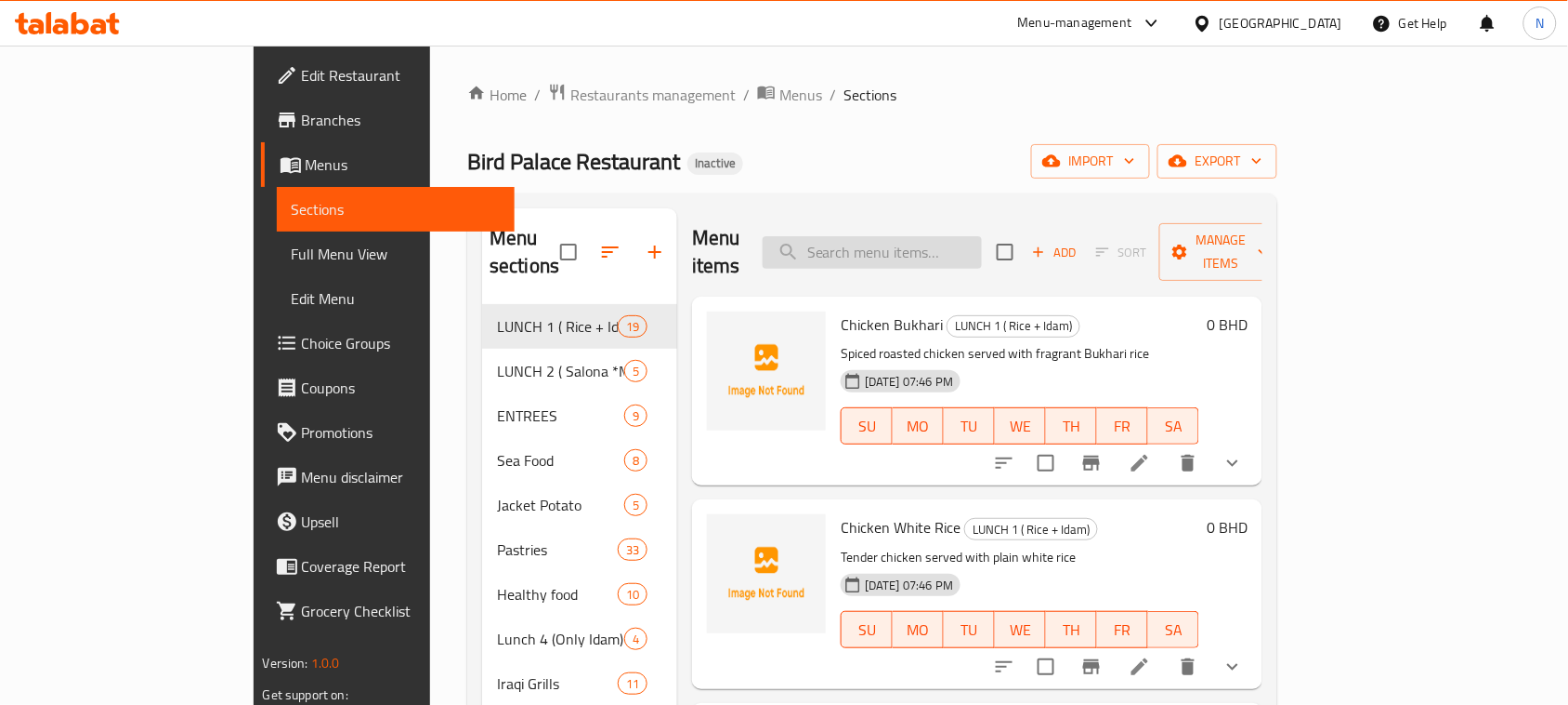
click at [975, 236] on input "search" at bounding box center [872, 252] width 219 height 33
paste input "Pizza [GEOGRAPHIC_DATA]"
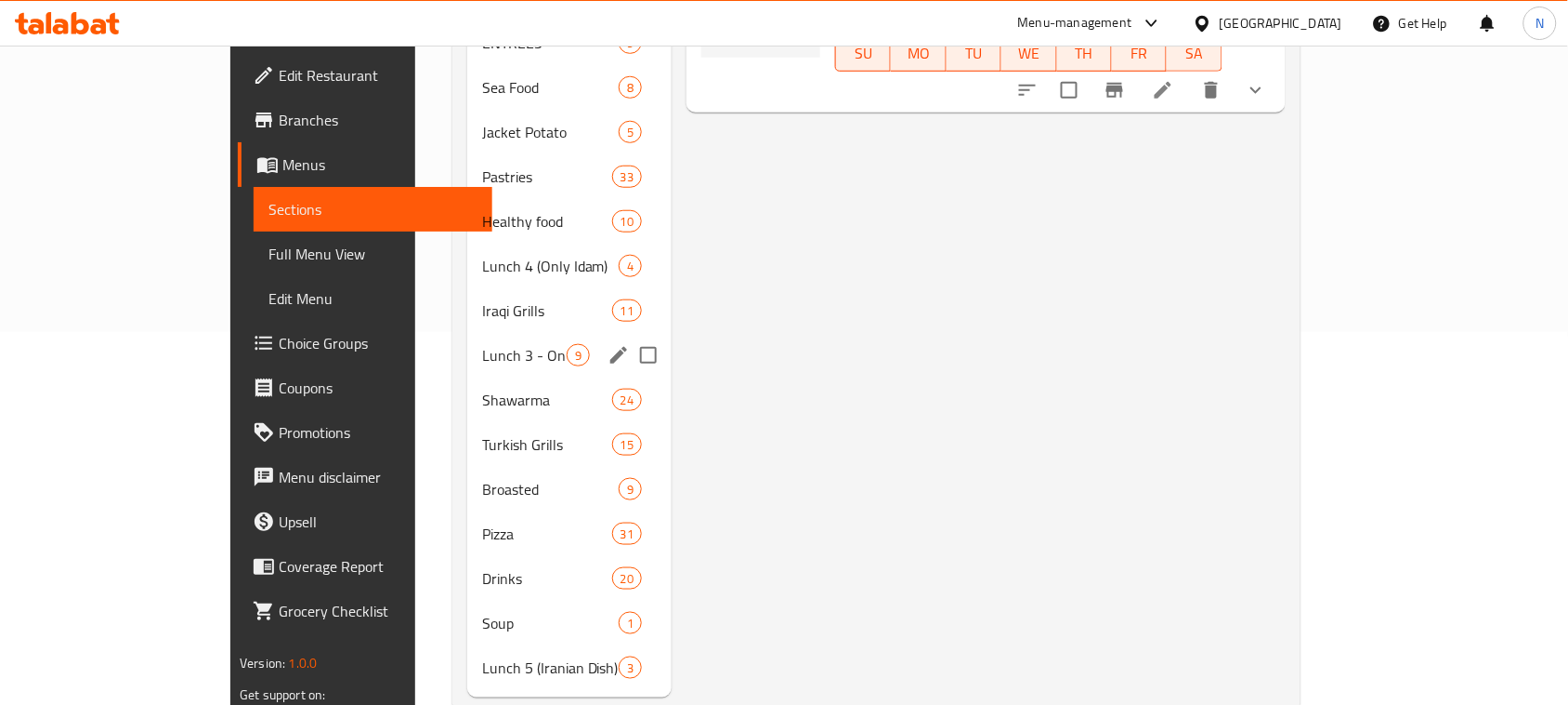
scroll to position [388, 0]
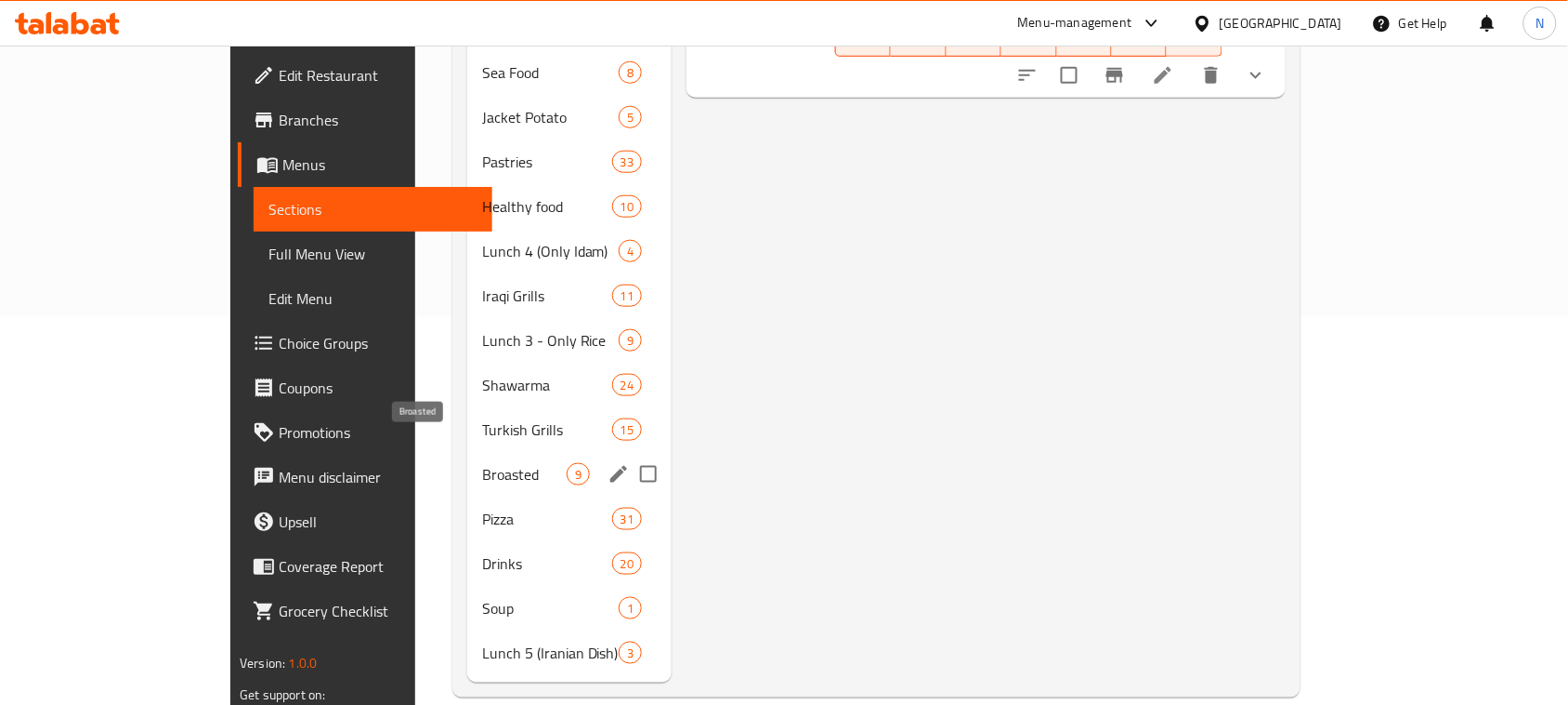
type input "Pizza [GEOGRAPHIC_DATA]"
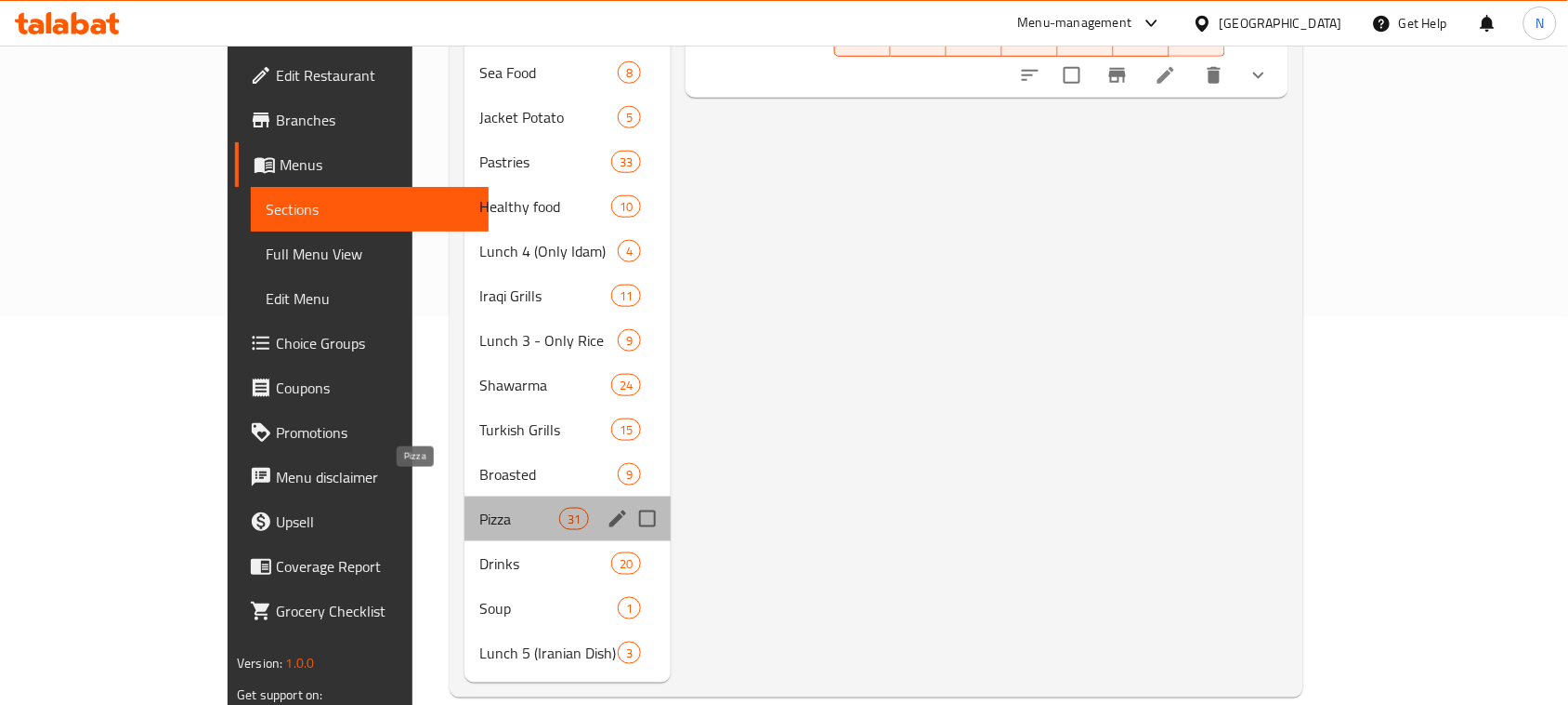
click at [480, 508] on span "Pizza" at bounding box center [519, 518] width 79 height 23
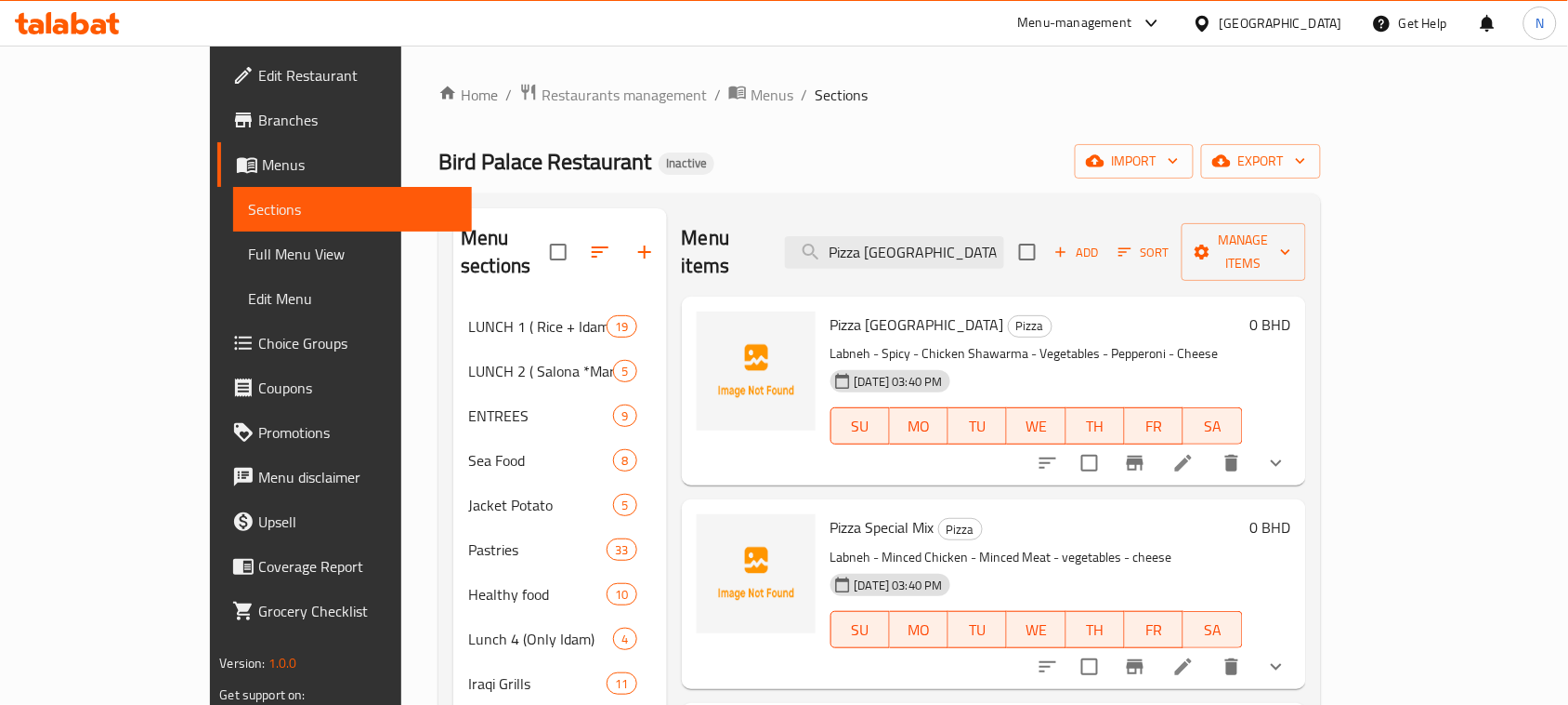
click at [1320, 142] on div "Home / Restaurants management / Menus / Sections Bird Palace Restaurant Inactiv…" at bounding box center [878, 584] width 881 height 1002
click at [1307, 163] on span "export" at bounding box center [1260, 162] width 90 height 24
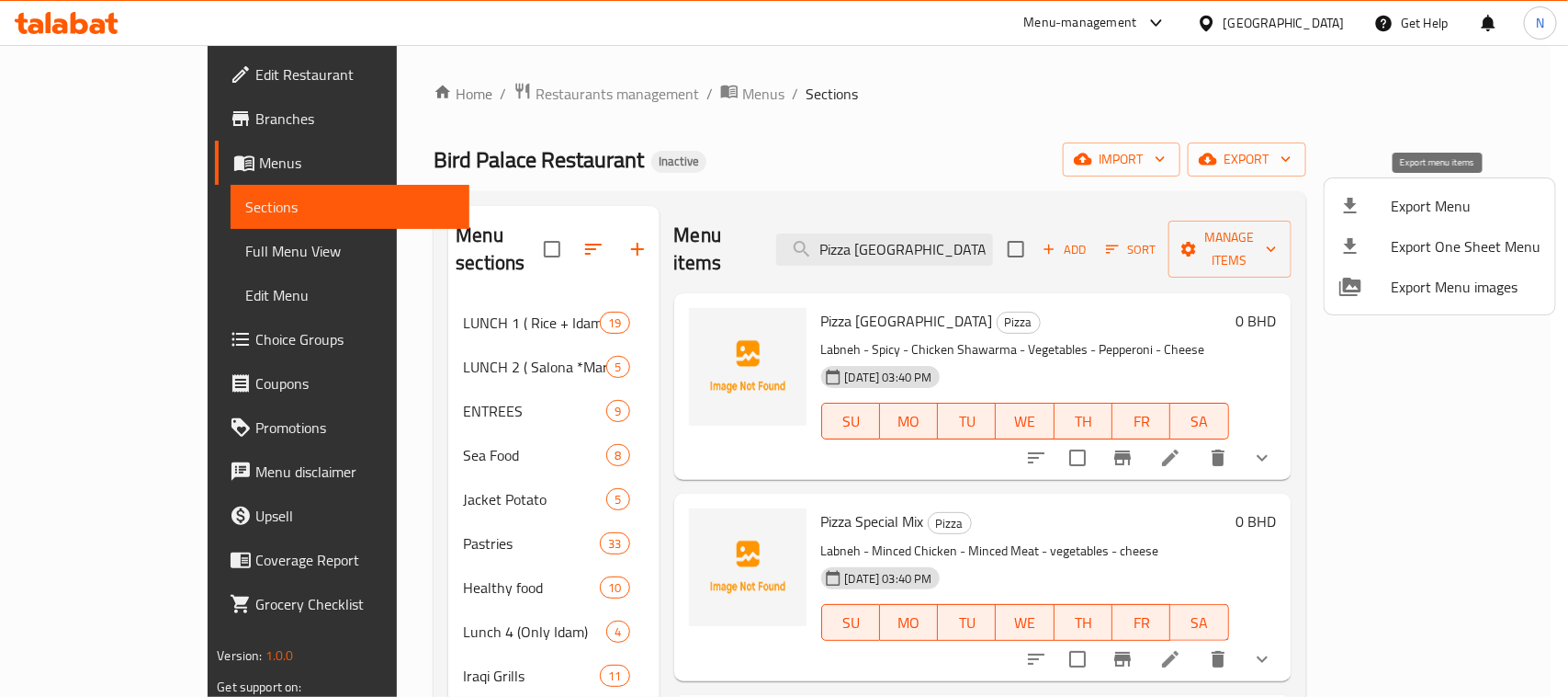
click at [1374, 205] on div at bounding box center [1365, 206] width 52 height 22
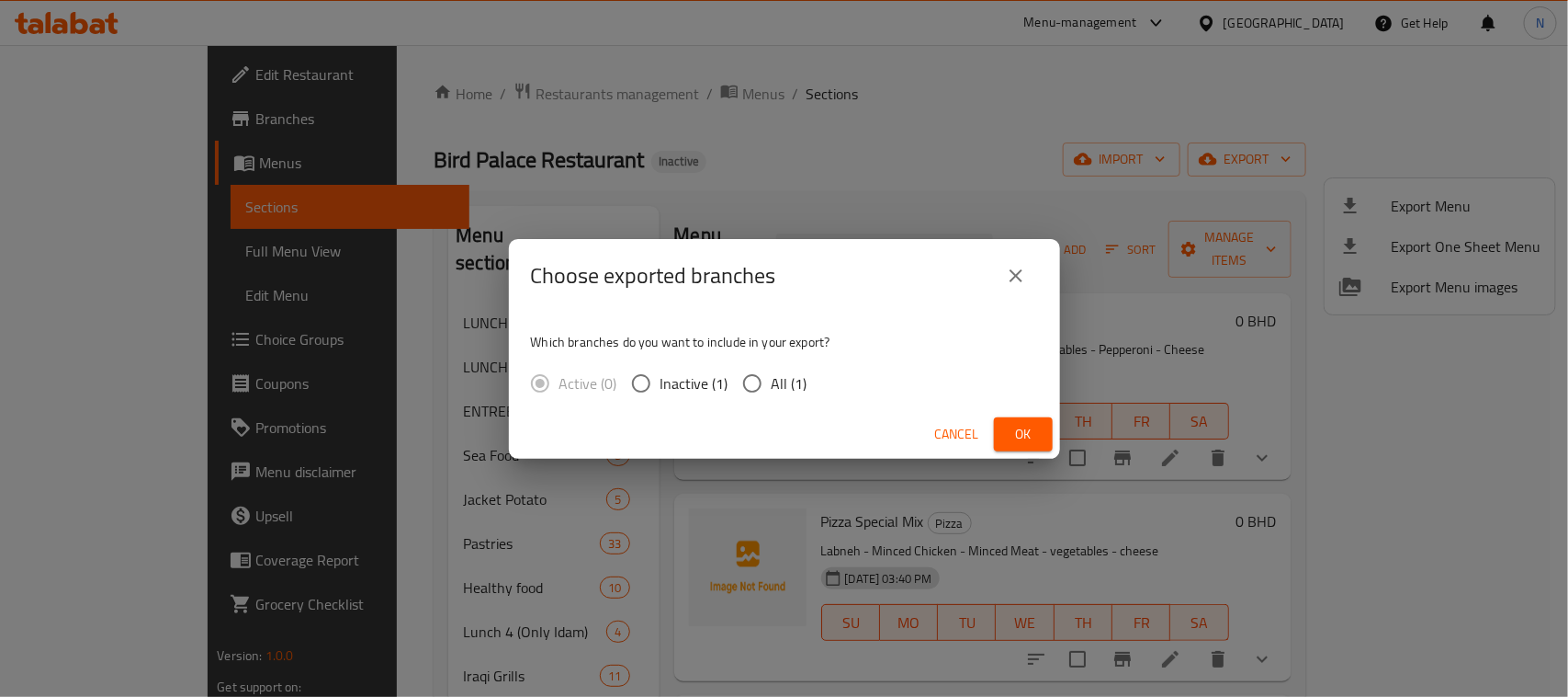
drag, startPoint x: 756, startPoint y: 380, endPoint x: 769, endPoint y: 386, distance: 14.3
click at [756, 382] on input "All (1)" at bounding box center [752, 384] width 39 height 39
radio input "true"
click at [994, 436] on button "Ok" at bounding box center [1024, 433] width 59 height 34
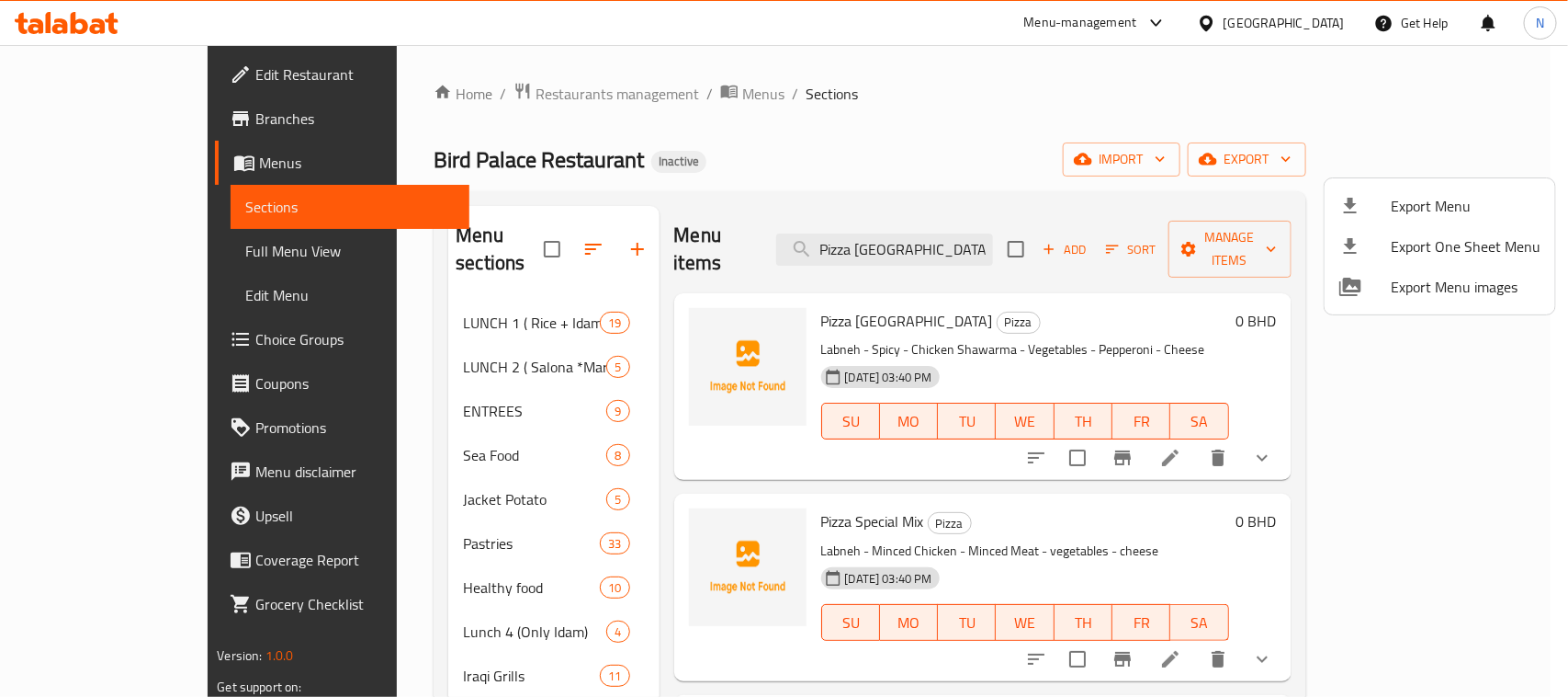
drag, startPoint x: 823, startPoint y: 456, endPoint x: 947, endPoint y: 328, distance: 178.2
click at [823, 452] on div at bounding box center [784, 348] width 1568 height 697
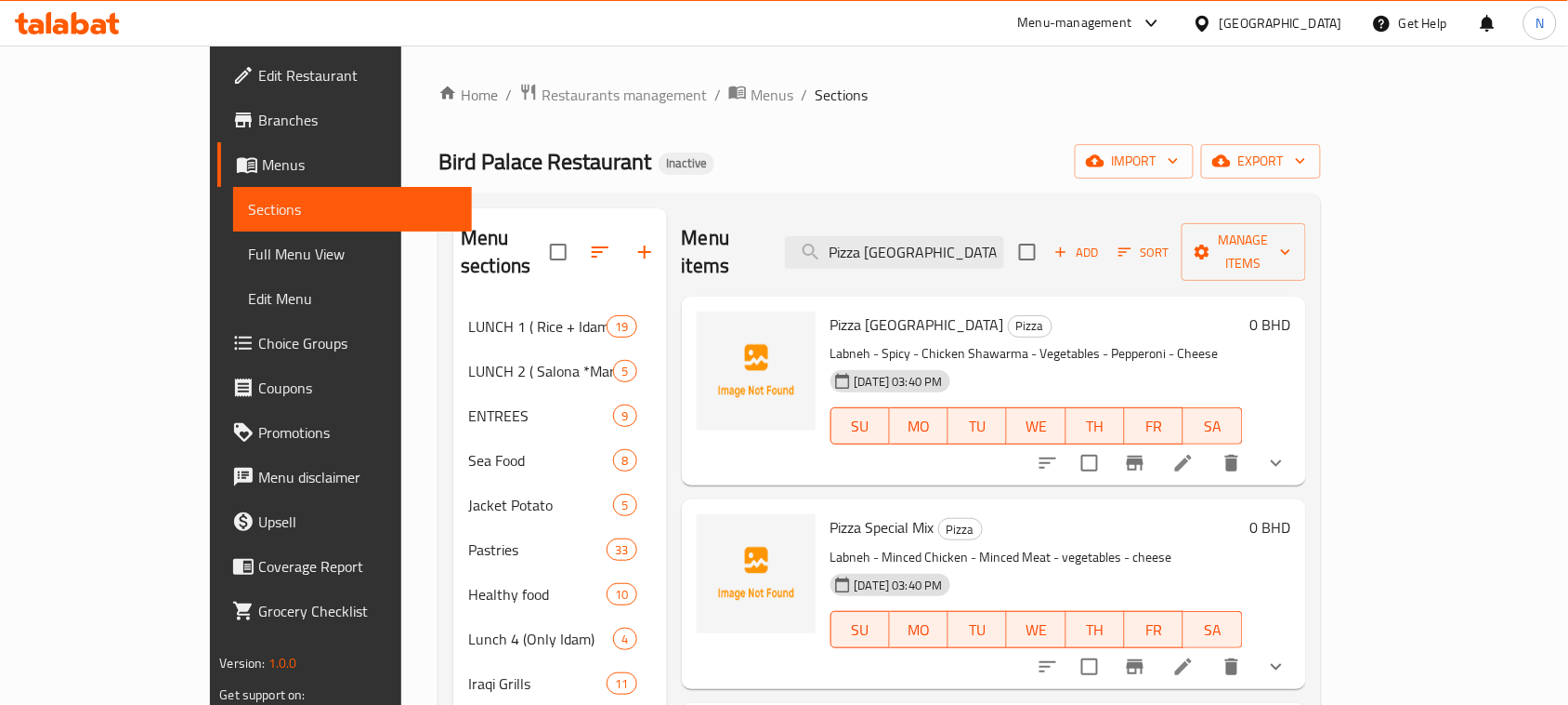
drag, startPoint x: 985, startPoint y: 243, endPoint x: 837, endPoint y: 239, distance: 148.1
click at [844, 239] on div "Menu items Pizza Turkey Add Sort Manage items" at bounding box center [994, 252] width 625 height 88
click at [848, 451] on div "Pizza Bird Palace Pizza Labneh - Spicy - Chicken Shawarma - Vegetables - Pepper…" at bounding box center [1036, 391] width 427 height 174
click at [942, 240] on input "search" at bounding box center [894, 252] width 219 height 33
paste input "Pizza [GEOGRAPHIC_DATA]"
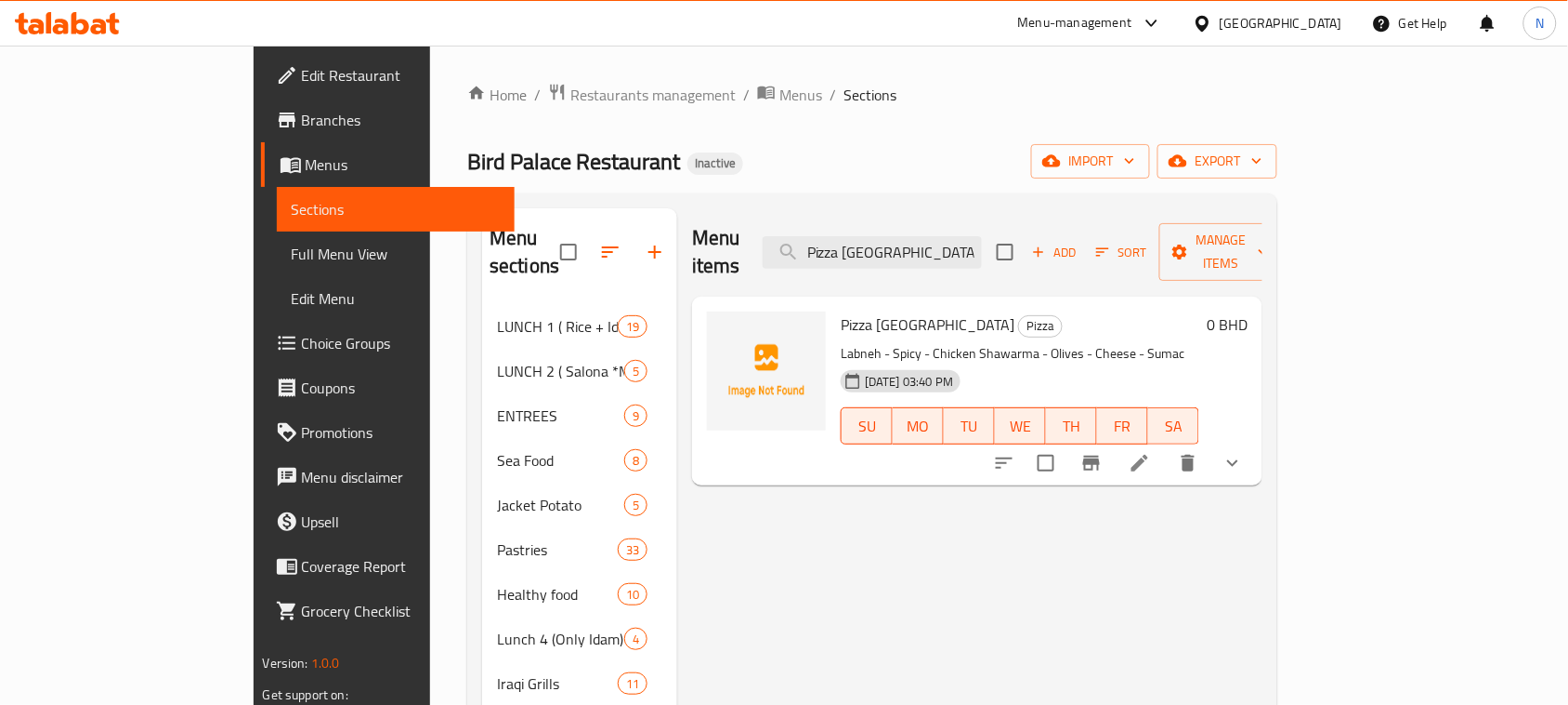
type input "Pizza [GEOGRAPHIC_DATA]"
drag, startPoint x: 776, startPoint y: 293, endPoint x: 860, endPoint y: 291, distance: 84.0
click at [860, 304] on div "Pizza Turkey Pizza Labneh - Spicy - Chicken Shawarma - Olives - Cheese - Sumac …" at bounding box center [1019, 391] width 373 height 174
copy h6 "Pizza [GEOGRAPHIC_DATA]"
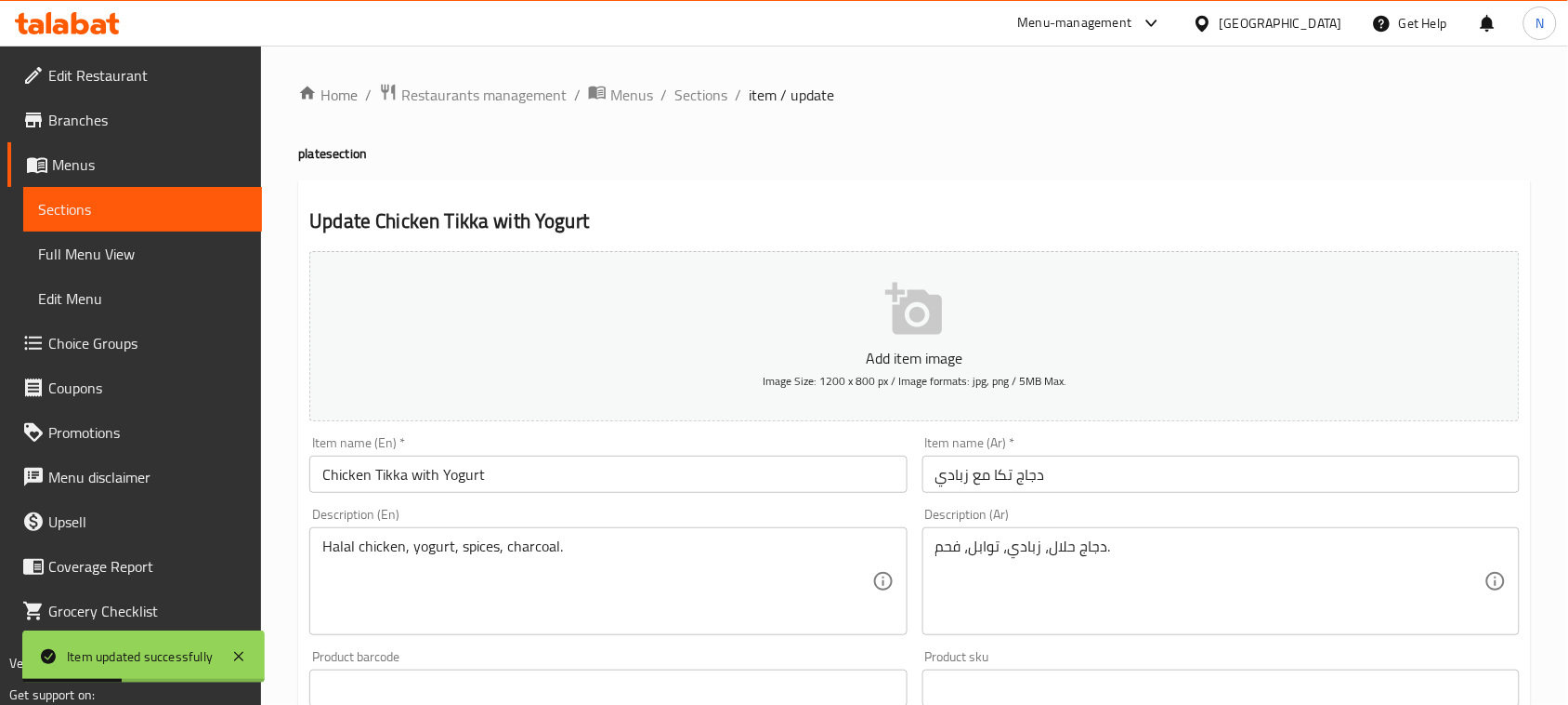
drag, startPoint x: 0, startPoint y: 0, endPoint x: 918, endPoint y: 496, distance: 1043.4
click at [931, 475] on input "دجاج تكا مع زبادي" at bounding box center [1221, 474] width 597 height 38
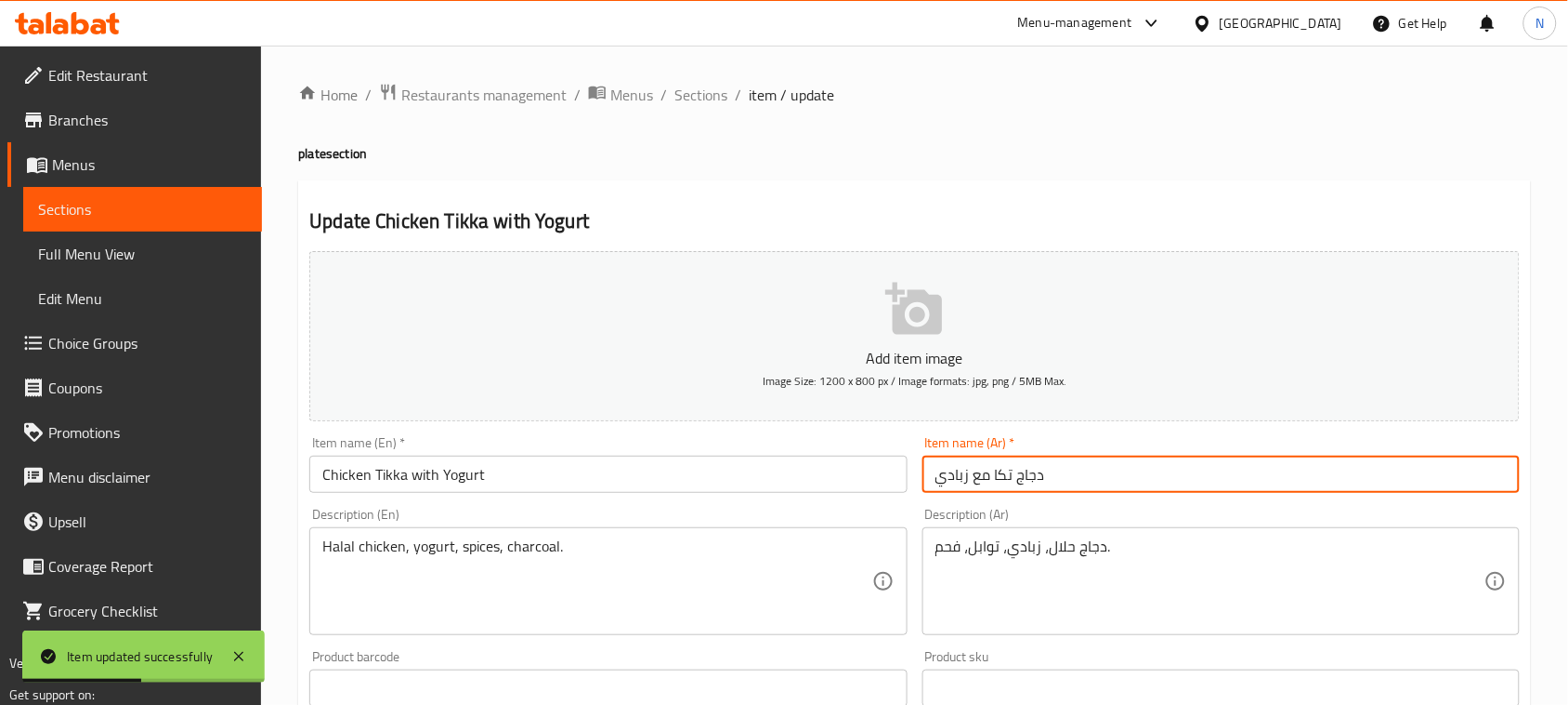
paste input "طبق"
type input "طبق دجاج تكا مع زبادي"
click at [309, 151] on h4 "plate section" at bounding box center [914, 153] width 1232 height 19
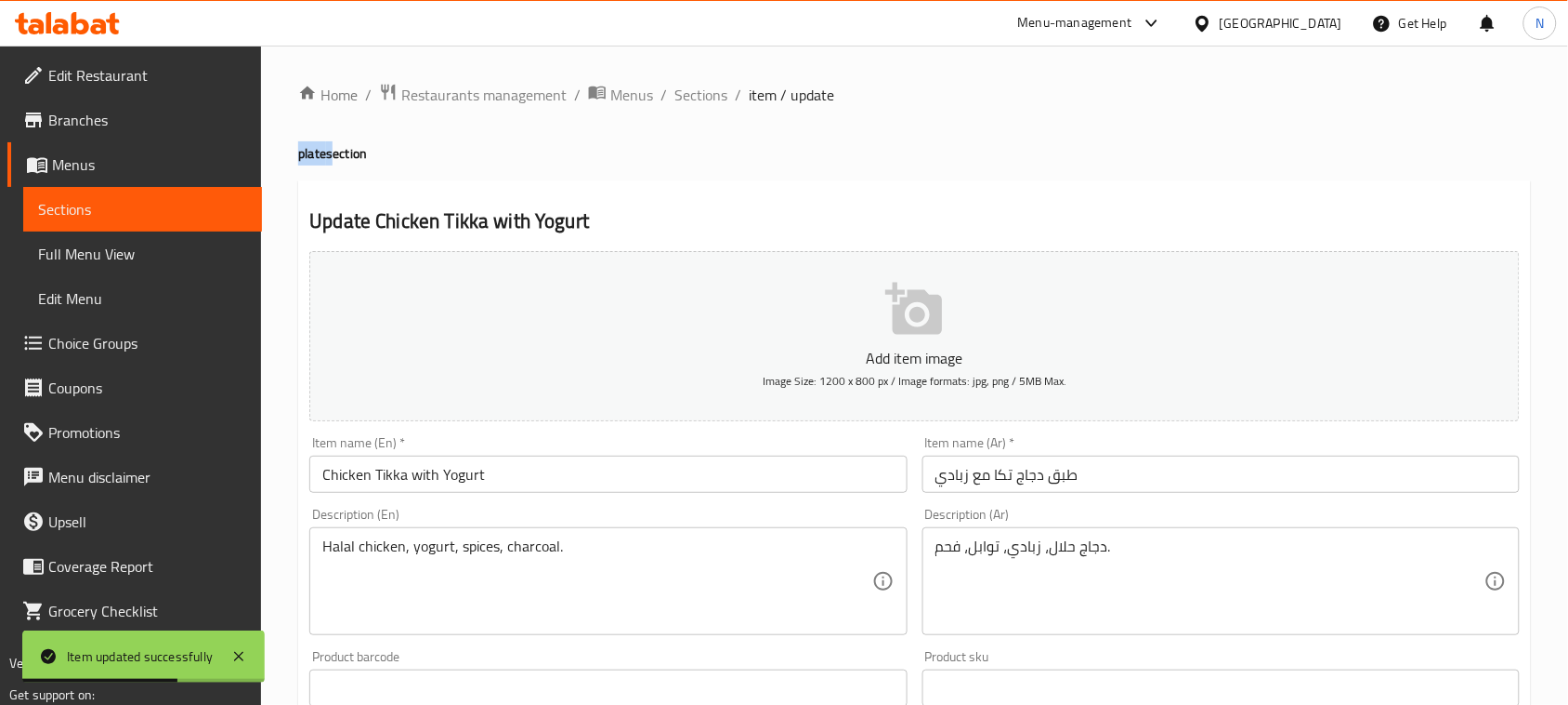
click at [309, 151] on h4 "plate section" at bounding box center [914, 153] width 1232 height 19
copy h4 "plate"
click at [545, 470] on input "Chicken Tikka with Yogurt" at bounding box center [607, 474] width 597 height 38
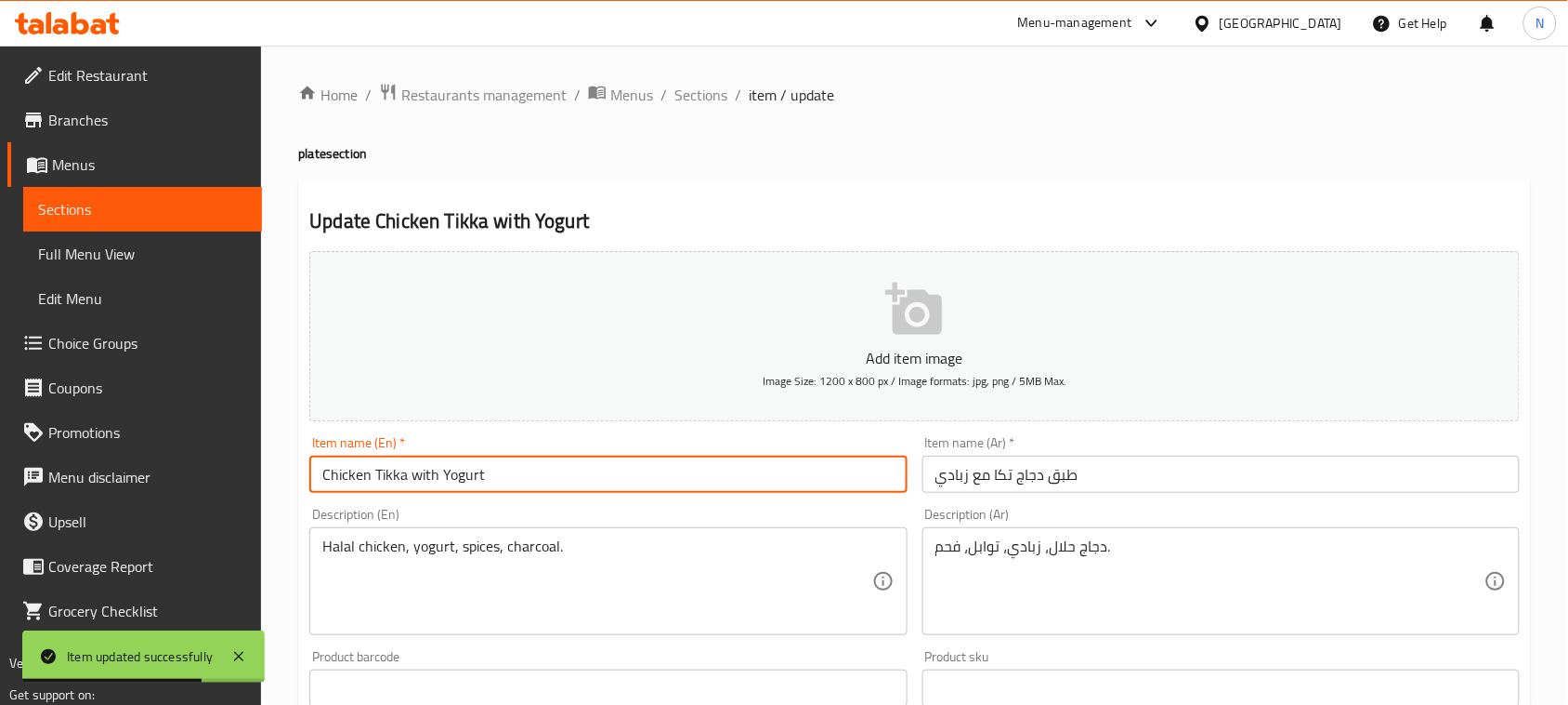
paste input "plate"
type input "Chicken Tikka with Yogurt plate"
click at [1059, 481] on input "طبق دجاج تكا مع زبادي" at bounding box center [1221, 474] width 597 height 38
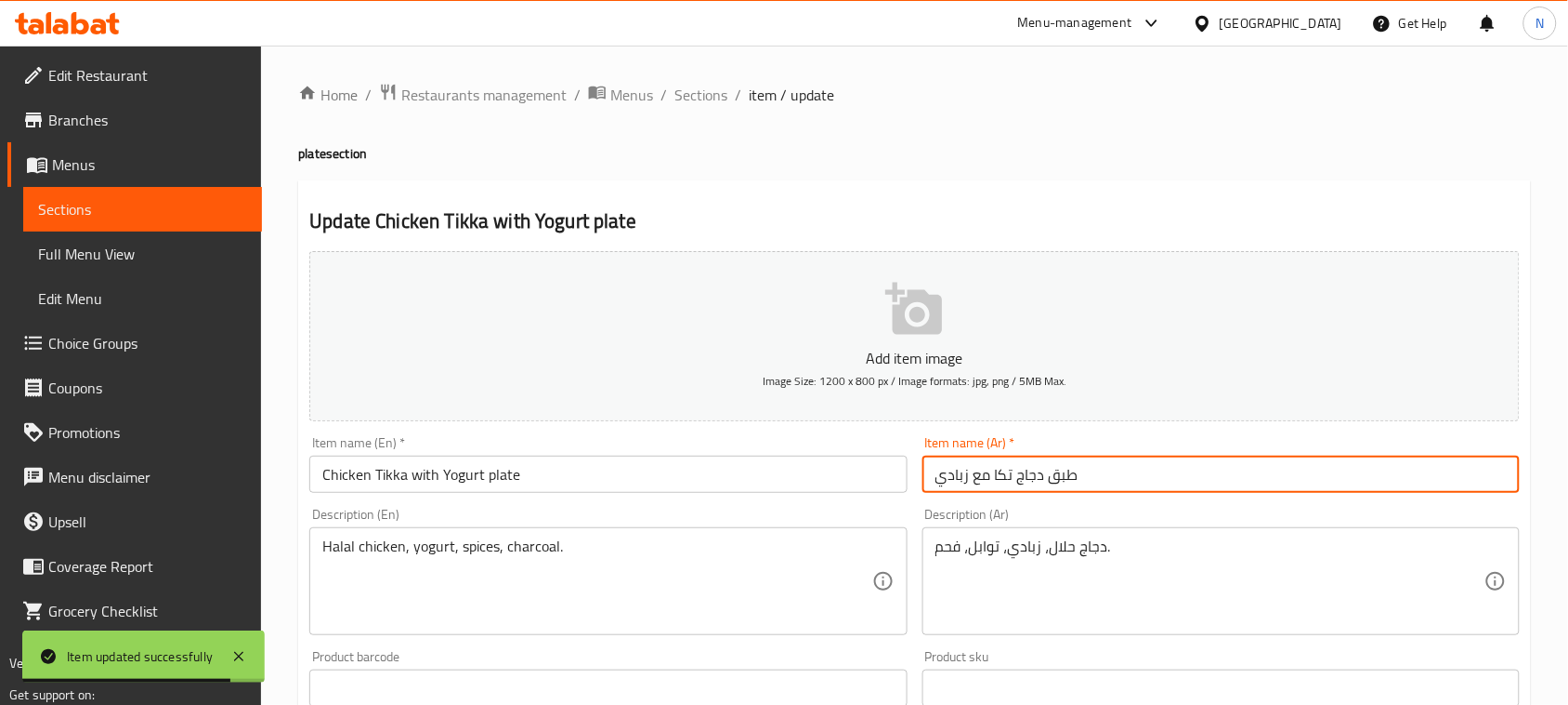
click at [1059, 481] on input "طبق دجاج تكا مع زبادي" at bounding box center [1221, 474] width 597 height 38
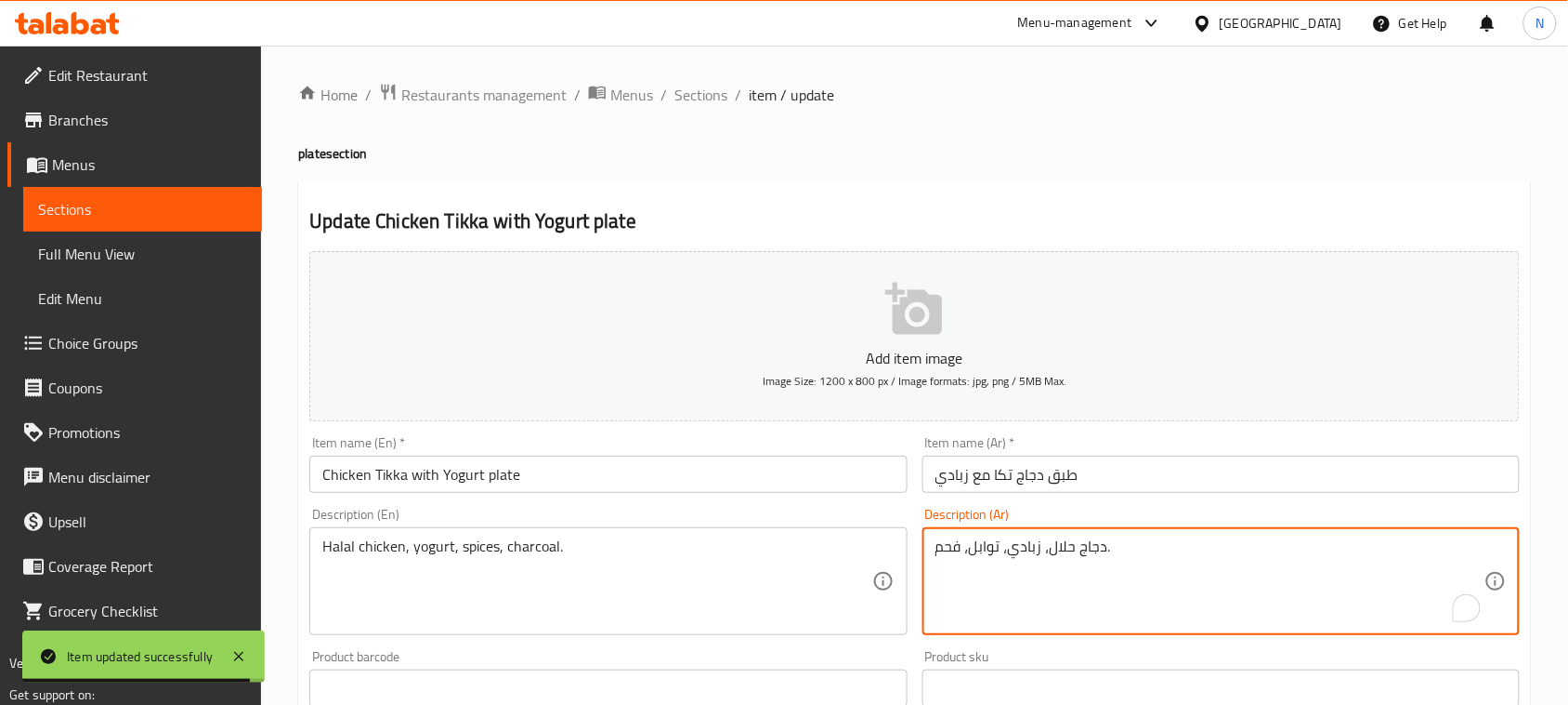
scroll to position [581, 0]
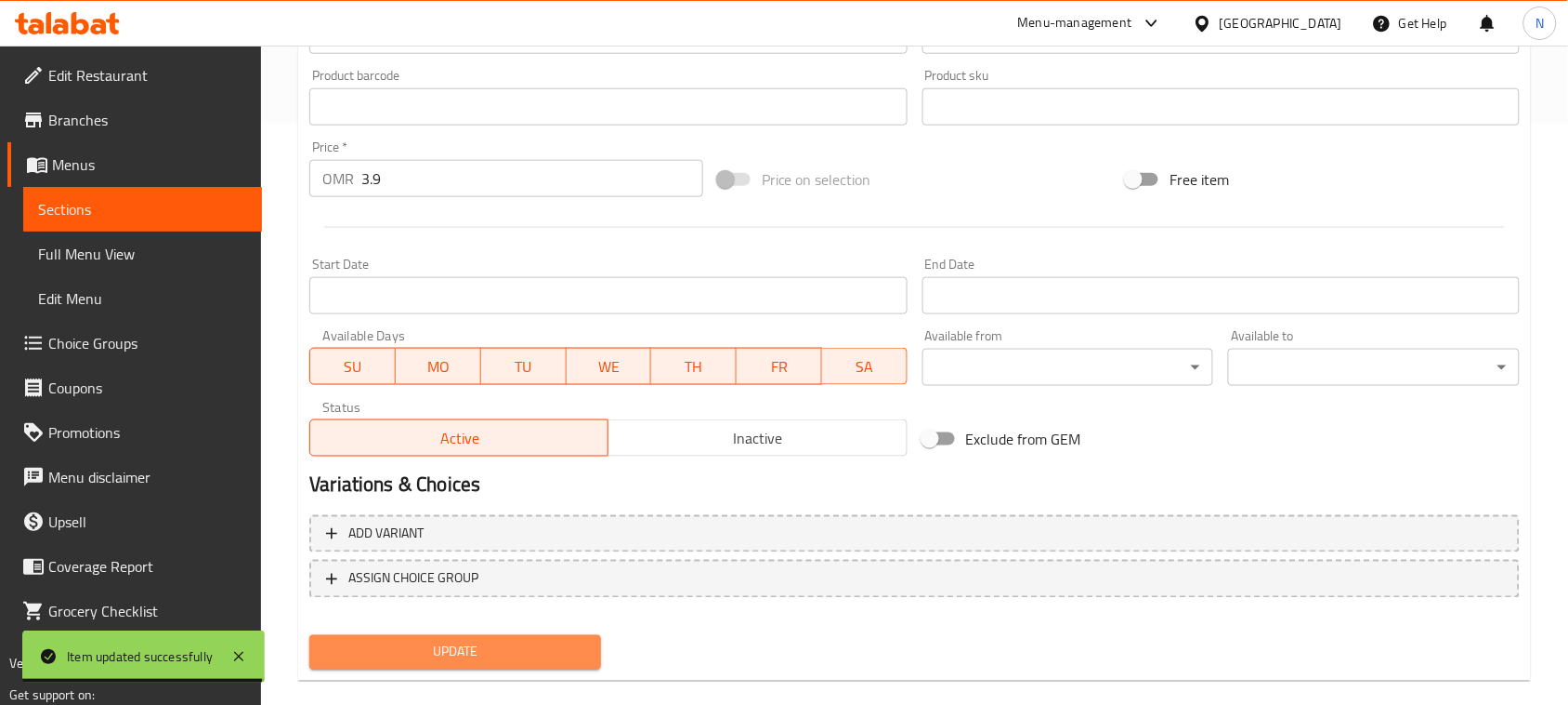
click at [518, 649] on span "Update" at bounding box center [455, 653] width 261 height 24
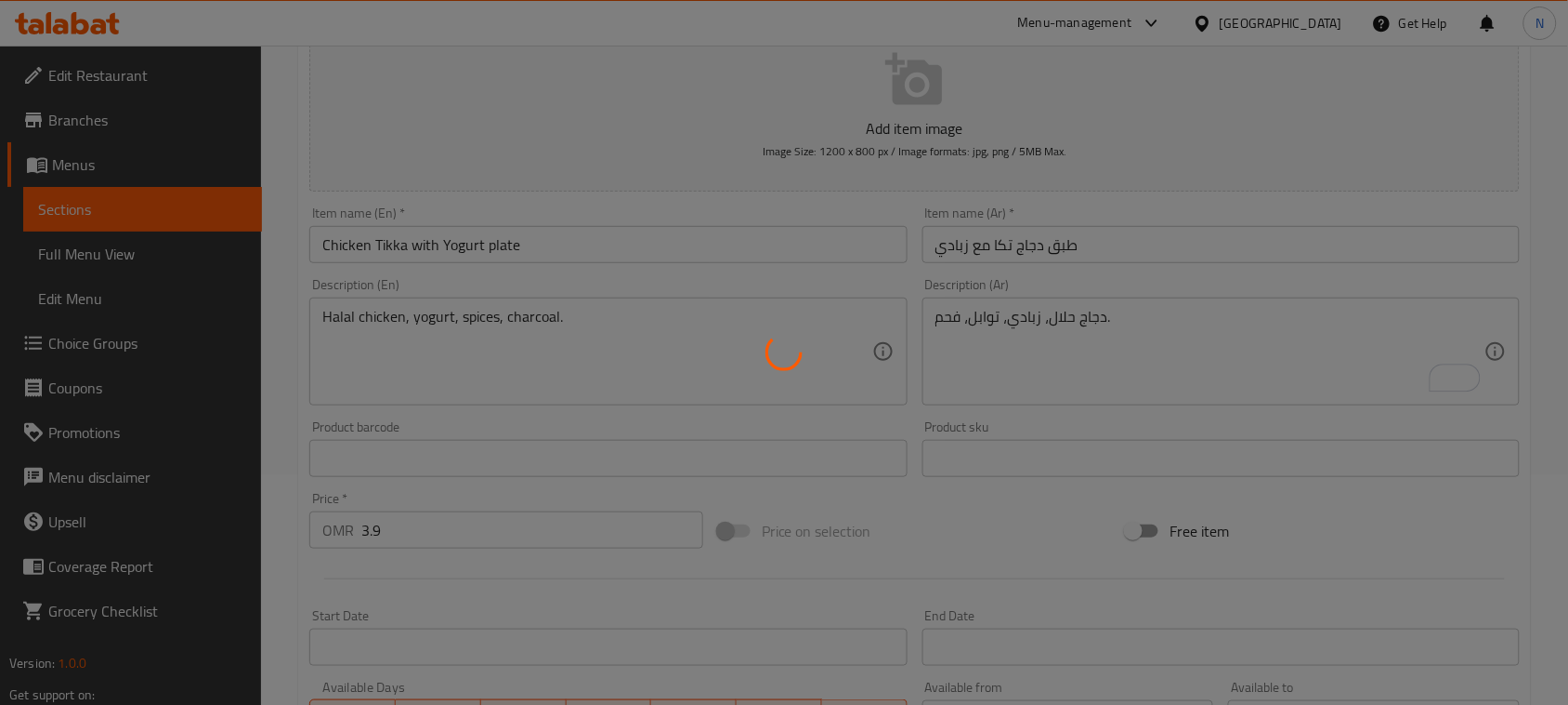
scroll to position [0, 0]
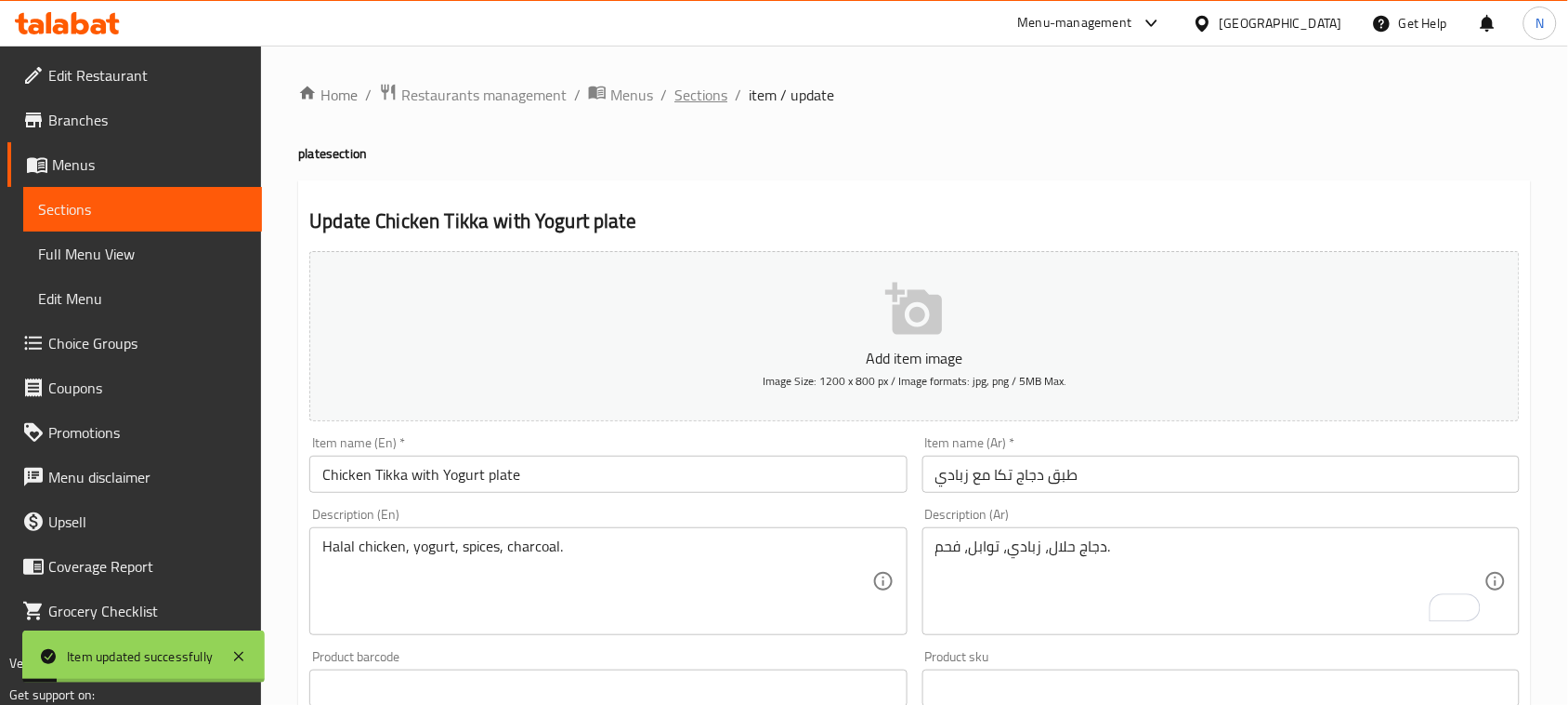
click at [720, 94] on span "Sections" at bounding box center [701, 95] width 53 height 23
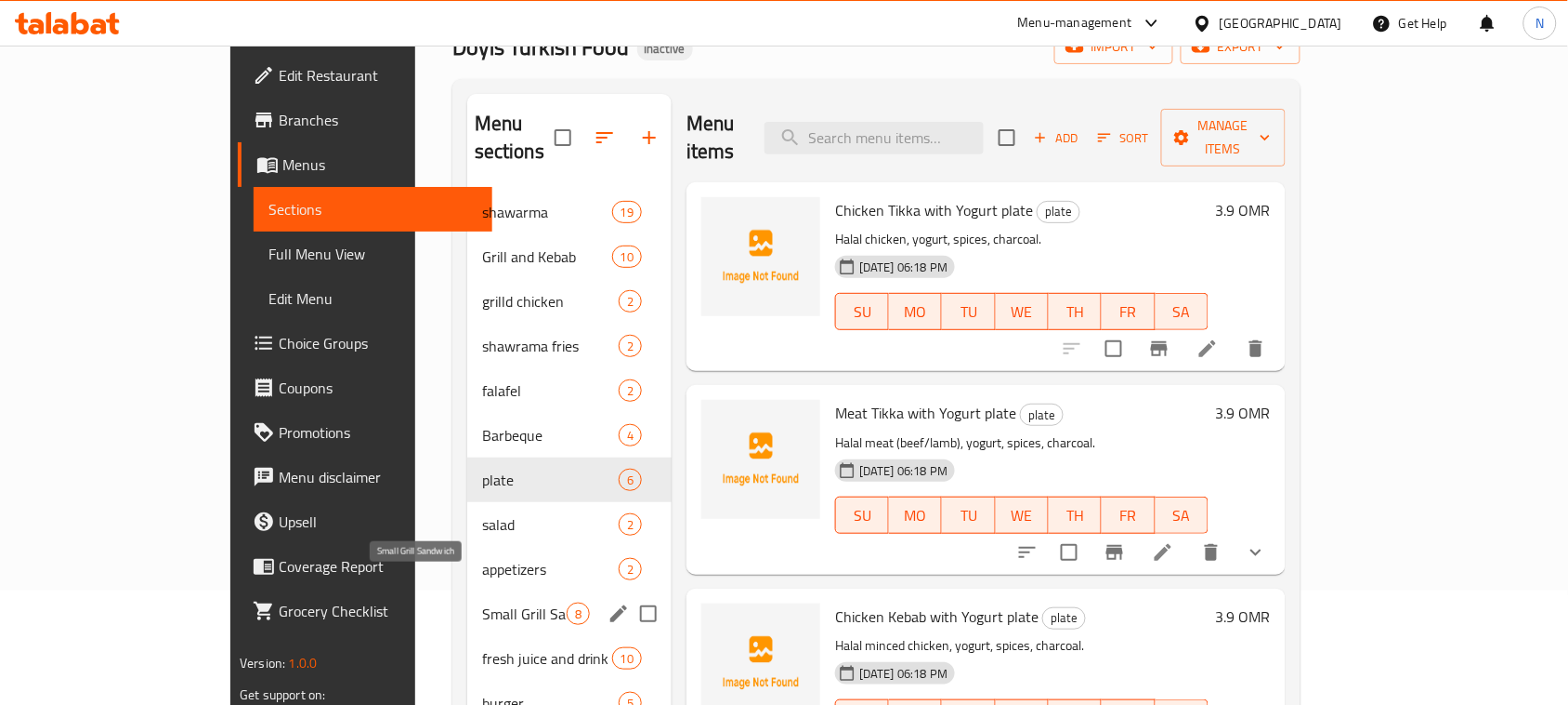
scroll to position [117, 0]
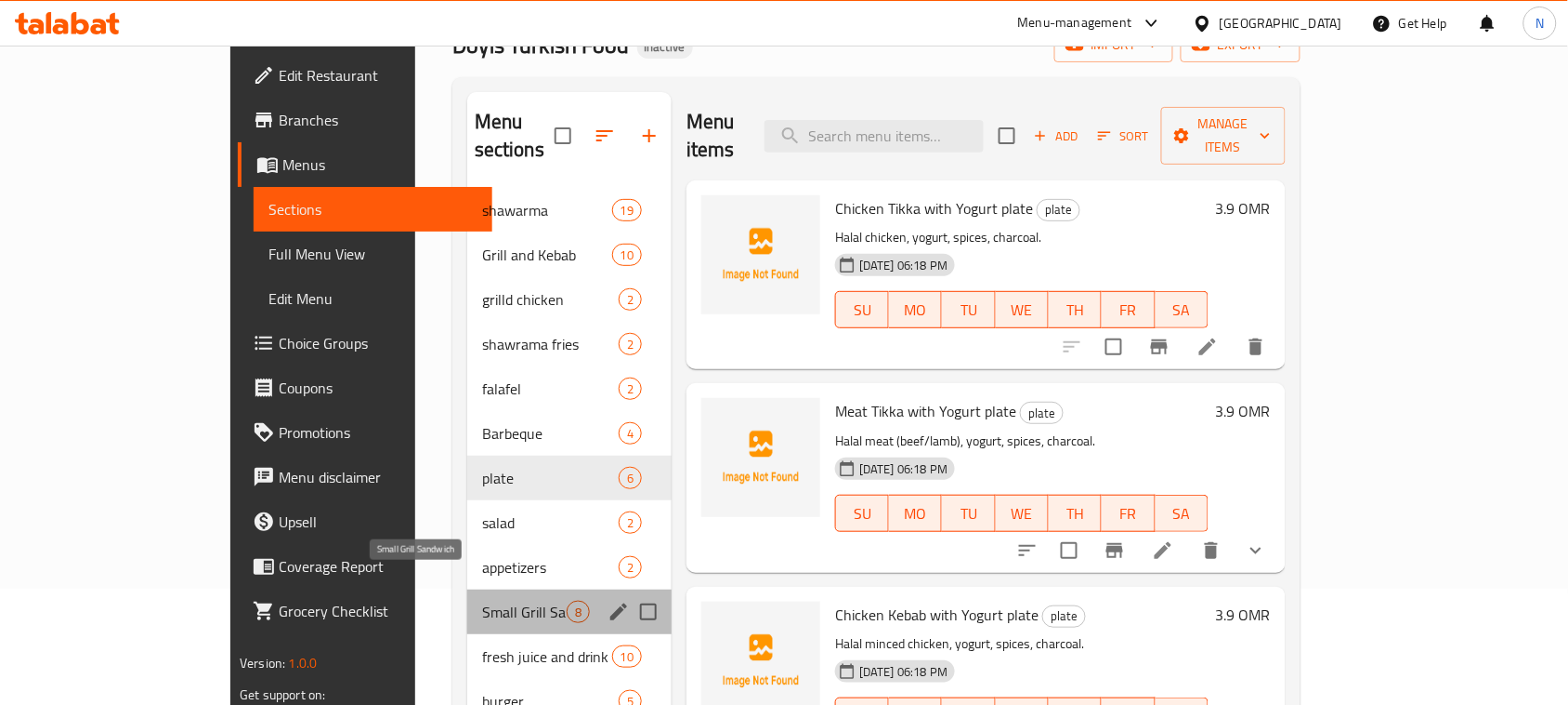
click at [483, 600] on span "Small Grill Sandwich" at bounding box center [525, 611] width 85 height 23
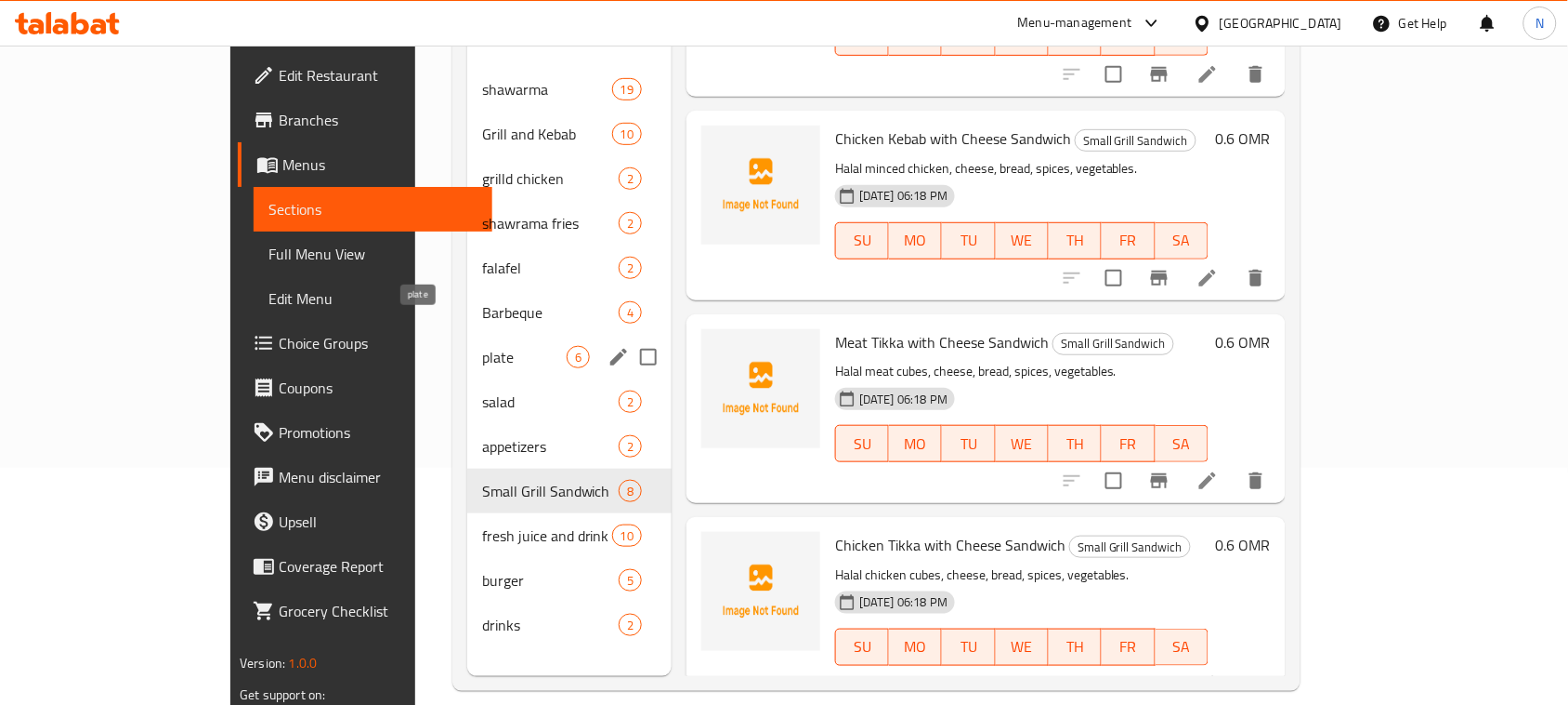
scroll to position [145, 0]
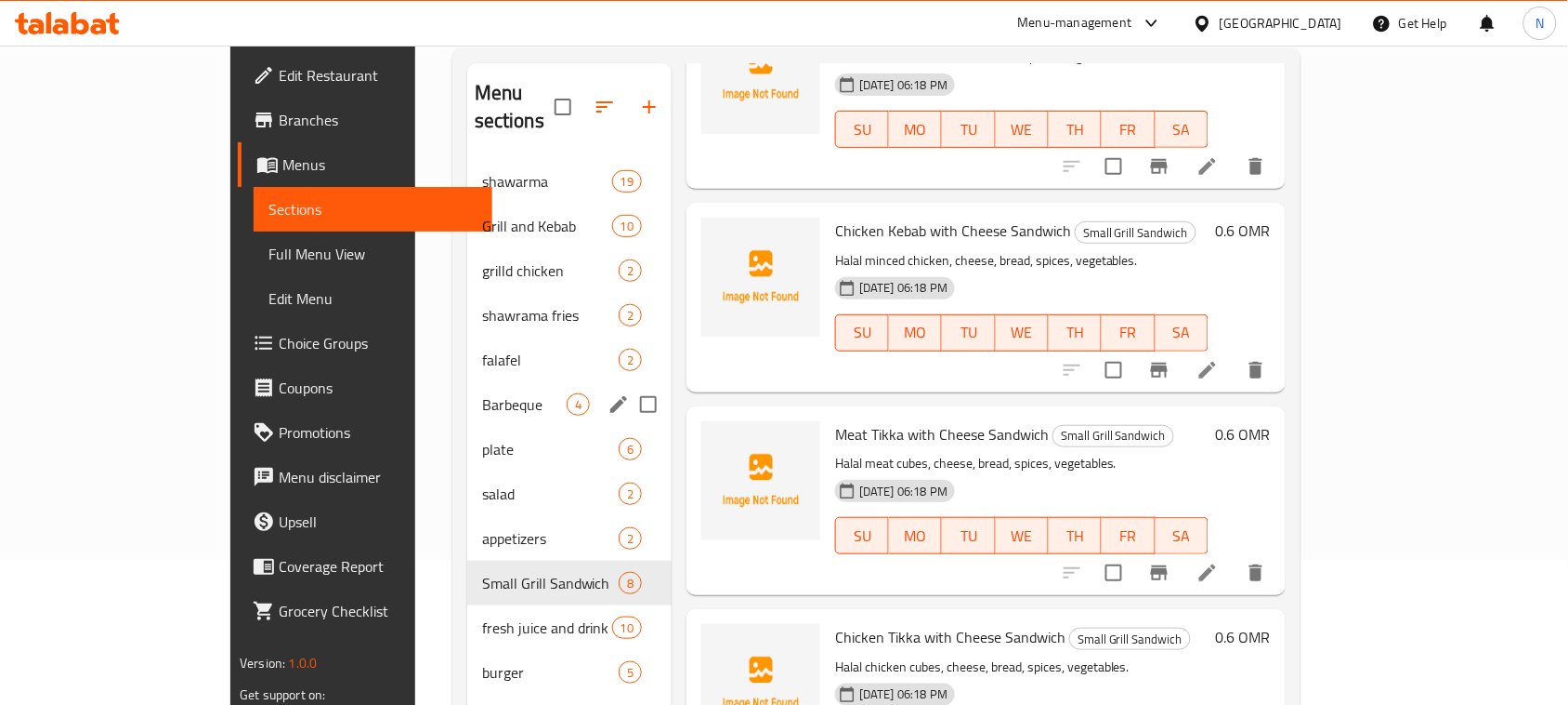
click at [483, 393] on span "Barbeque" at bounding box center [525, 404] width 85 height 23
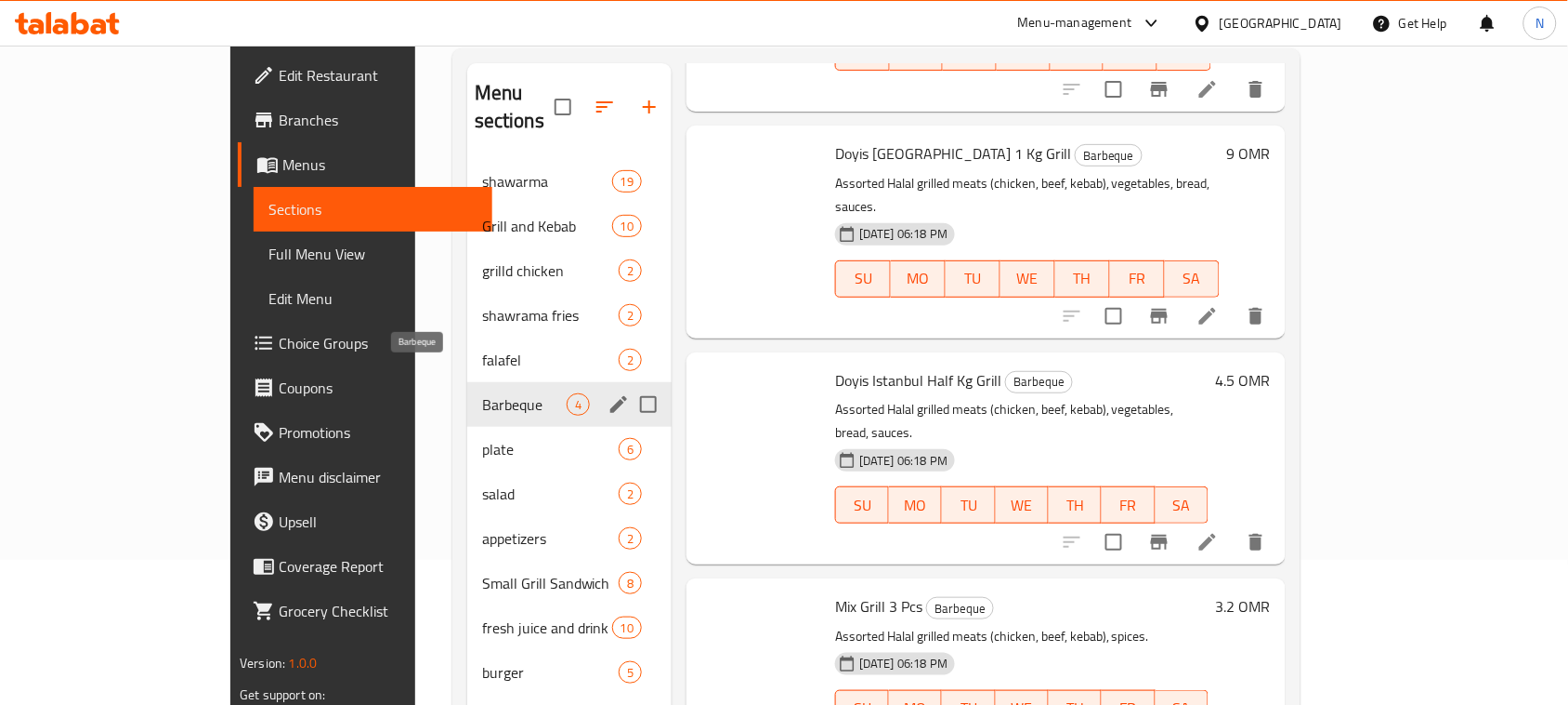
scroll to position [153, 0]
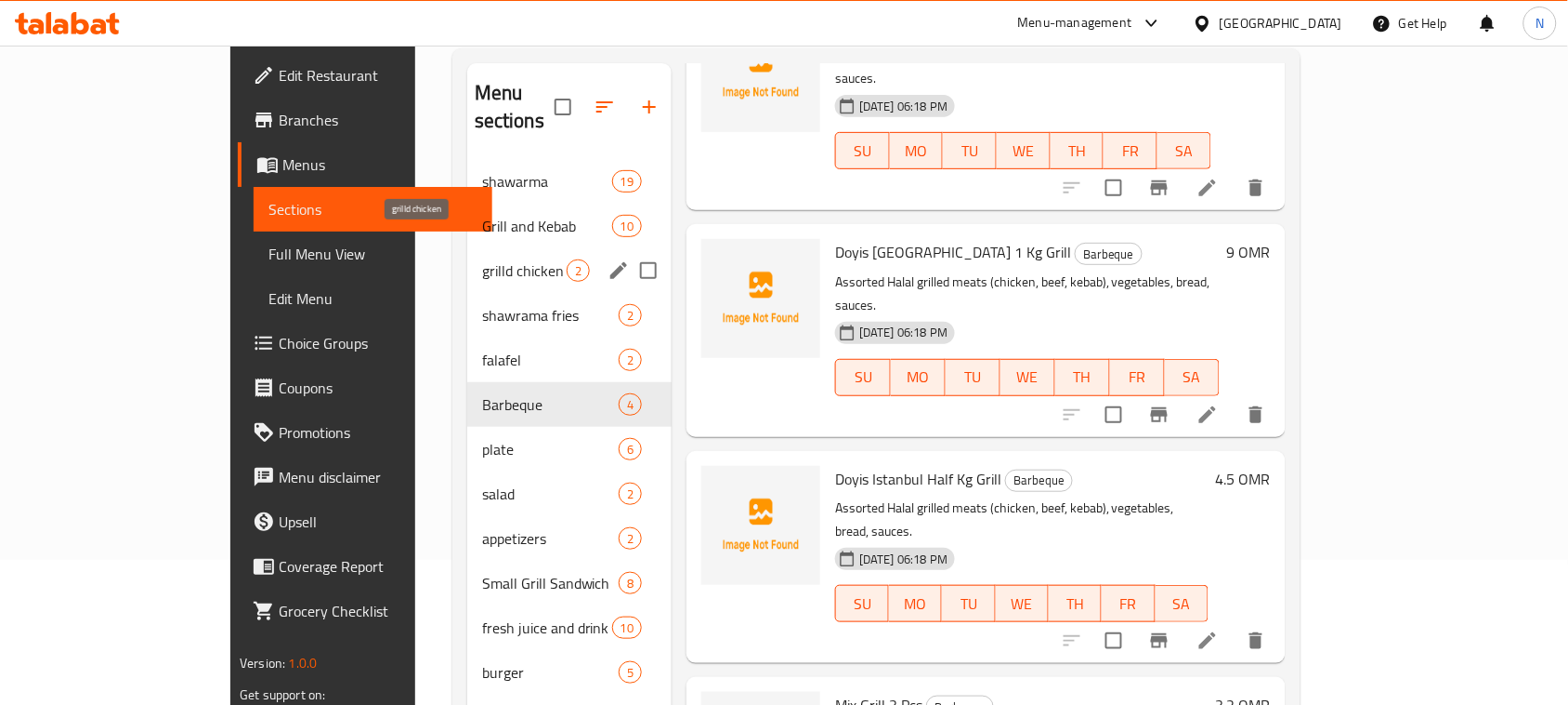
click at [483, 260] on span "grilld chicken" at bounding box center [525, 271] width 85 height 23
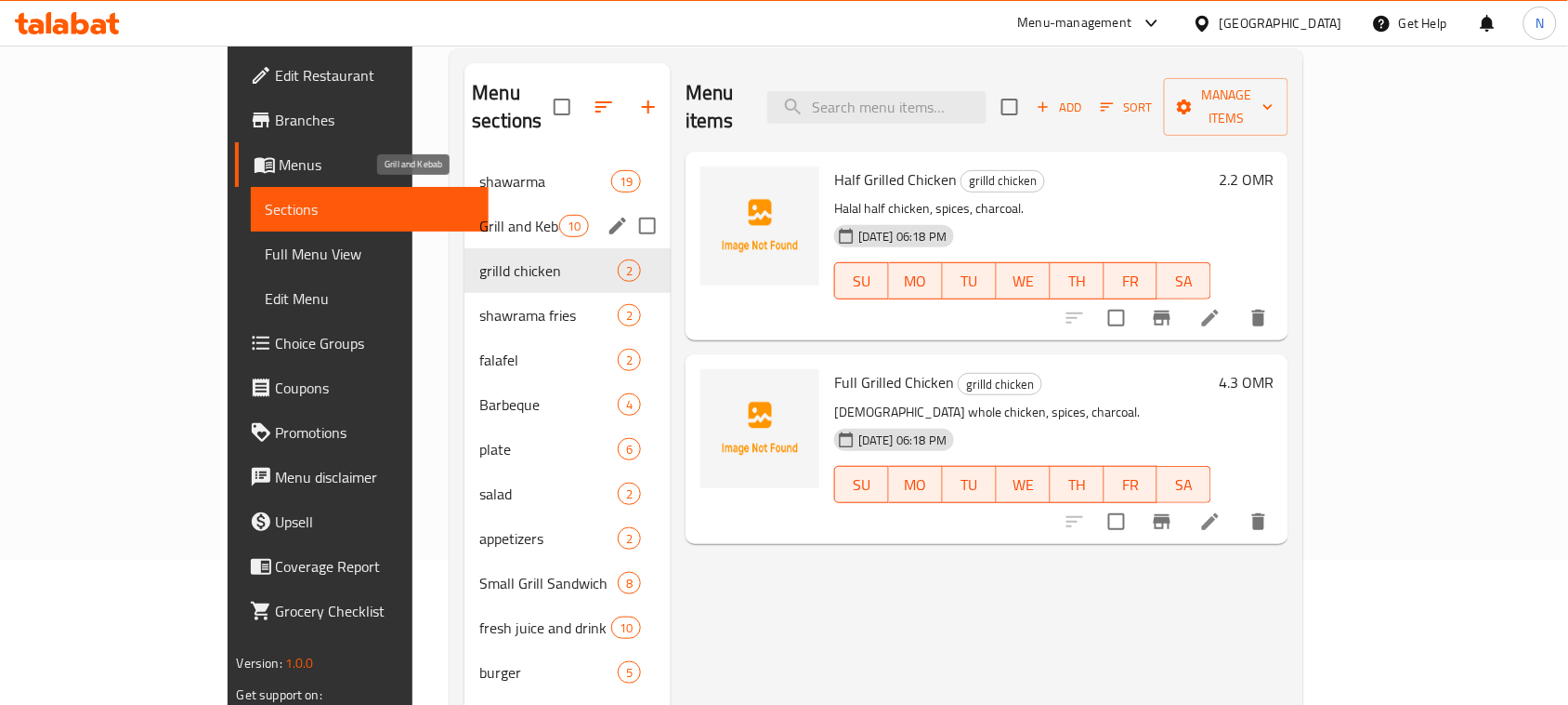
click at [480, 214] on span "Grill and Kebab" at bounding box center [519, 225] width 79 height 23
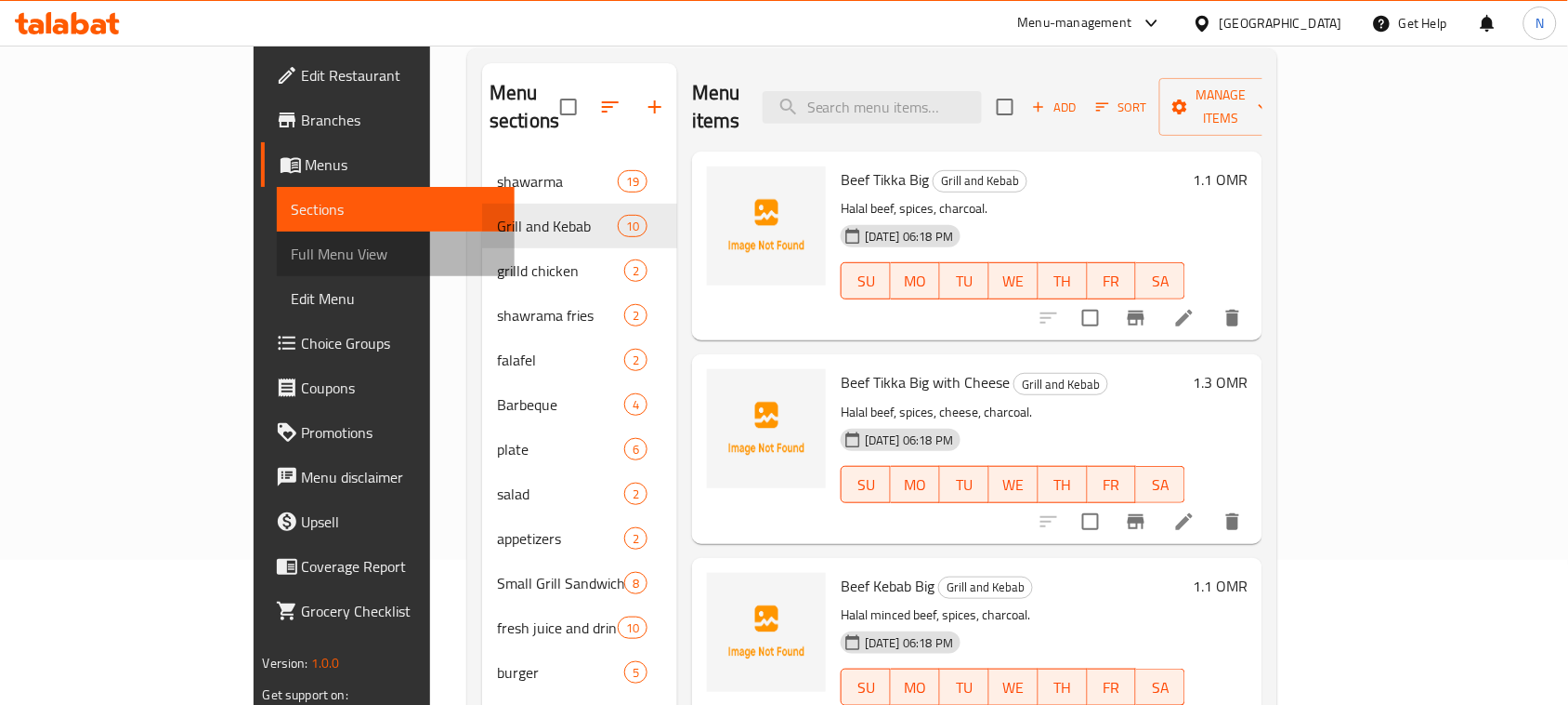
click at [292, 249] on span "Full Menu View" at bounding box center [397, 254] width 209 height 23
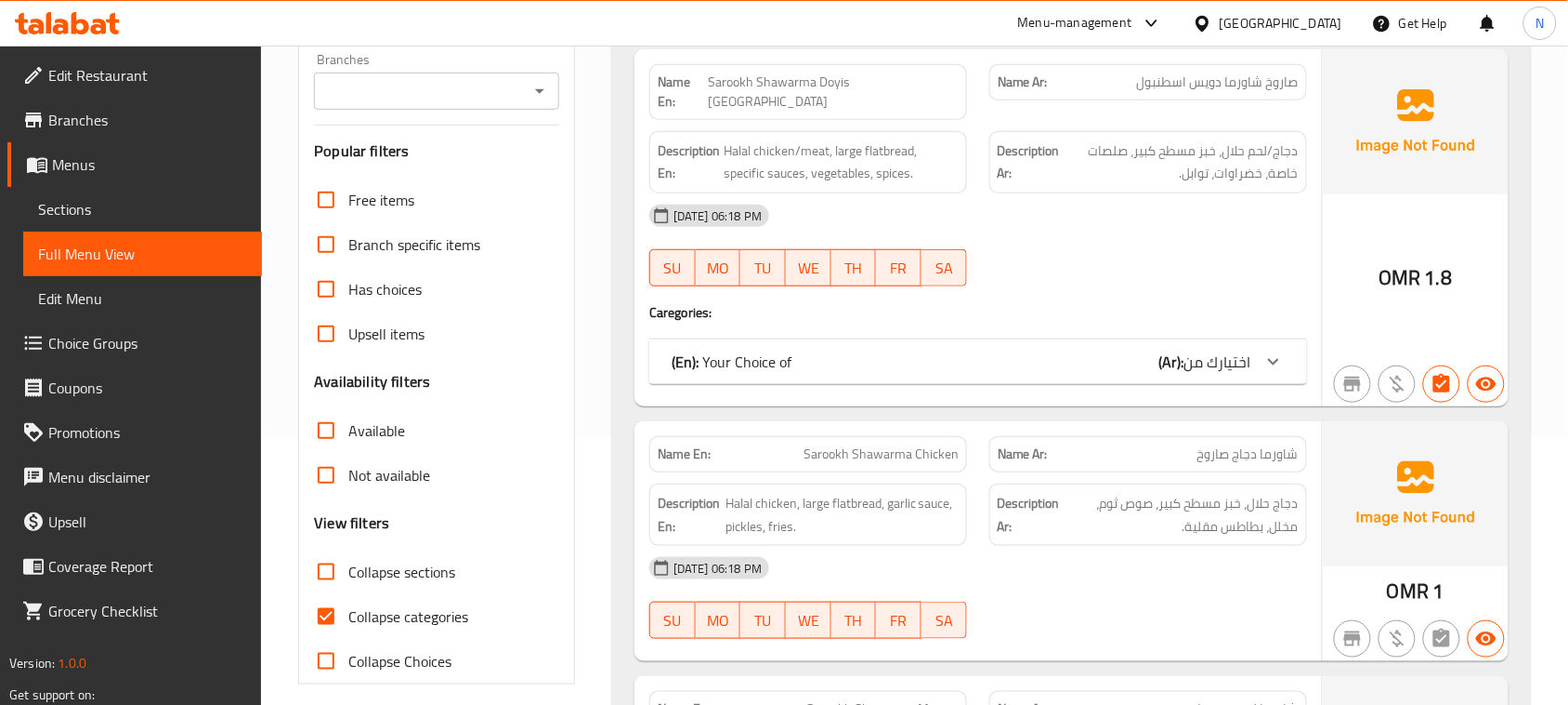
scroll to position [494, 0]
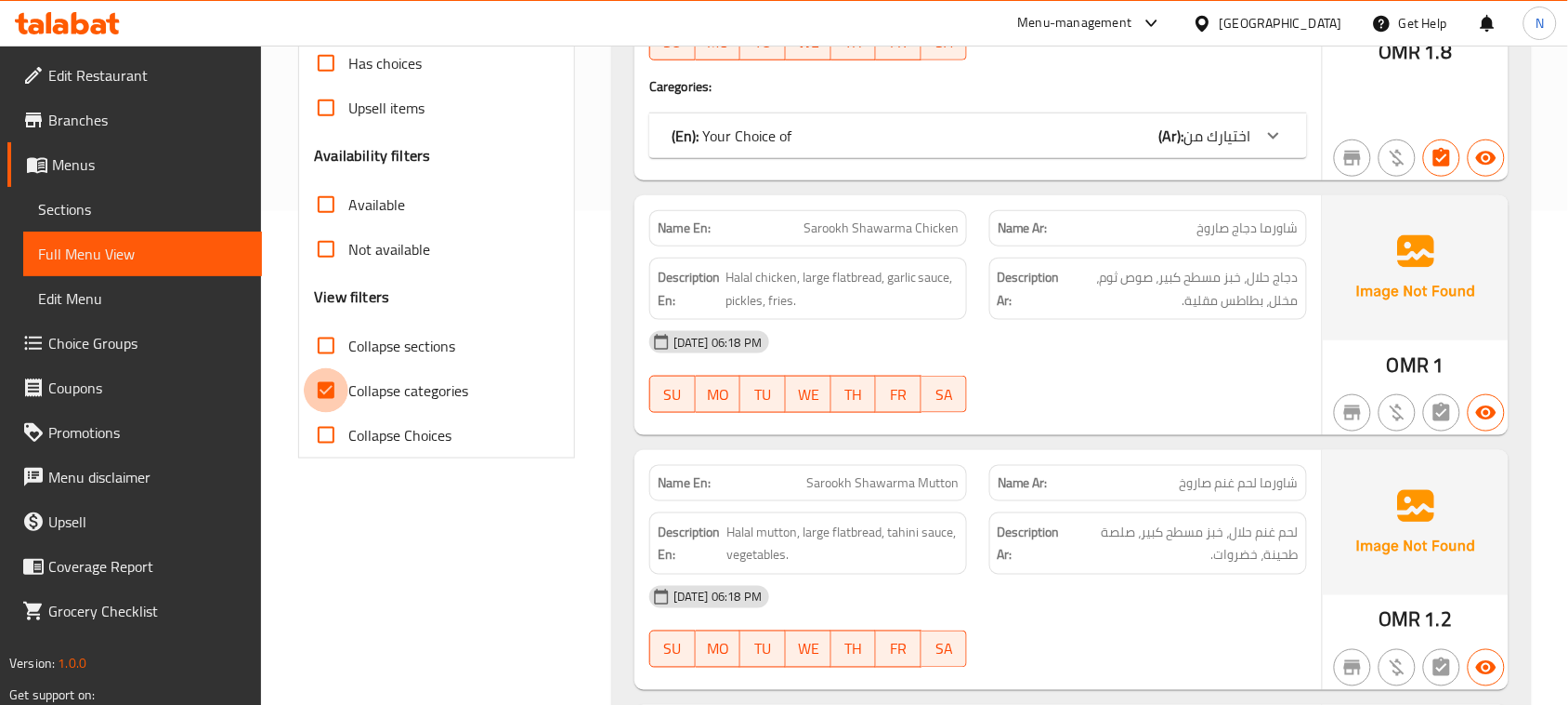
click at [330, 395] on input "Collapse categories" at bounding box center [326, 390] width 44 height 44
checkbox input "false"
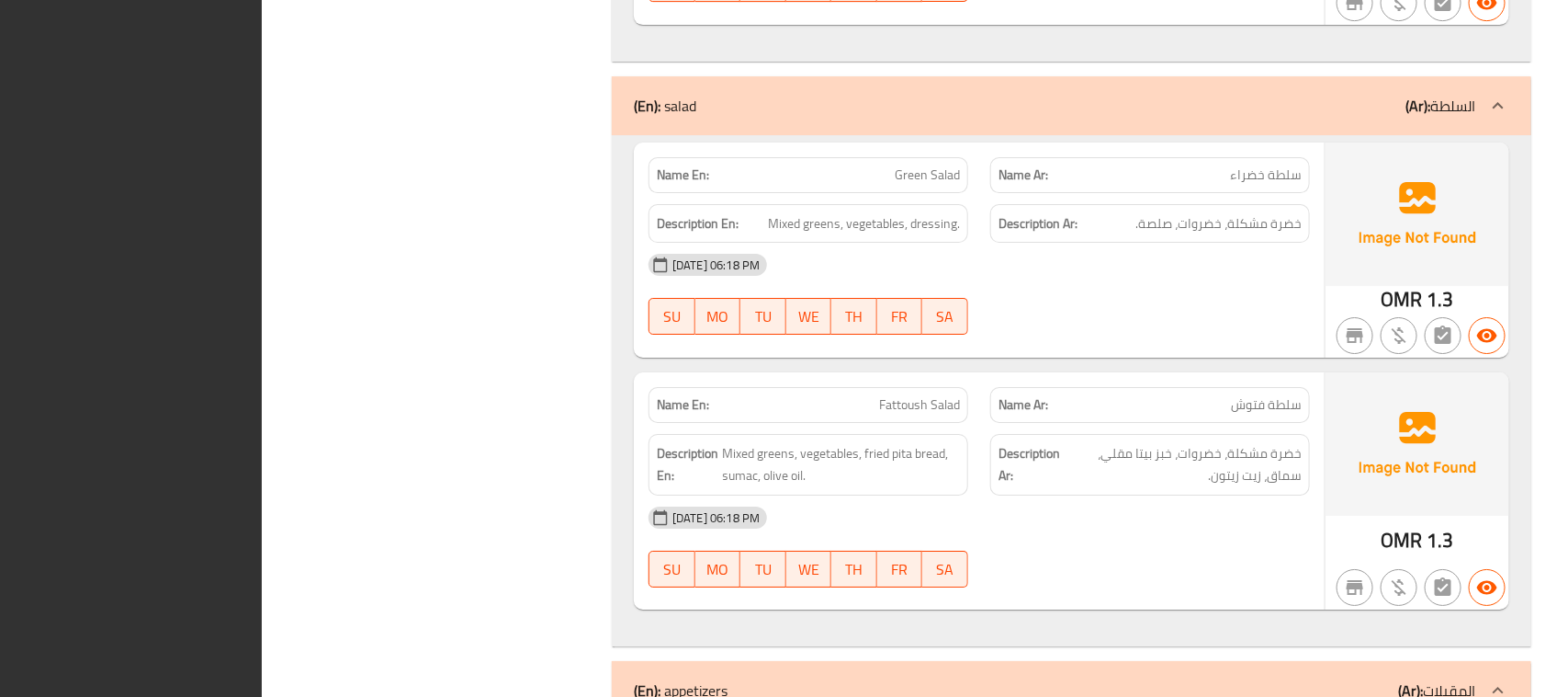
scroll to position [0, 0]
